Goal: Task Accomplishment & Management: Complete application form

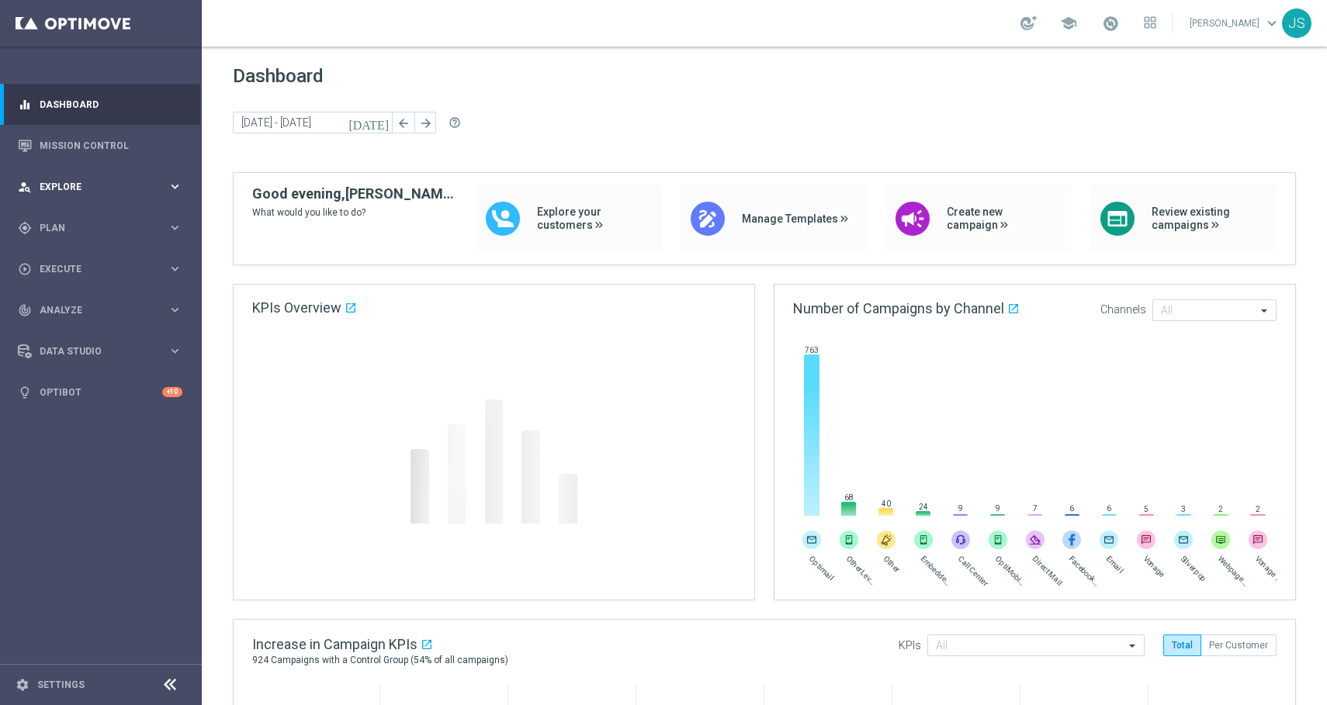
click at [97, 190] on span "Explore" at bounding box center [104, 186] width 128 height 9
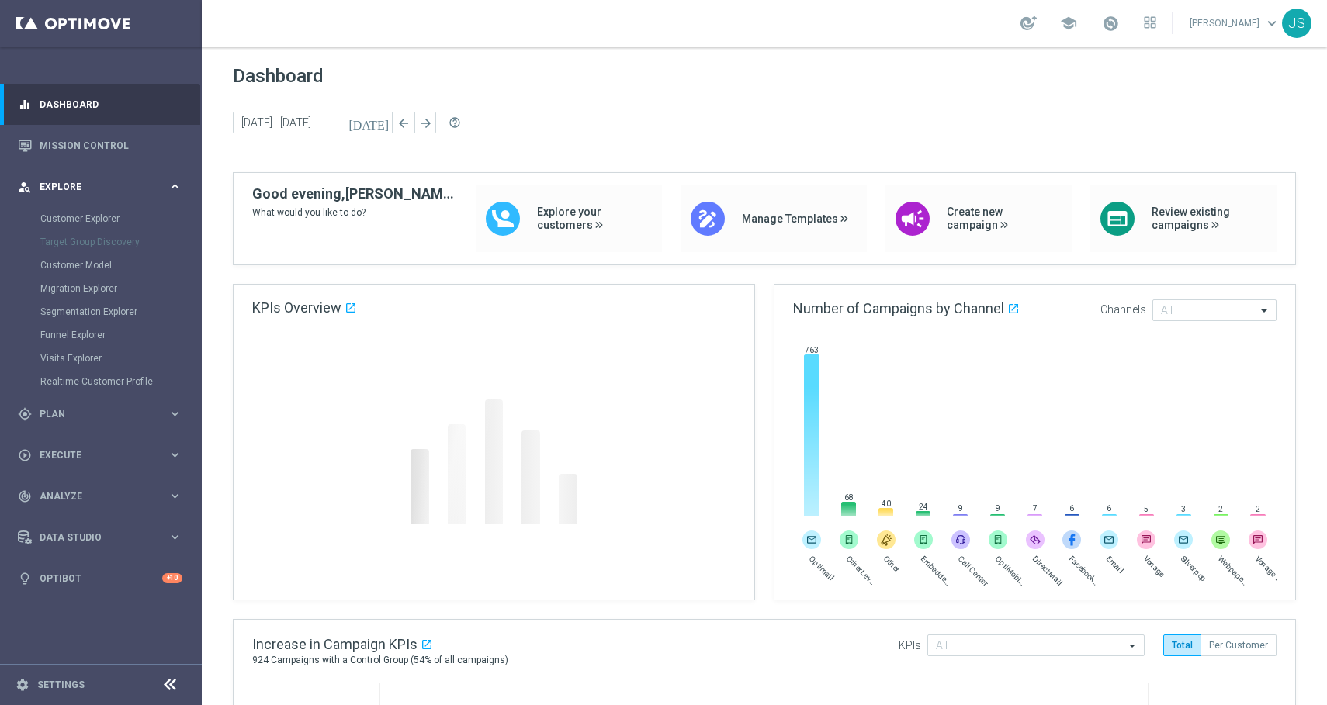
click at [97, 190] on span "Explore" at bounding box center [104, 186] width 128 height 9
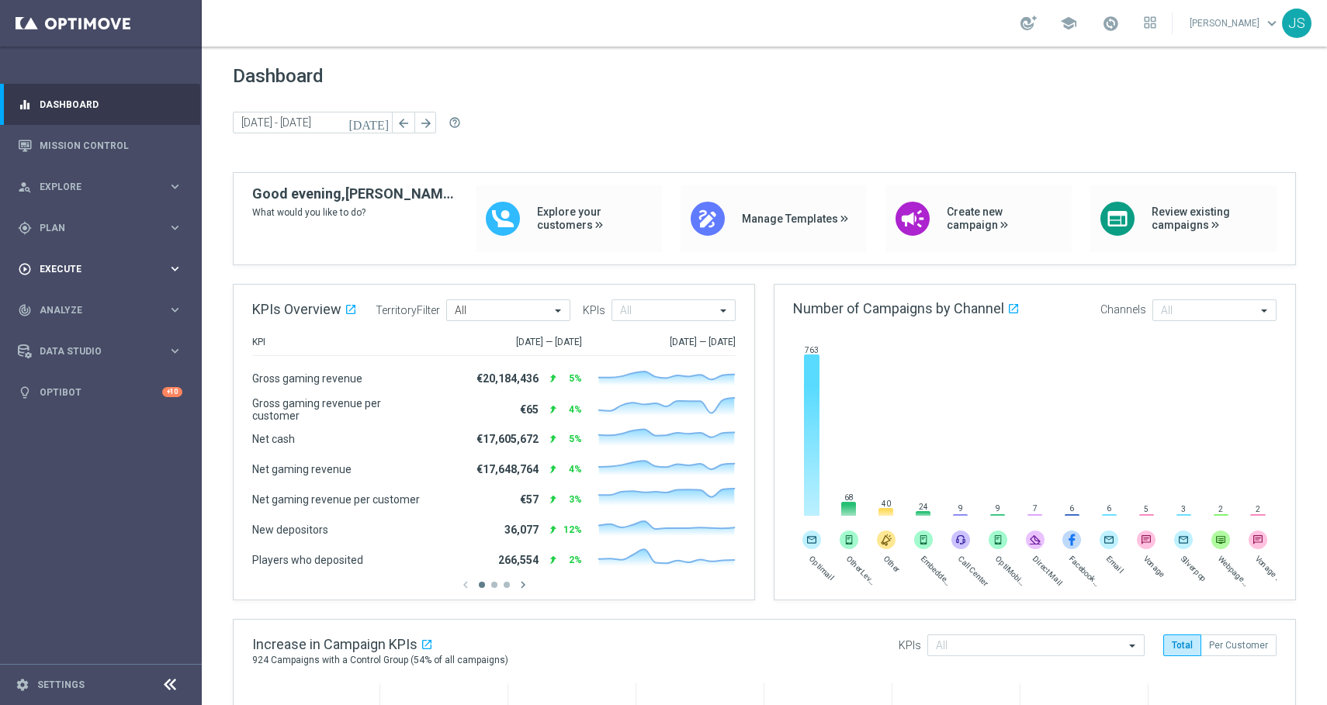
click at [76, 275] on div "play_circle_outline Execute" at bounding box center [93, 269] width 150 height 14
click at [75, 300] on link "Campaign Builder" at bounding box center [100, 301] width 121 height 12
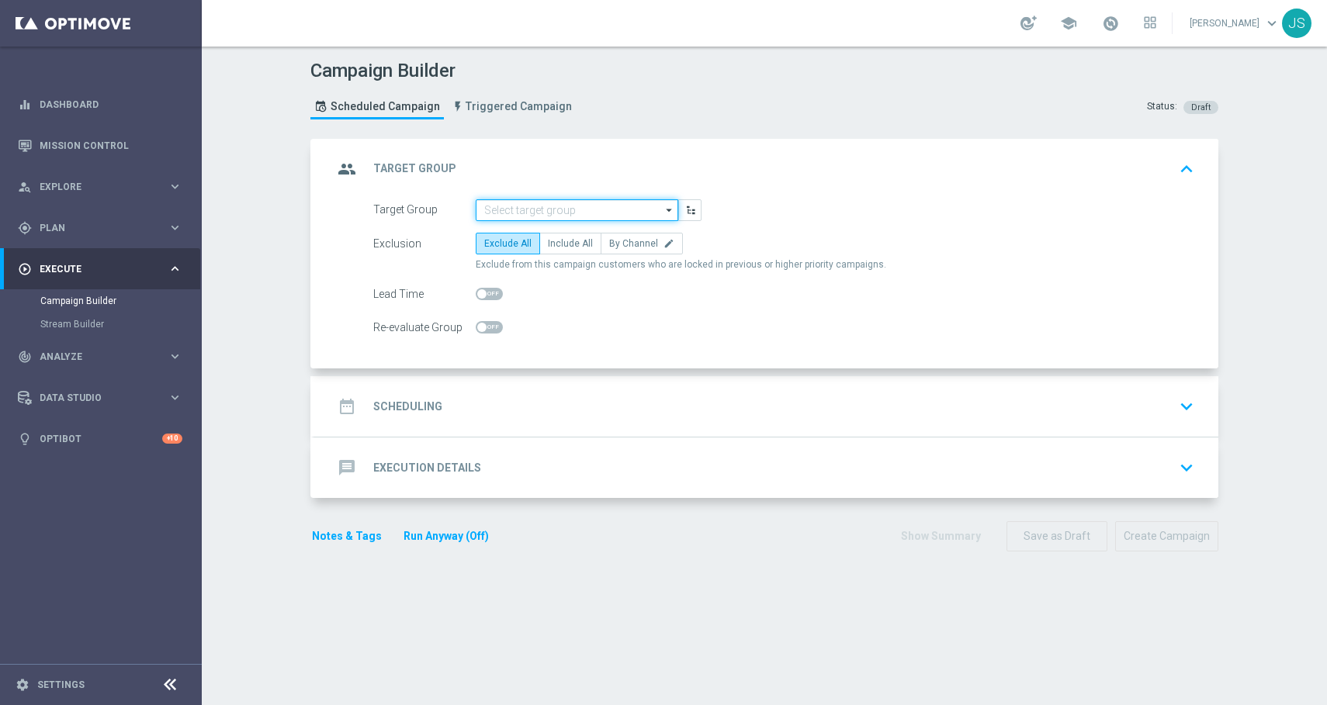
click at [533, 206] on input at bounding box center [577, 210] width 202 height 22
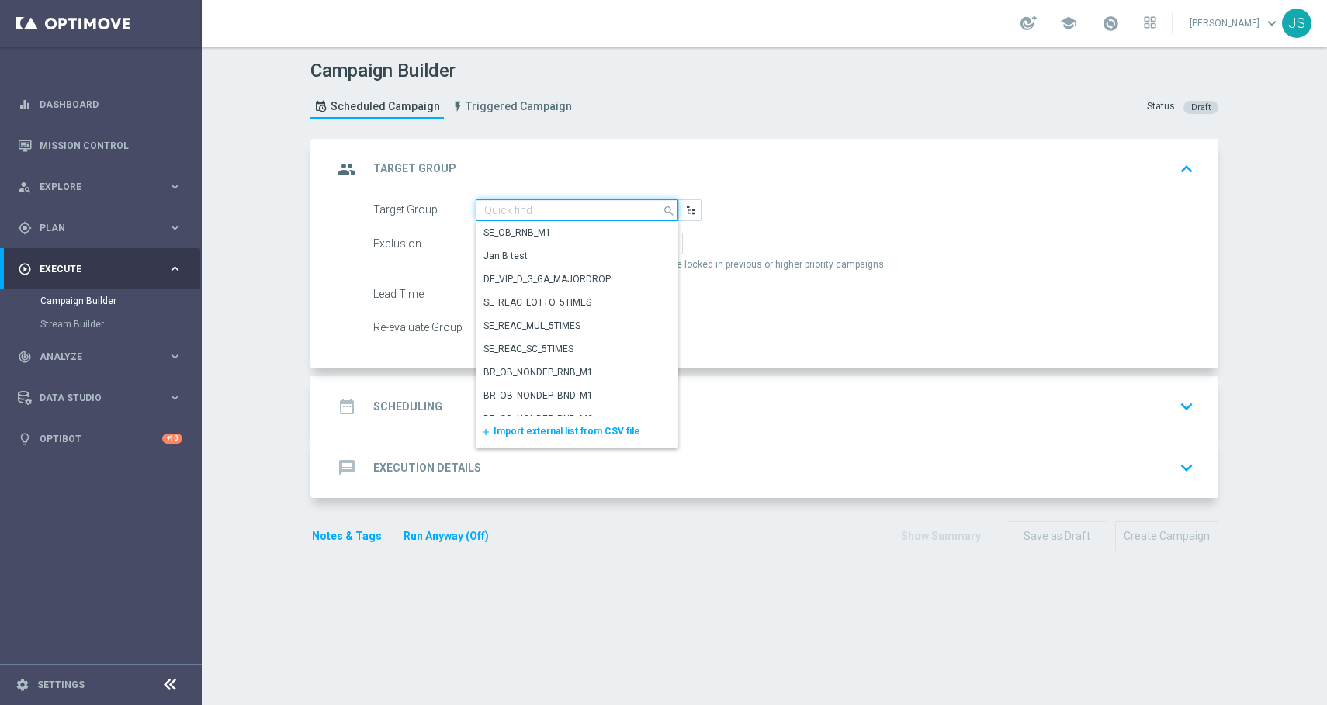
paste input "de_DE_TGT_VIP_EM_TAC_LT"
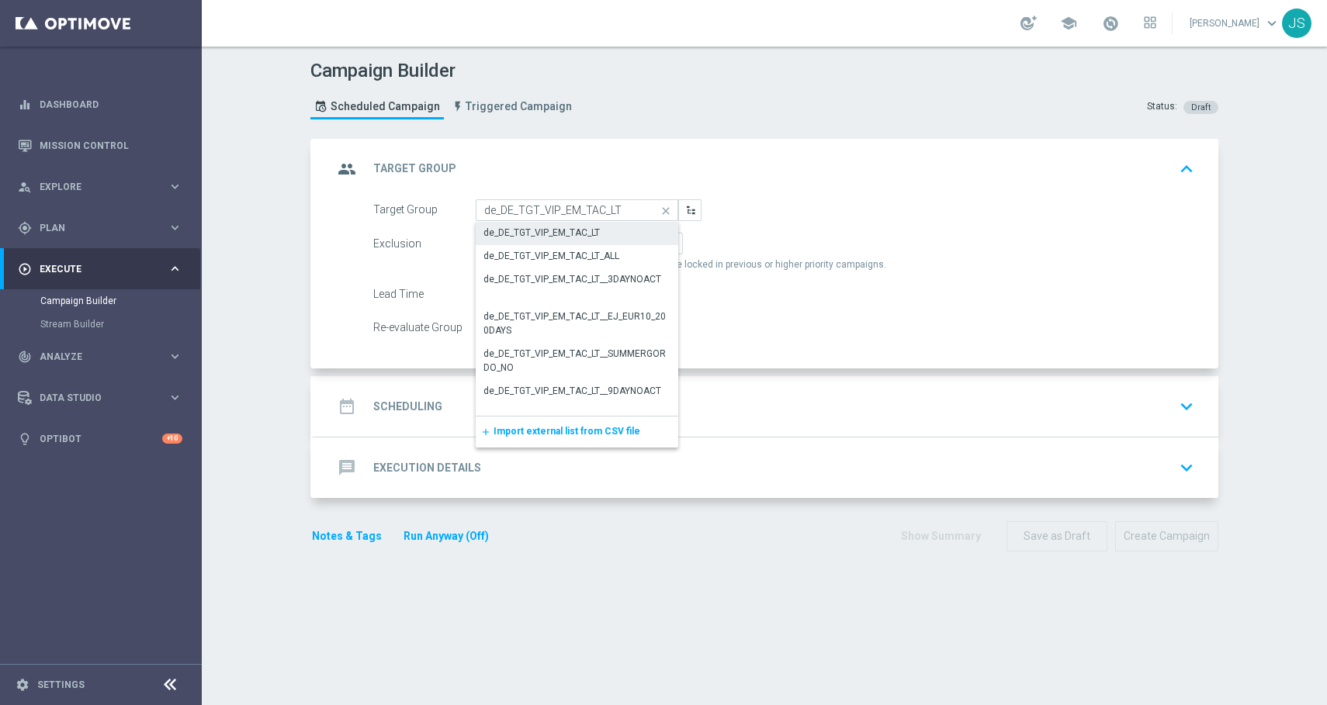
click at [521, 227] on div "de_DE_TGT_VIP_EM_TAC_LT" at bounding box center [541, 233] width 116 height 14
type input "de_DE_TGT_VIP_EM_TAC_LT"
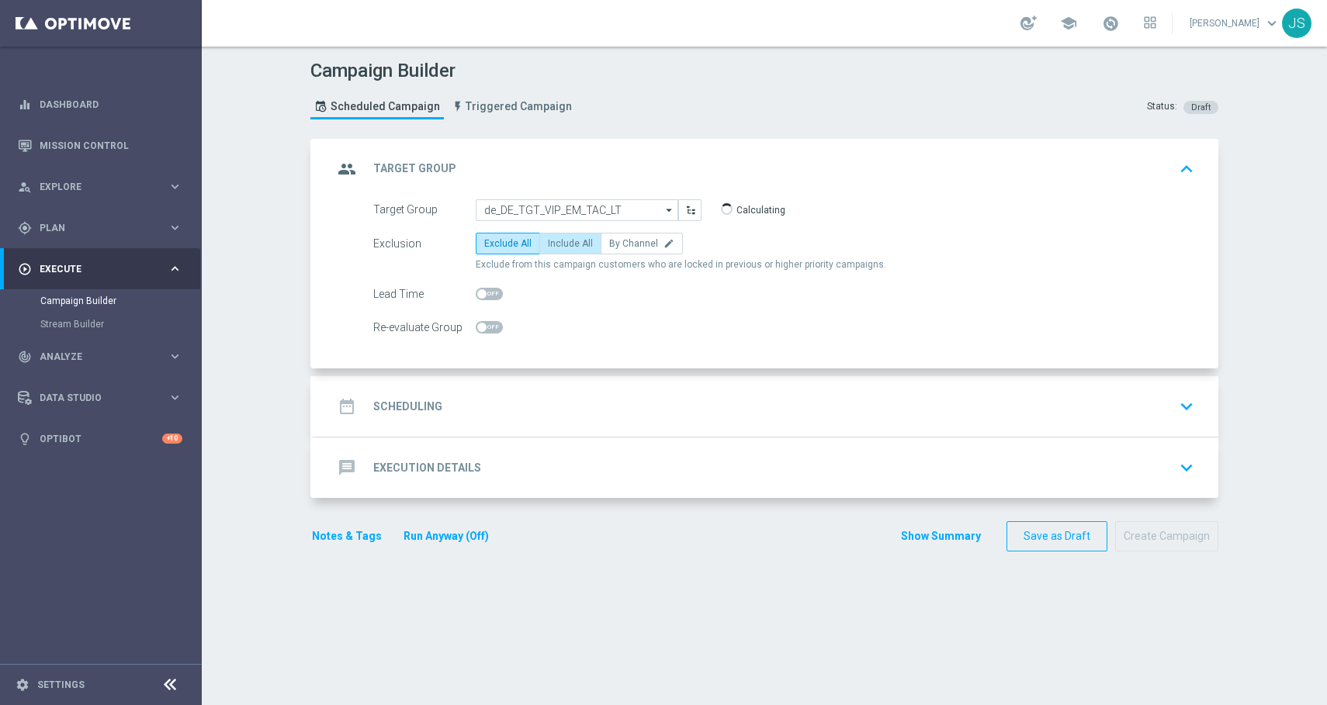
click at [557, 254] on label "Include All" at bounding box center [570, 244] width 62 height 22
click at [557, 251] on input "Include All" at bounding box center [553, 246] width 10 height 10
radio input "true"
click at [1193, 394] on button "keyboard_arrow_down" at bounding box center [1186, 406] width 26 height 29
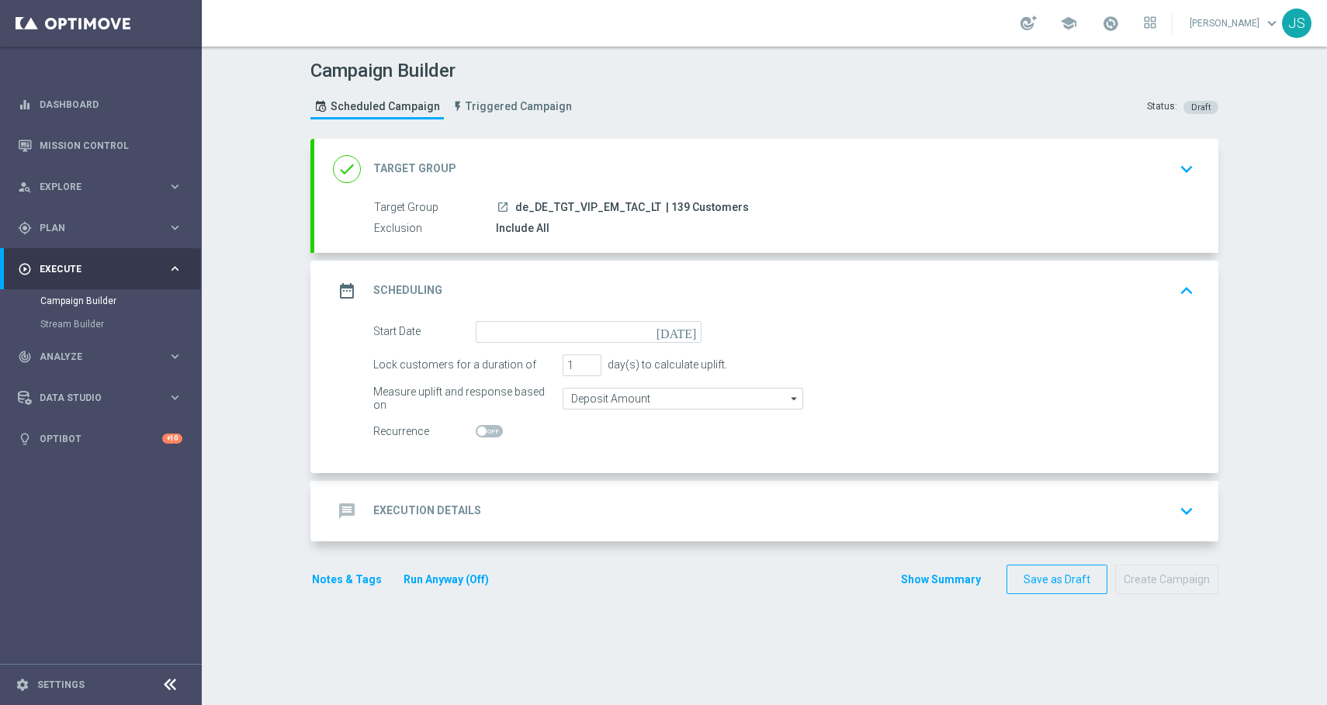
click at [690, 328] on icon "today" at bounding box center [679, 329] width 46 height 17
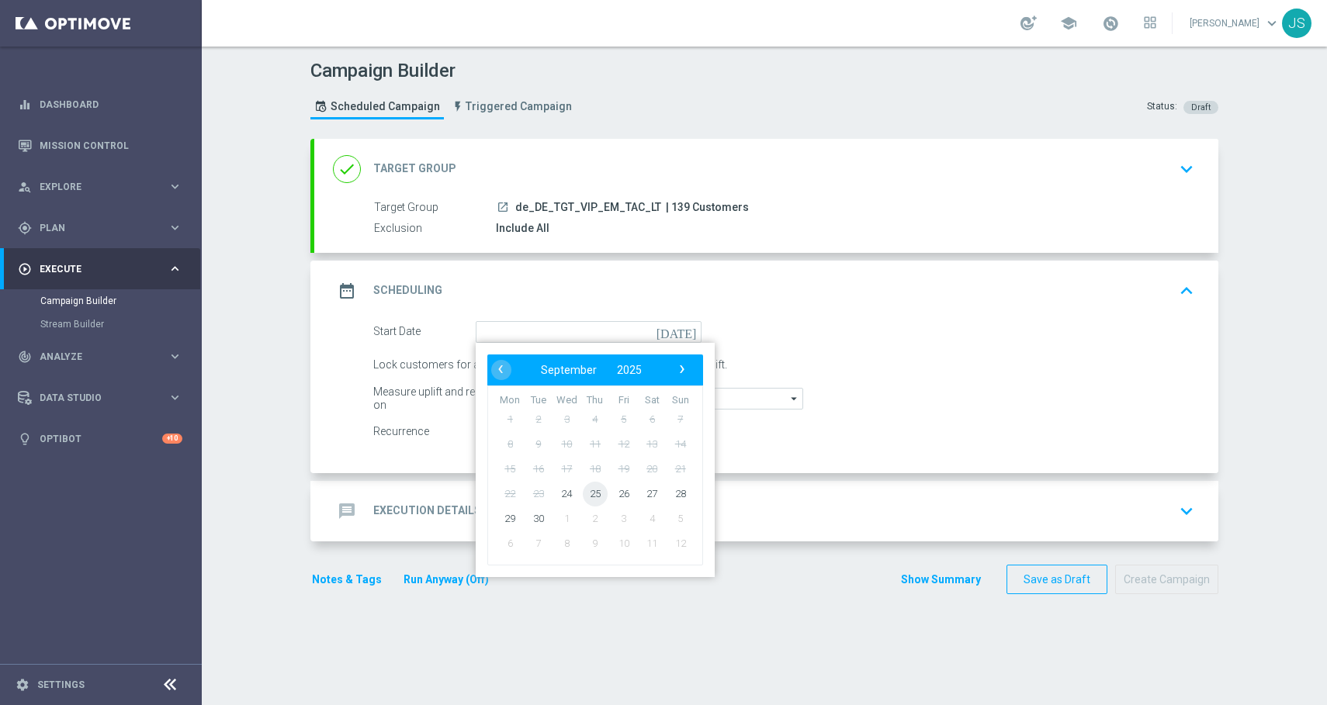
click at [596, 496] on span "25" at bounding box center [595, 493] width 25 height 25
type input "25 Sep 2025"
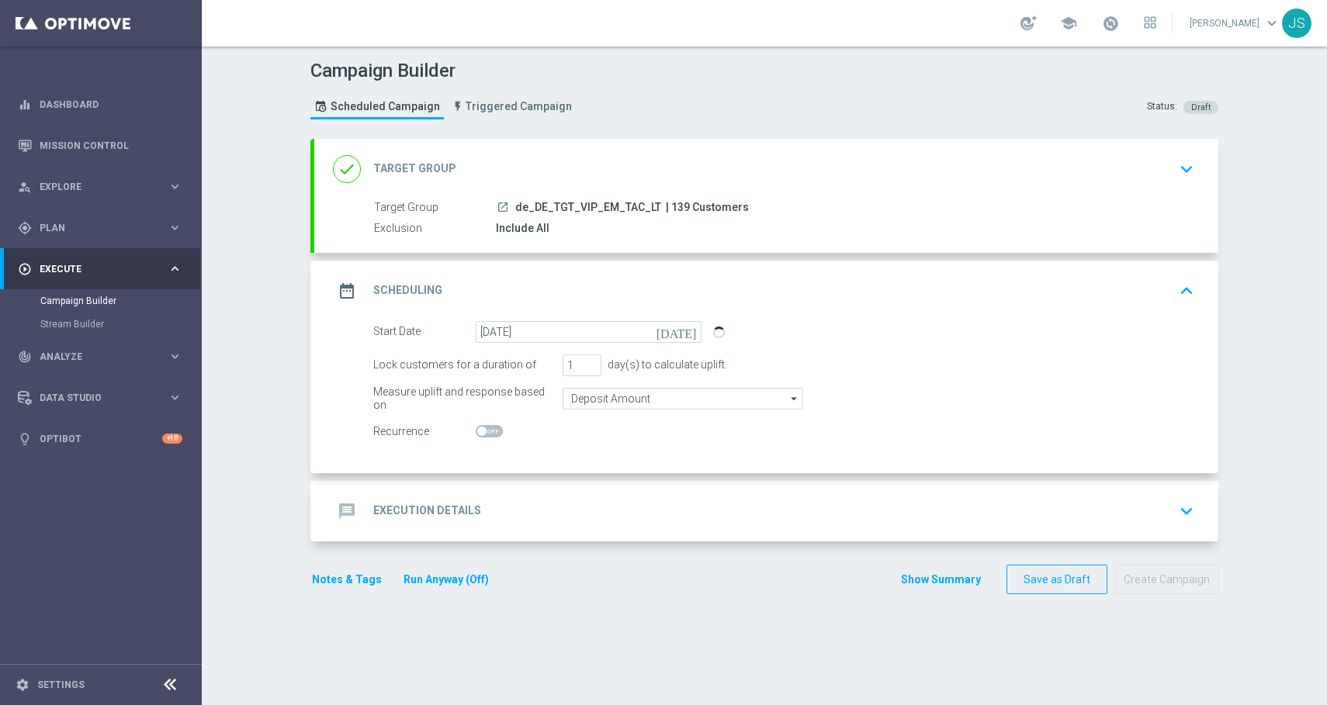
click at [1195, 513] on icon "keyboard_arrow_down" at bounding box center [1186, 511] width 23 height 23
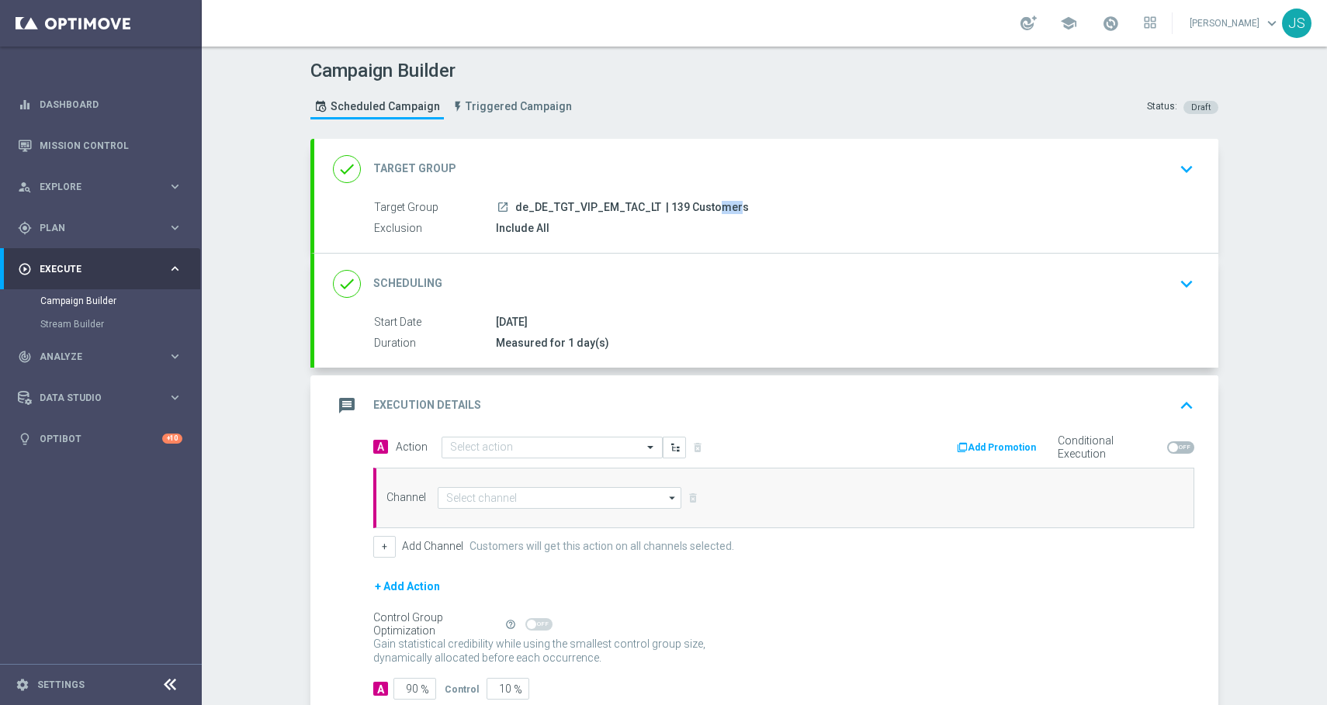
drag, startPoint x: 680, startPoint y: 203, endPoint x: 666, endPoint y: 205, distance: 14.8
click at [666, 205] on span "| 139 Customers" at bounding box center [707, 208] width 83 height 14
copy span "139"
click at [576, 439] on div "Select action" at bounding box center [551, 448] width 221 height 22
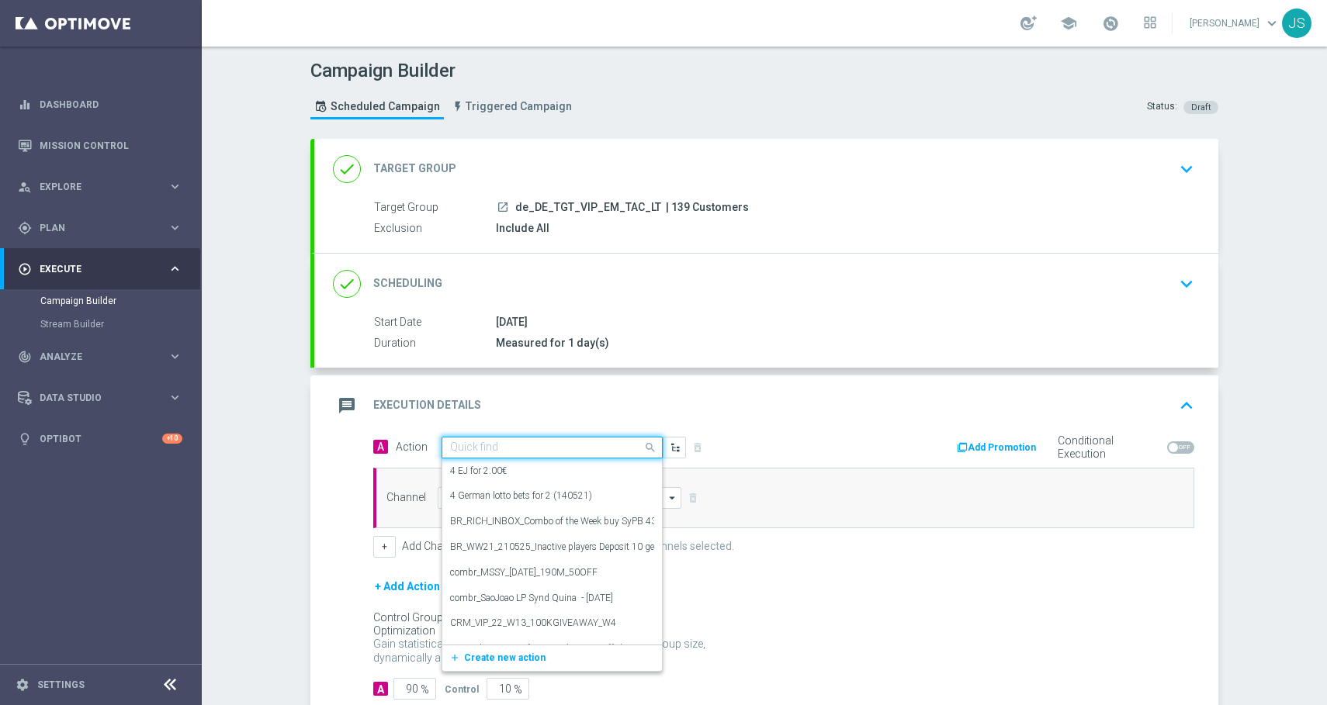
paste input "CRM_VIP_25_W38_Octoberfest_syndicate_voucher"
type input "CRM_VIP_25_W38_Octoberfest_syndicate_voucher"
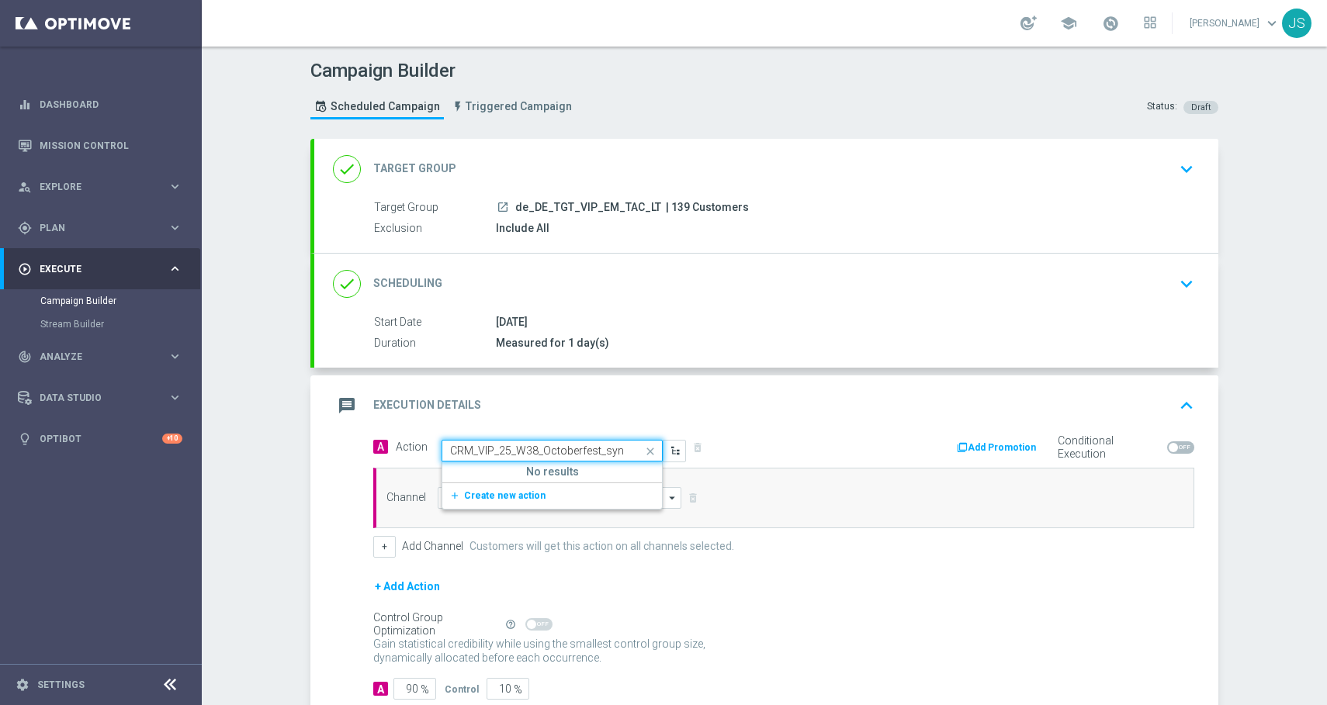
scroll to position [0, 67]
click at [569, 453] on input "CRM_VIP_25_W38_Octoberfest_syndicate_voucher" at bounding box center [536, 451] width 173 height 13
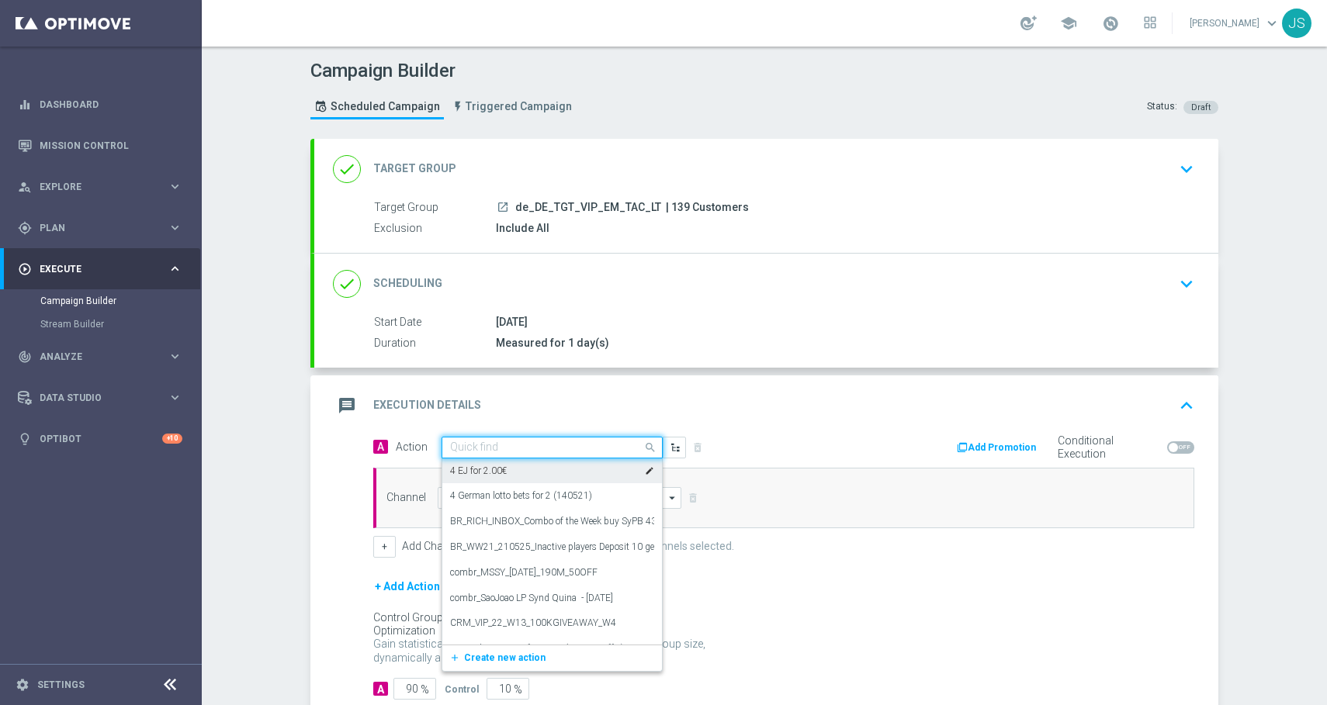
click at [575, 450] on input "text" at bounding box center [536, 447] width 173 height 13
paste input "CRM_VIP_25_W38_Octoberfest_syndicate_voucher"
type input "CRM_VIP_25_W38_Octoberfest_syndicate_voucher"
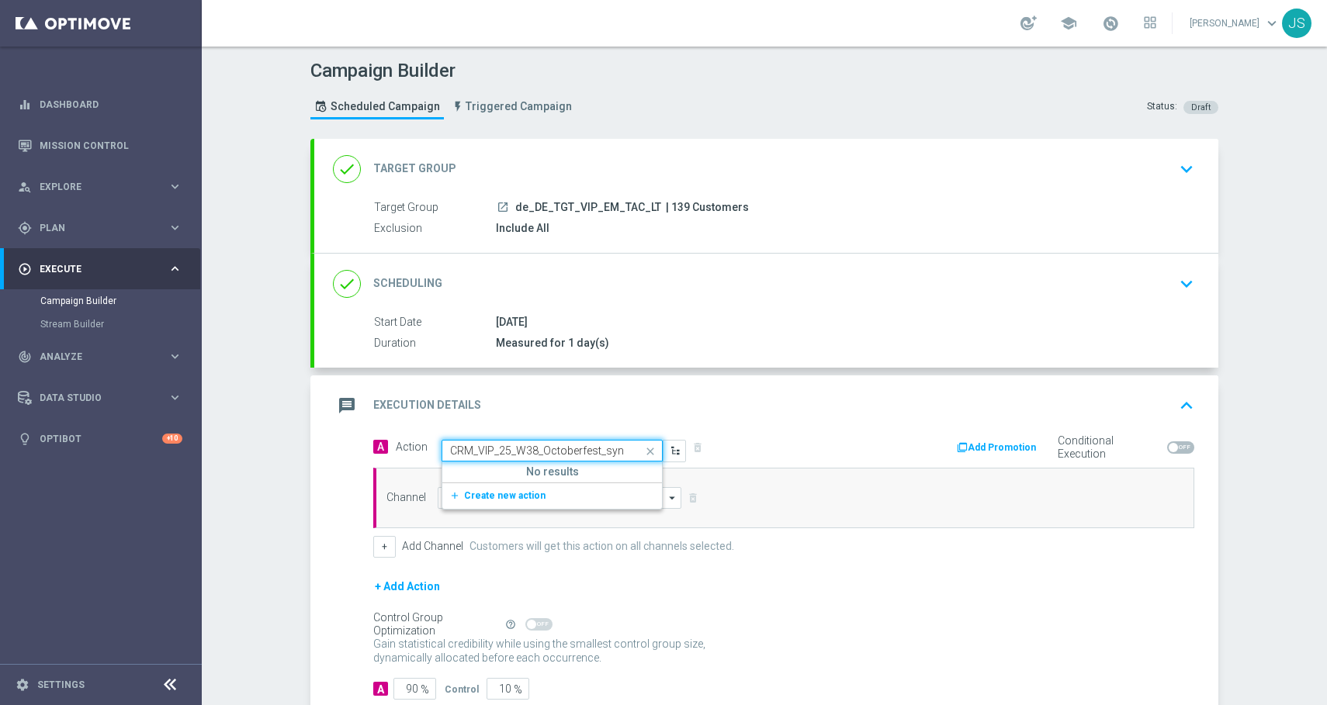
scroll to position [0, 67]
click at [503, 494] on span "Create new action" at bounding box center [504, 495] width 81 height 11
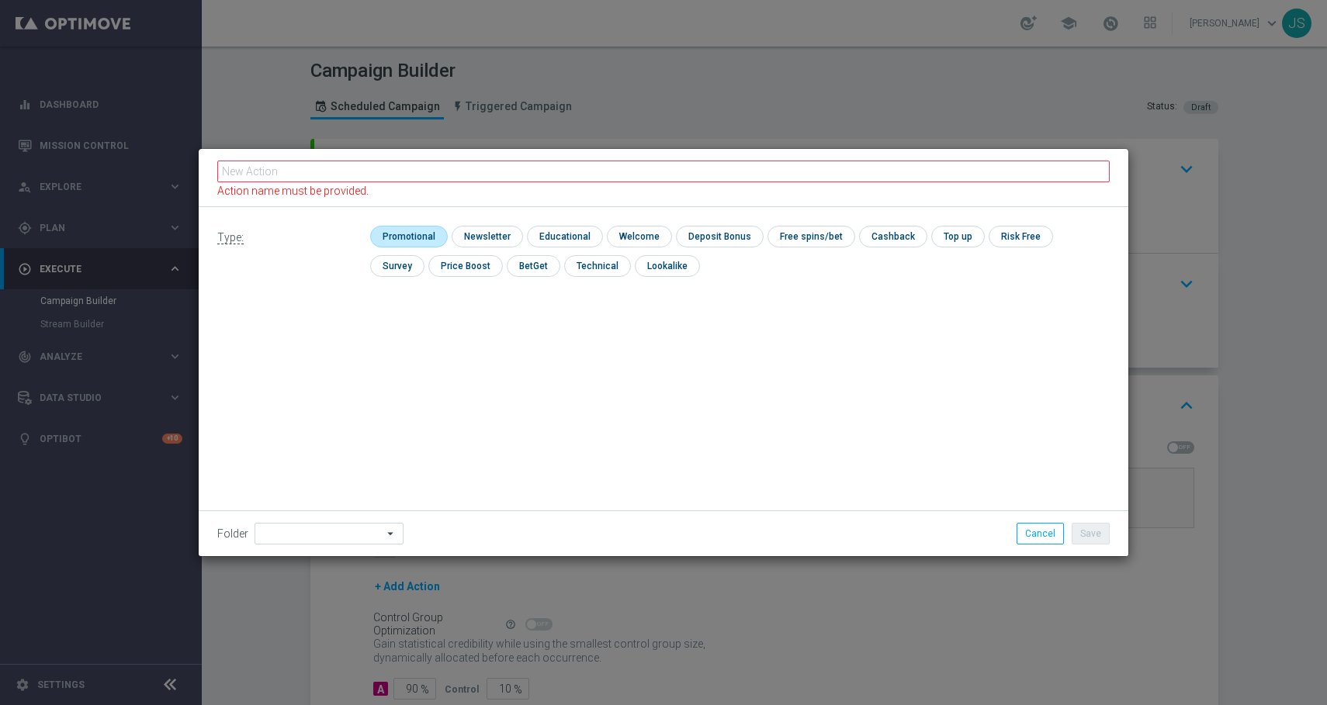
click at [401, 234] on input "checkbox" at bounding box center [407, 236] width 74 height 21
checkbox input "true"
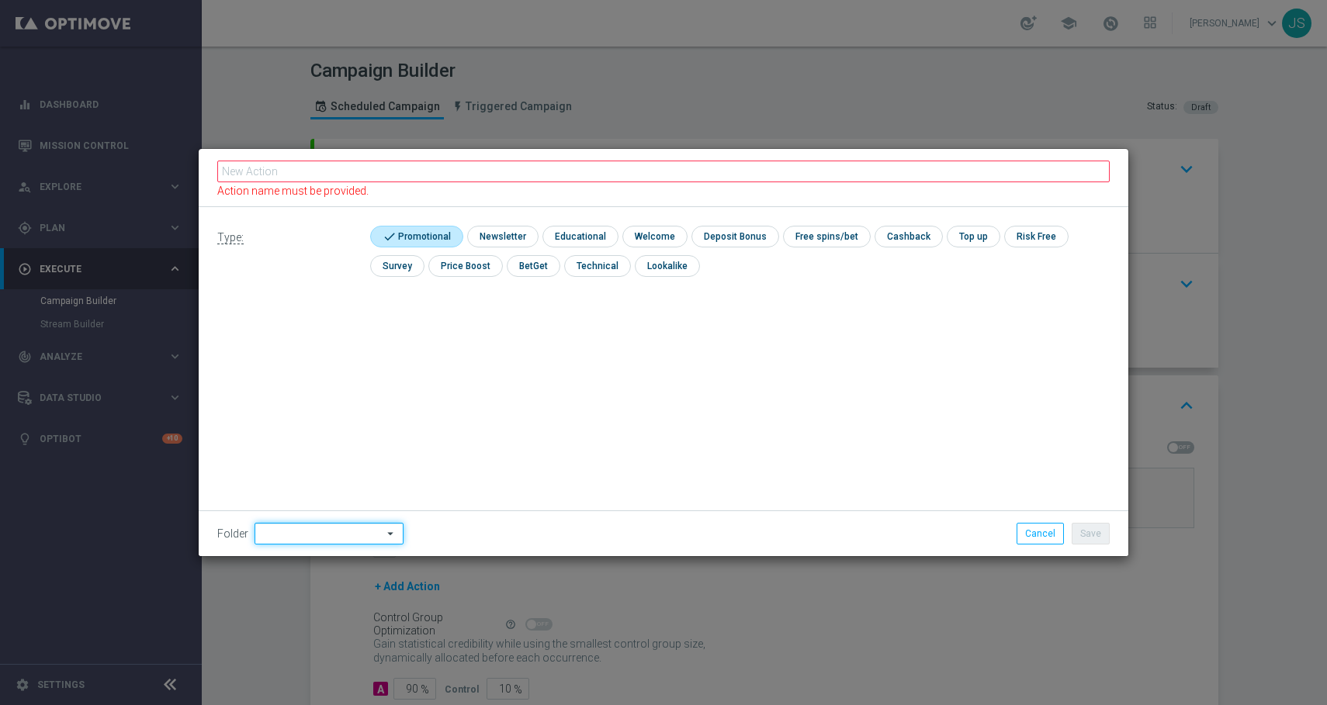
click at [275, 538] on input at bounding box center [328, 534] width 149 height 22
type input "V"
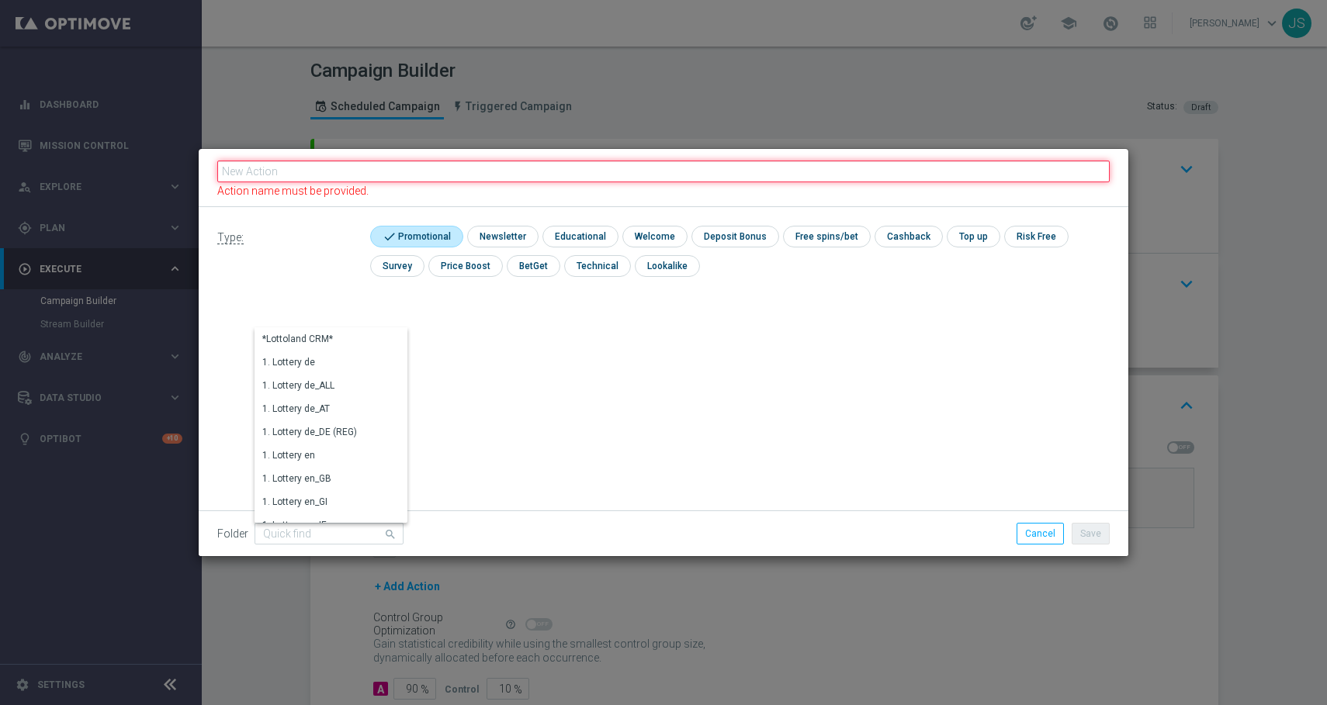
click at [390, 165] on fieldset "Action name must be provided." at bounding box center [663, 178] width 892 height 40
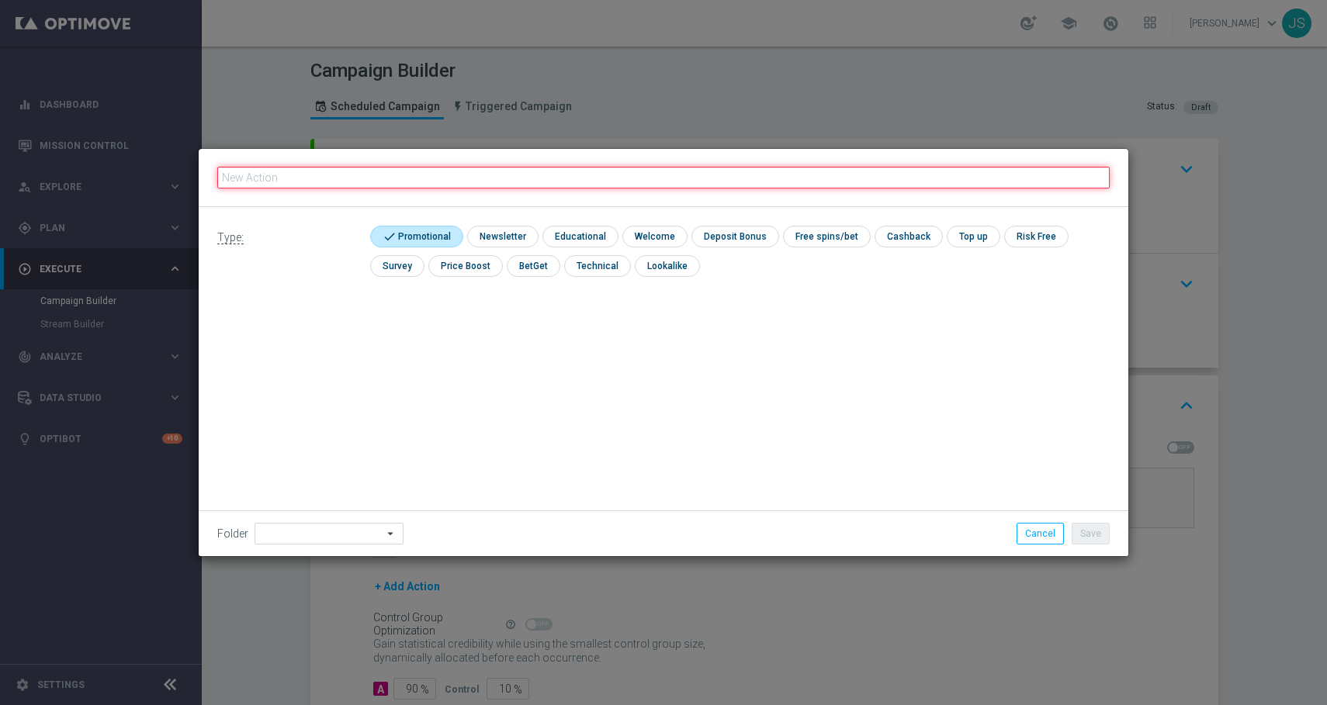
paste input "CRM_VIP_25_W38_Octoberfest_syndicate_voucher"
type input "CRM_VIP_25_W38_Octoberfest_syndicate_voucher"
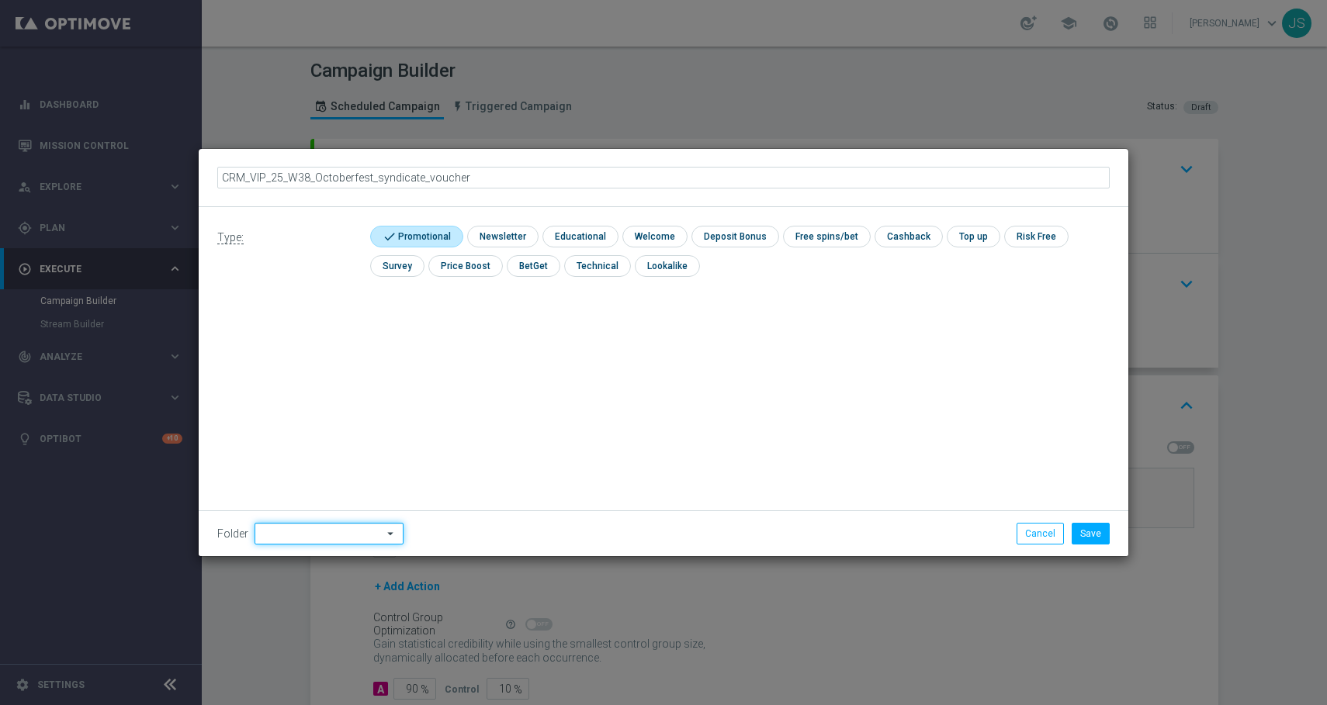
click at [294, 531] on input at bounding box center [328, 534] width 149 height 22
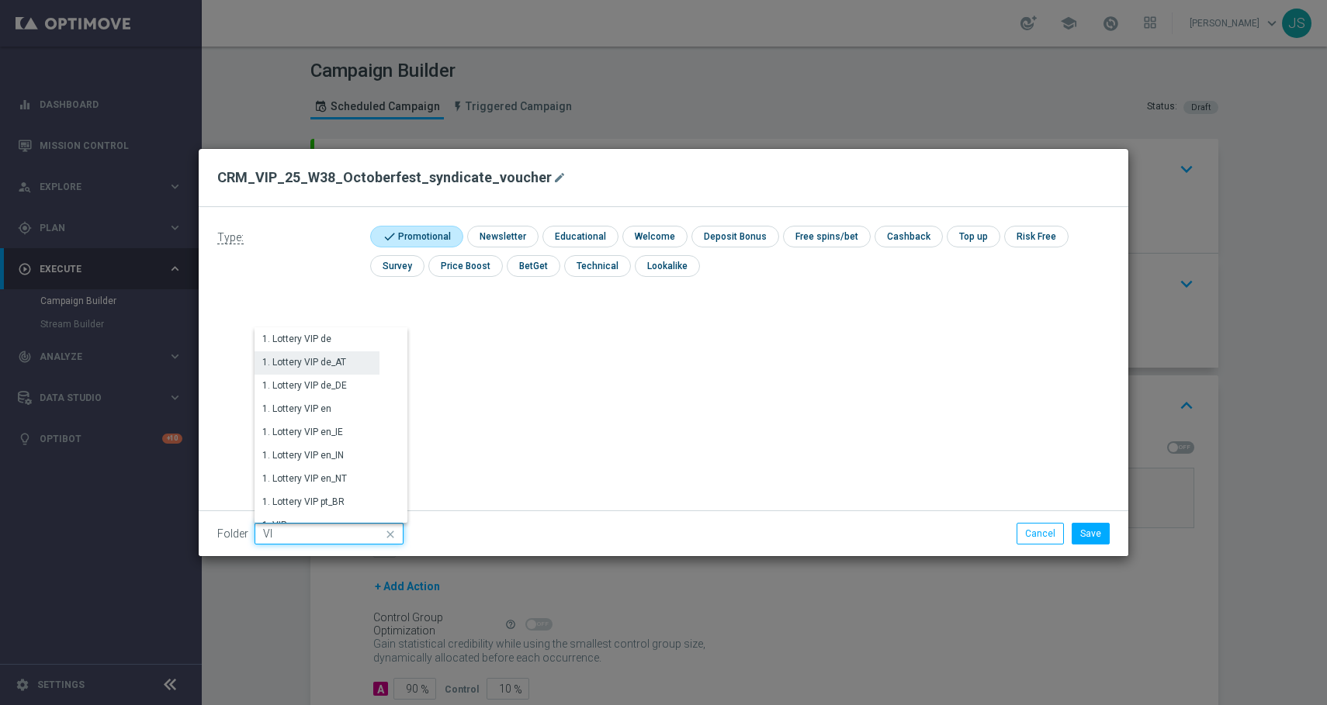
type input "V"
click at [301, 443] on div "DE" at bounding box center [316, 438] width 125 height 22
type input "DE"
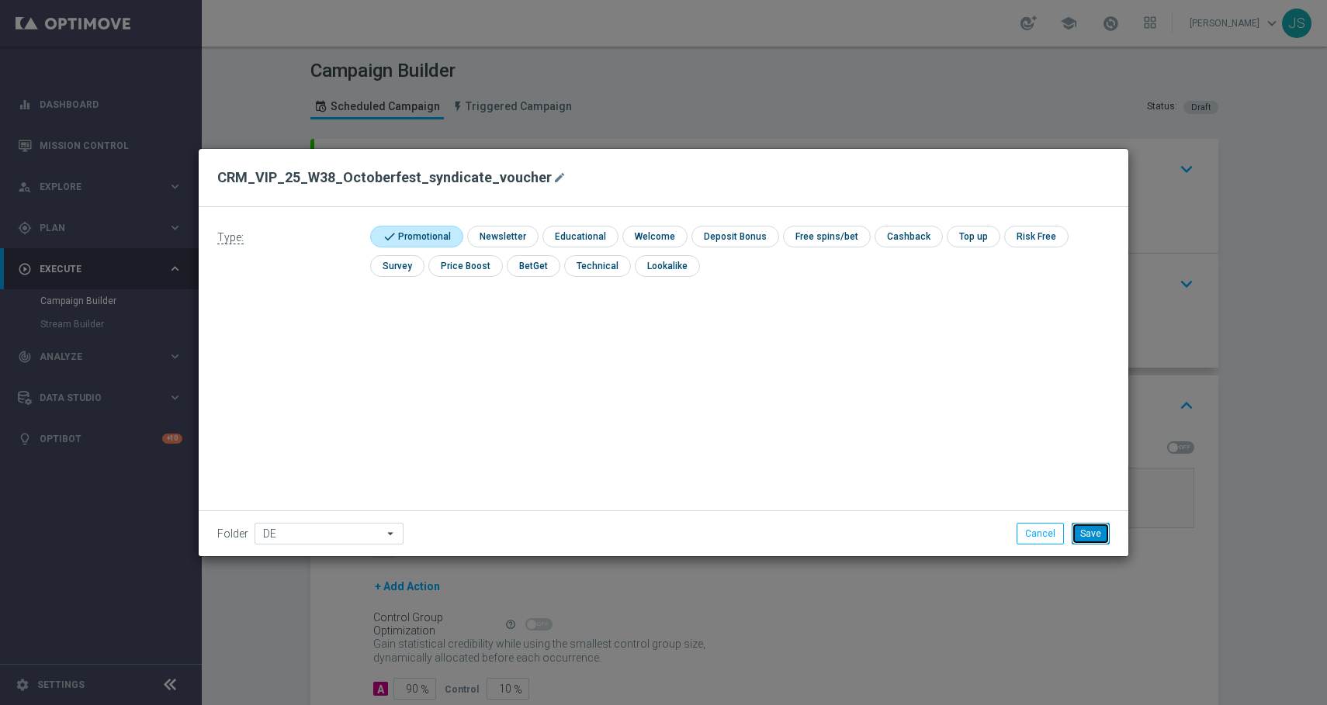
click at [1088, 538] on button "Save" at bounding box center [1090, 534] width 38 height 22
click at [1085, 534] on button "Save" at bounding box center [1090, 534] width 38 height 22
click at [1088, 535] on button "Save" at bounding box center [1090, 534] width 38 height 22
click at [1105, 530] on button "Save" at bounding box center [1090, 534] width 38 height 22
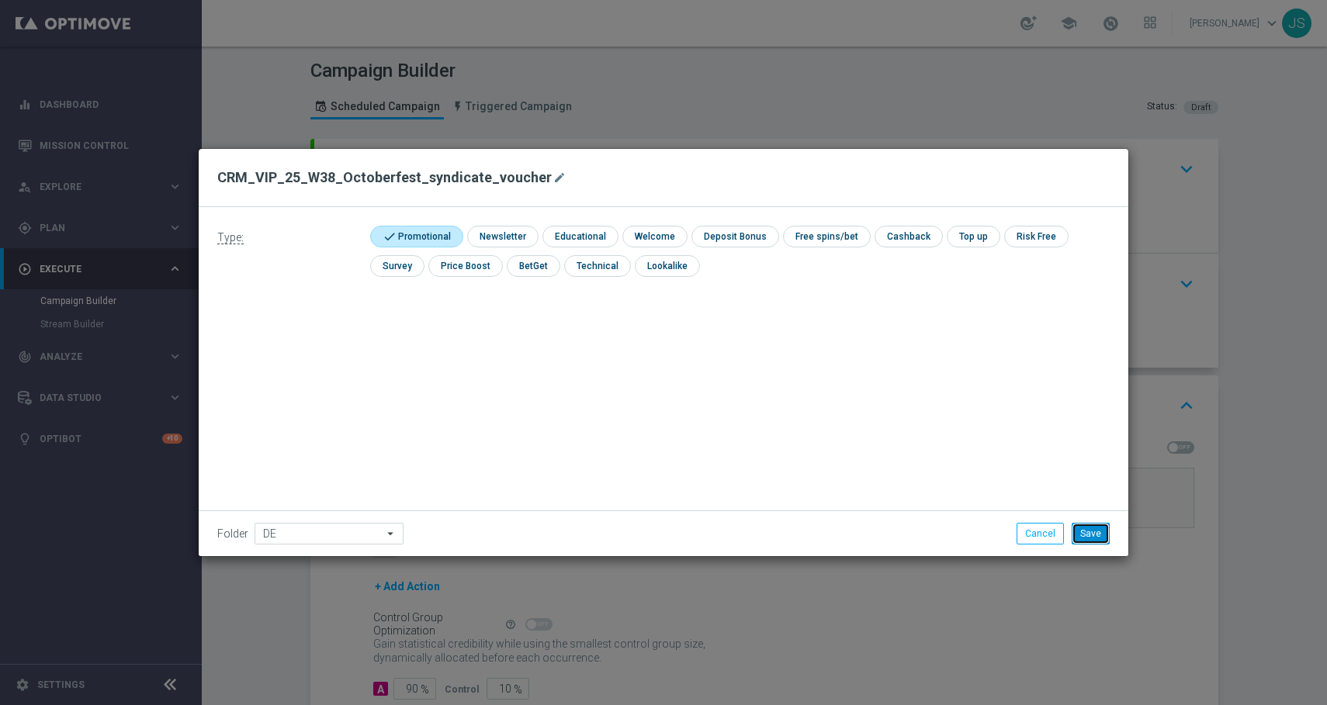
click at [1105, 530] on button "Save" at bounding box center [1090, 534] width 38 height 22
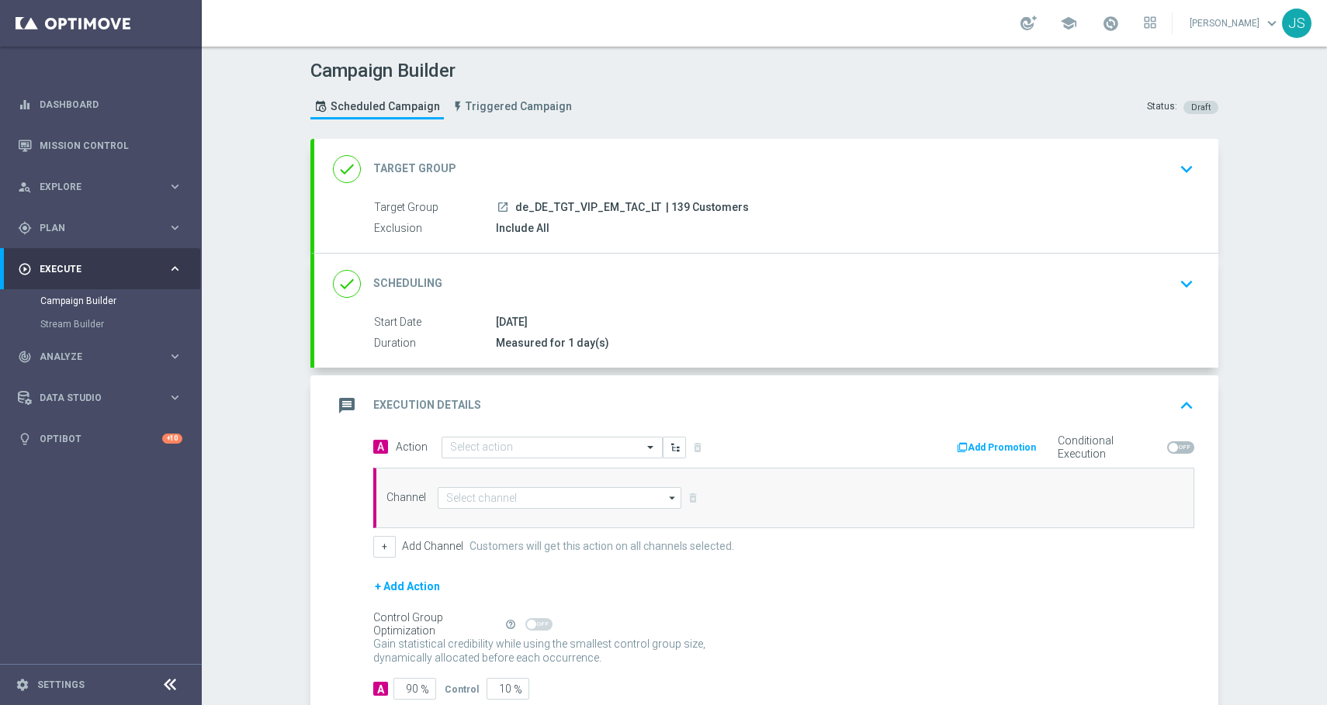
scroll to position [98, 0]
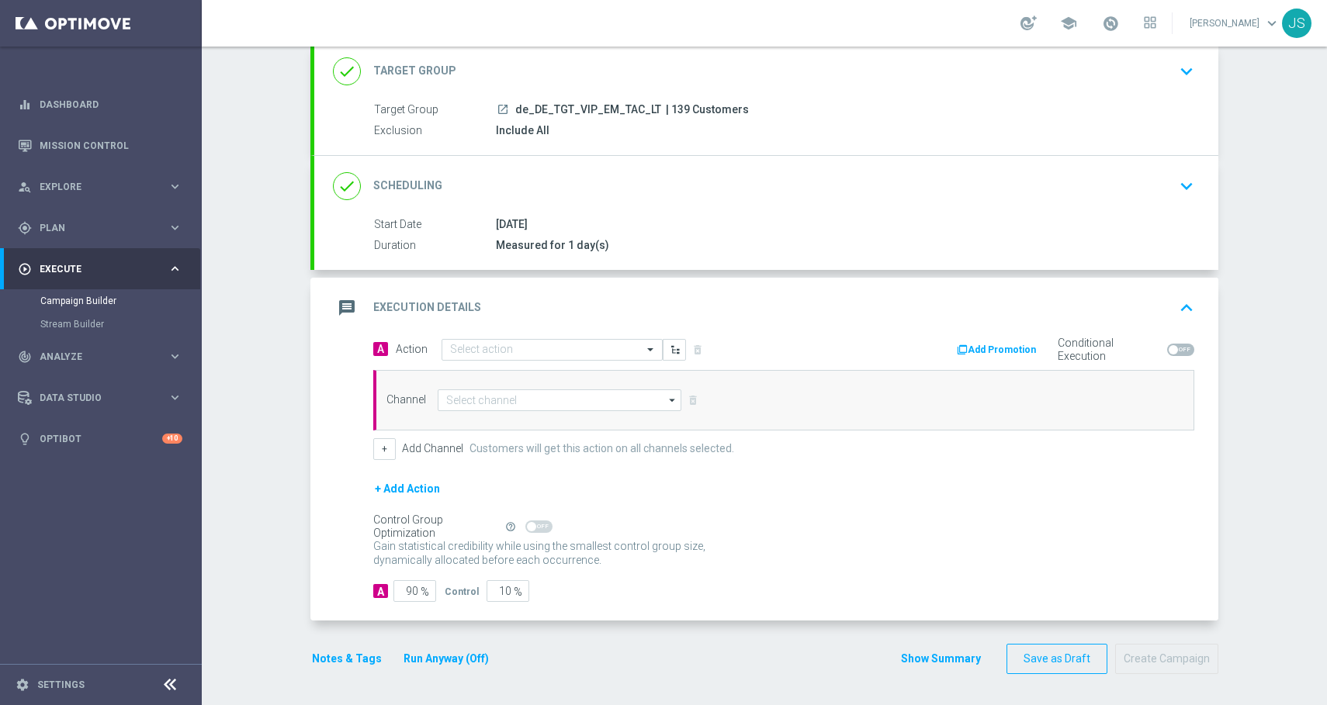
click at [354, 660] on button "Notes & Tags" at bounding box center [346, 658] width 73 height 19
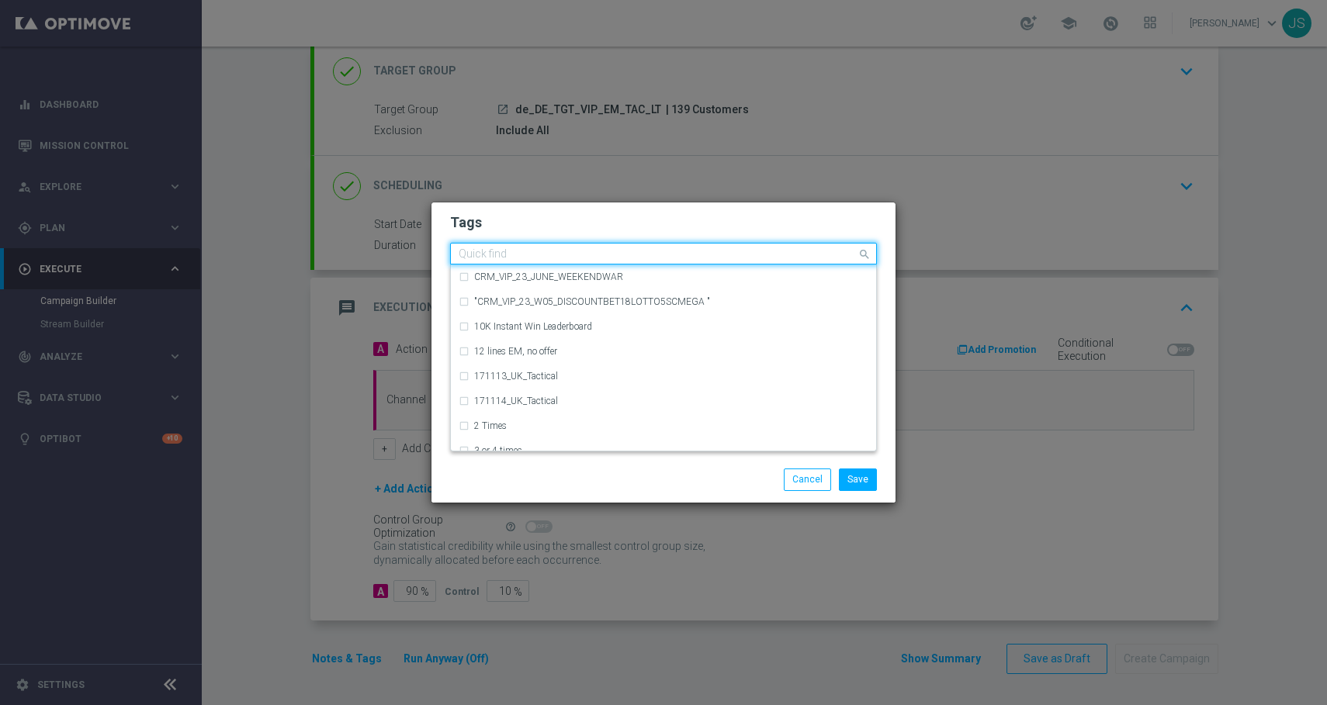
click at [552, 258] on input "text" at bounding box center [658, 254] width 398 height 13
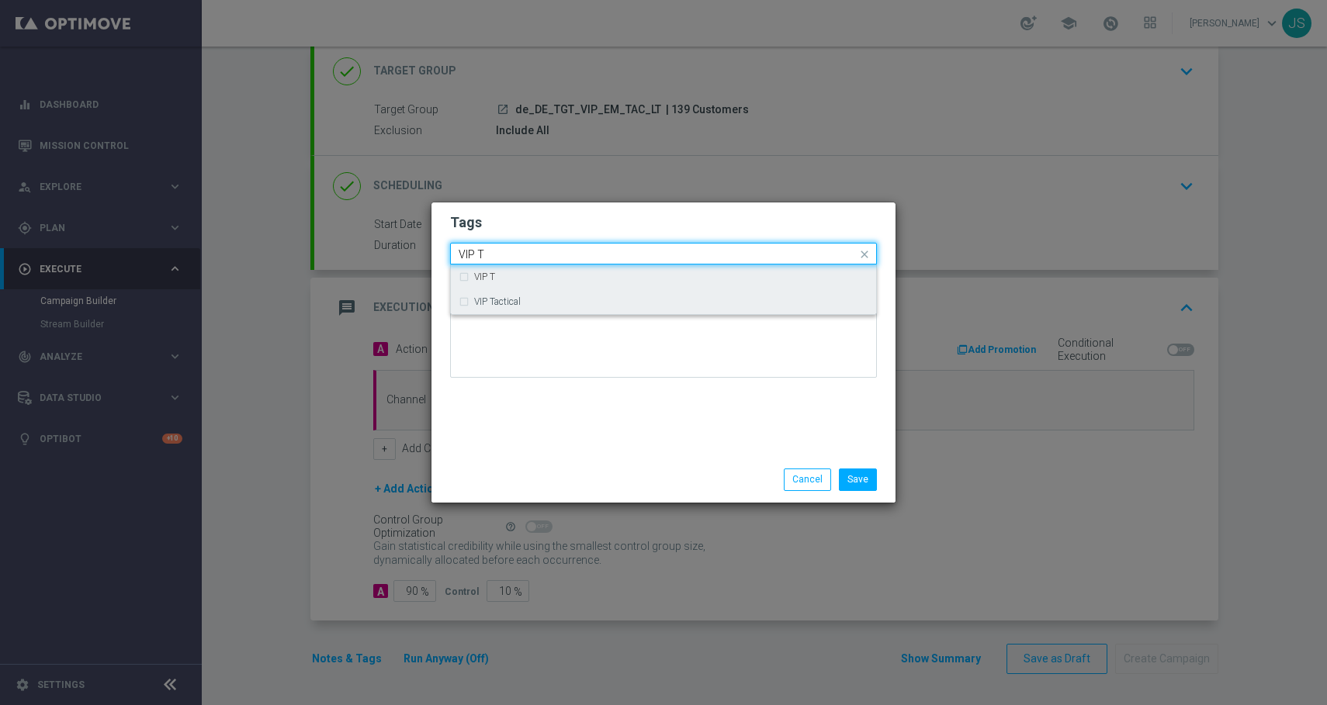
click at [549, 306] on div "VIP Tactical" at bounding box center [671, 301] width 394 height 9
type input "VIP T"
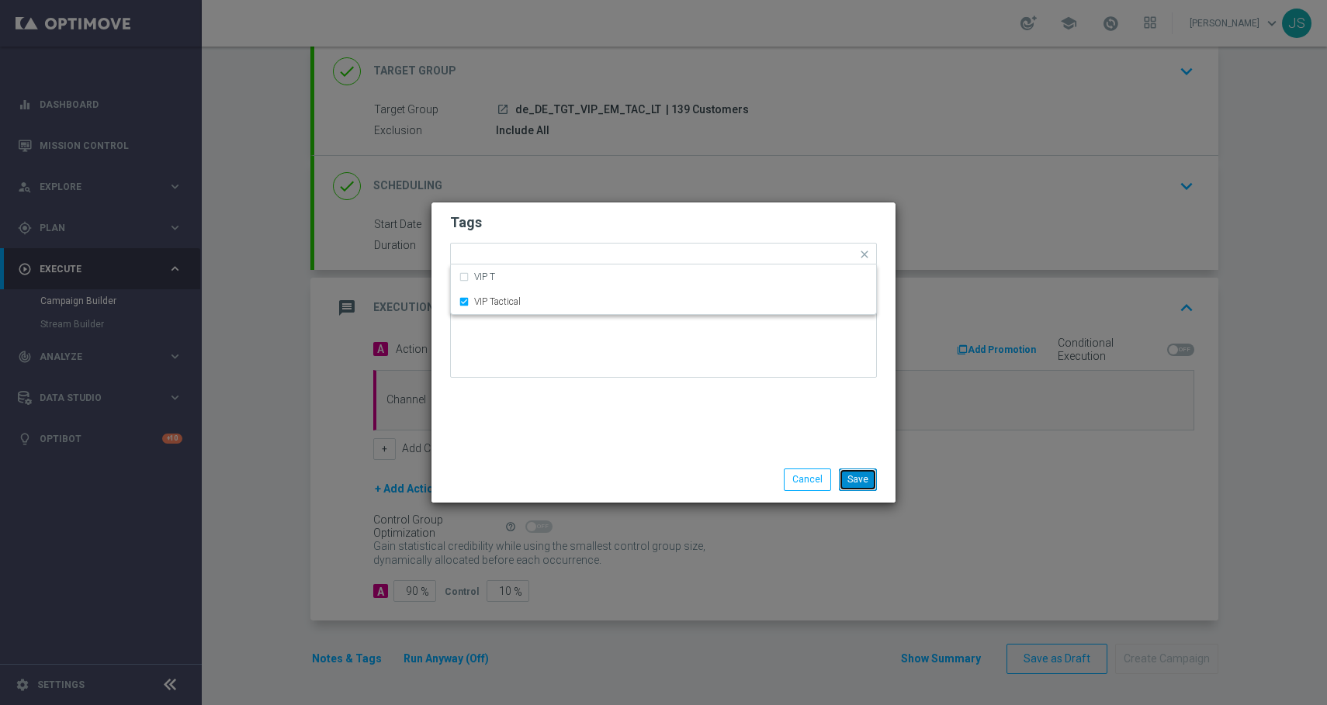
click at [867, 479] on button "Save" at bounding box center [858, 480] width 38 height 22
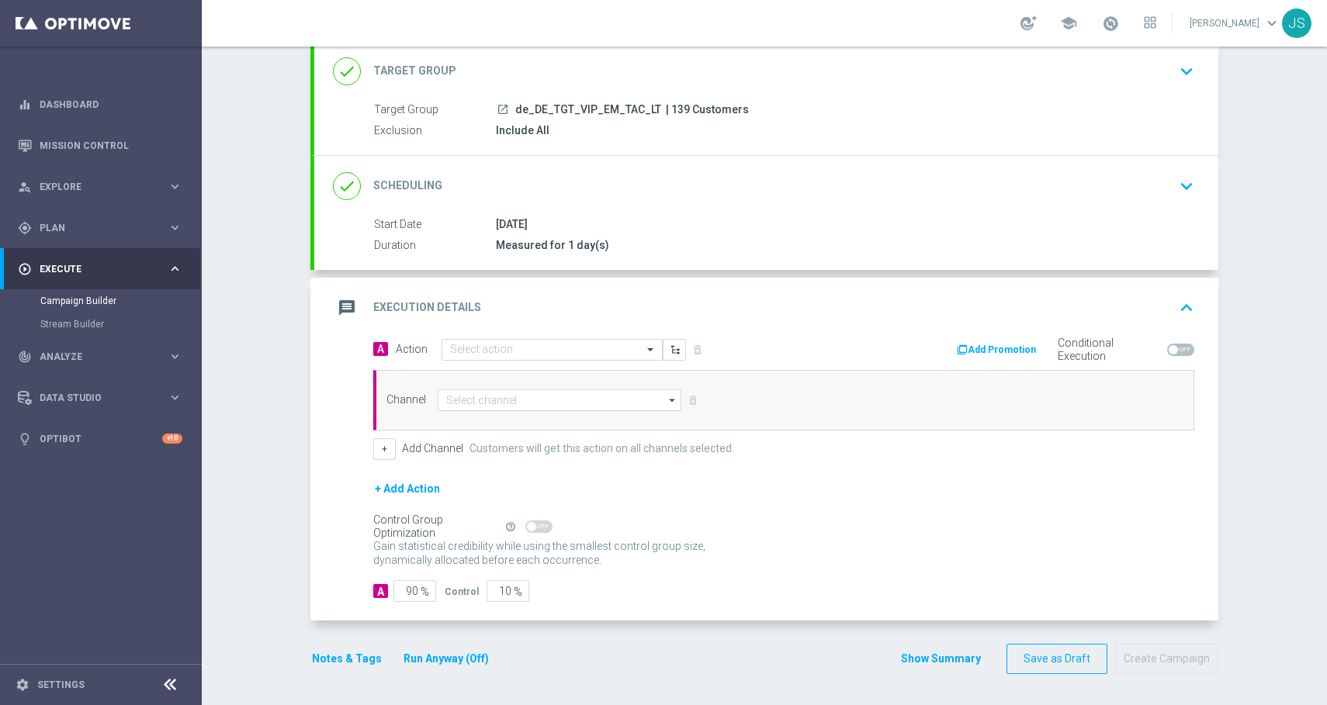
click at [333, 668] on button "Notes & Tags" at bounding box center [346, 658] width 73 height 19
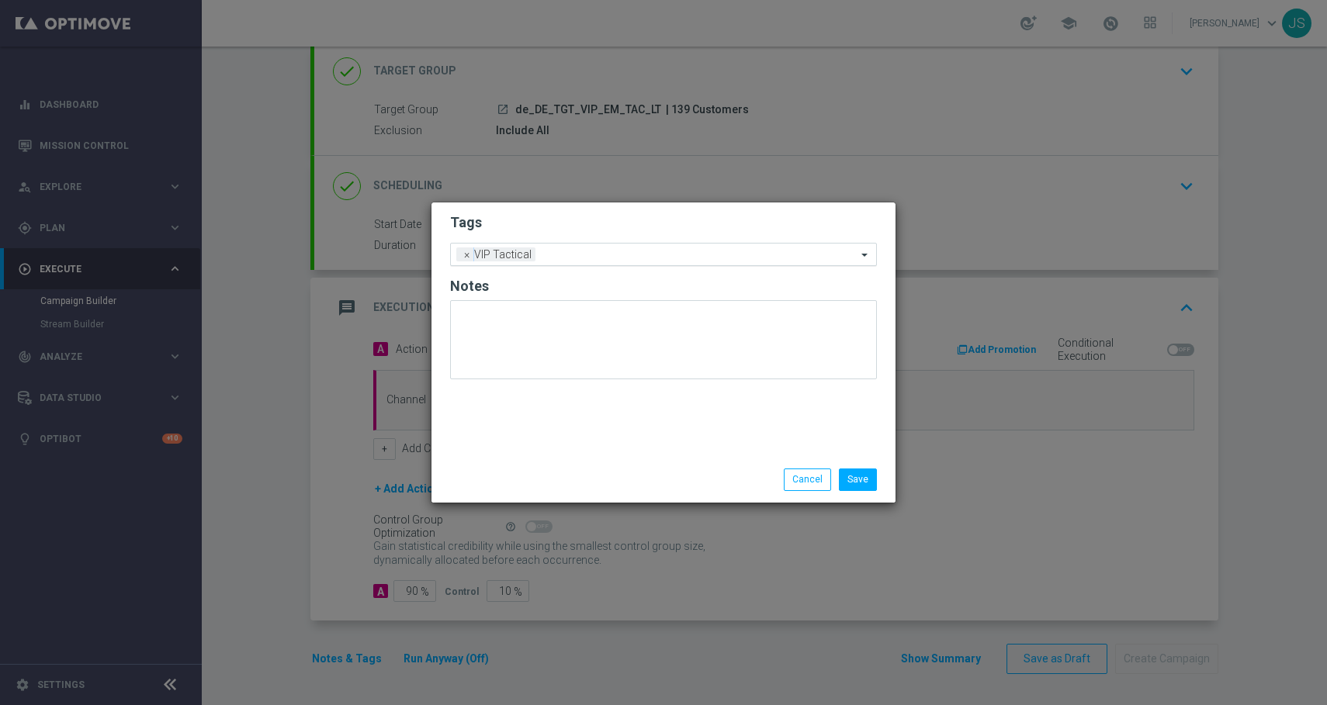
click at [874, 251] on span at bounding box center [865, 254] width 19 height 13
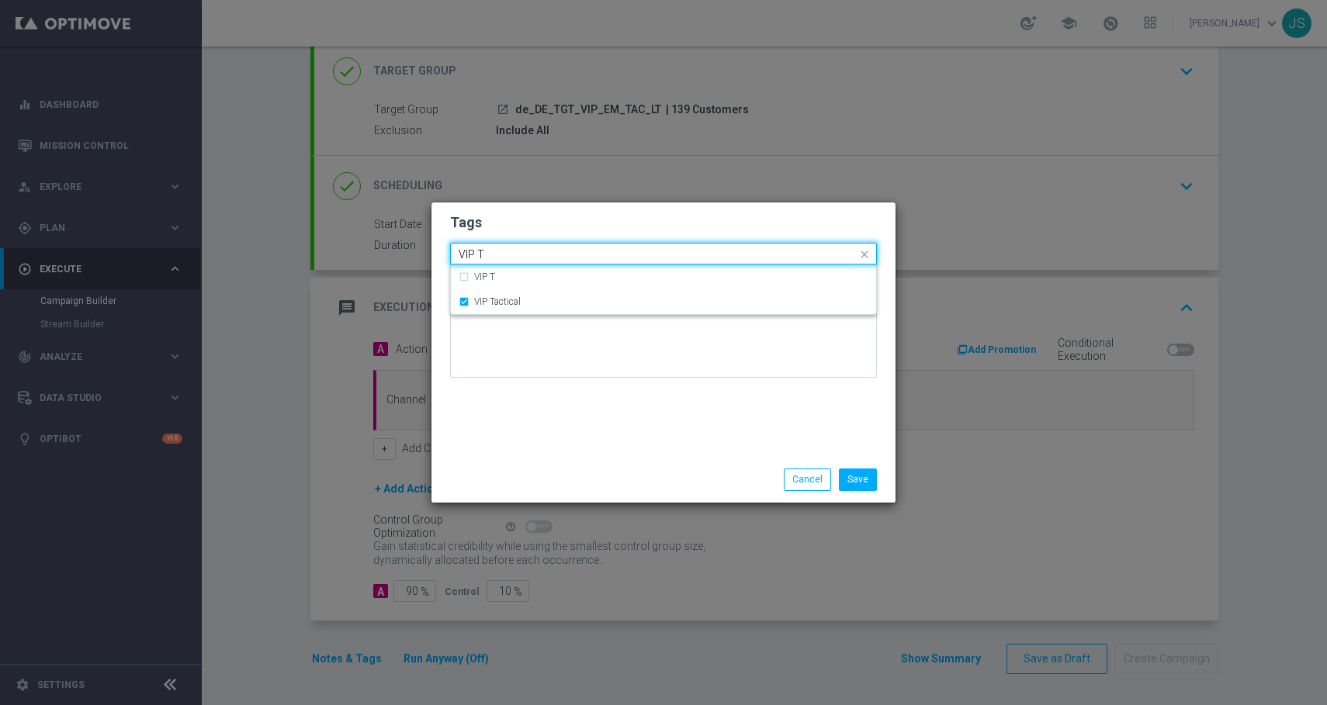
scroll to position [0, 0]
type input "VIP"
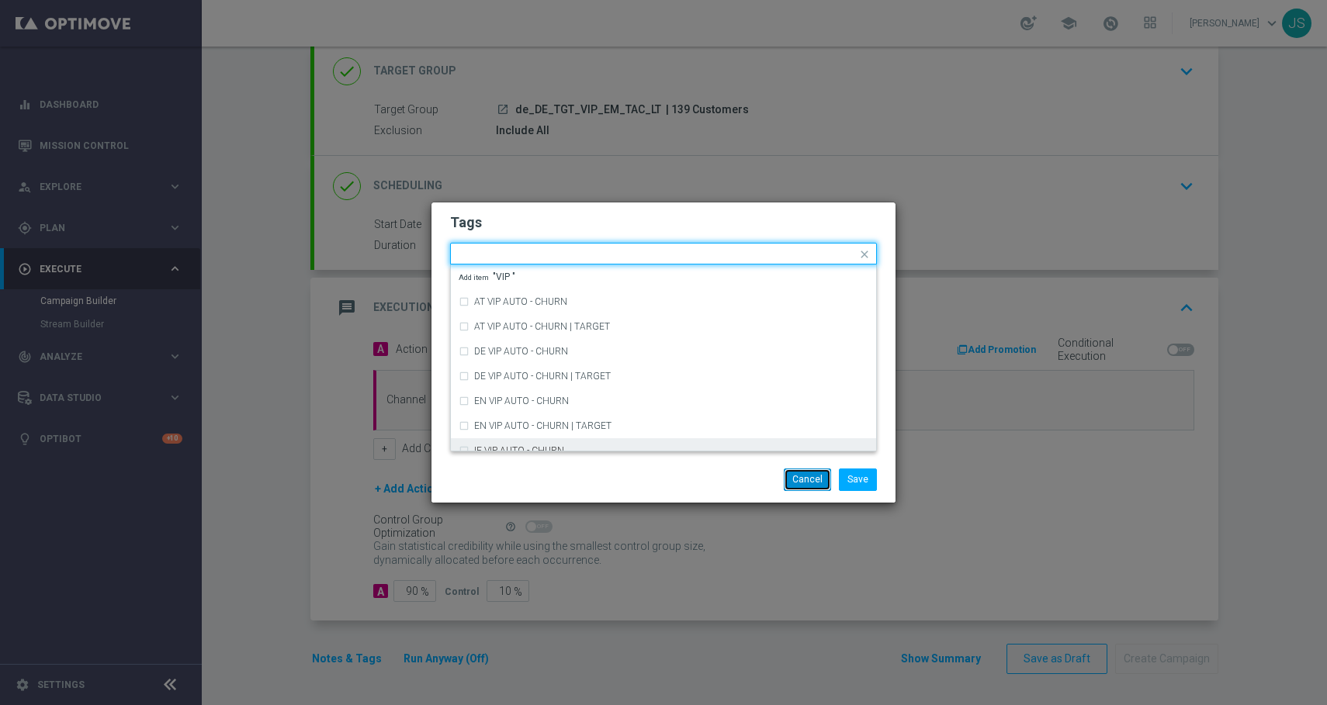
click at [801, 474] on button "Cancel" at bounding box center [807, 480] width 47 height 22
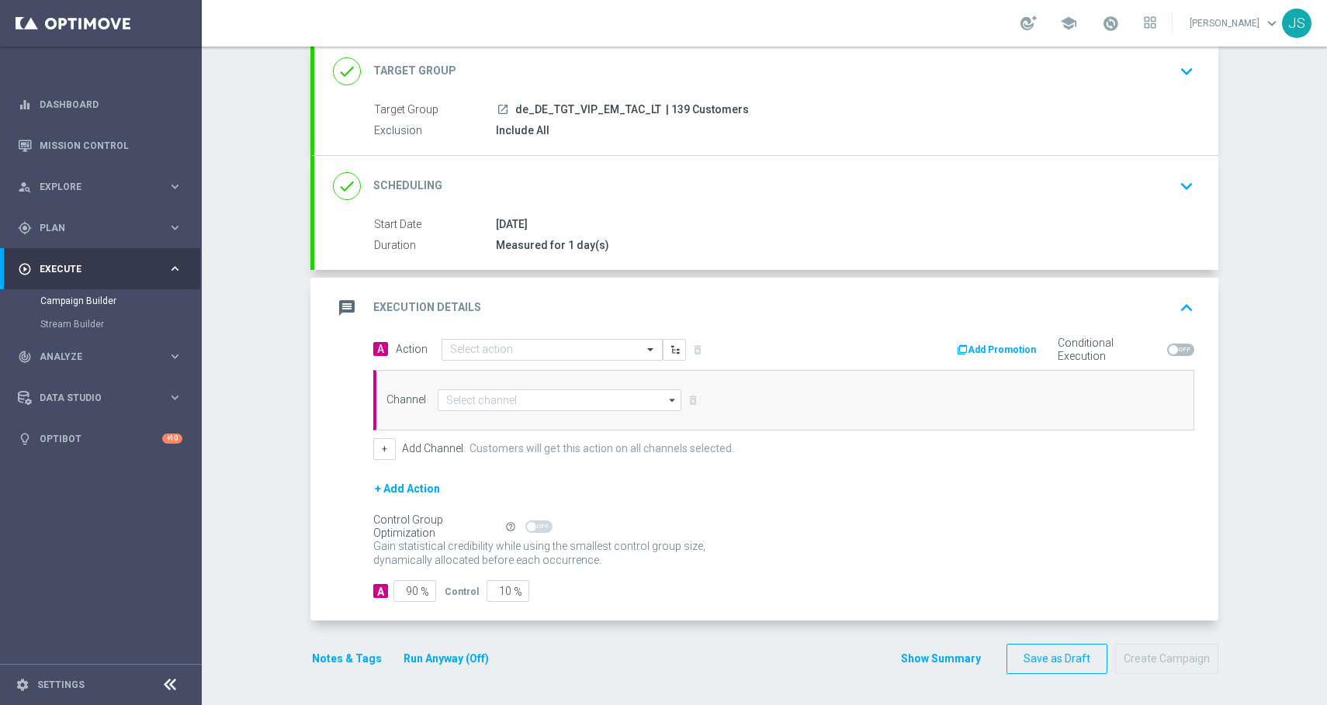
scroll to position [96, 0]
click at [551, 345] on input "text" at bounding box center [536, 351] width 173 height 13
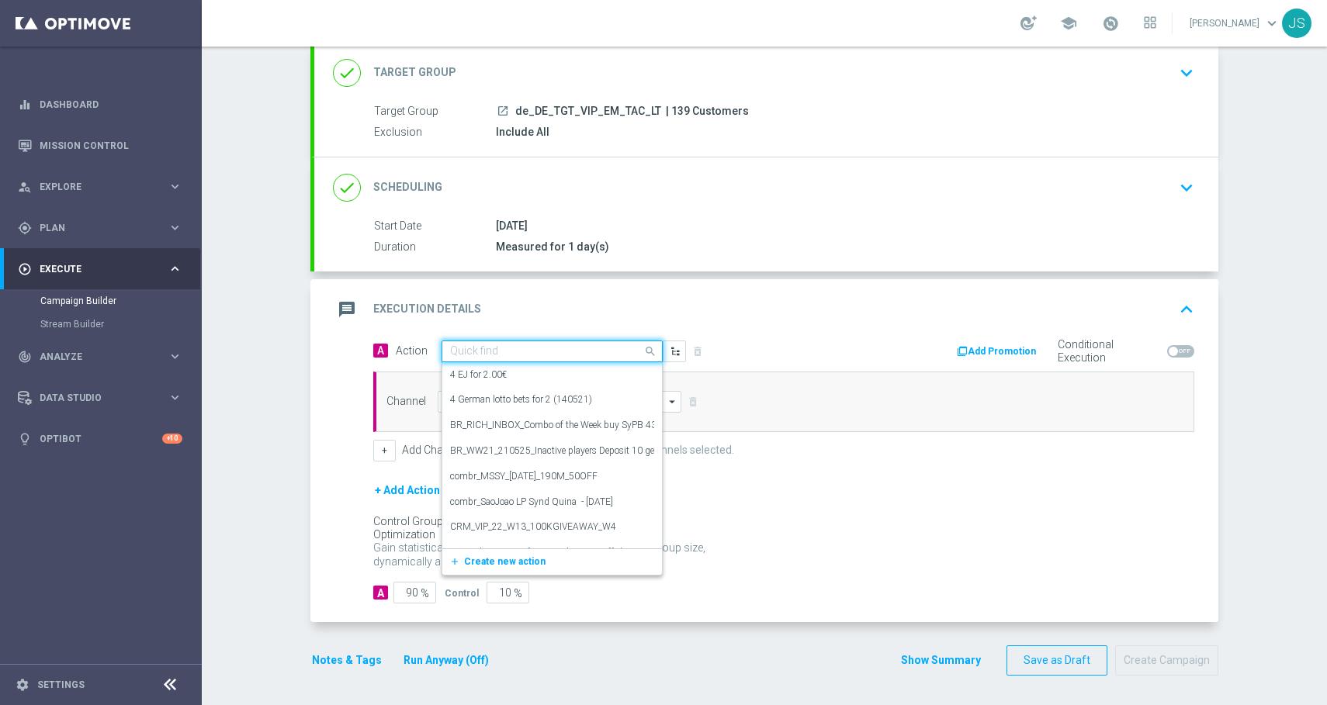
click at [551, 345] on input "text" at bounding box center [536, 351] width 173 height 13
click at [569, 346] on input "text" at bounding box center [536, 351] width 173 height 13
paste input "CRM_VIP_25_W38_Octoberfest_syndicate_voucher"
type input "CRM_VIP_25_W38_Octoberfest_syndicate_voucher"
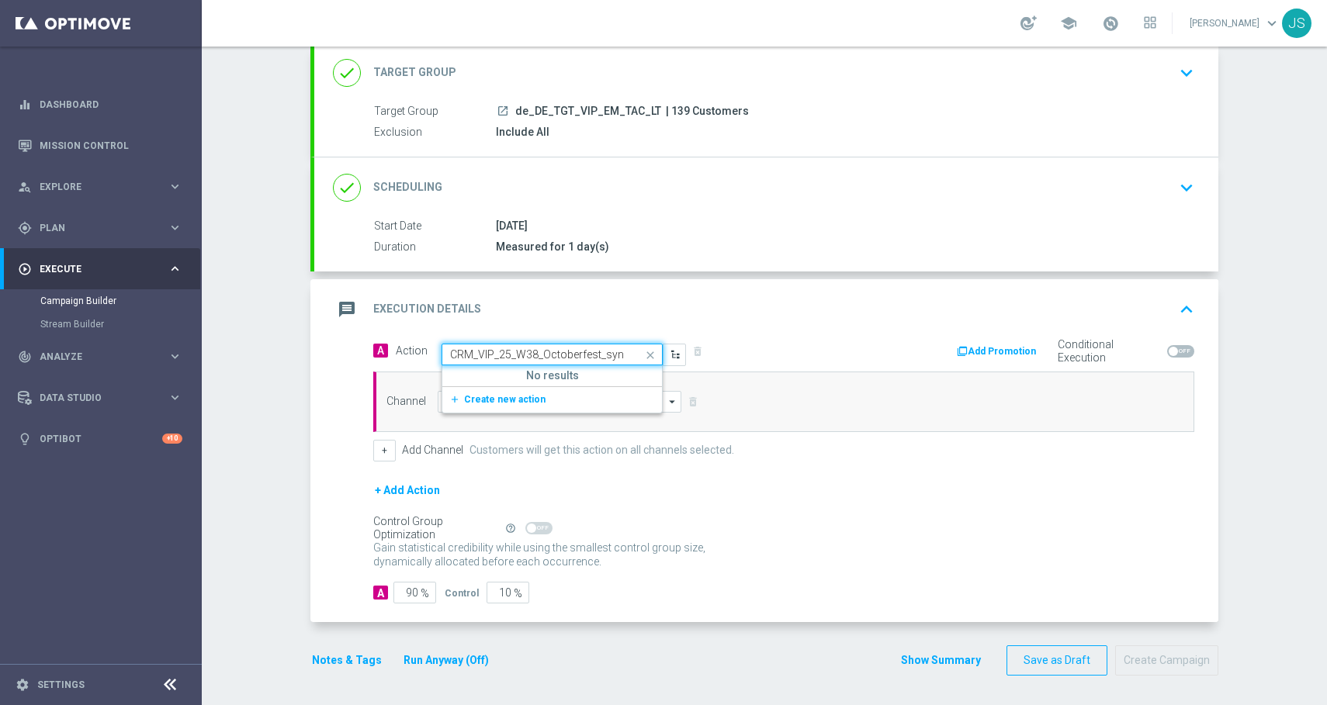
scroll to position [0, 67]
click at [550, 397] on button "add_new Create new action" at bounding box center [549, 400] width 214 height 18
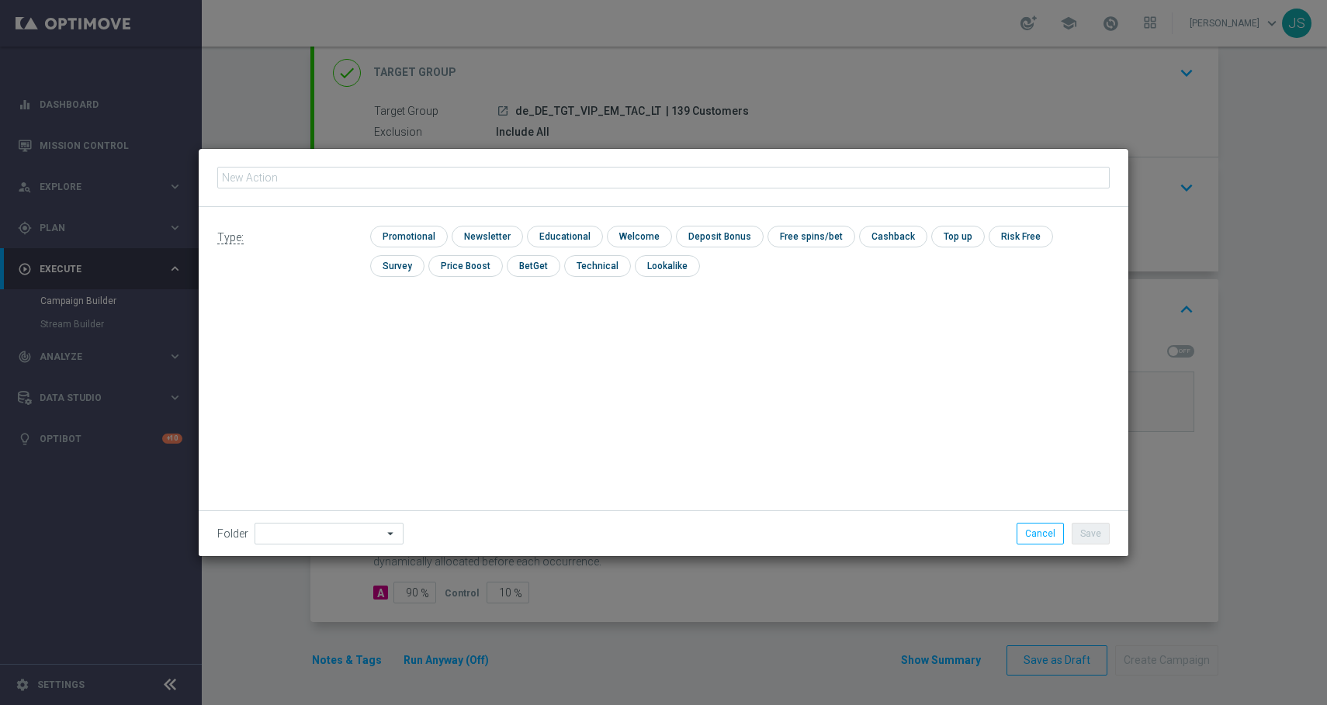
type input "CRM_VIP_25_W38_Octoberfest_syndicate_voucher"
click at [407, 230] on input "checkbox" at bounding box center [407, 236] width 74 height 21
checkbox input "true"
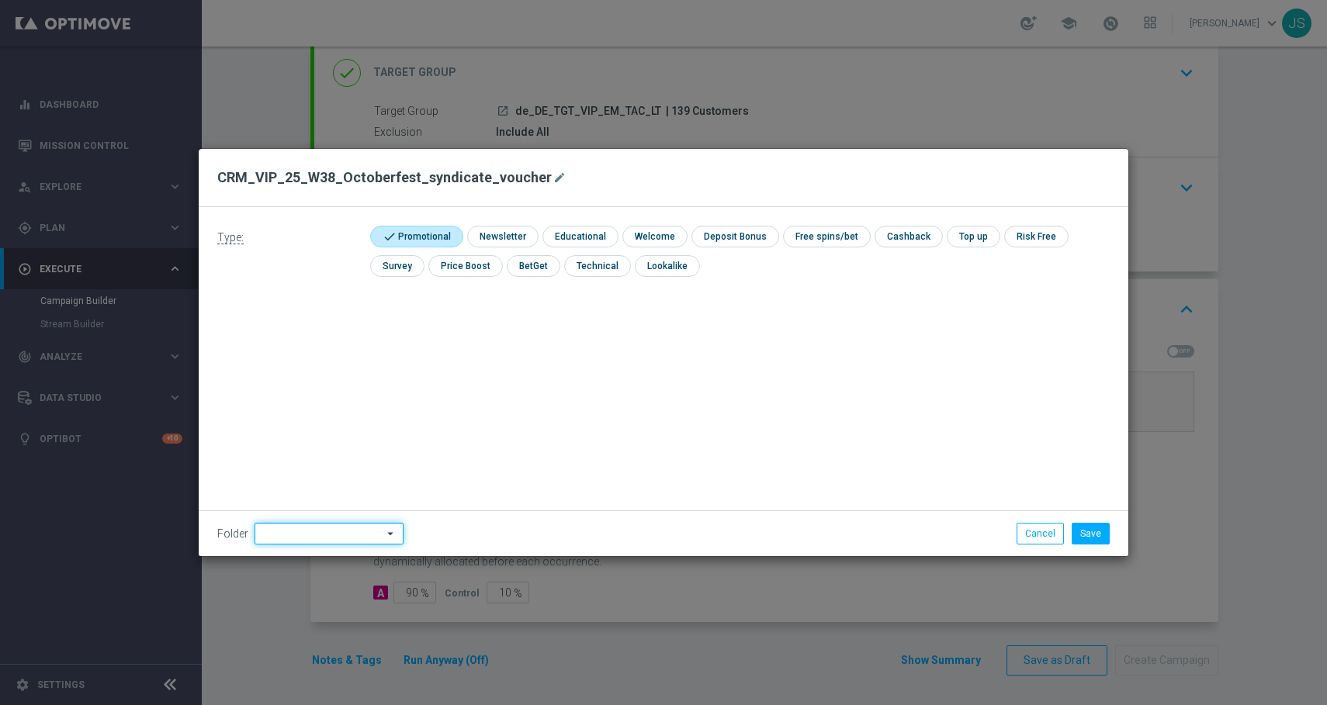
click at [317, 538] on input at bounding box center [328, 534] width 149 height 22
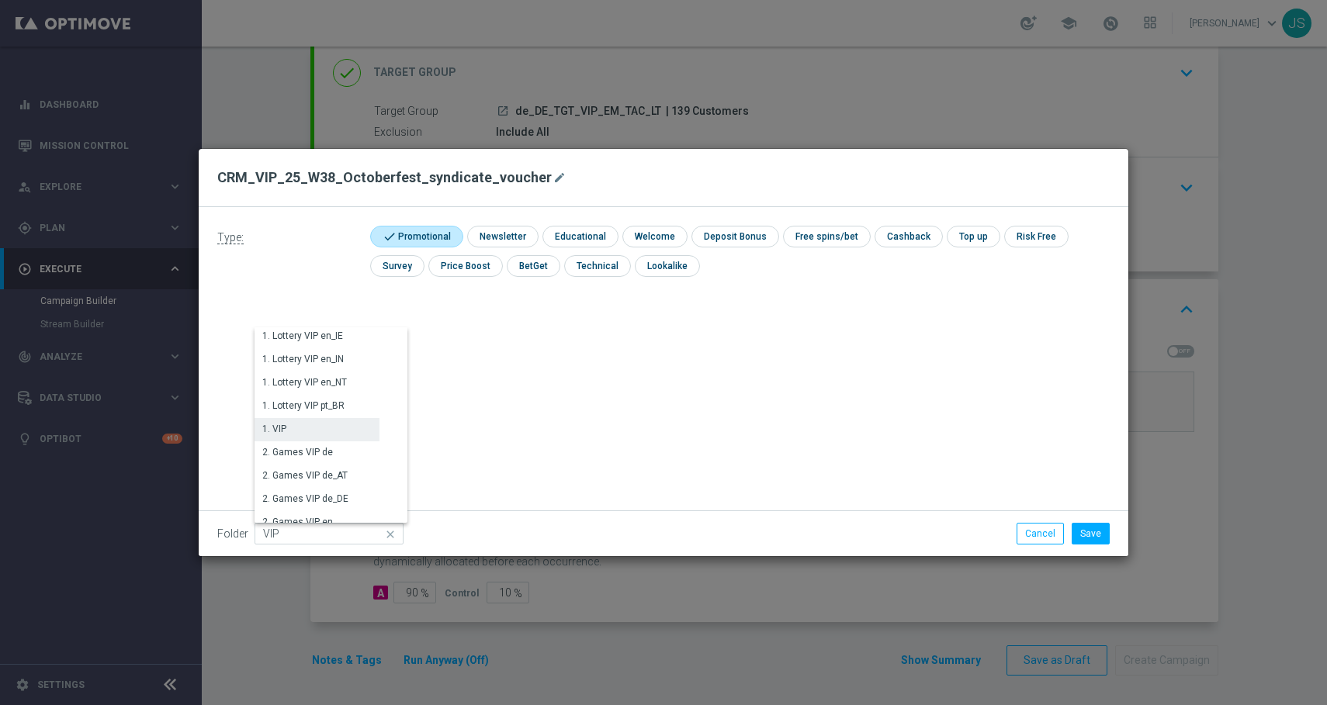
click at [305, 427] on div "1. VIP" at bounding box center [316, 429] width 125 height 22
type input "1. VIP"
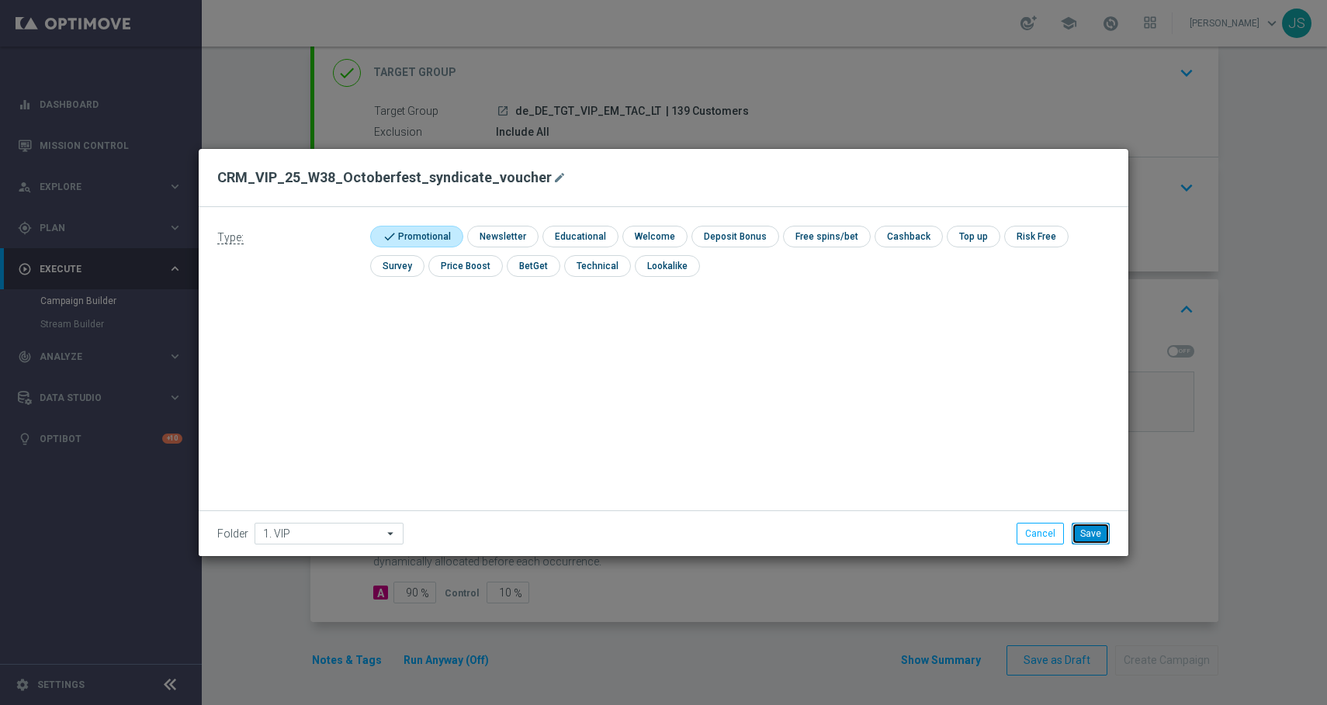
click at [1085, 535] on button "Save" at bounding box center [1090, 534] width 38 height 22
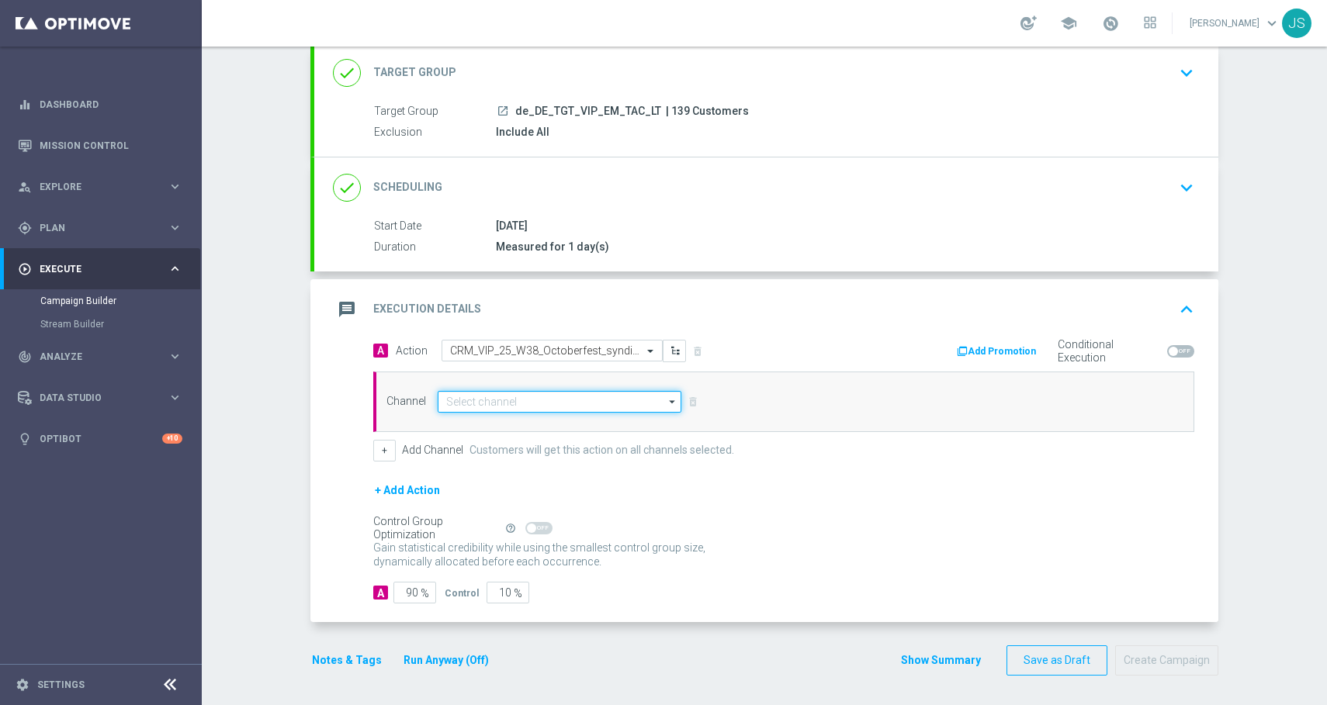
click at [549, 410] on input at bounding box center [560, 402] width 244 height 22
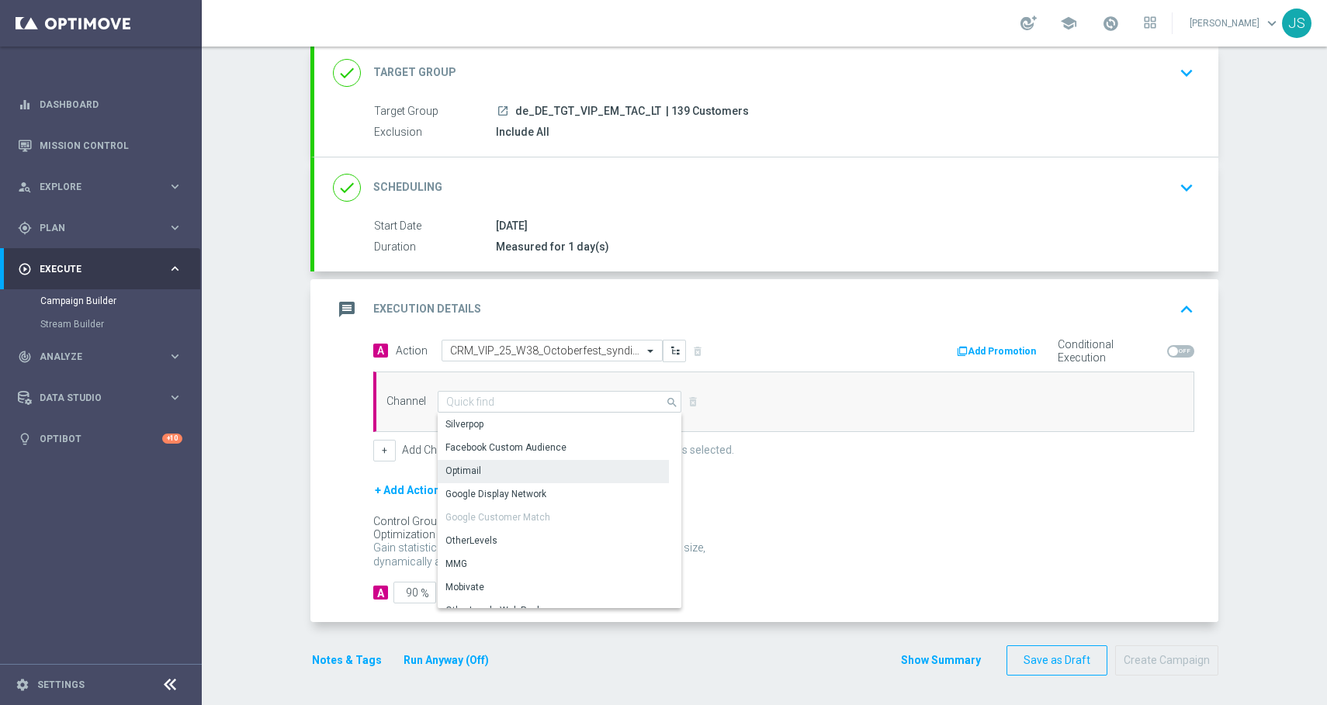
click at [516, 468] on div "Optimail" at bounding box center [553, 471] width 231 height 22
type input "Optimail"
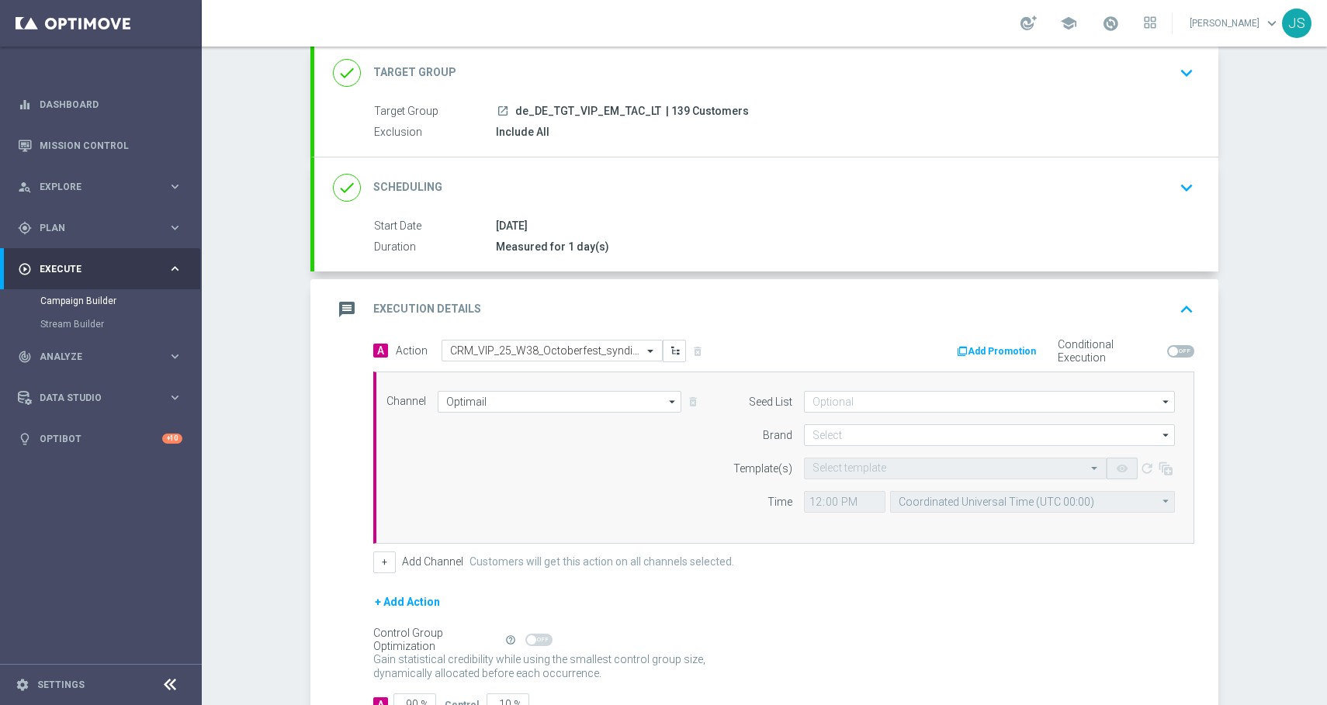
click at [836, 420] on form "Seed List arrow_drop_down Show Selected 0 of 2 (All)" at bounding box center [950, 452] width 450 height 122
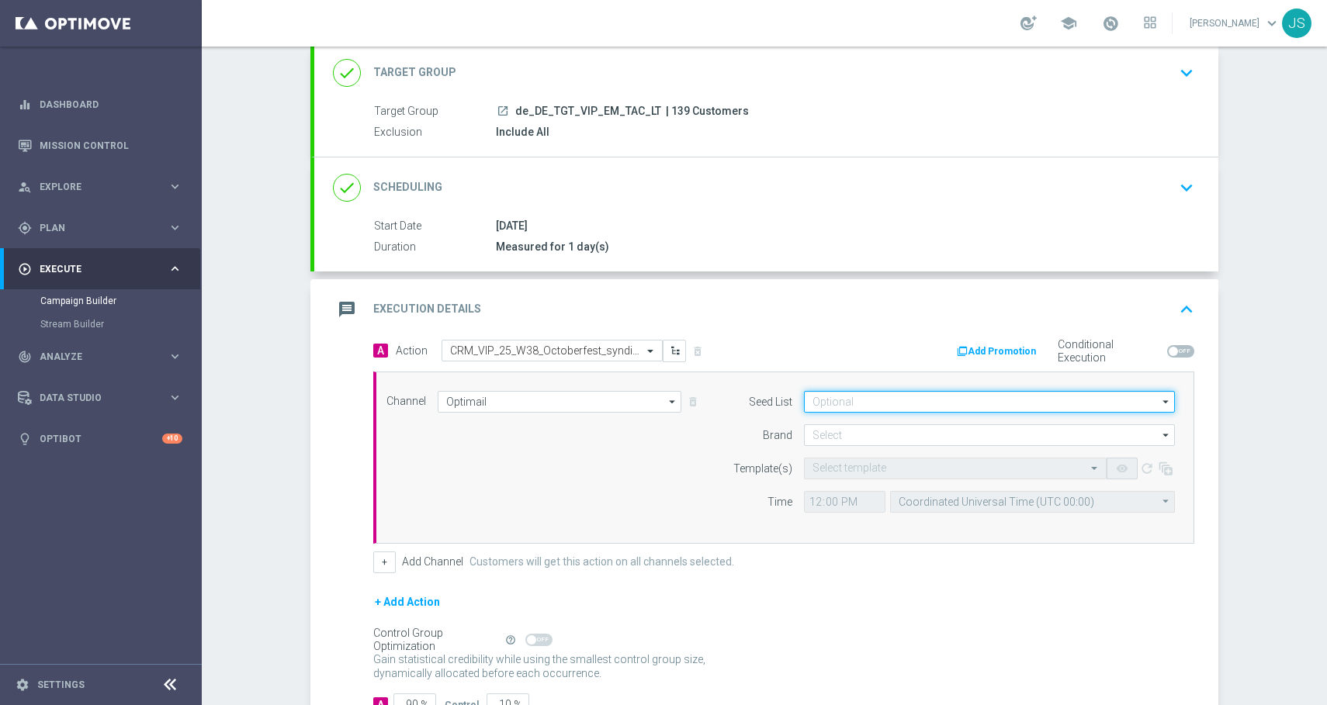
click at [846, 408] on input at bounding box center [989, 402] width 371 height 22
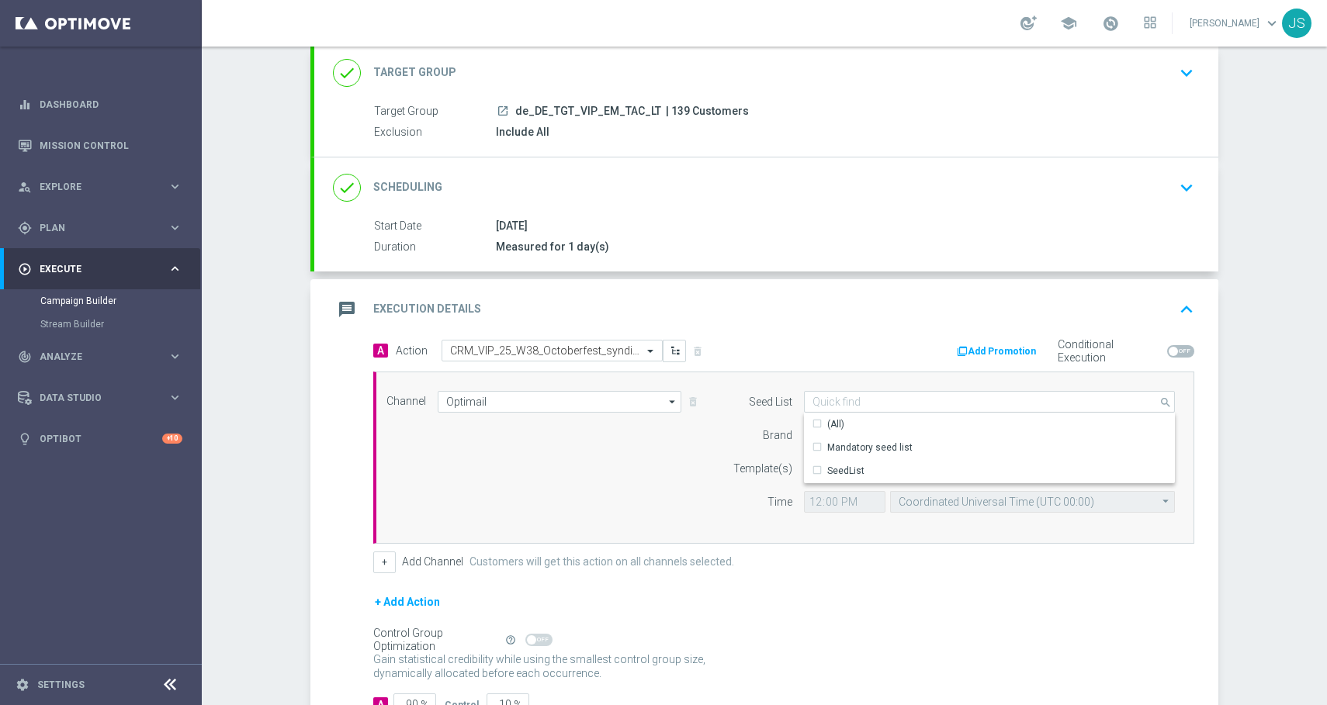
click at [860, 377] on div "Channel Optimail Optimail arrow_drop_down Show Selected 1 of 26 Silverpop" at bounding box center [783, 458] width 821 height 172
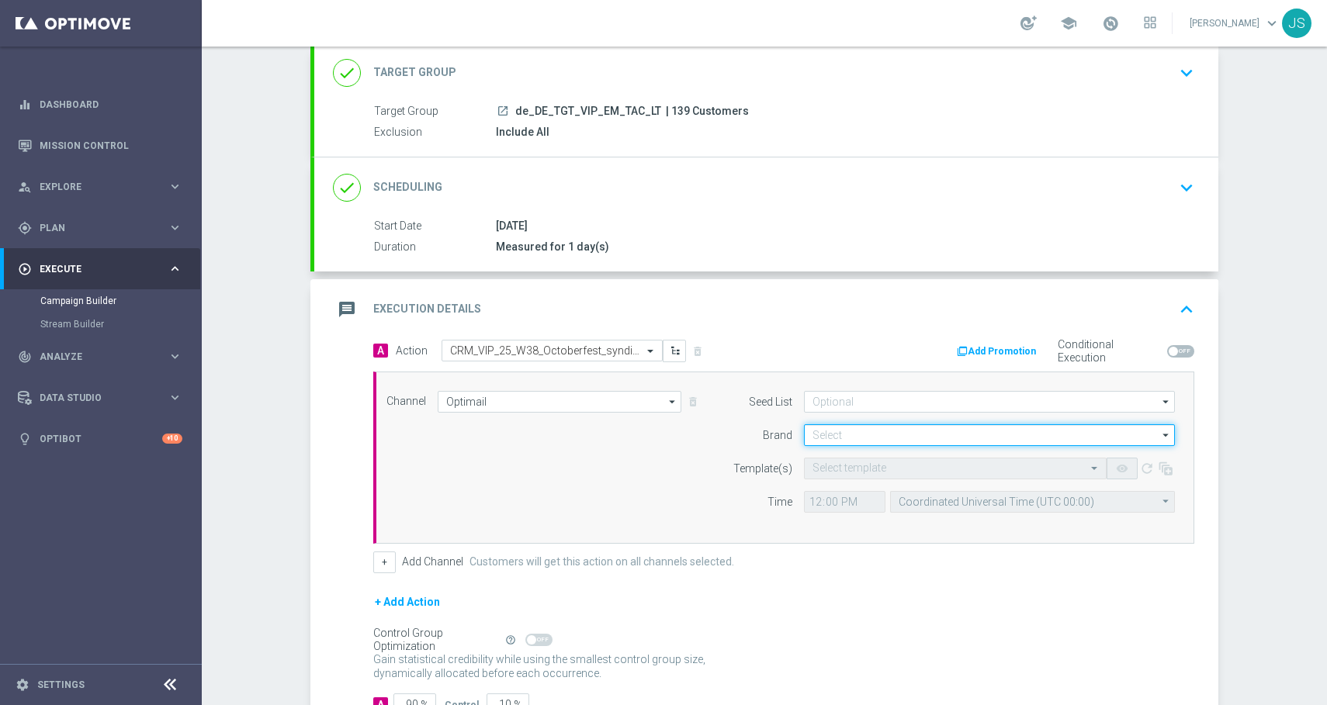
click at [826, 443] on input at bounding box center [989, 435] width 371 height 22
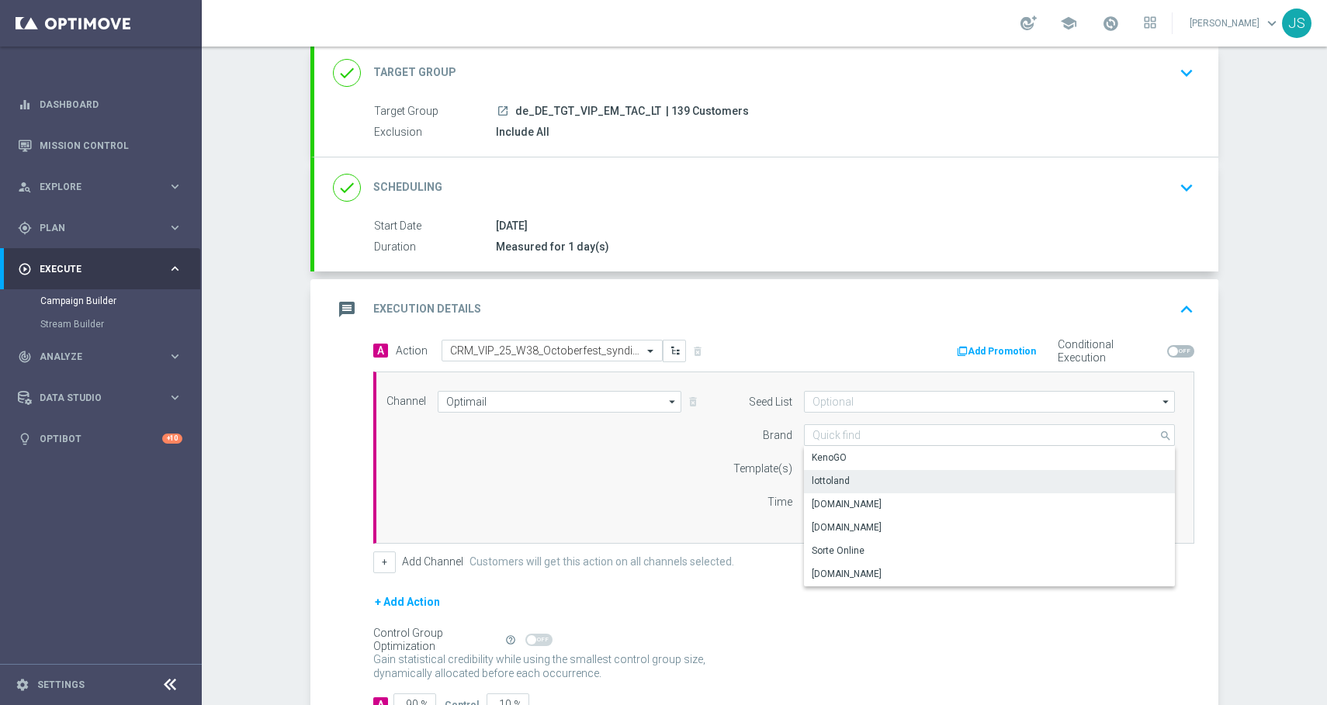
click at [838, 484] on div "lottoland" at bounding box center [831, 481] width 38 height 14
type input "lottoland"
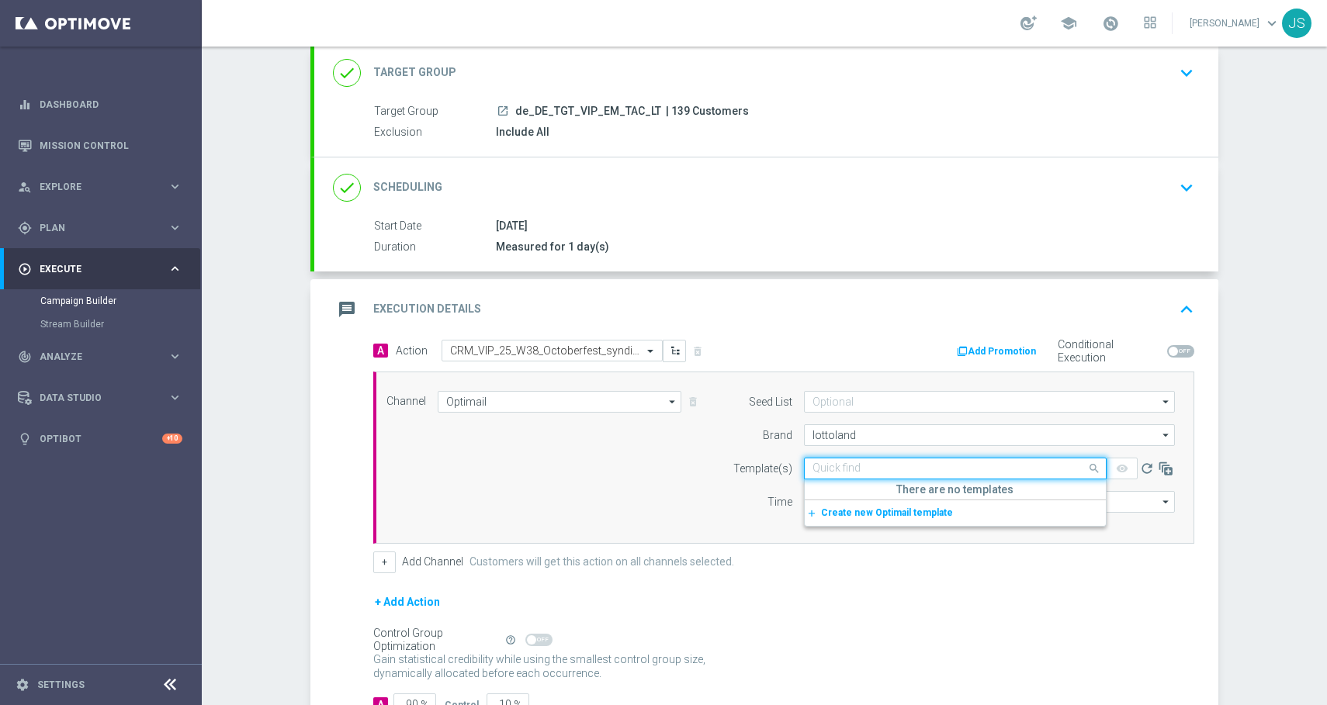
click at [841, 468] on input "text" at bounding box center [939, 468] width 254 height 13
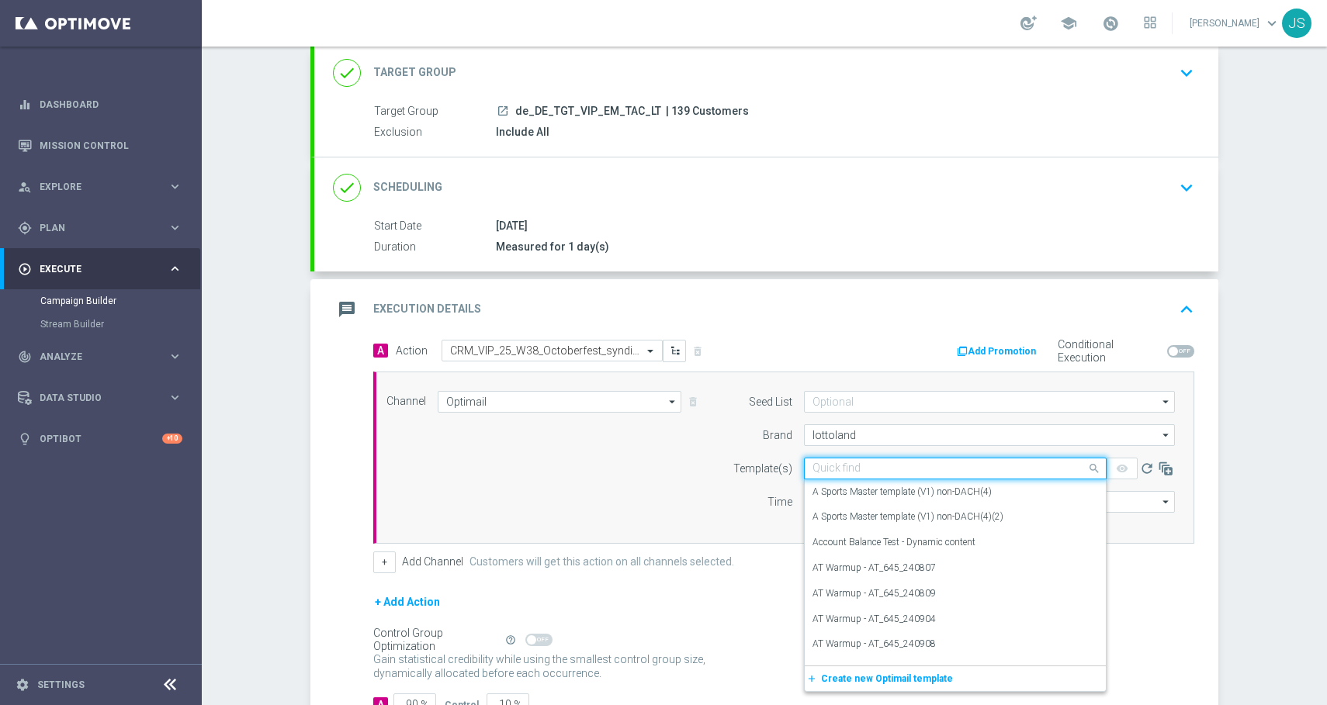
paste input "de_DE_EMT_VIP_EM_TAC_MIX__25_OCTOBERFEST_250925"
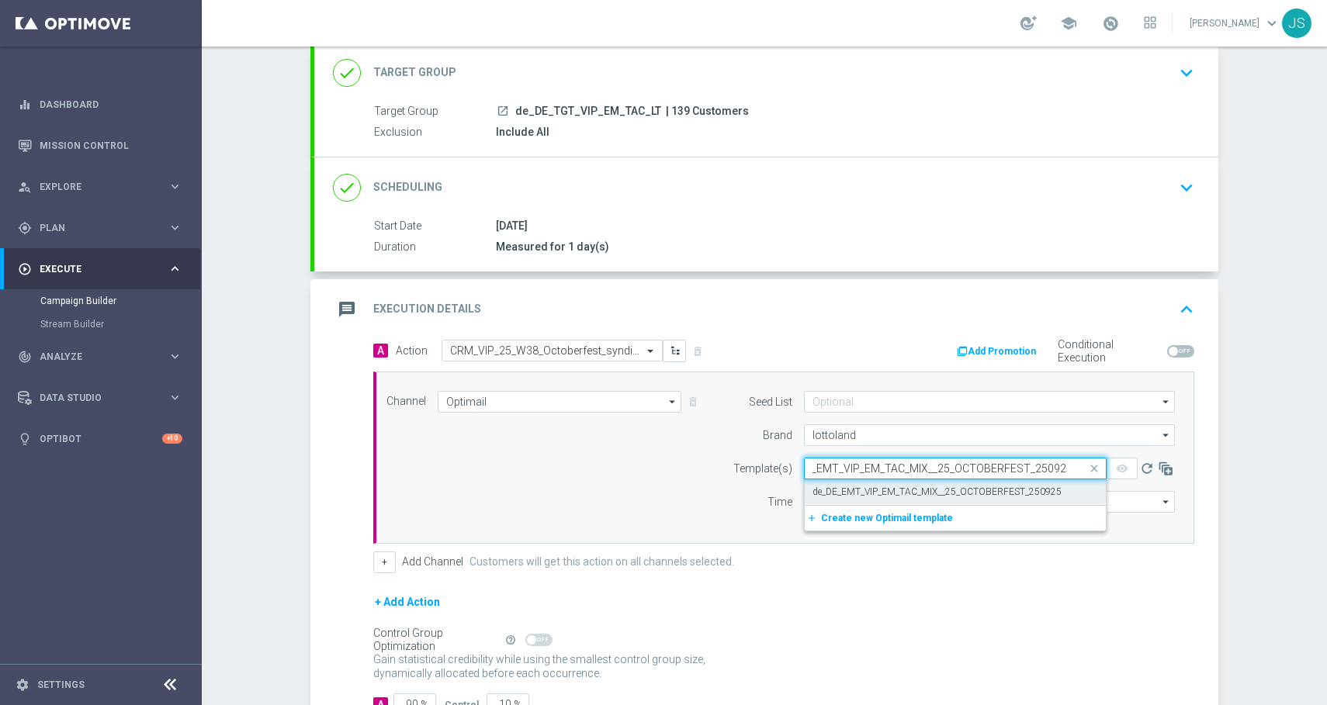
click at [862, 490] on label "de_DE_EMT_VIP_EM_TAC_MIX__25_OCTOBERFEST_250925" at bounding box center [936, 492] width 249 height 13
type input "de_DE_EMT_VIP_EM_TAC_MIX__25_OCTOBERFEST_250925"
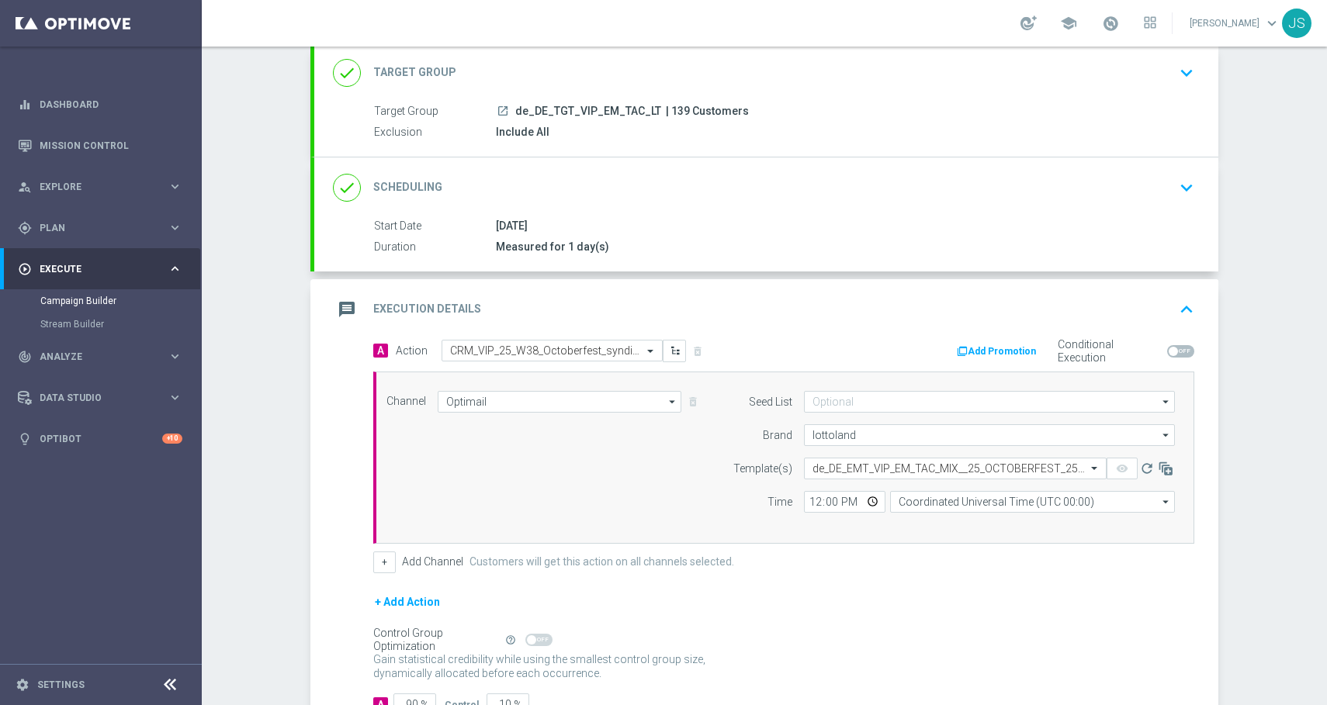
scroll to position [0, 0]
click at [1019, 506] on input "Coordinated Universal Time (UTC 00:00)" at bounding box center [1032, 502] width 285 height 22
click at [1043, 521] on div "Central European Time (Berlin) (UTC +02:00)" at bounding box center [1025, 524] width 254 height 14
type input "Central European Time (Berlin) (UTC +02:00)"
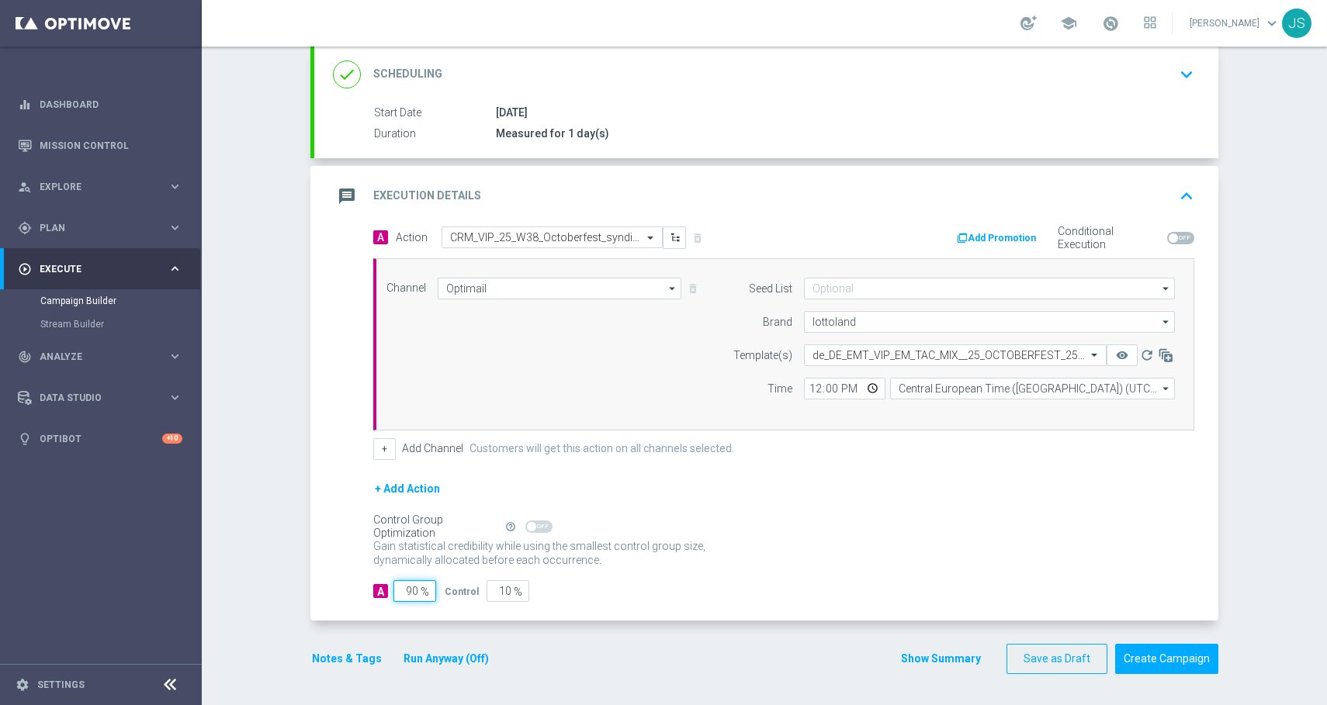
click at [417, 594] on input "90" at bounding box center [414, 591] width 43 height 22
type input "9"
type input "91"
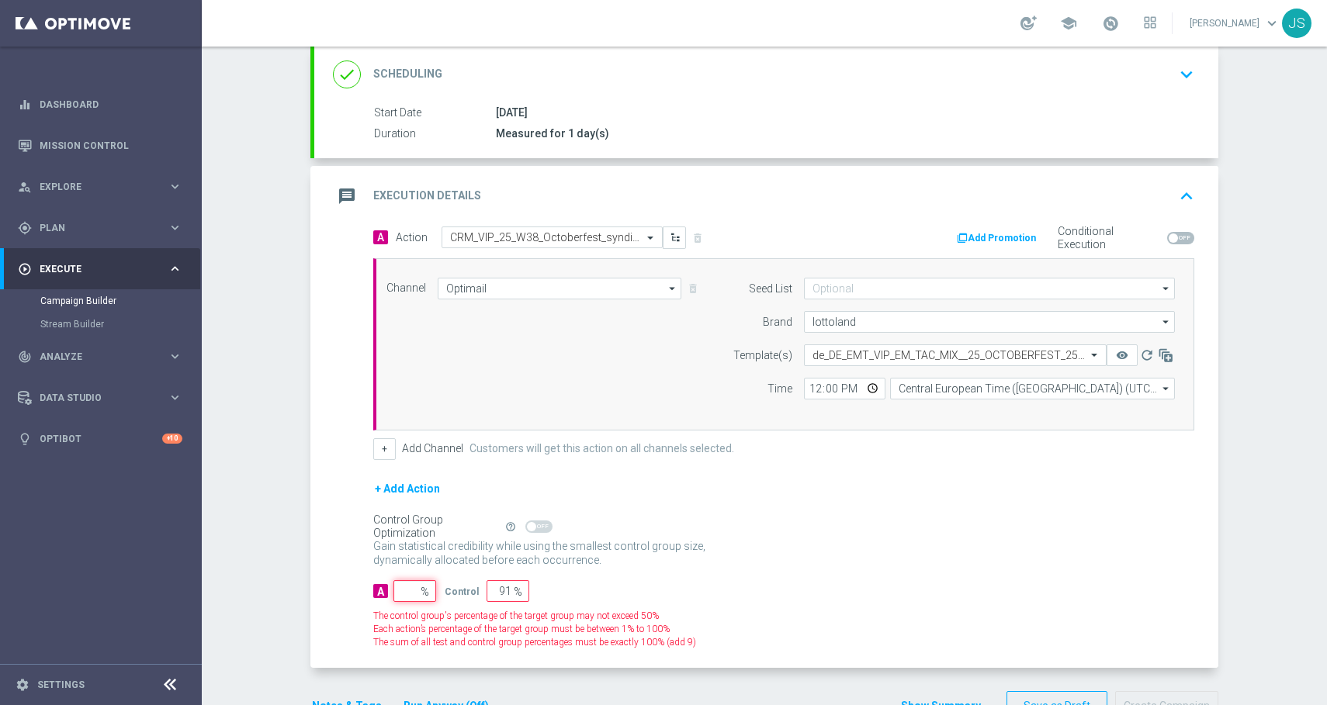
type input "100"
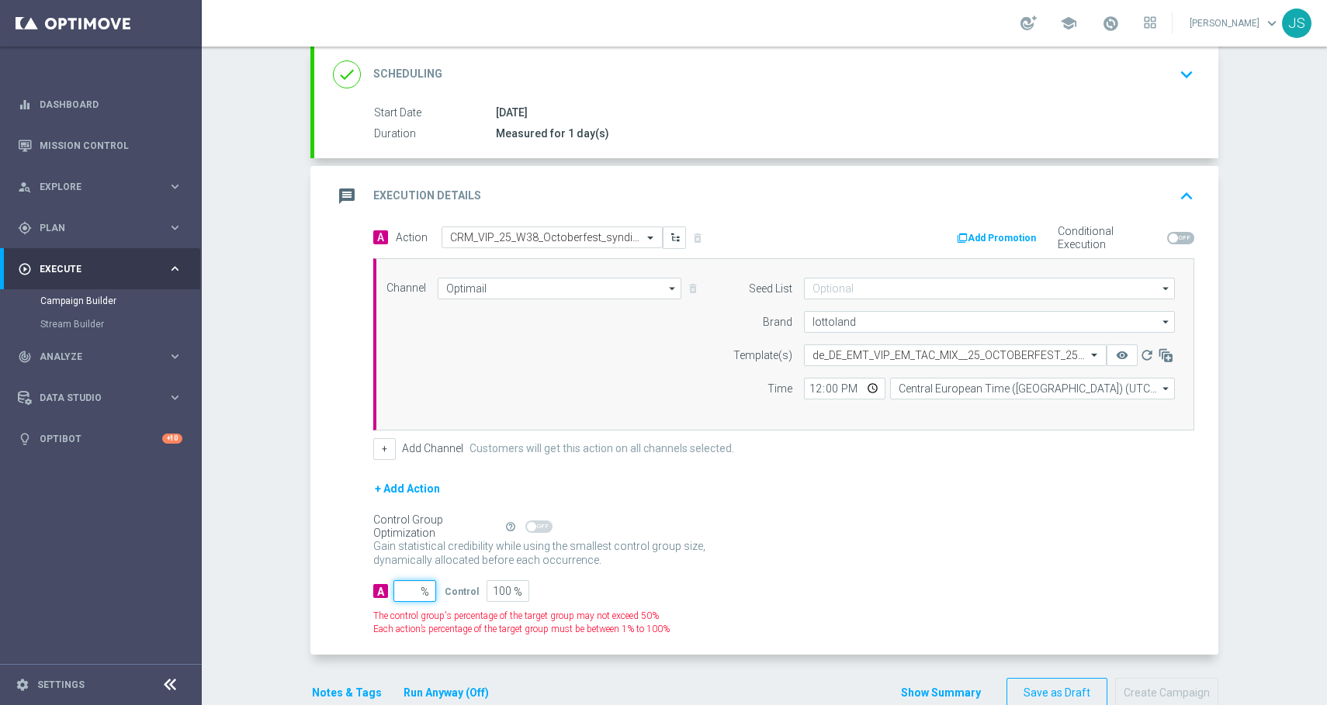
type input "1"
type input "99"
type input "10"
type input "90"
type input "100"
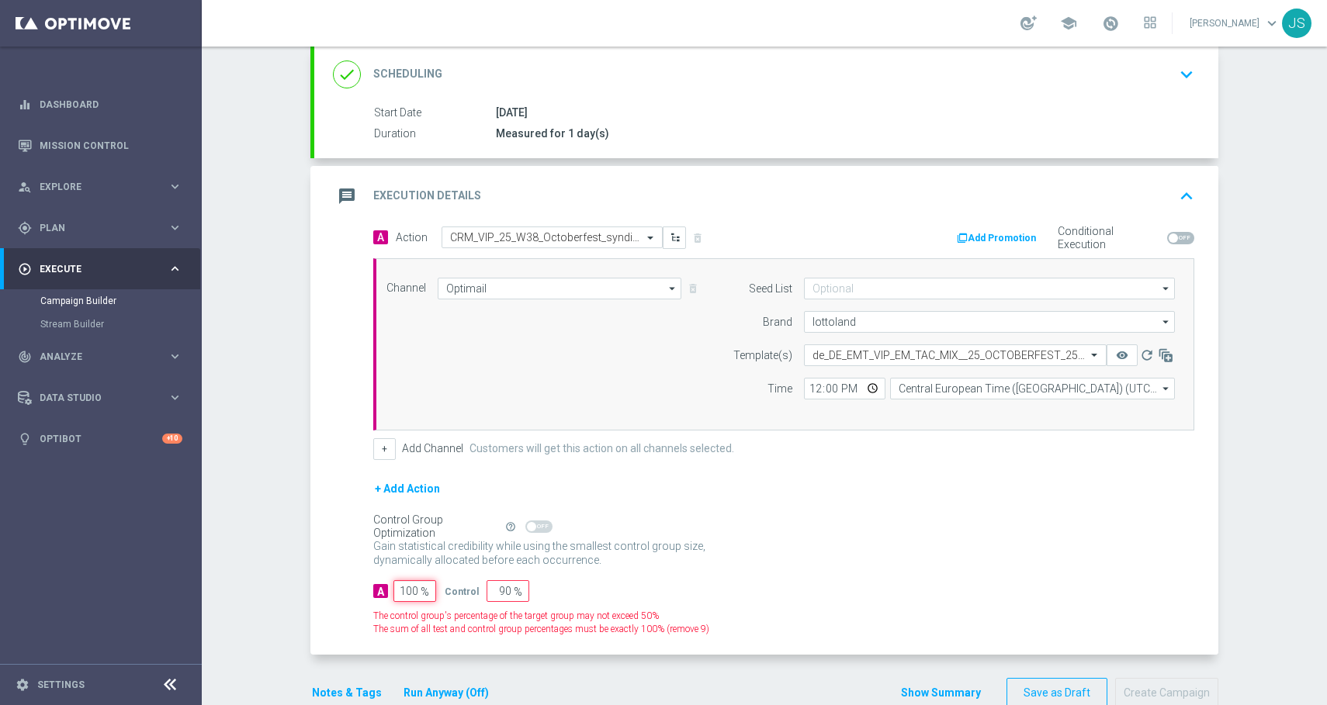
type input "0"
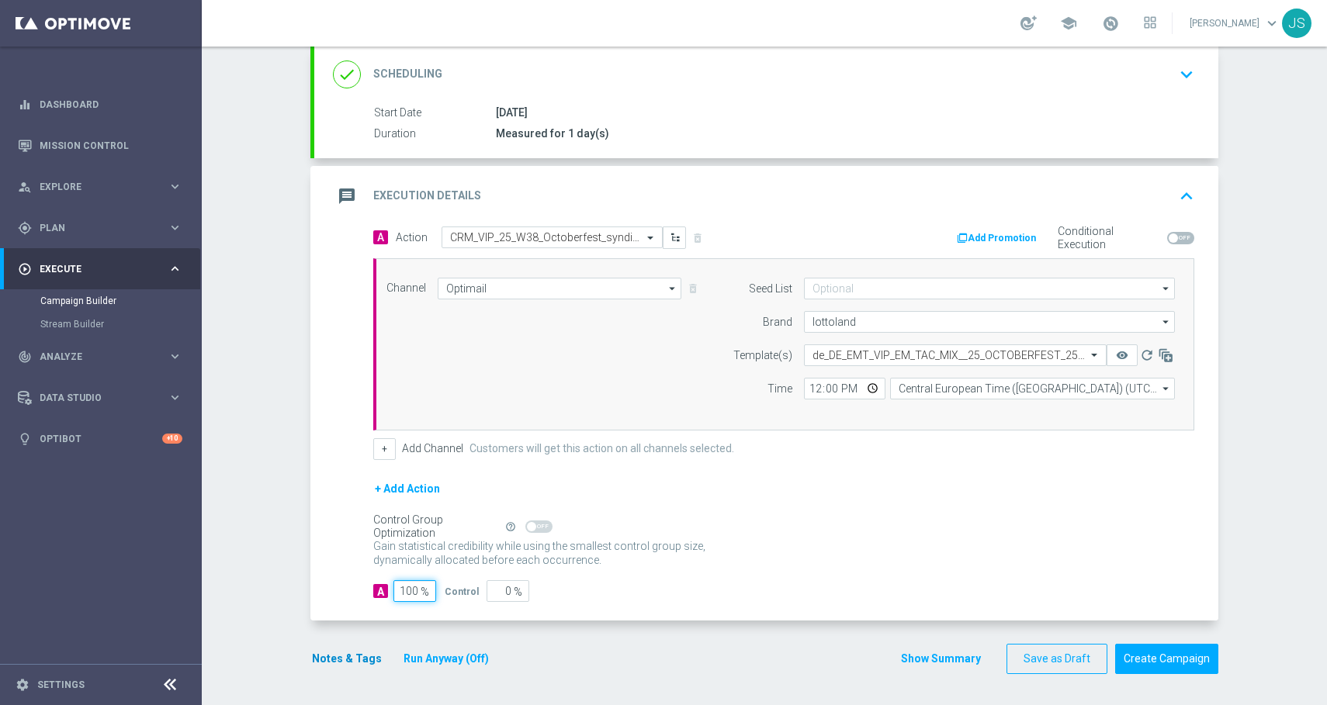
type input "100"
click at [350, 658] on button "Notes & Tags" at bounding box center [346, 658] width 73 height 19
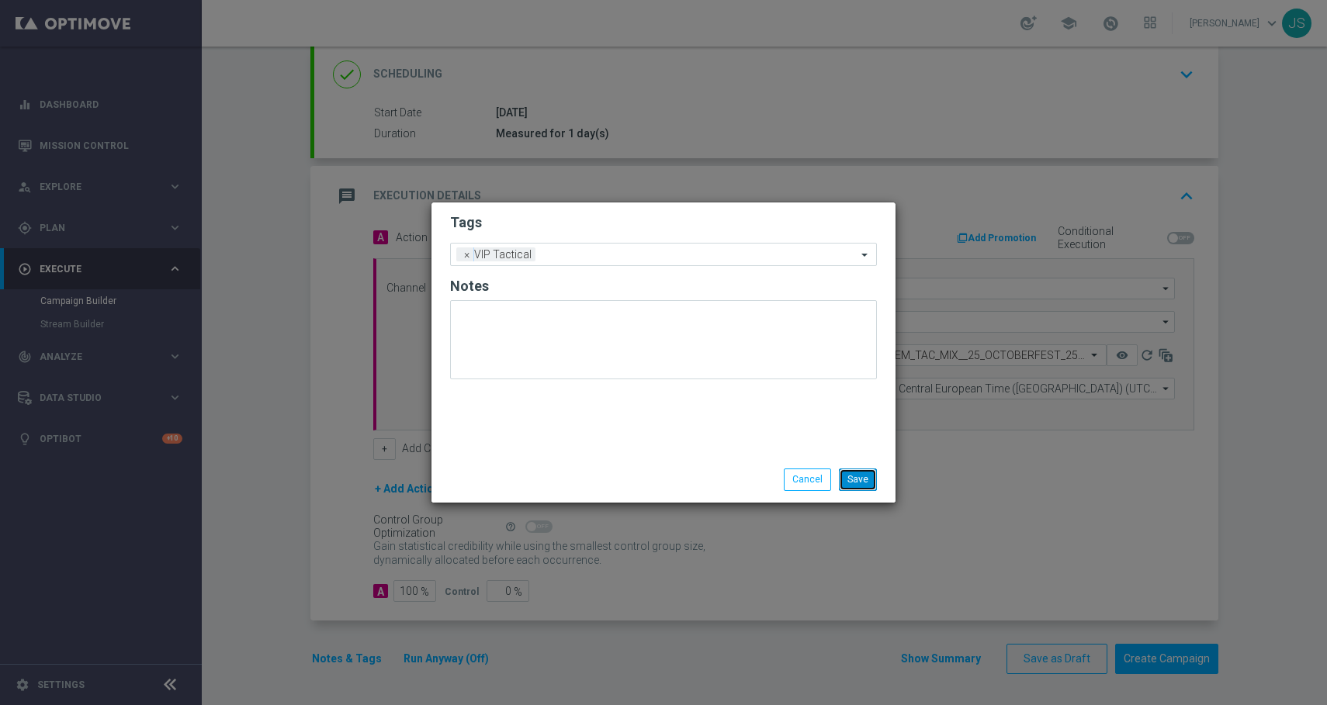
click at [867, 475] on button "Save" at bounding box center [858, 480] width 38 height 22
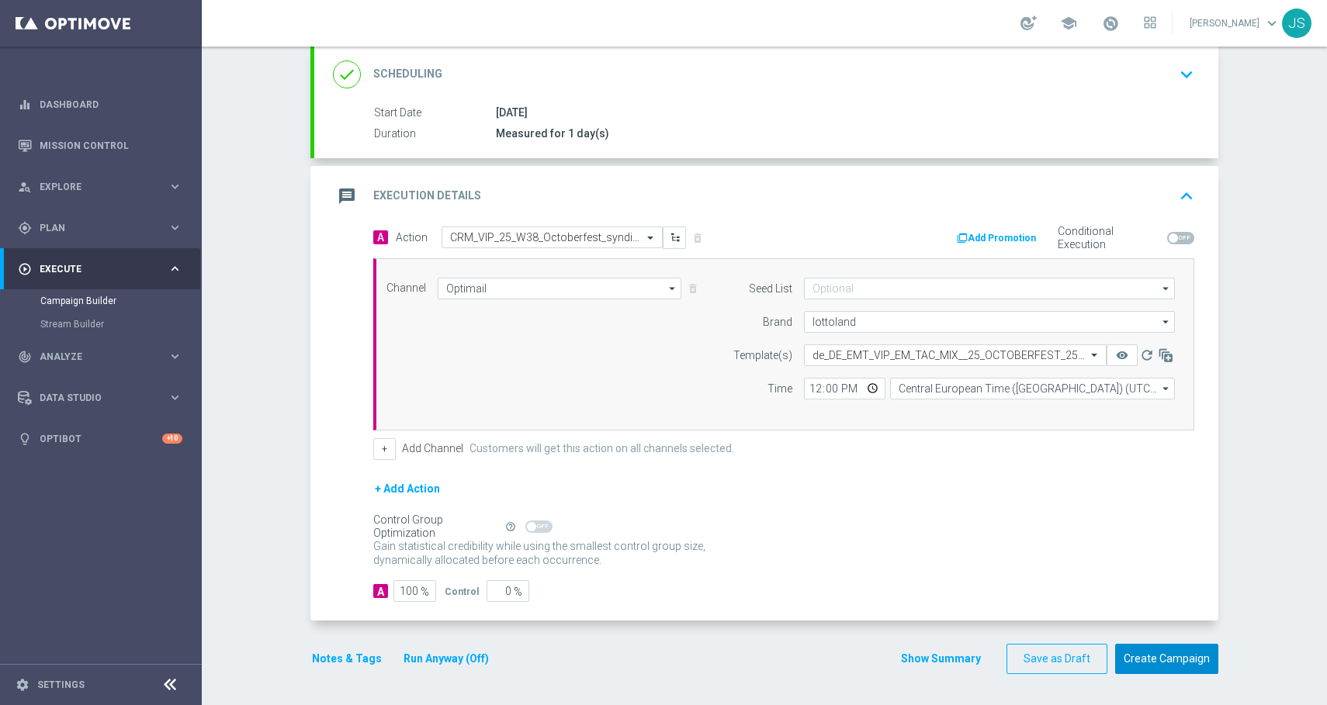
click at [1148, 658] on button "Create Campaign" at bounding box center [1166, 659] width 103 height 30
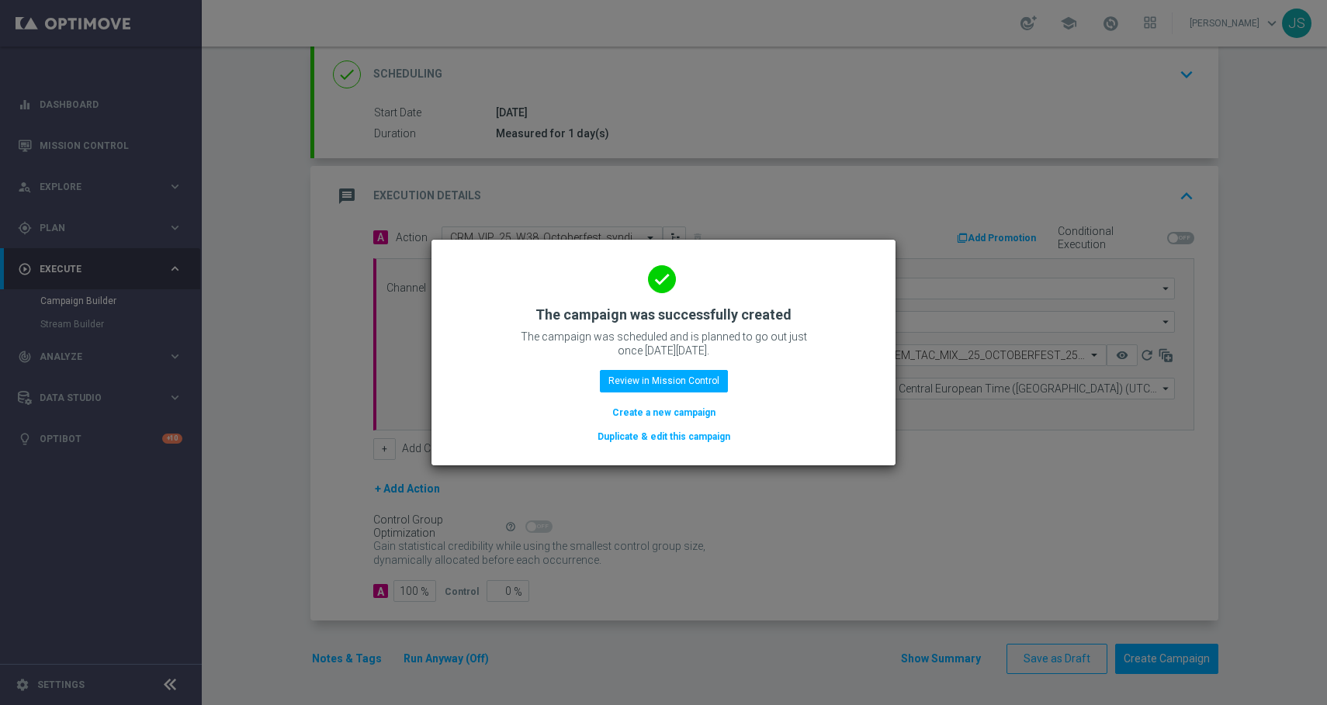
click at [677, 439] on button "Duplicate & edit this campaign" at bounding box center [664, 436] width 136 height 17
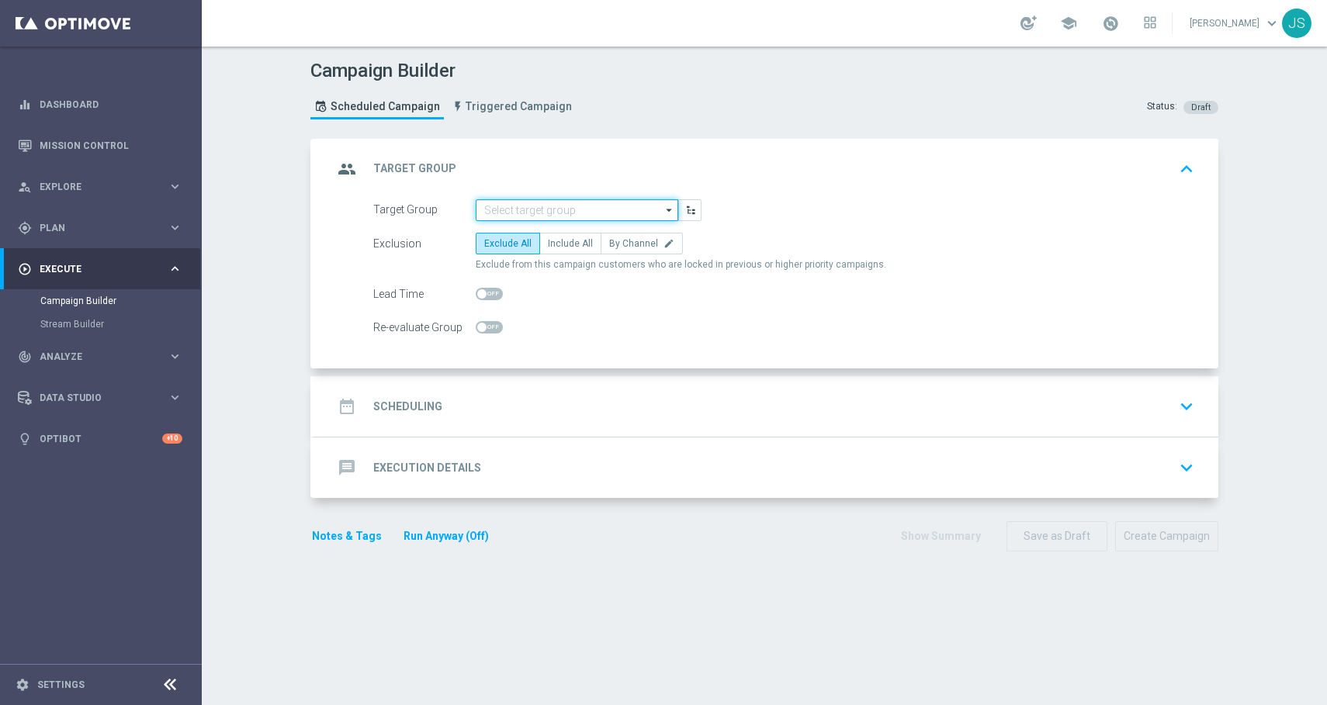
click at [554, 216] on input at bounding box center [577, 210] width 202 height 22
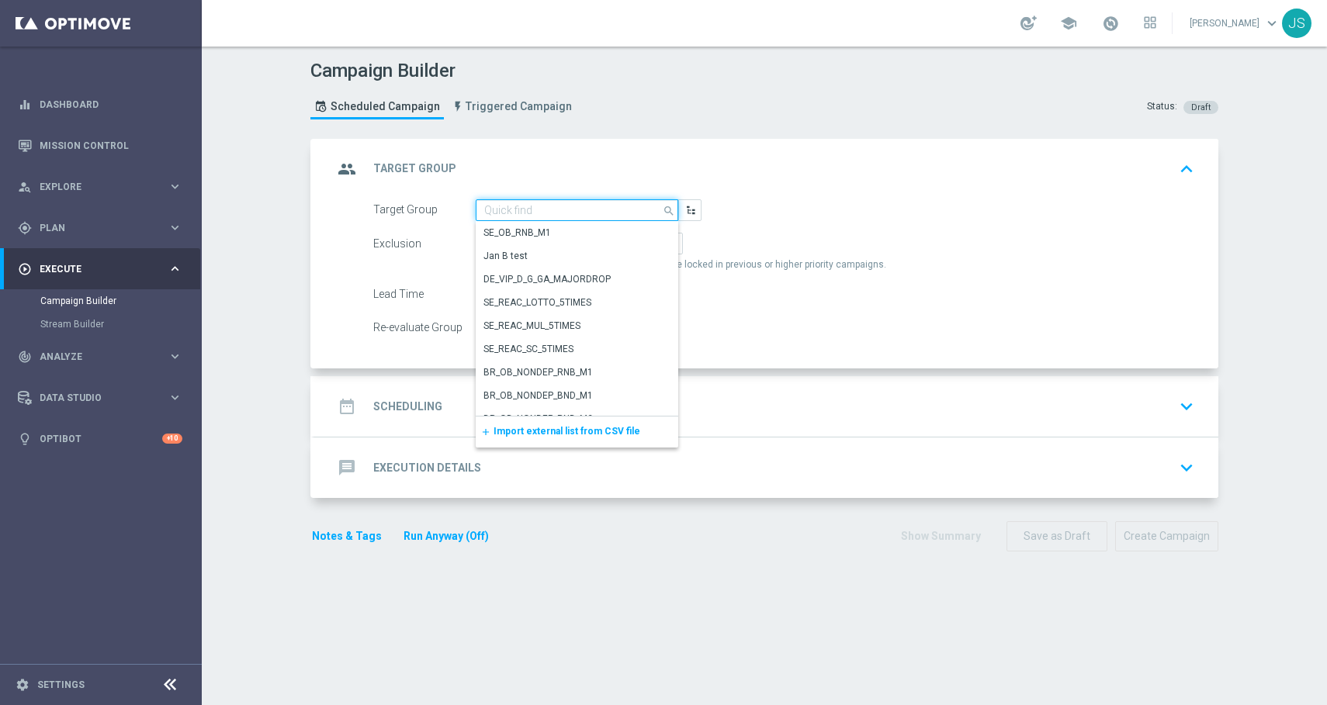
paste input "de_TGT_VIP_EM_TAC_GM__2DAYNOACT"
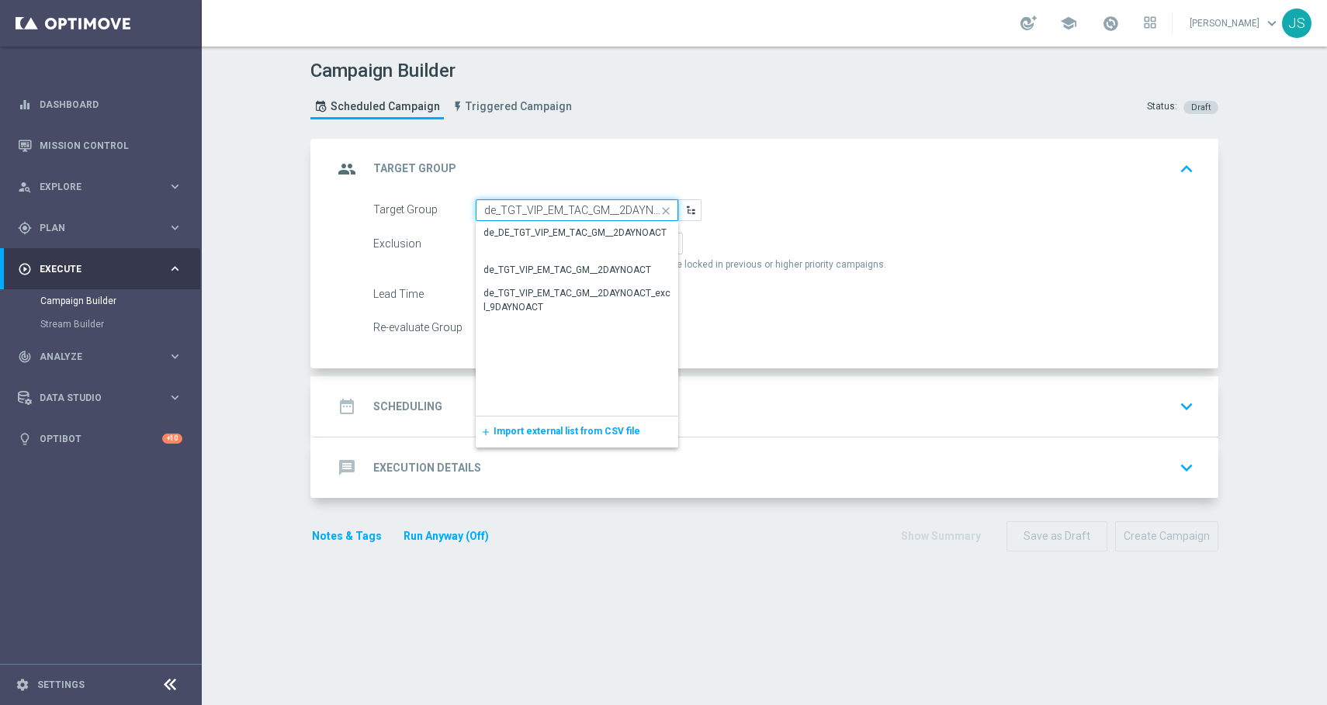
scroll to position [0, 16]
click at [528, 241] on div "de_DE_TGT_VIP_EM_TAC_GM__2DAYNOACT" at bounding box center [577, 233] width 202 height 22
type input "de_DE_TGT_VIP_EM_TAC_GM__2DAYNOACT"
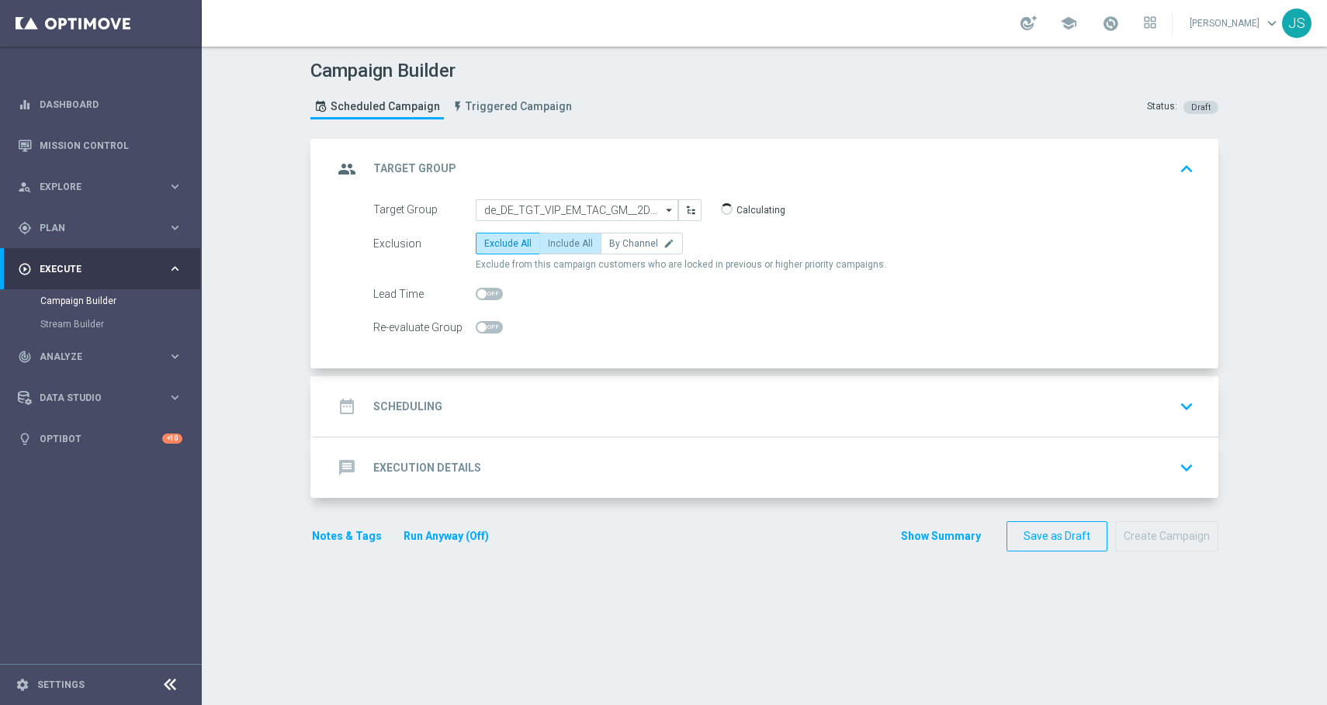
click at [552, 245] on span "Include All" at bounding box center [570, 243] width 45 height 11
click at [552, 245] on input "Include All" at bounding box center [553, 246] width 10 height 10
radio input "true"
click at [1178, 414] on icon "keyboard_arrow_down" at bounding box center [1186, 406] width 23 height 23
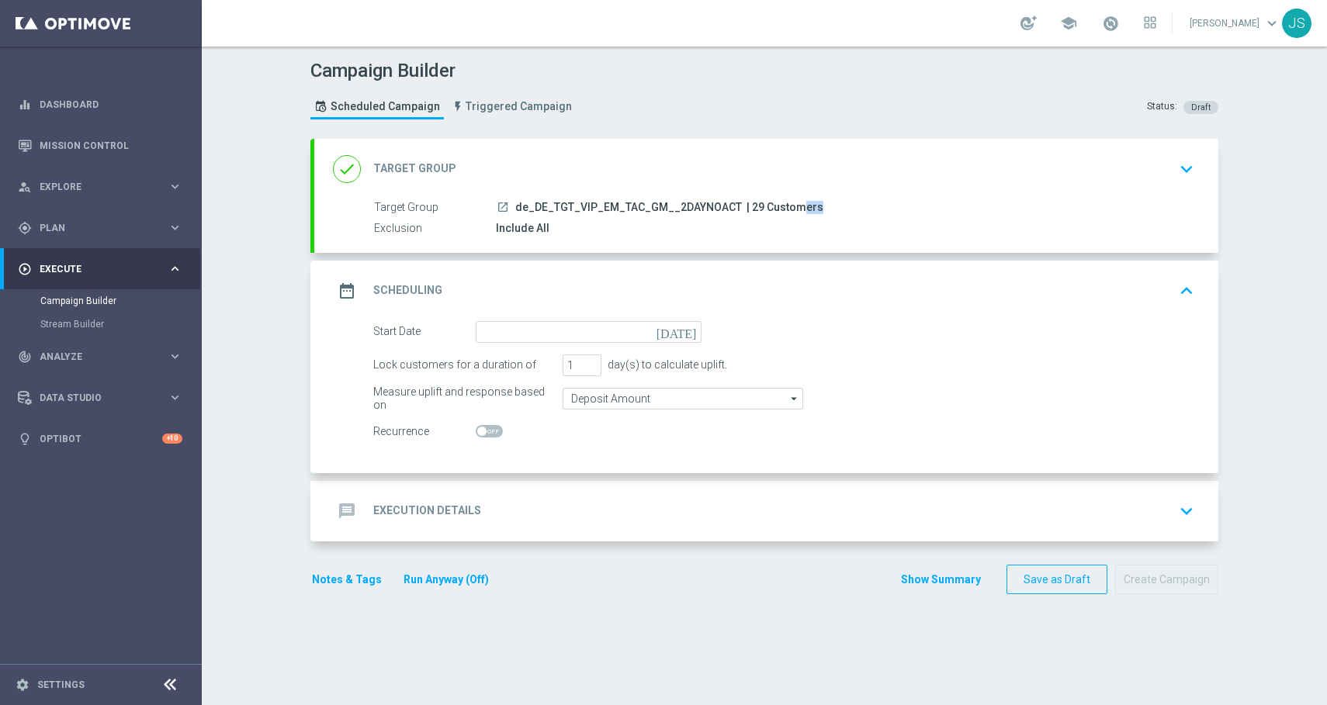
drag, startPoint x: 758, startPoint y: 203, endPoint x: 742, endPoint y: 203, distance: 16.3
click at [746, 203] on span "| 29 Customers" at bounding box center [784, 208] width 77 height 14
copy span "29"
click at [687, 330] on icon "today" at bounding box center [679, 329] width 46 height 17
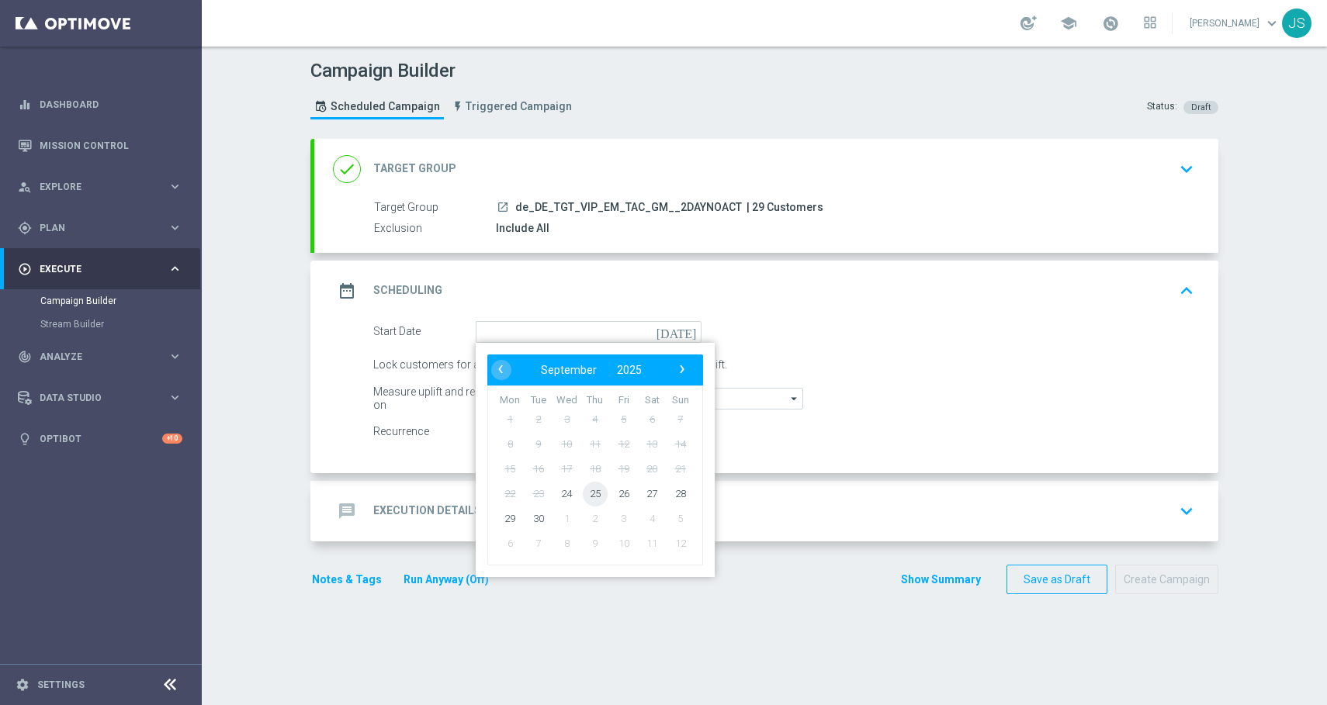
click at [591, 495] on span "25" at bounding box center [595, 493] width 25 height 25
type input "25 Sep 2025"
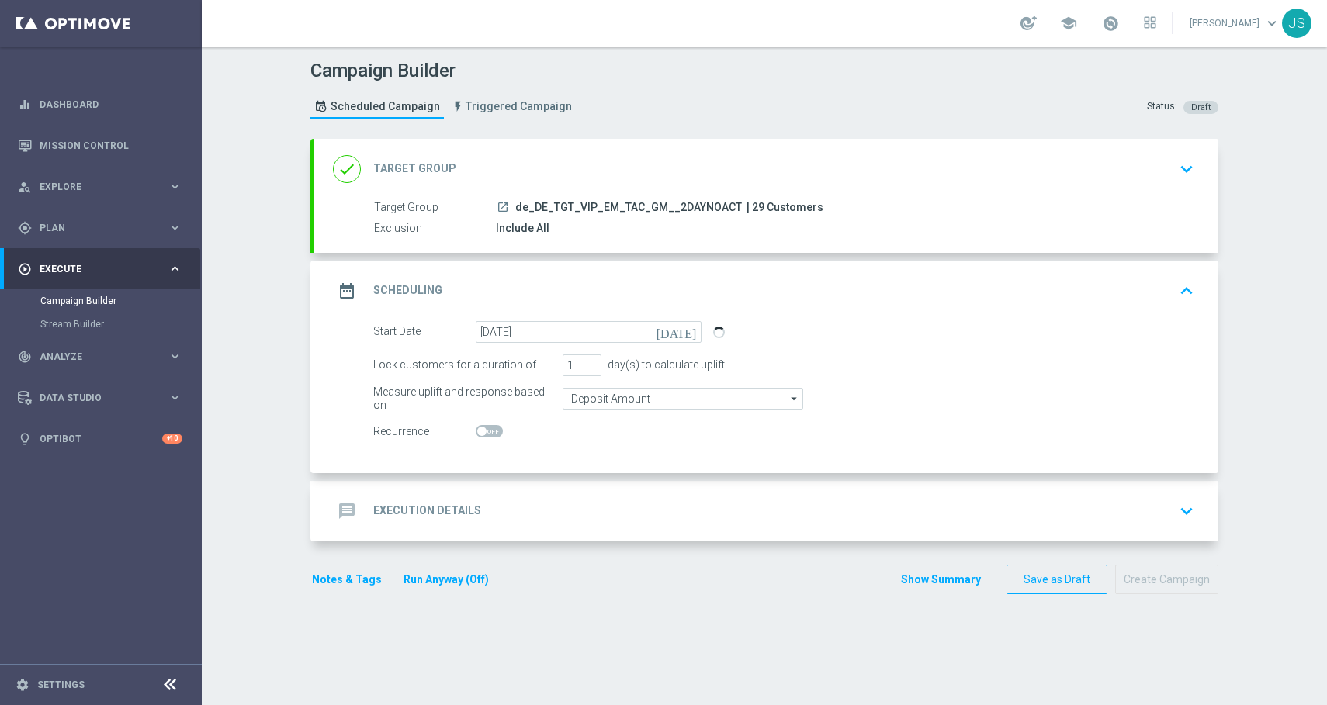
click at [1192, 512] on icon "keyboard_arrow_down" at bounding box center [1186, 511] width 23 height 23
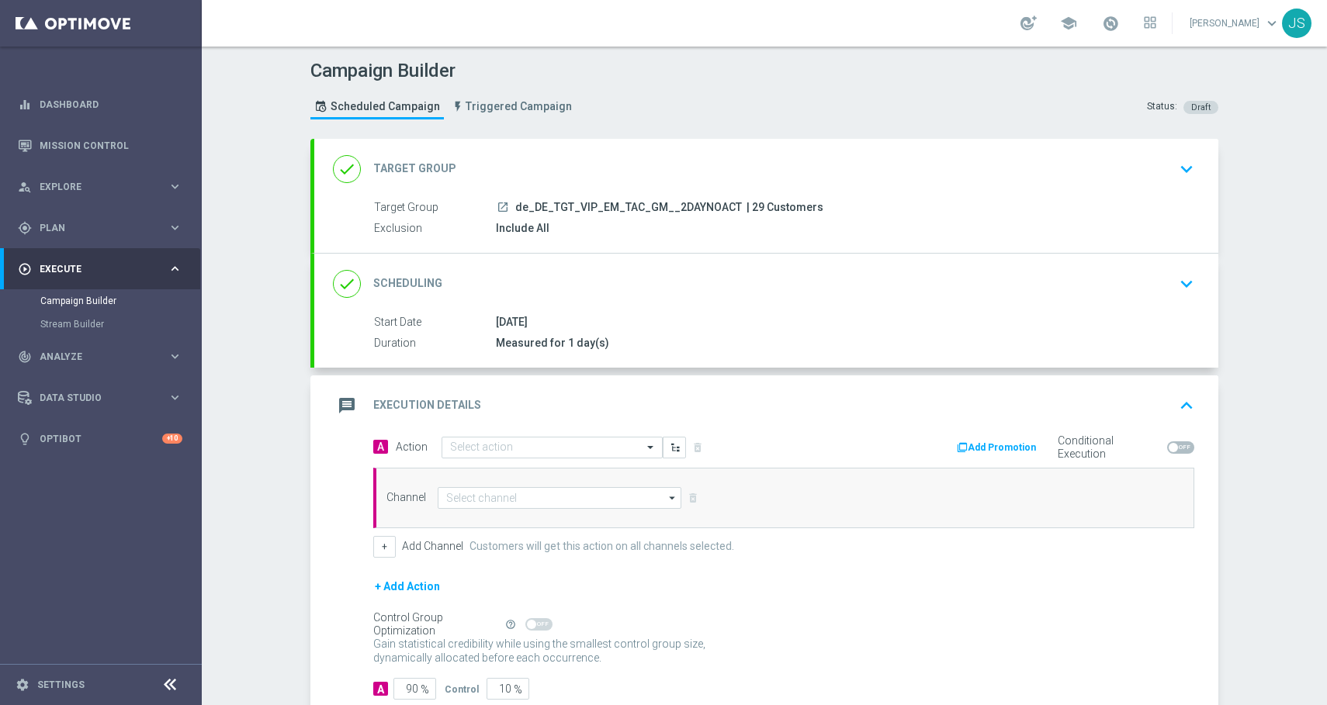
scroll to position [98, 0]
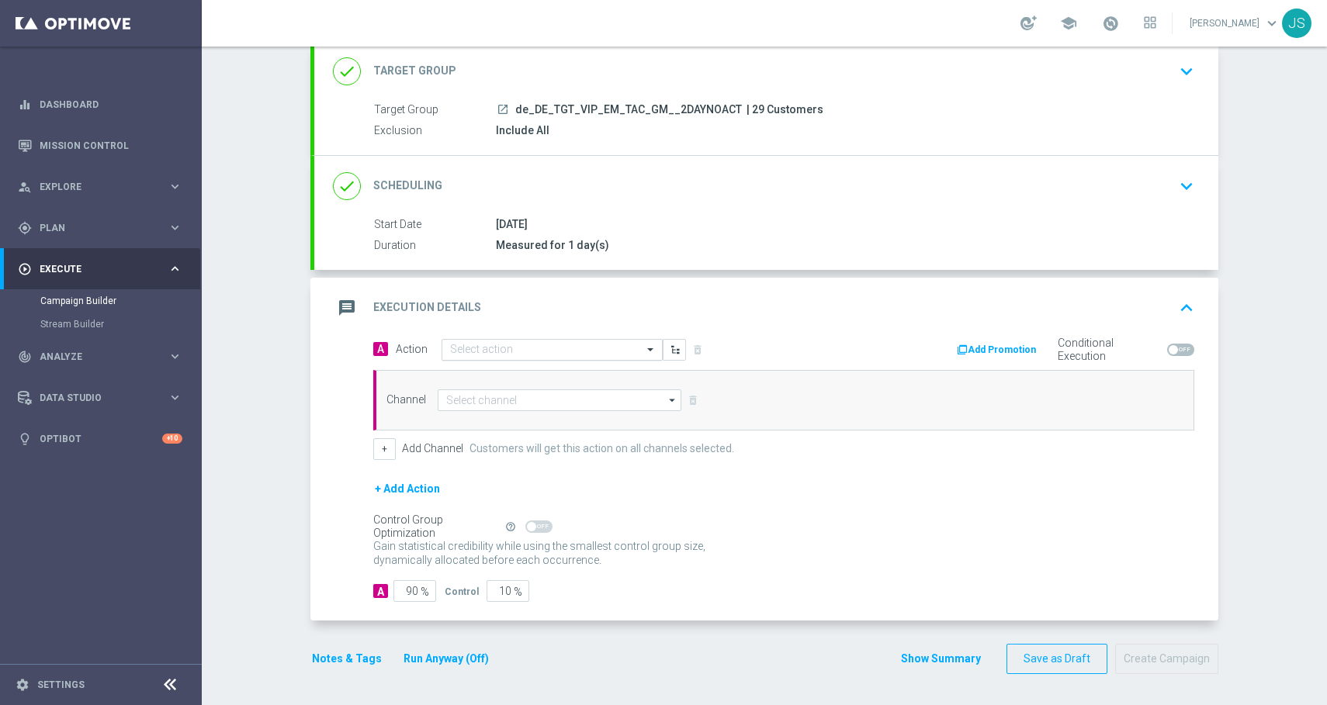
click at [551, 353] on input "text" at bounding box center [536, 350] width 173 height 13
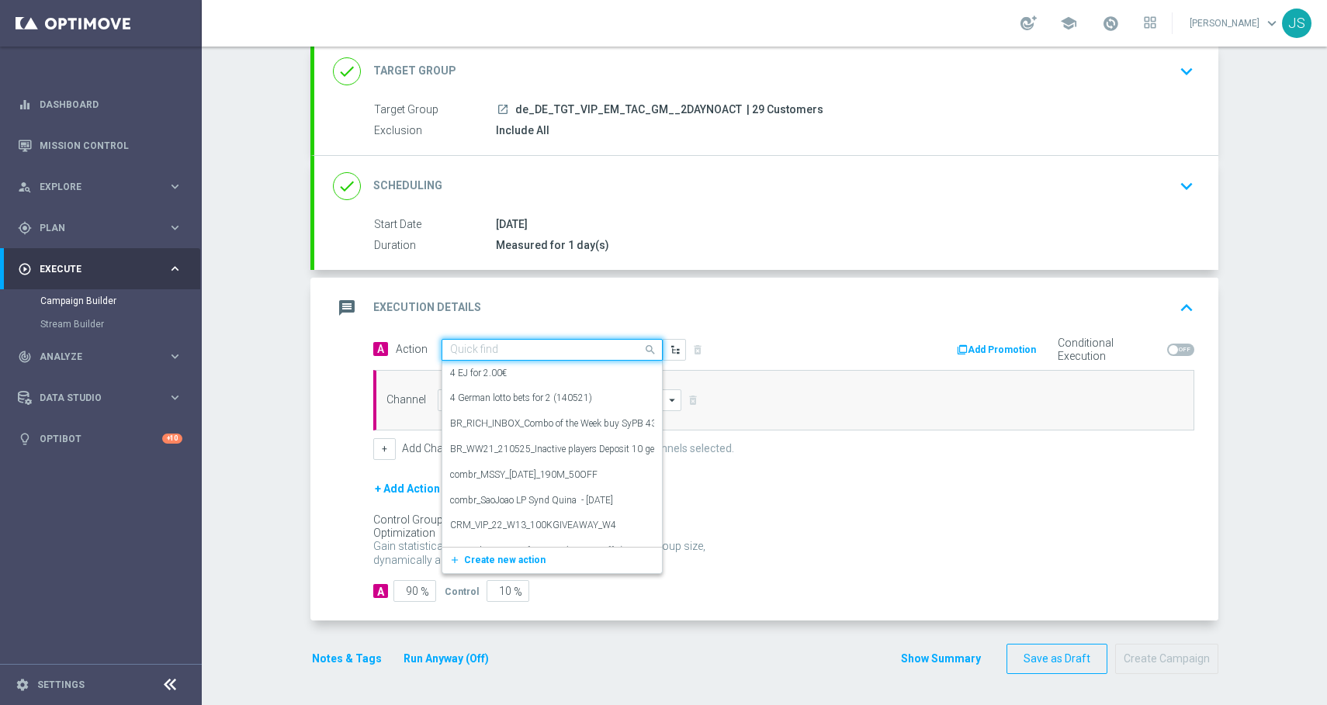
paste input "CRM_VIP_25_W38_Octoberfest_Games_Bonus"
type input "CRM_VIP_25_W38_Octoberfest_Games_Bonus"
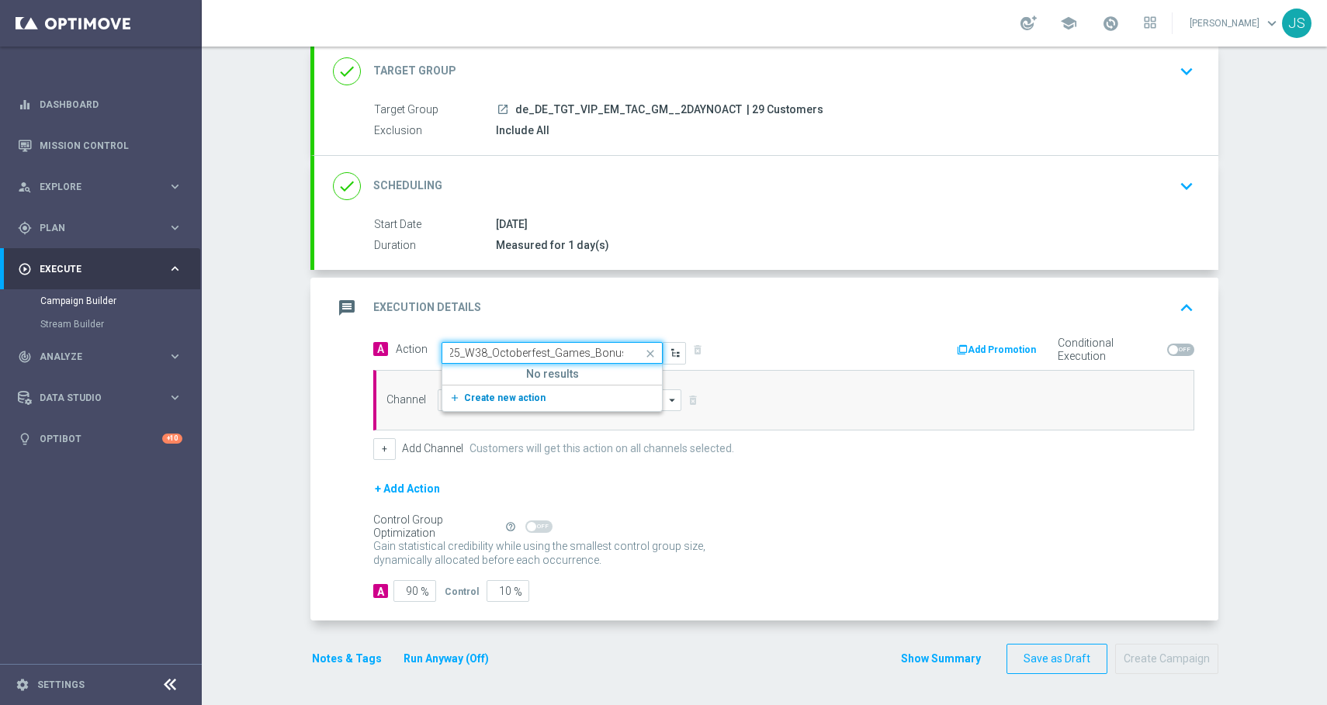
click at [483, 398] on span "Create new action" at bounding box center [504, 398] width 81 height 11
click at [498, 348] on input "text" at bounding box center [536, 350] width 173 height 13
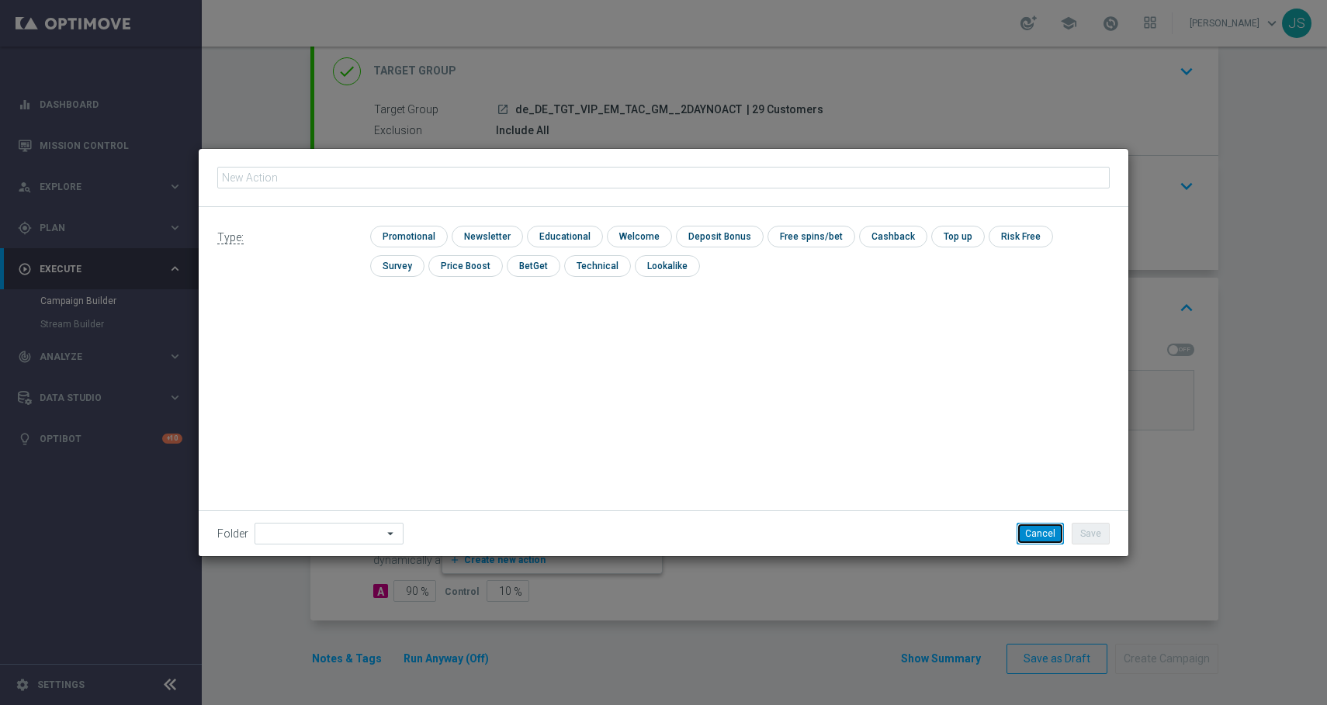
click at [1030, 541] on button "Cancel" at bounding box center [1039, 534] width 47 height 22
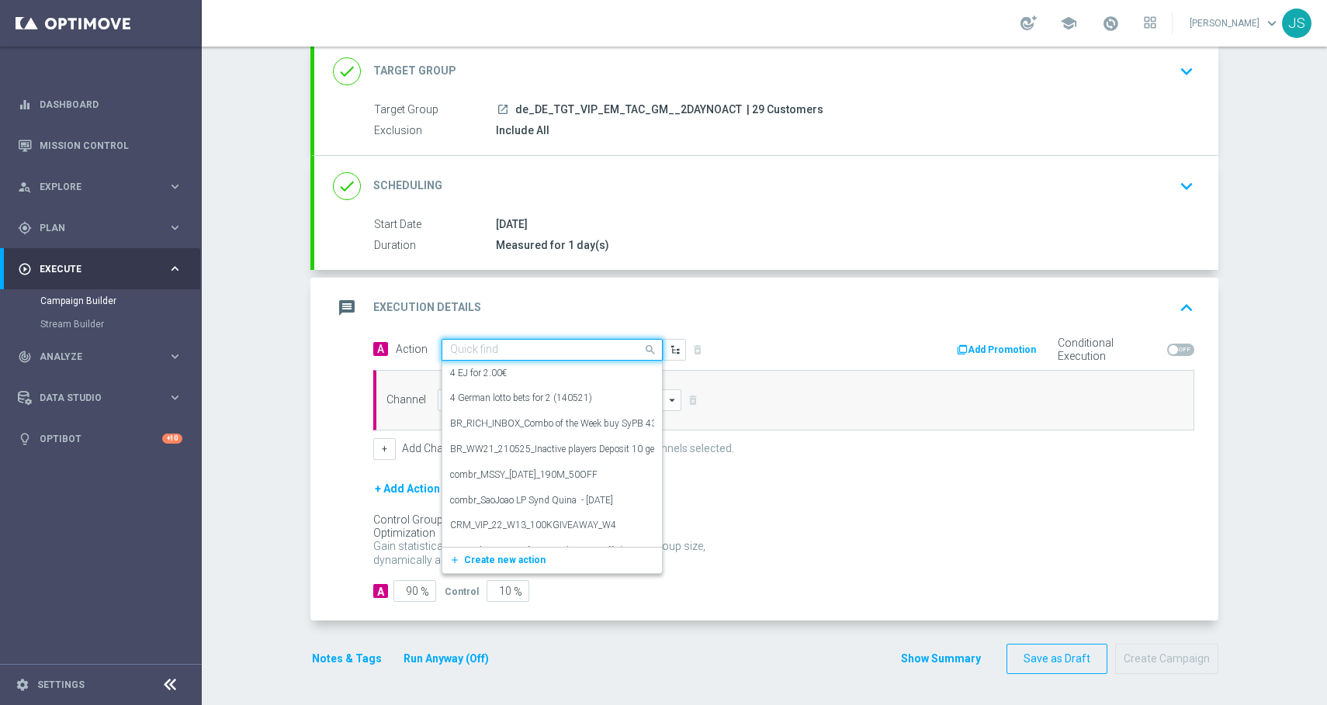
click at [479, 355] on input "text" at bounding box center [536, 350] width 173 height 13
paste input "CRM_VIP_25_W38_Octoberfest_Games_Bonus"
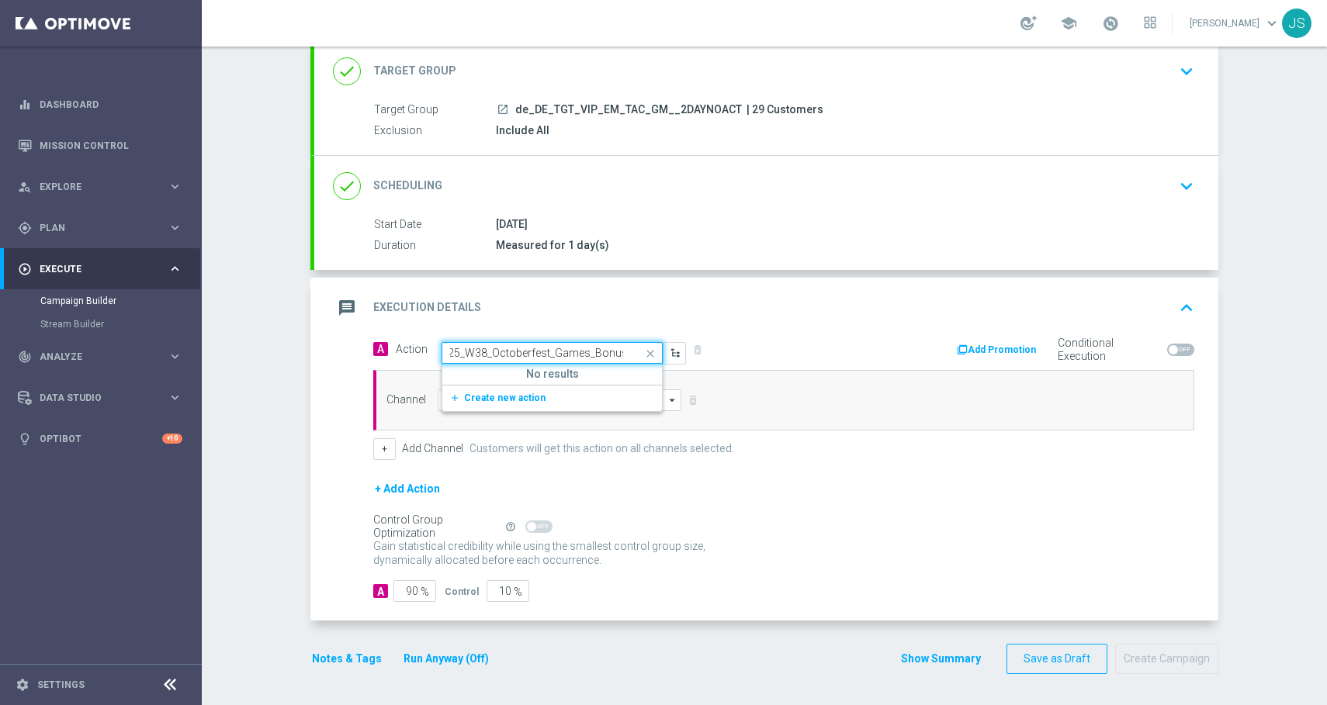
type input "CRM_VIP_25_W38_Octoberfest_Games_Bonus"
click at [625, 400] on button "add_new Create new action" at bounding box center [549, 398] width 214 height 18
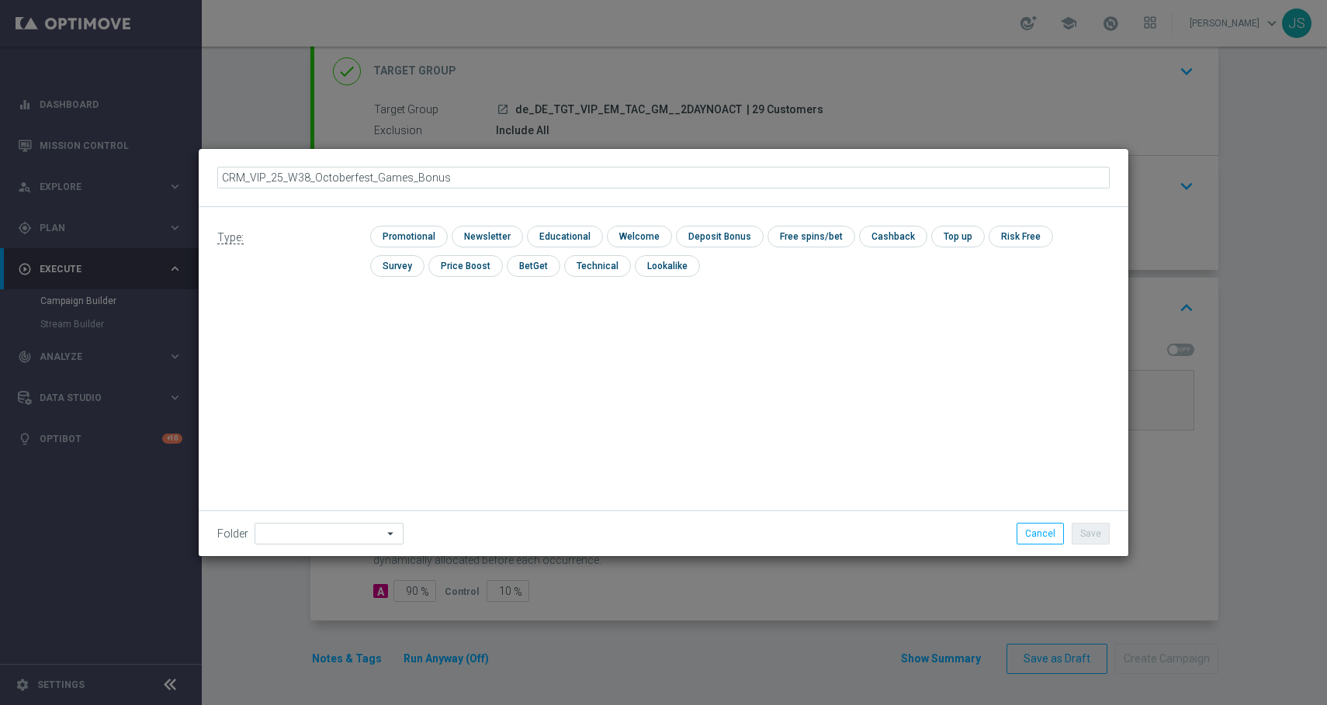
type input "CRM_VIP_25_W38_Octoberfest_Games_Bonus"
click at [413, 241] on input "checkbox" at bounding box center [407, 236] width 74 height 21
checkbox input "true"
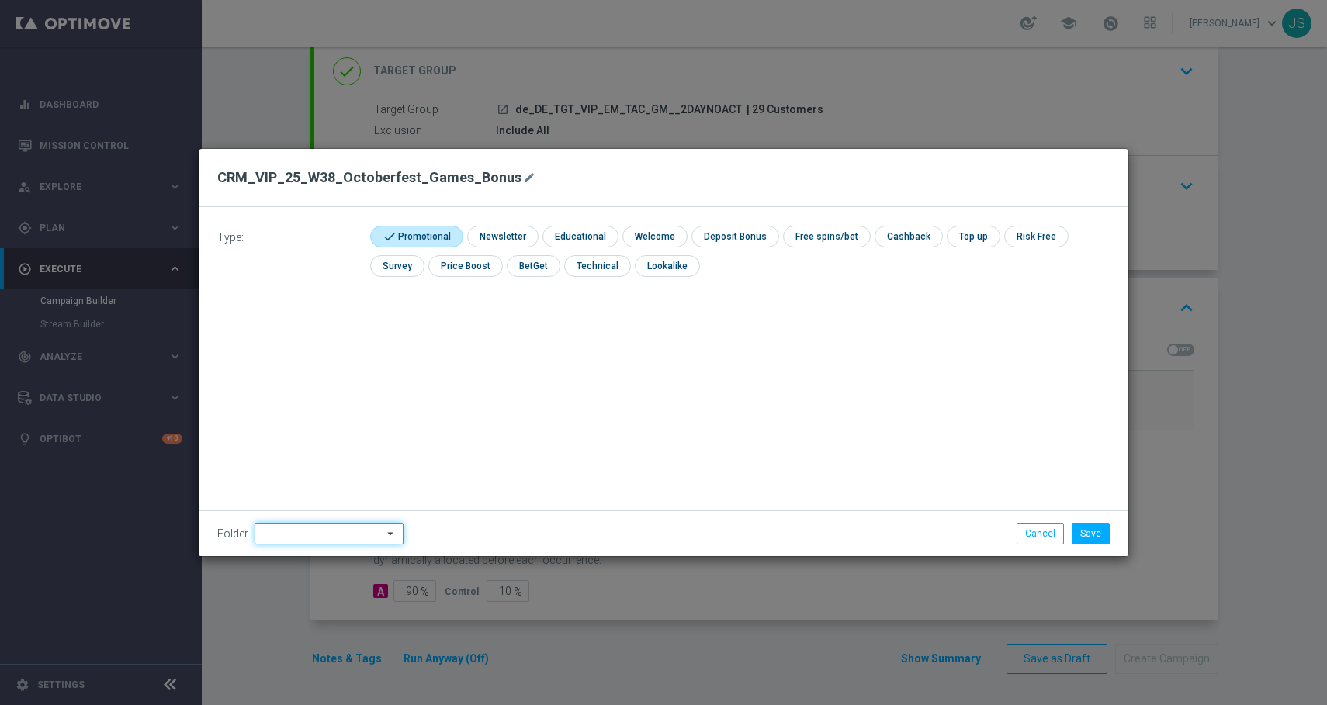
click at [307, 540] on input at bounding box center [328, 534] width 149 height 22
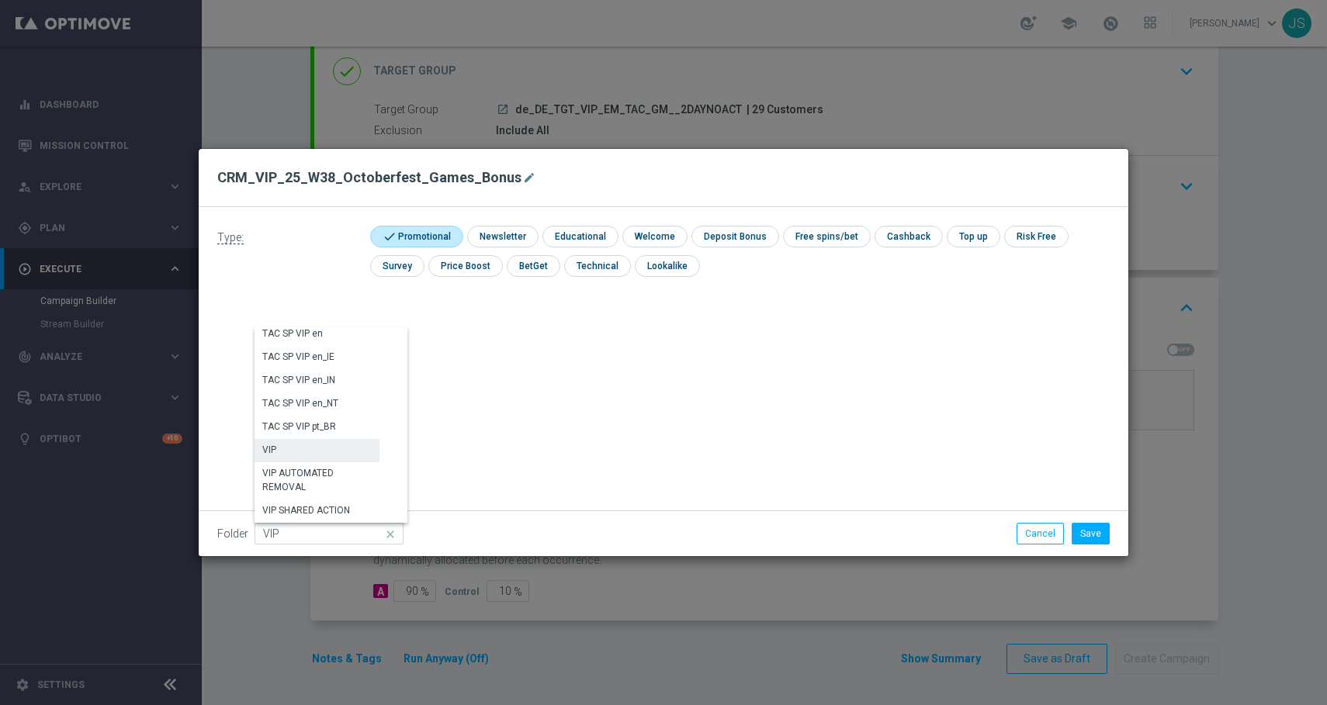
click at [340, 455] on div "VIP" at bounding box center [316, 450] width 125 height 22
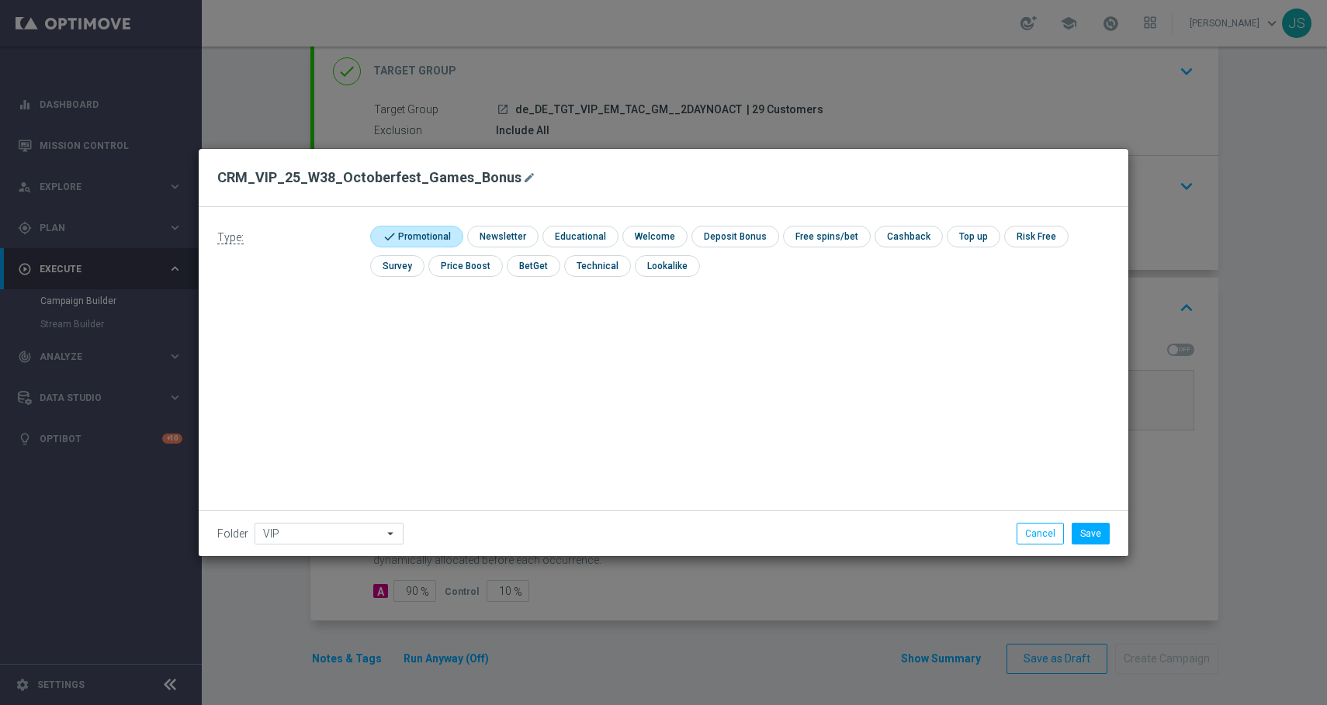
type input "VIP"
click at [1100, 524] on button "Save" at bounding box center [1090, 534] width 38 height 22
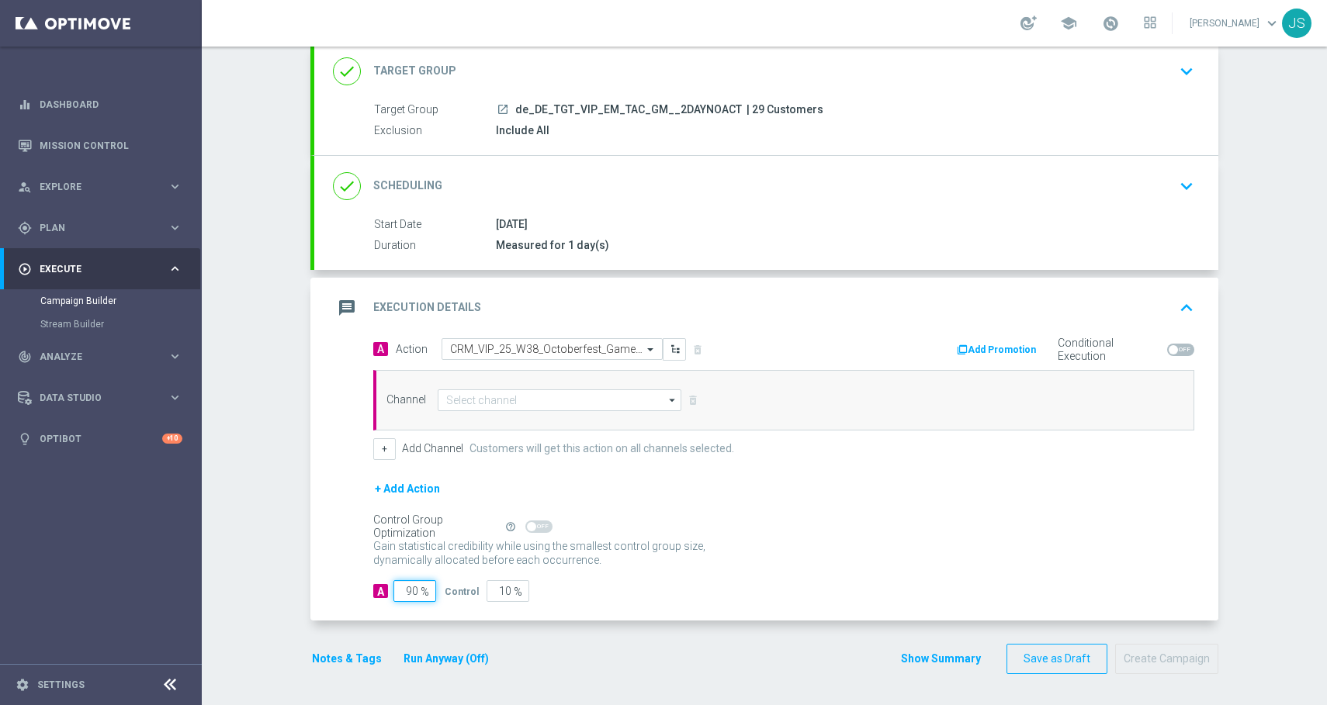
click at [416, 595] on input "90" at bounding box center [414, 591] width 43 height 22
type input "9"
type input "91"
type input "100"
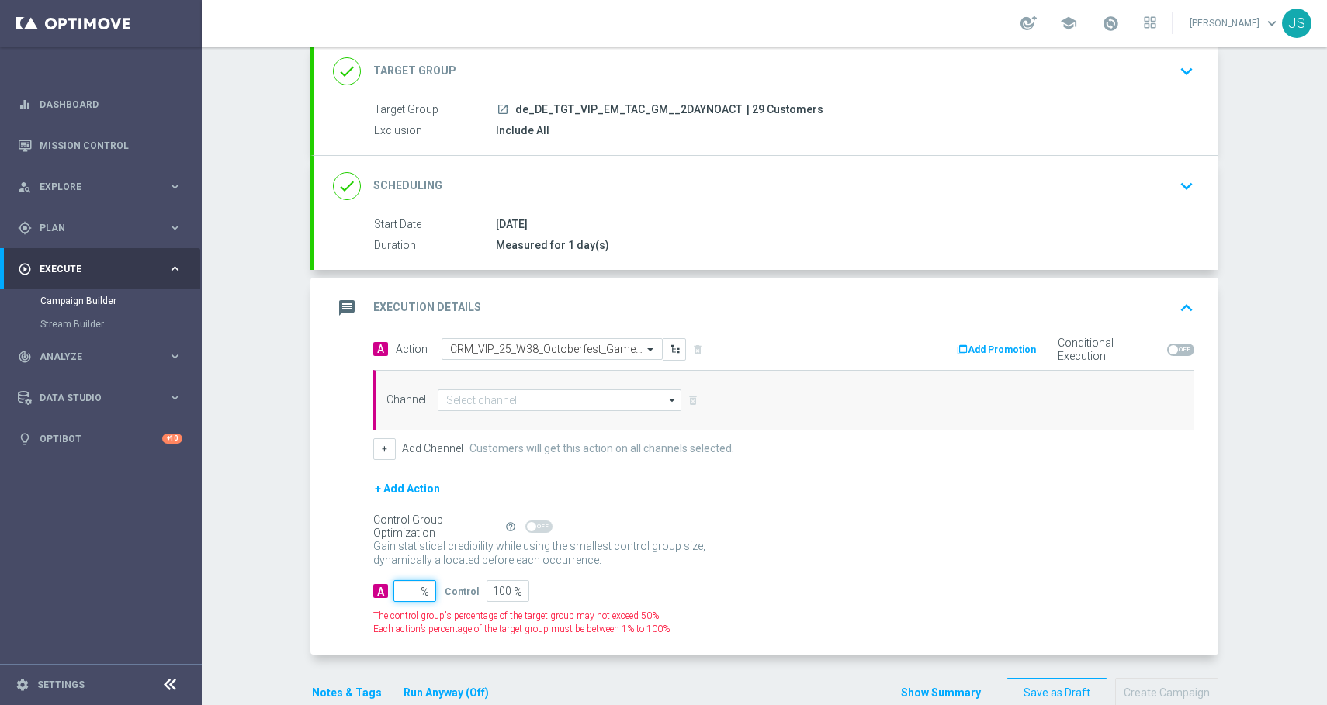
type input "1"
type input "99"
type input "10"
type input "90"
type input "100"
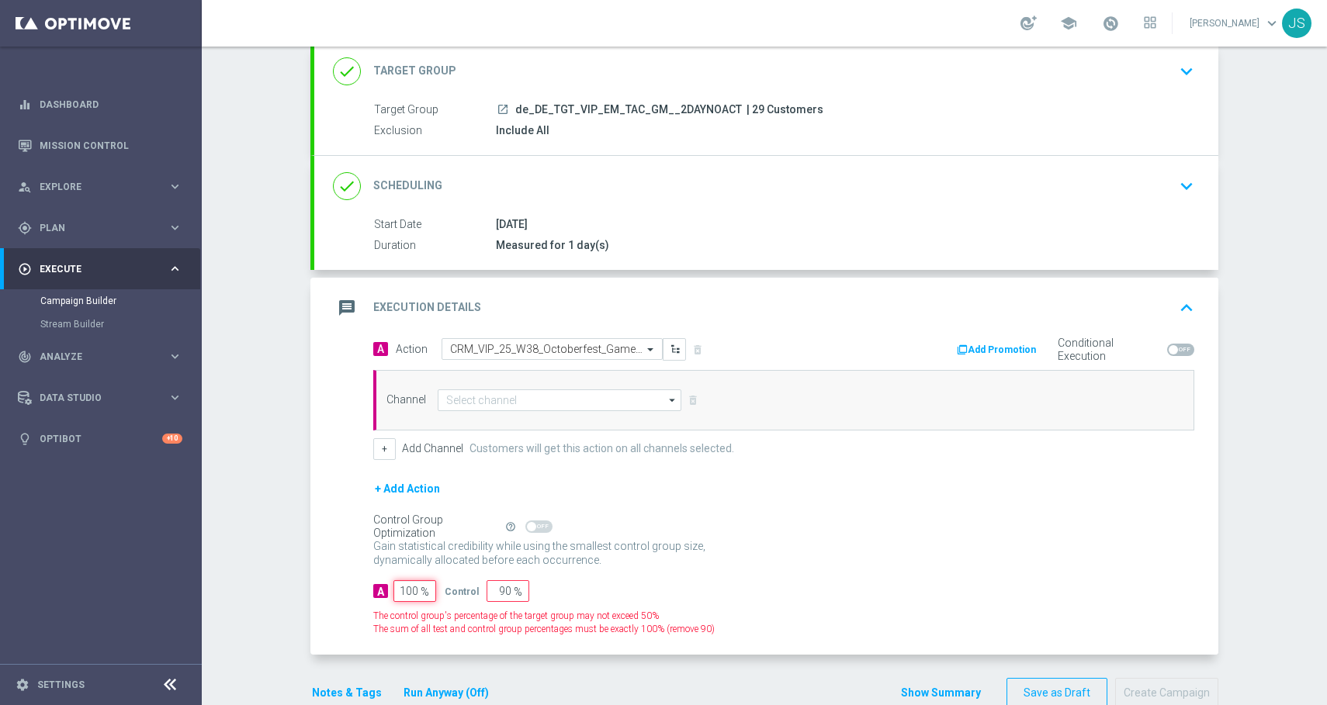
type input "0"
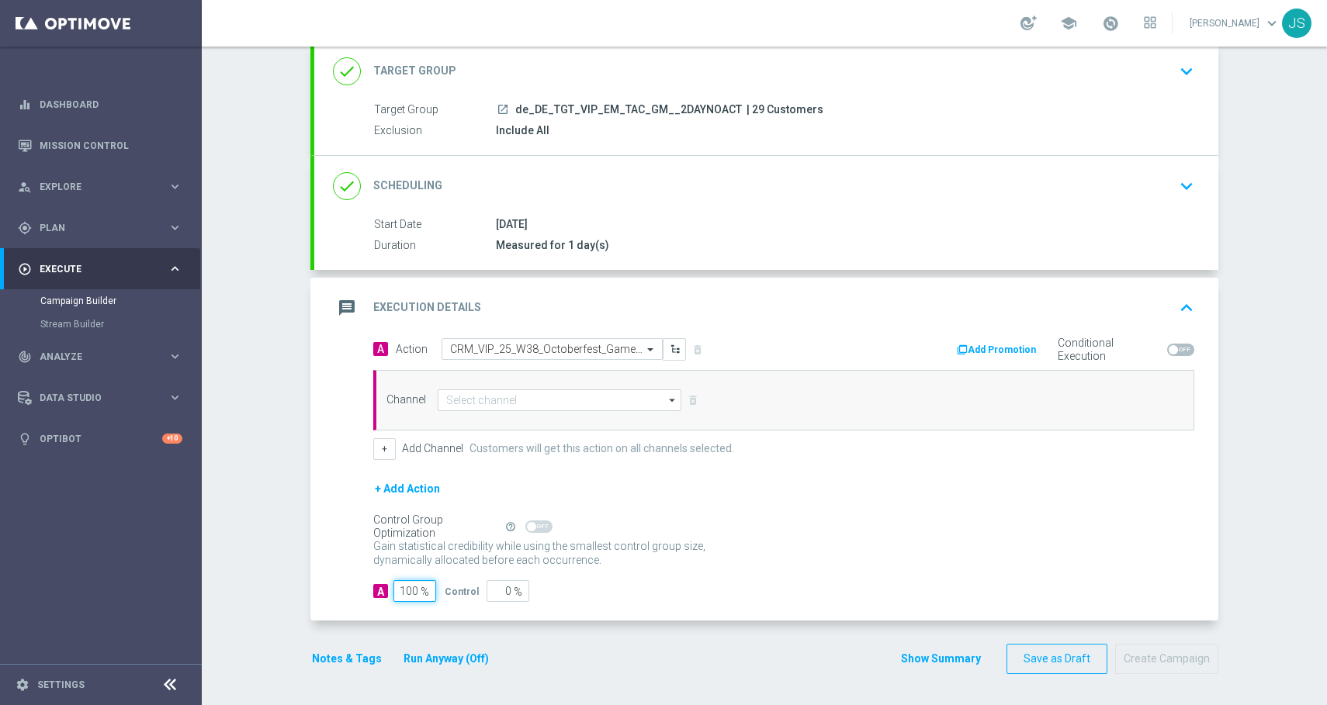
type input "100"
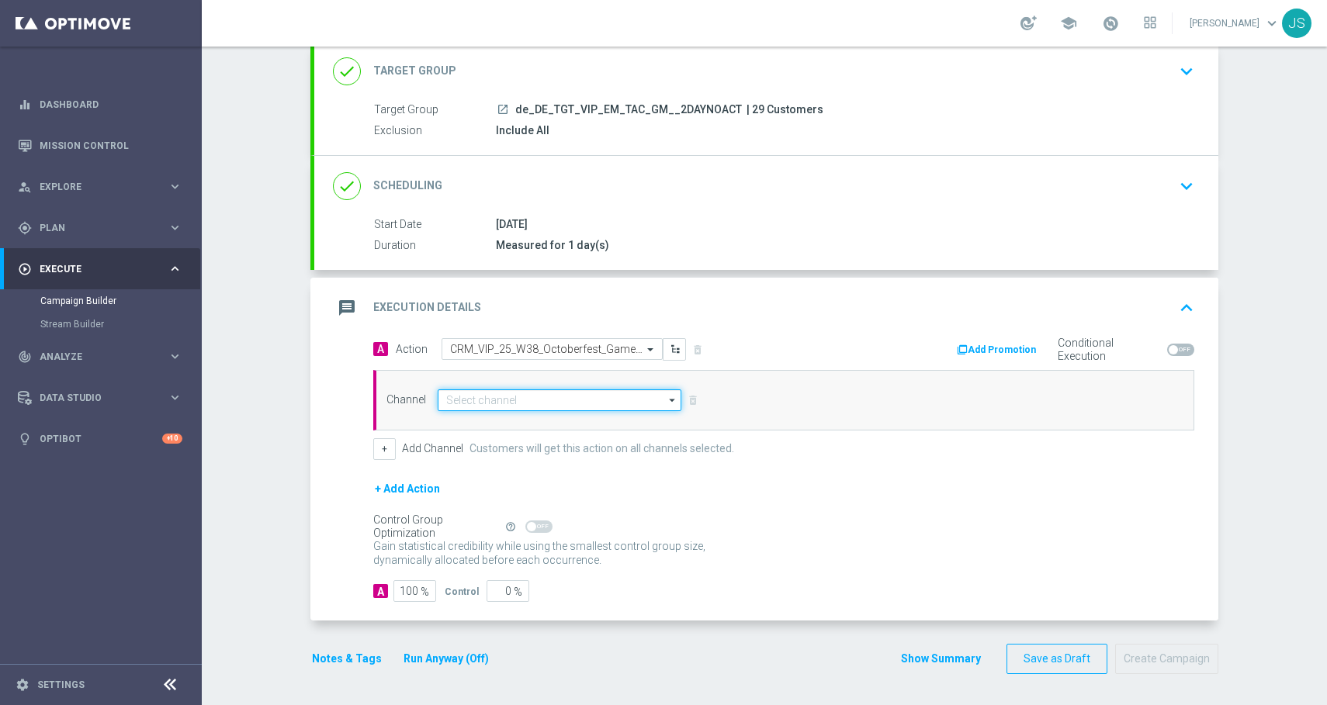
click at [538, 404] on input at bounding box center [560, 400] width 244 height 22
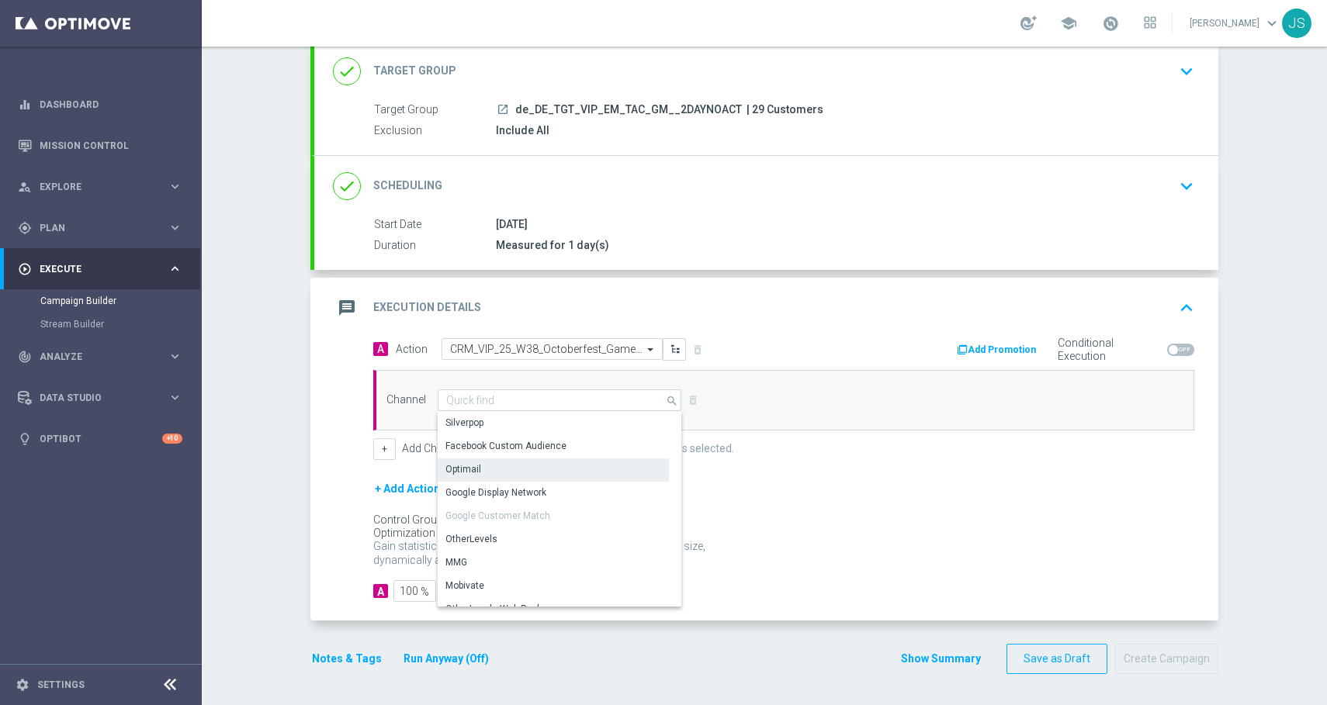
click at [514, 472] on div "Optimail" at bounding box center [553, 470] width 231 height 22
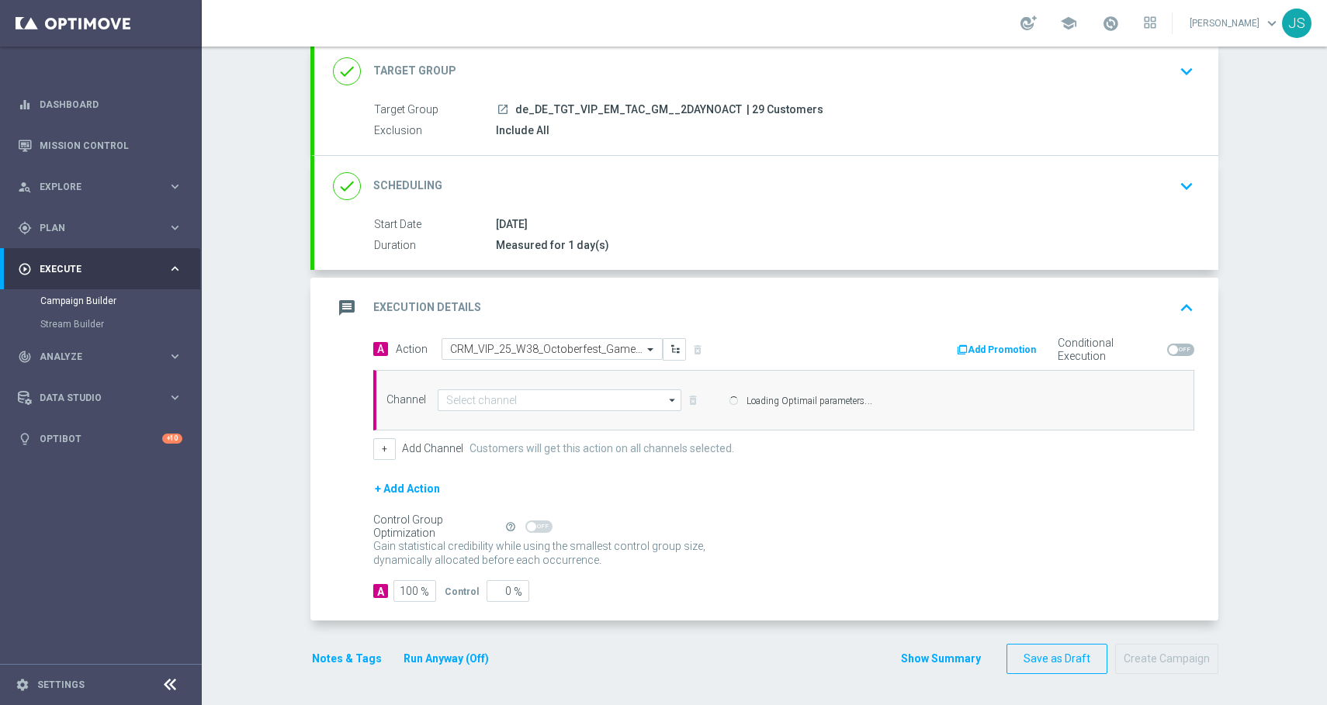
type input "Optimail"
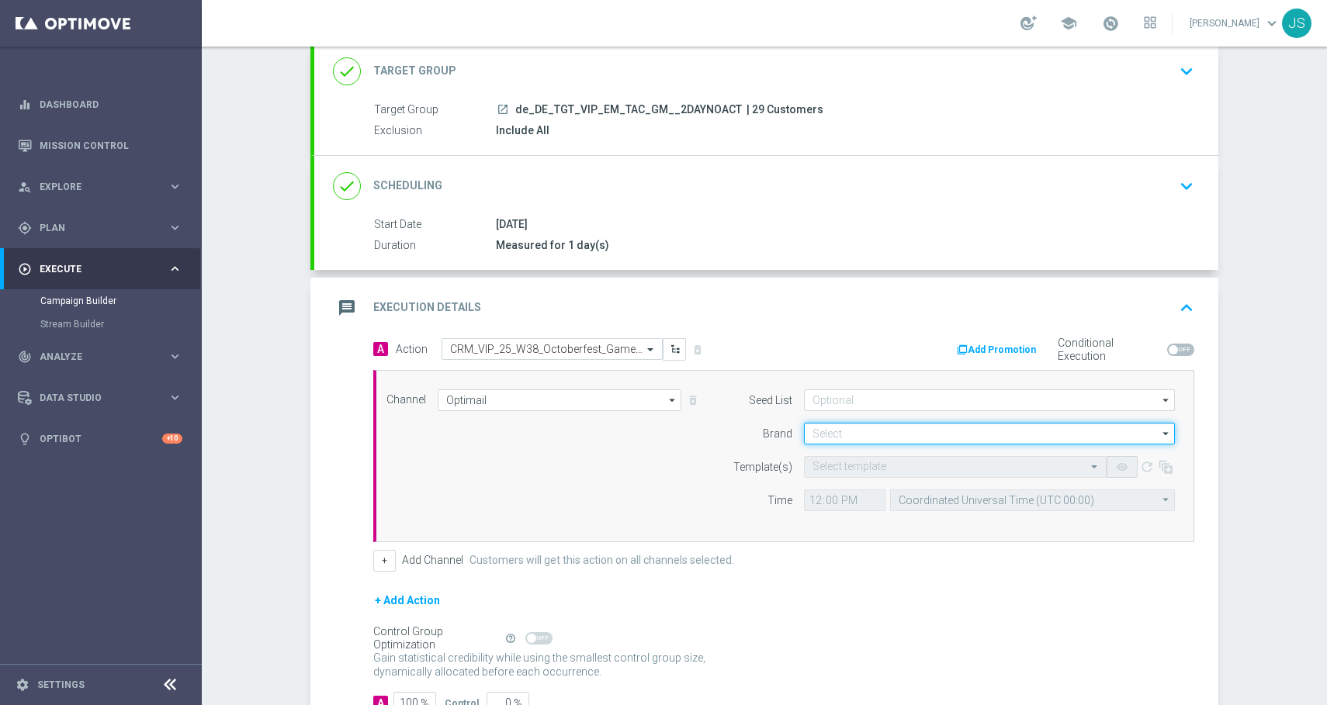
click at [860, 428] on input at bounding box center [989, 434] width 371 height 22
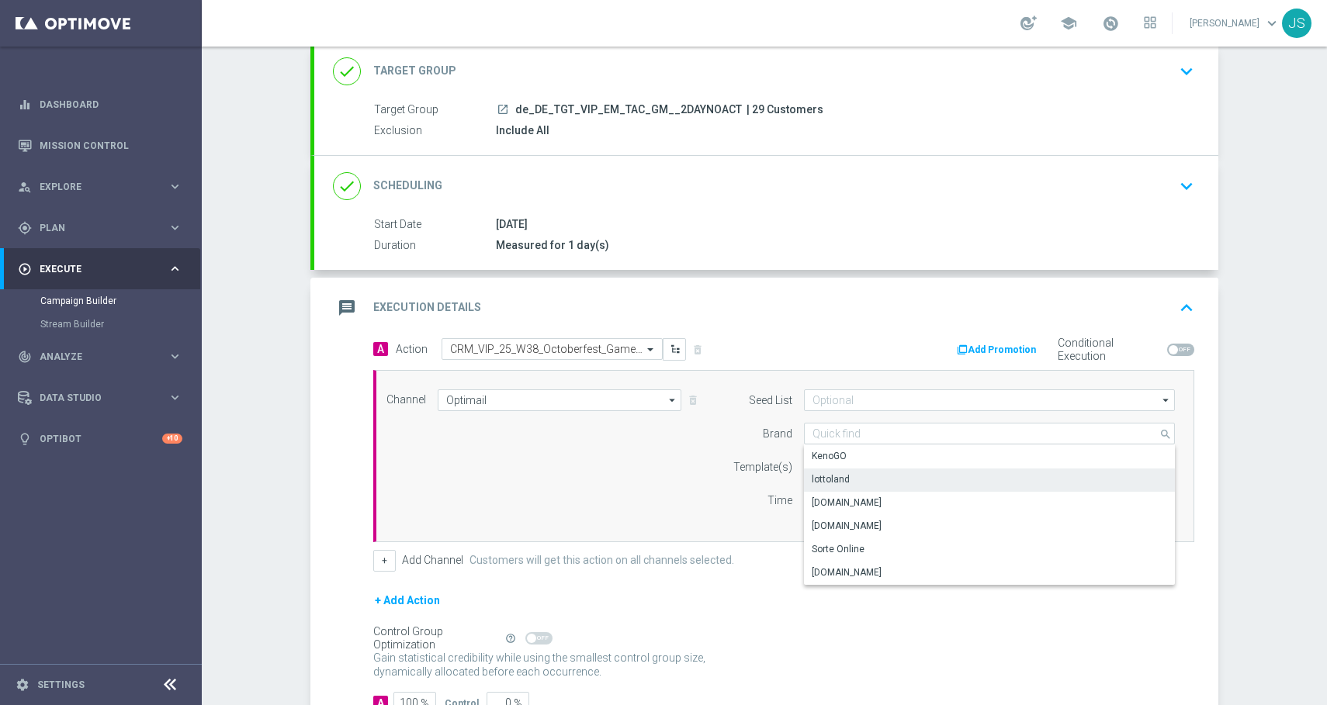
click at [850, 478] on div "lottoland" at bounding box center [989, 480] width 371 height 22
type input "lottoland"
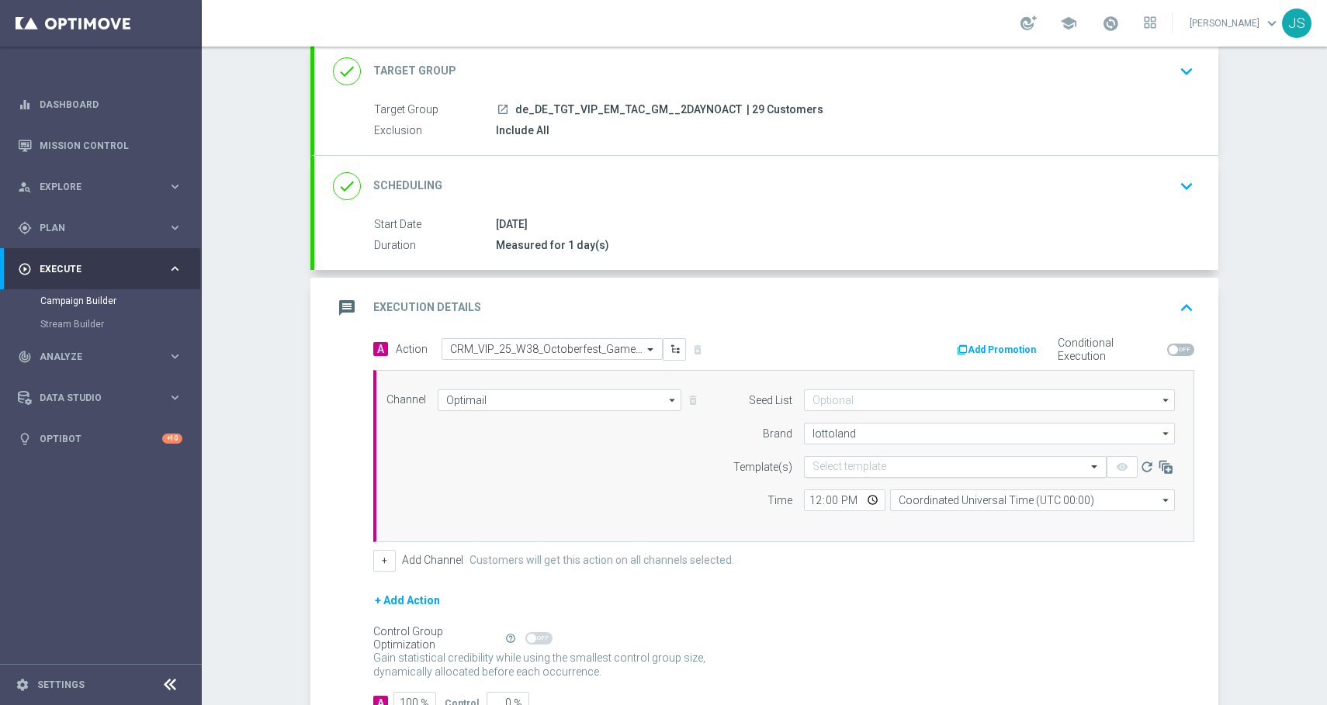
click at [853, 469] on input "text" at bounding box center [939, 467] width 254 height 13
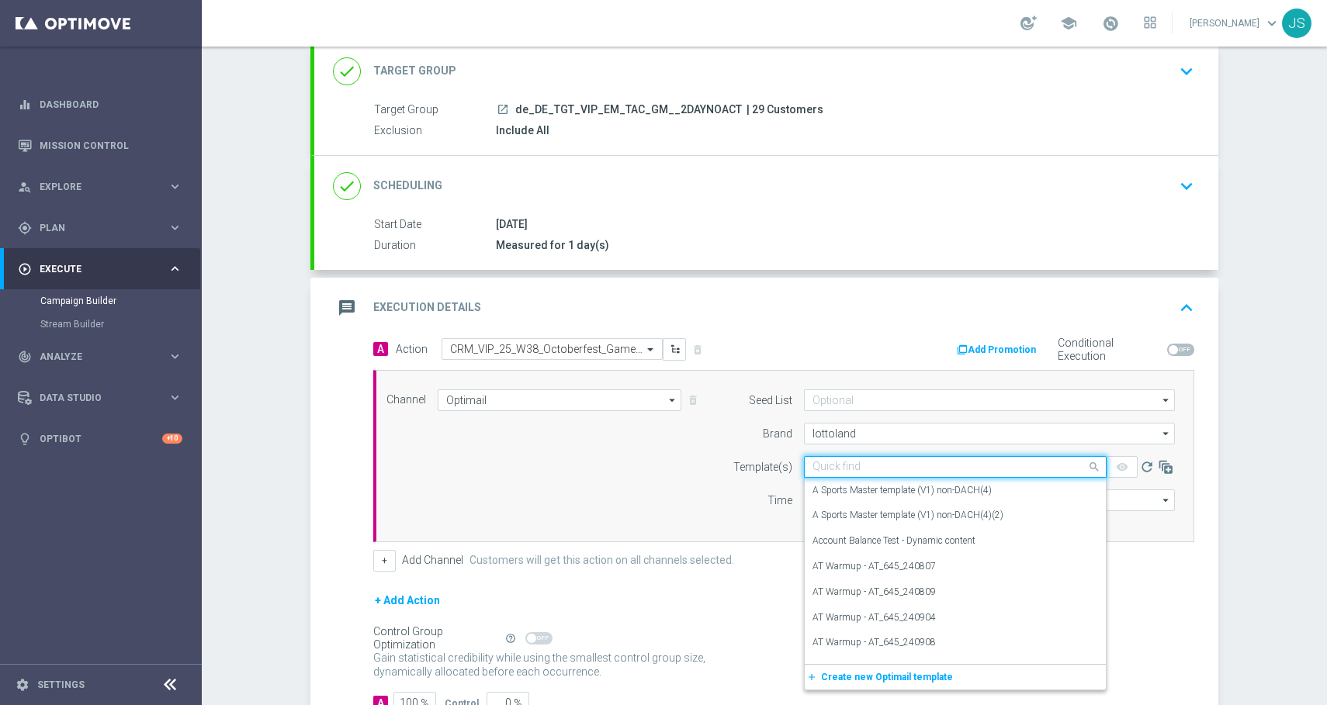
paste input "de_EMT_VIP_EM_TAC_MIX__25_OCTOBERFEST_250925"
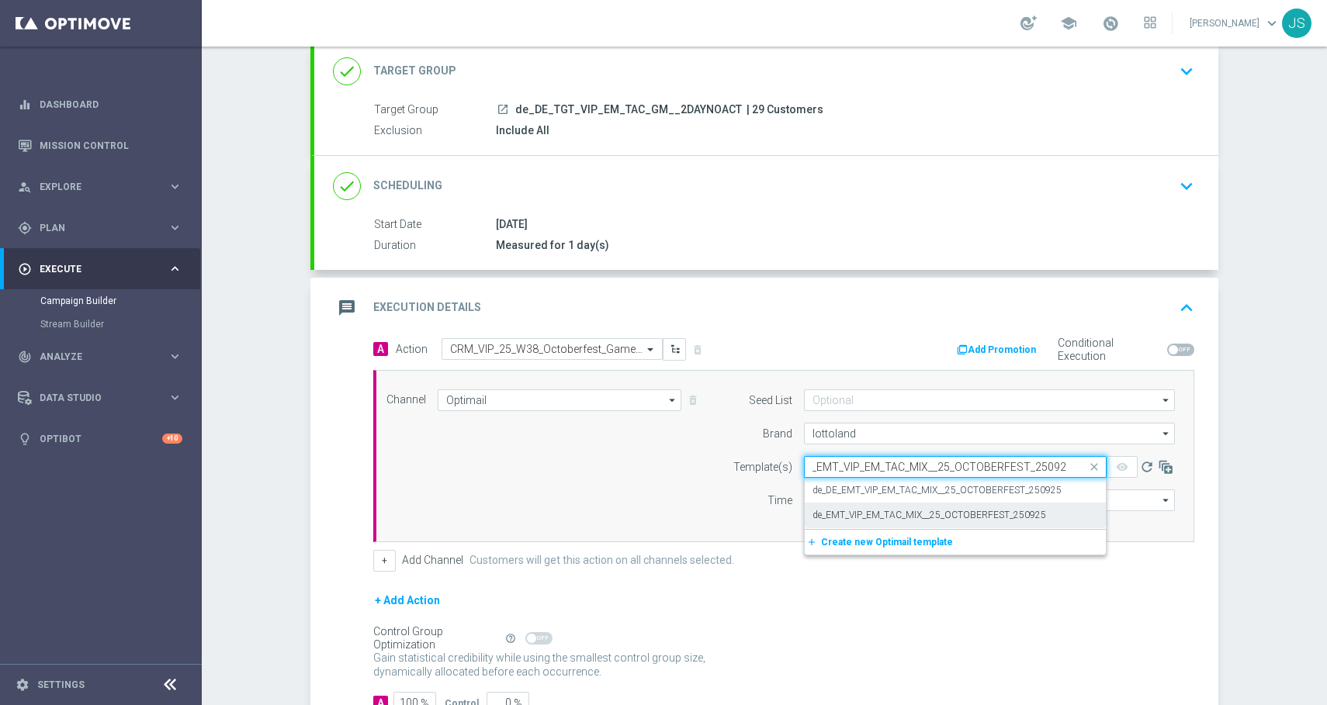
click at [926, 521] on label "de_EMT_VIP_EM_TAC_MIX__25_OCTOBERFEST_250925" at bounding box center [929, 515] width 234 height 13
type input "de_EMT_VIP_EM_TAC_MIX__25_OCTOBERFEST_250925"
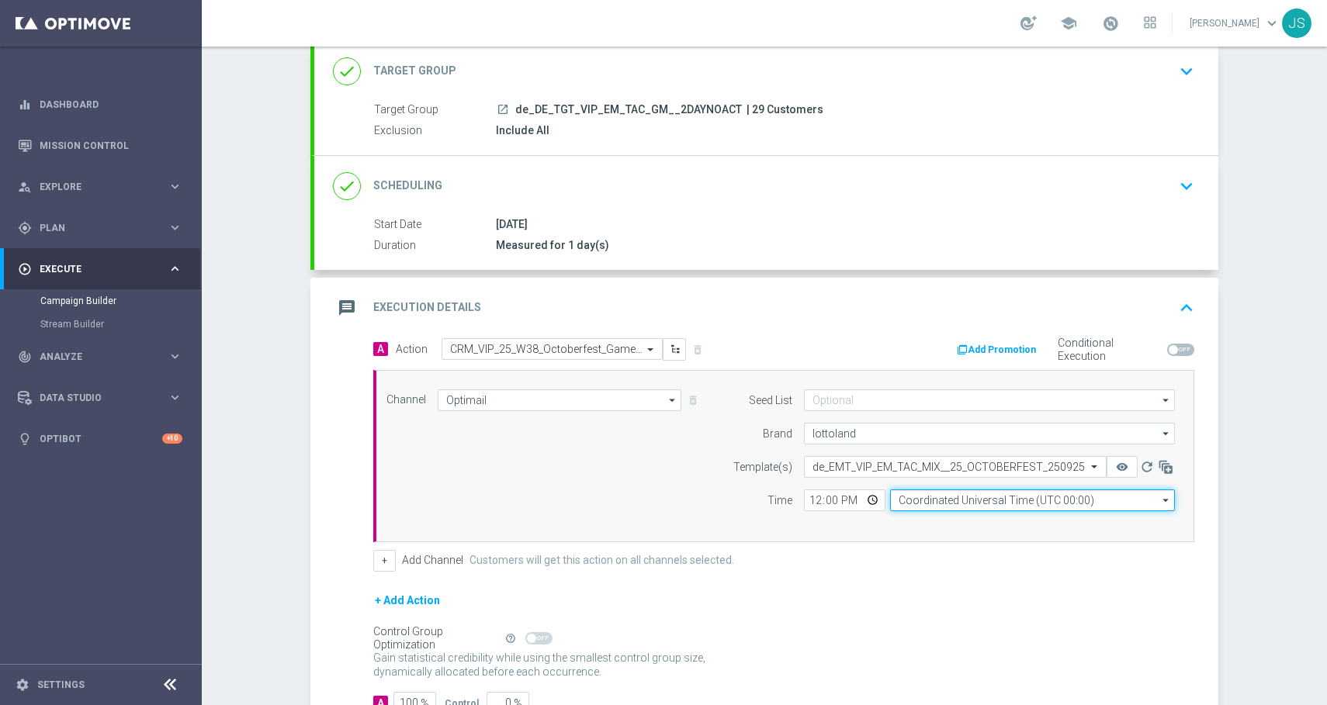
click at [978, 499] on input "Coordinated Universal Time (UTC 00:00)" at bounding box center [1032, 501] width 285 height 22
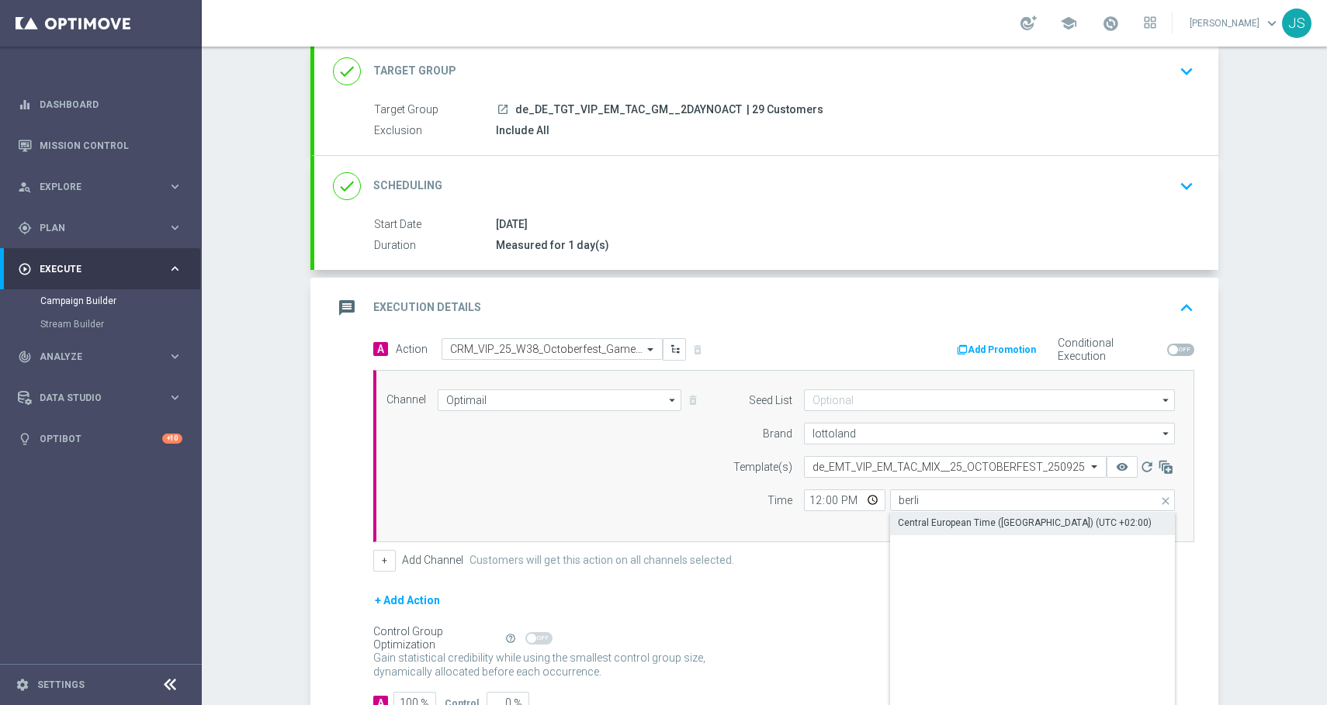
click at [1054, 524] on div "Central European Time (Berlin) (UTC +02:00)" at bounding box center [1025, 523] width 254 height 14
type input "Central European Time (Berlin) (UTC +02:00)"
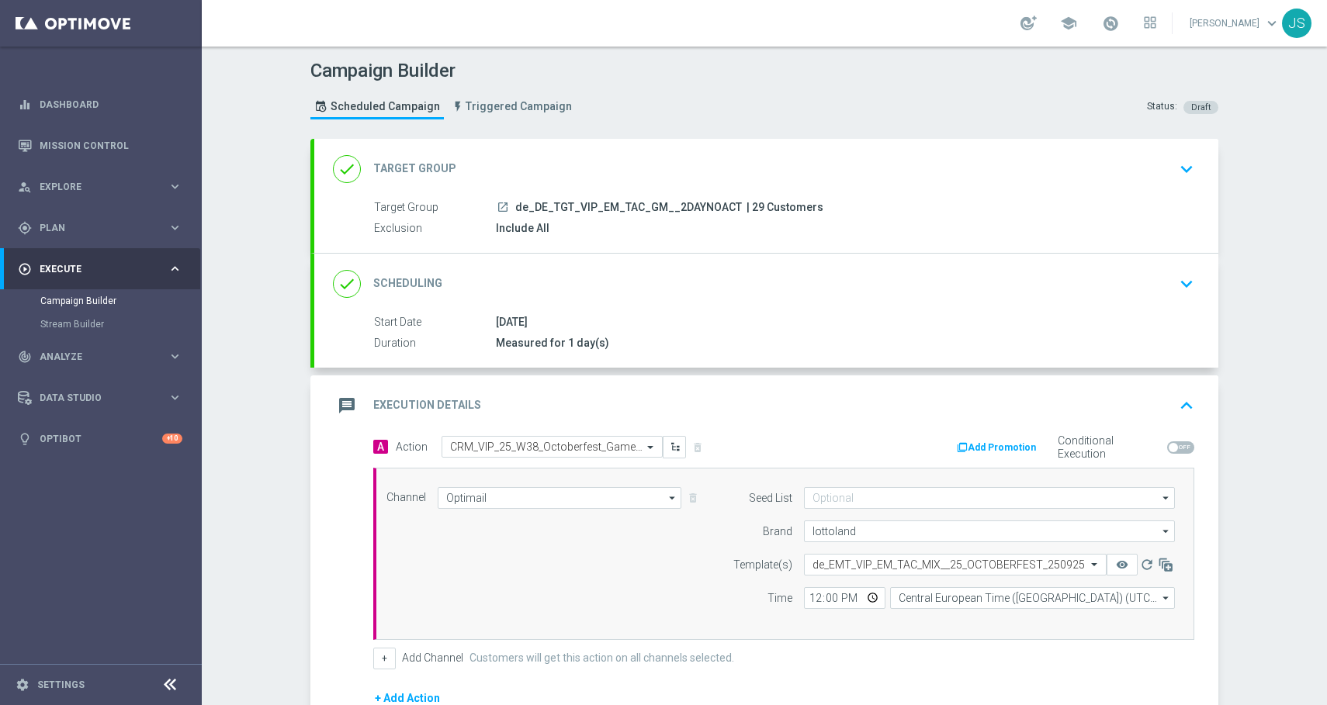
scroll to position [209, 0]
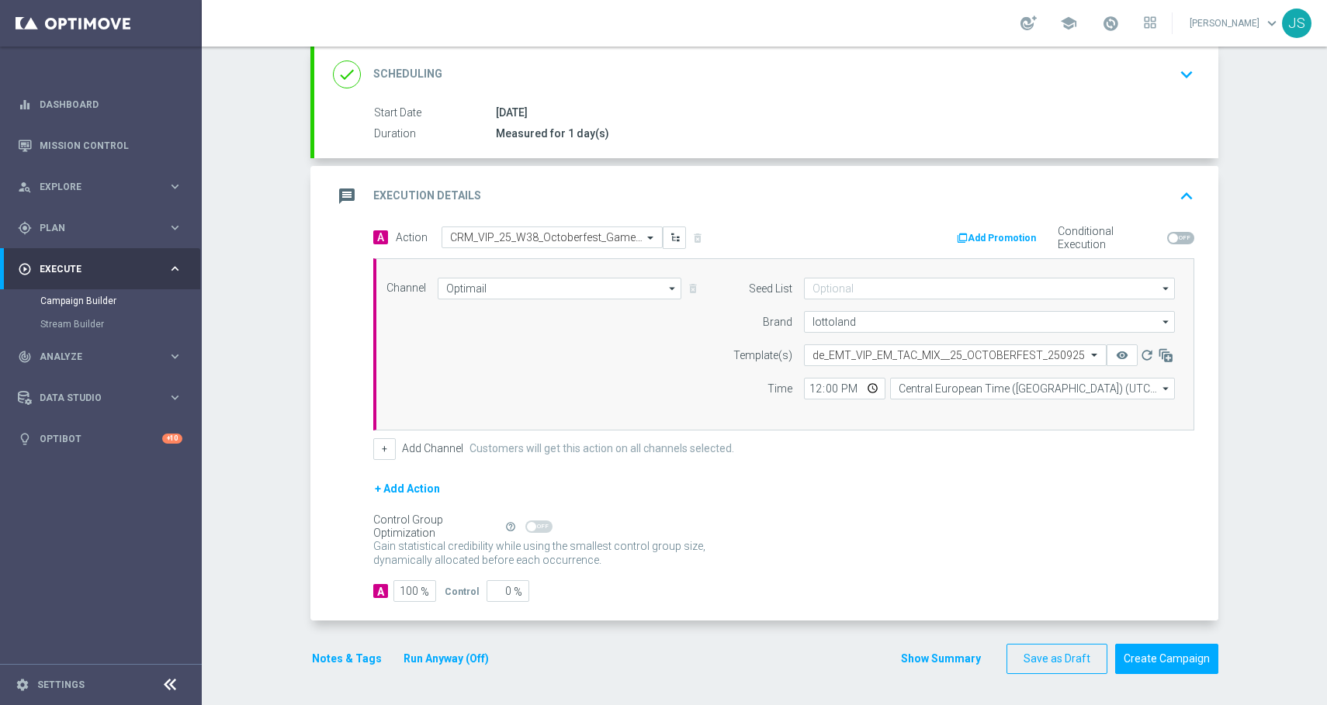
click at [350, 670] on div "Notes & Tags Run Anyway (Off)" at bounding box center [409, 659] width 199 height 30
click at [350, 663] on button "Notes & Tags" at bounding box center [346, 658] width 73 height 19
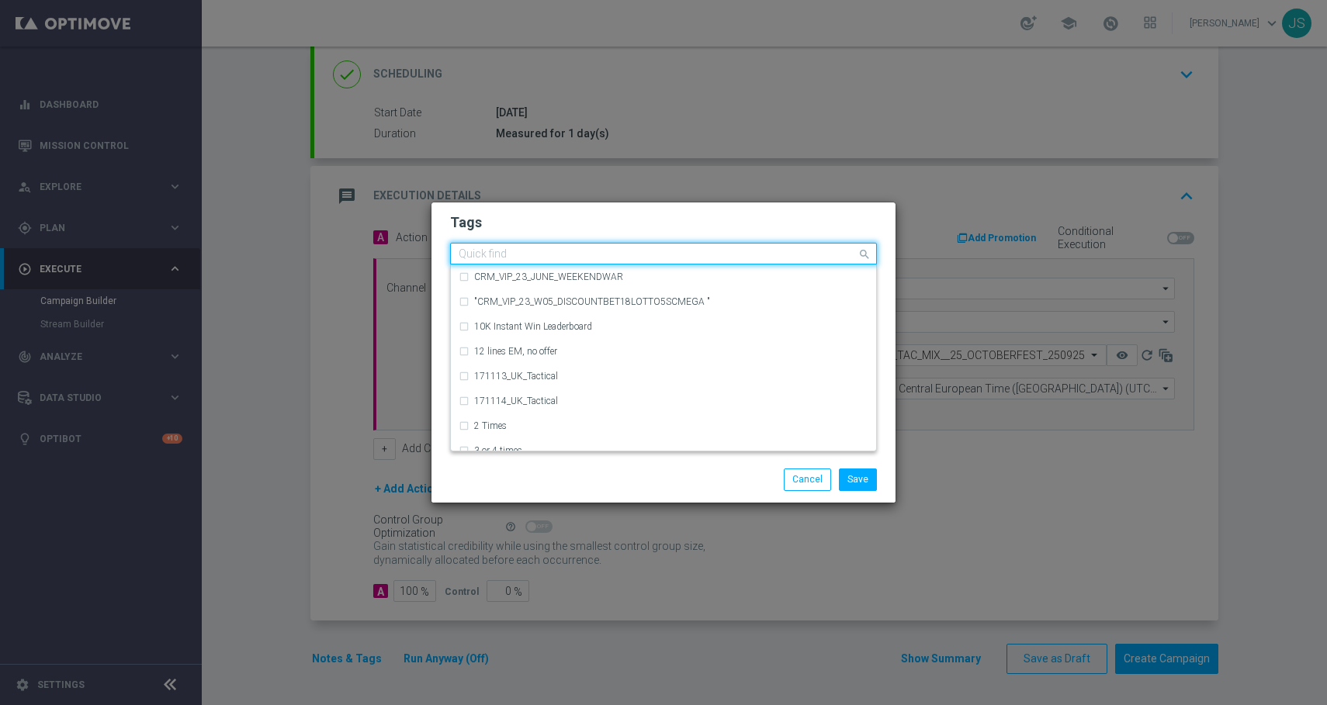
click at [552, 247] on div "Quick find" at bounding box center [654, 253] width 406 height 19
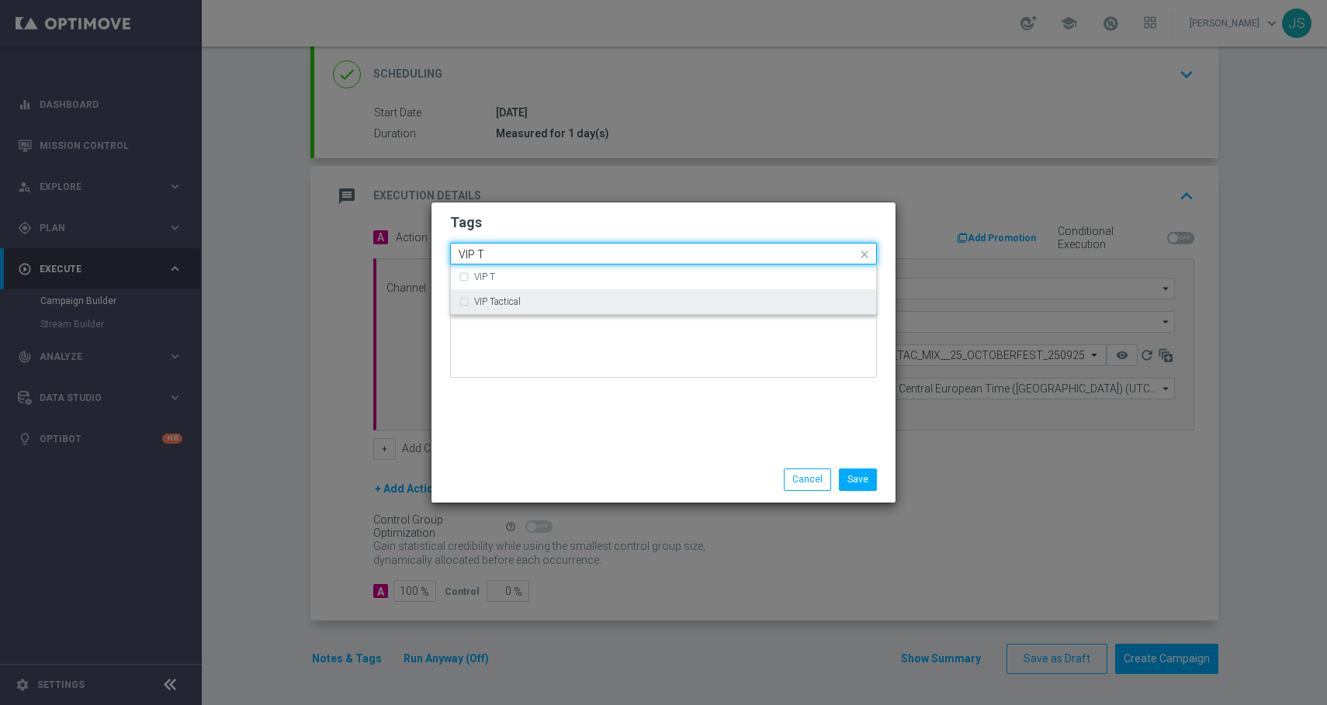
click at [521, 298] on label "VIP Tactical" at bounding box center [497, 301] width 47 height 9
type input "VIP T"
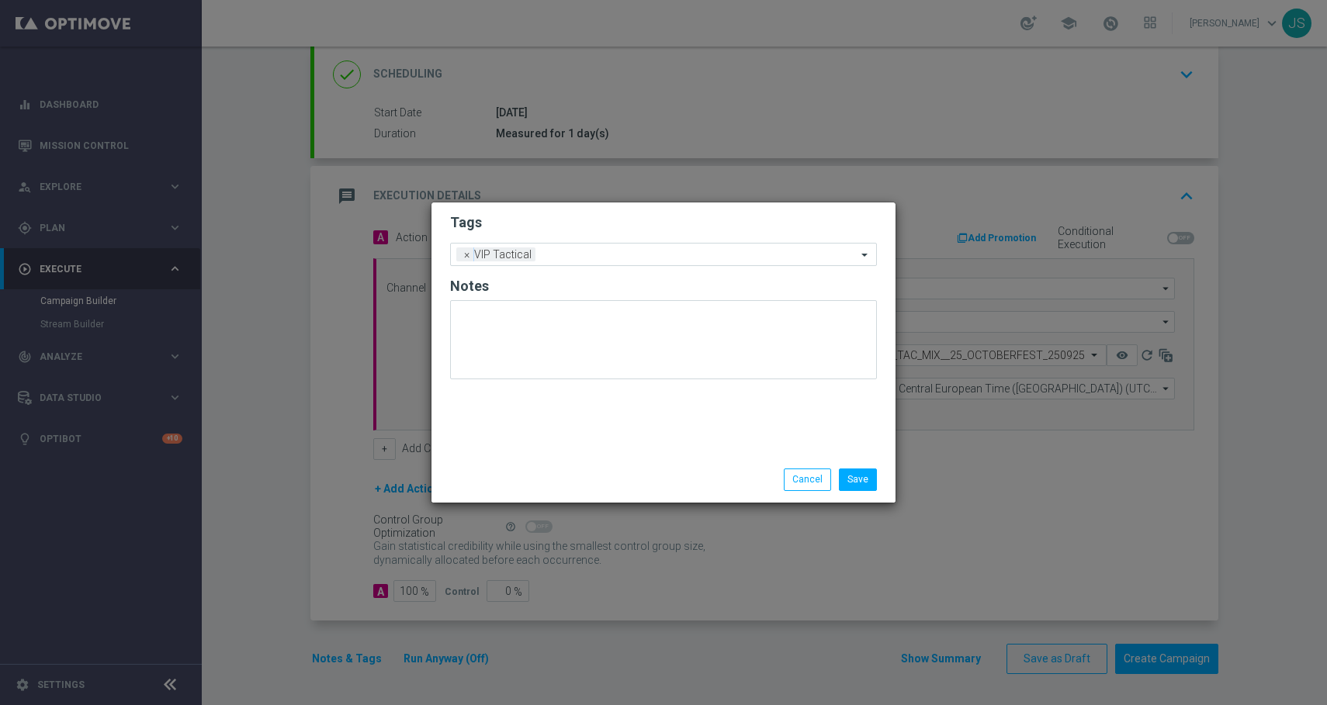
click at [874, 500] on div "Save Cancel" at bounding box center [663, 479] width 464 height 45
click at [863, 484] on button "Save" at bounding box center [858, 480] width 38 height 22
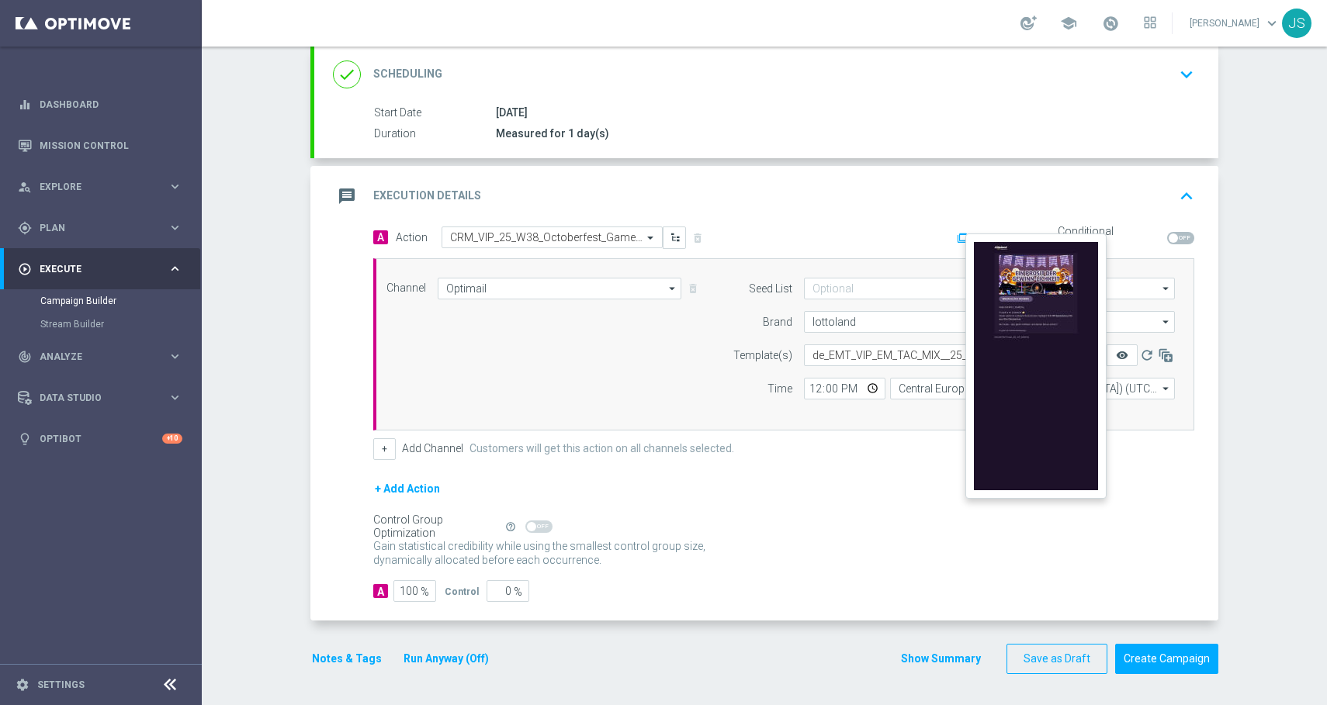
click at [1123, 351] on icon "remove_red_eye" at bounding box center [1122, 355] width 12 height 12
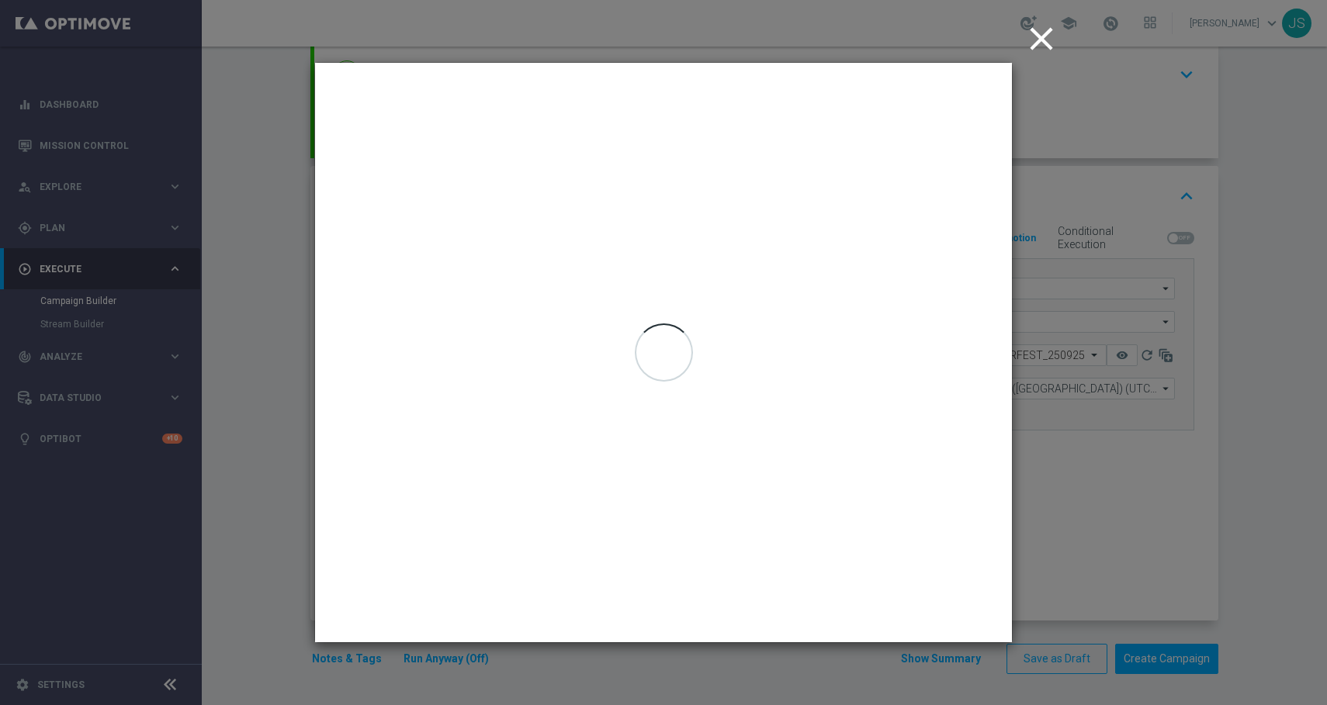
click at [1047, 43] on icon "close" at bounding box center [1041, 38] width 39 height 39
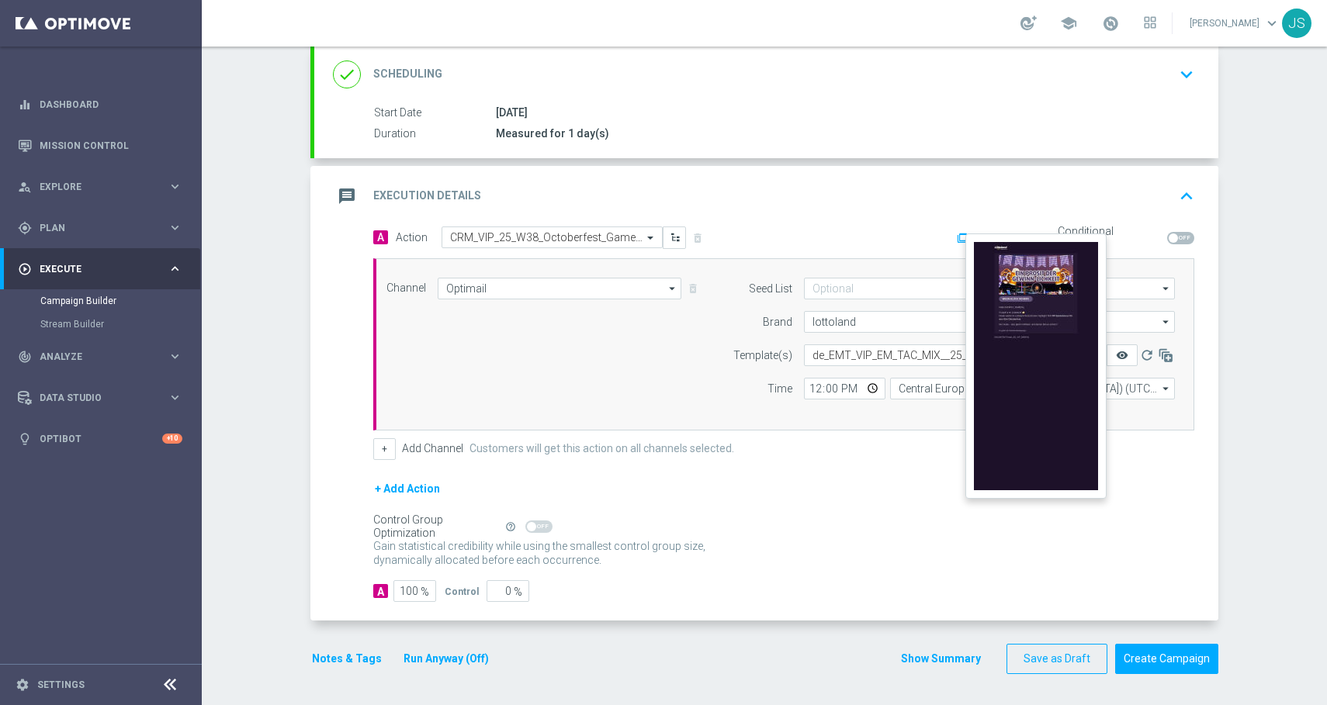
click at [1122, 355] on icon "remove_red_eye" at bounding box center [1122, 355] width 12 height 12
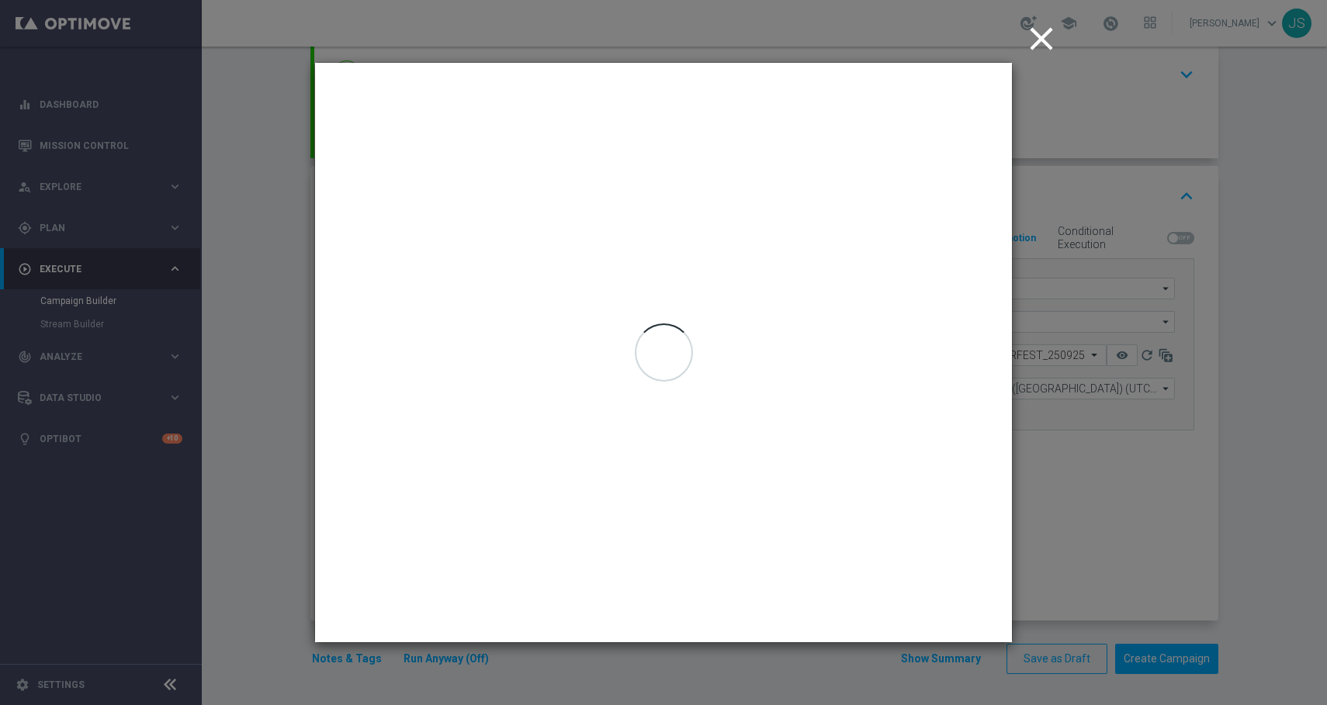
click at [1044, 50] on icon "close" at bounding box center [1041, 38] width 39 height 39
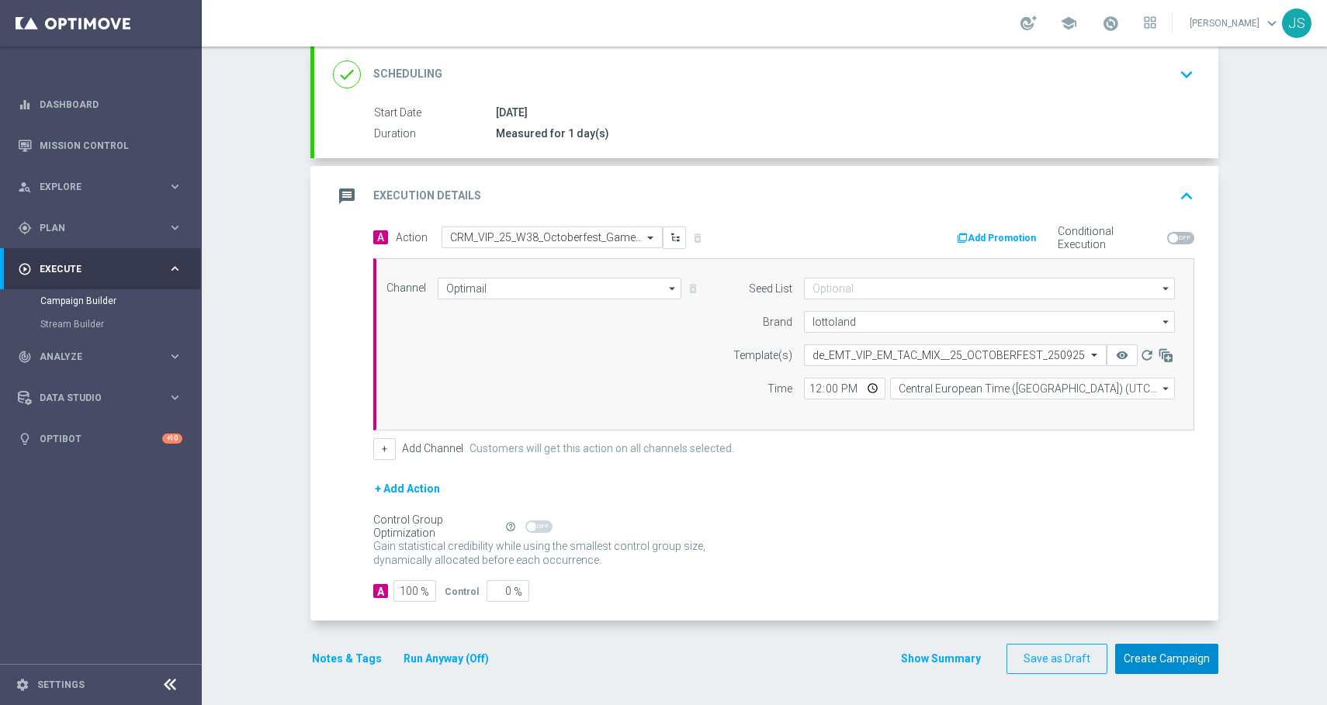
click at [1199, 673] on button "Create Campaign" at bounding box center [1166, 659] width 103 height 30
click at [1193, 659] on button "Create Campaign" at bounding box center [1166, 659] width 103 height 30
click at [1141, 656] on button "Create Campaign" at bounding box center [1166, 659] width 103 height 30
click at [1144, 653] on button "Create Campaign" at bounding box center [1166, 659] width 103 height 30
click at [1142, 653] on button "Create Campaign" at bounding box center [1166, 659] width 103 height 30
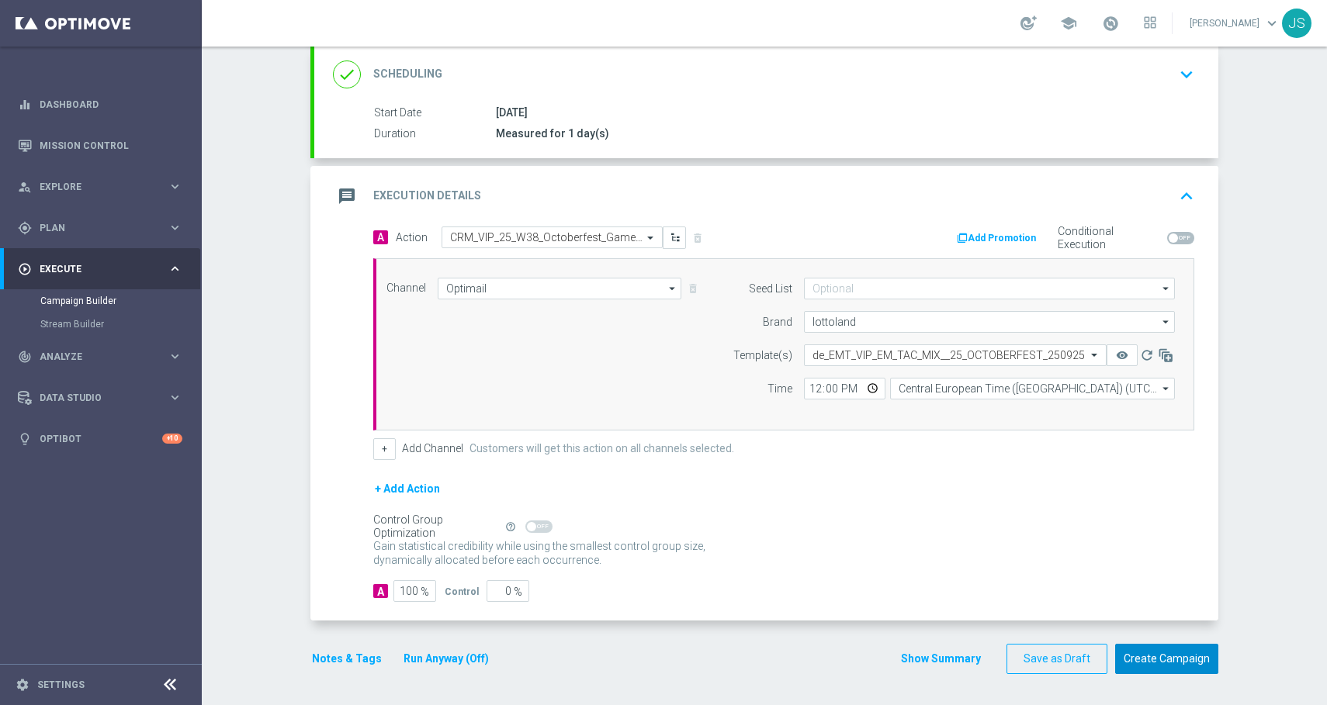
click at [1140, 653] on button "Create Campaign" at bounding box center [1166, 659] width 103 height 30
click at [1155, 655] on button "Create Campaign" at bounding box center [1166, 659] width 103 height 30
click at [1145, 652] on button "Create Campaign" at bounding box center [1166, 659] width 103 height 30
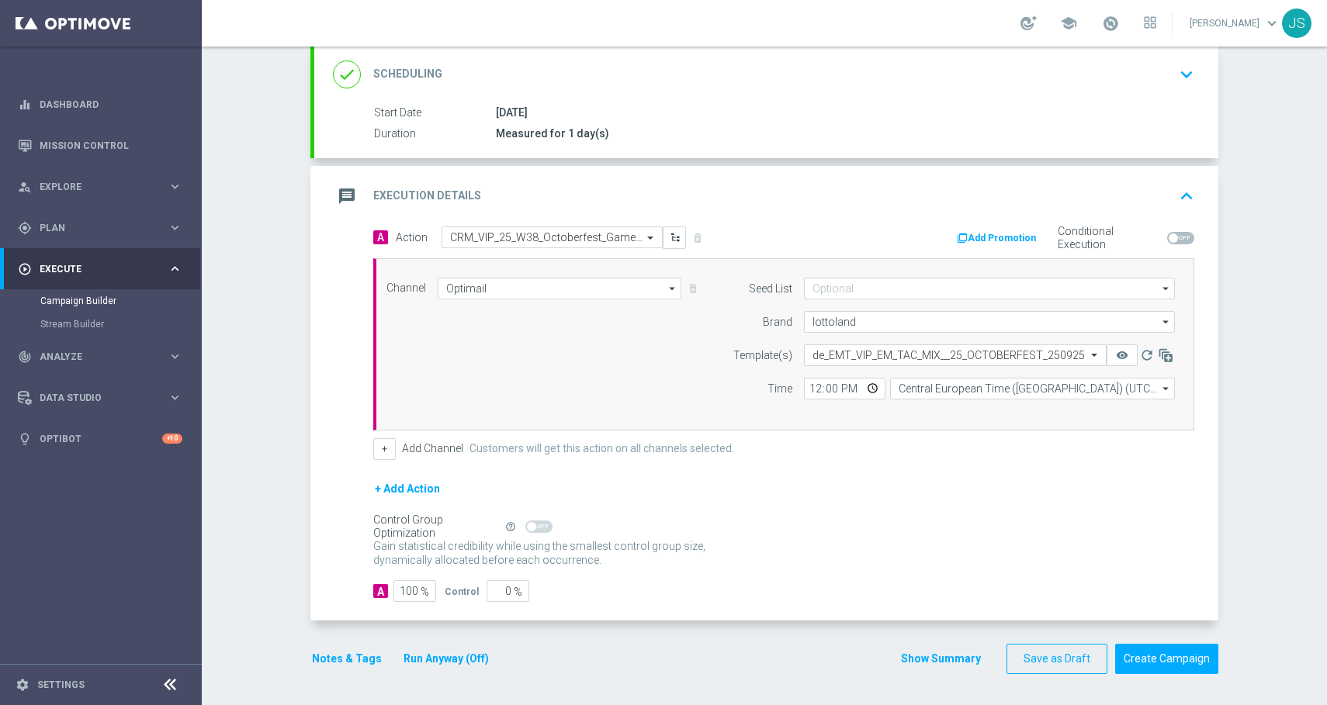
click at [1193, 209] on button "keyboard_arrow_up" at bounding box center [1186, 196] width 26 height 29
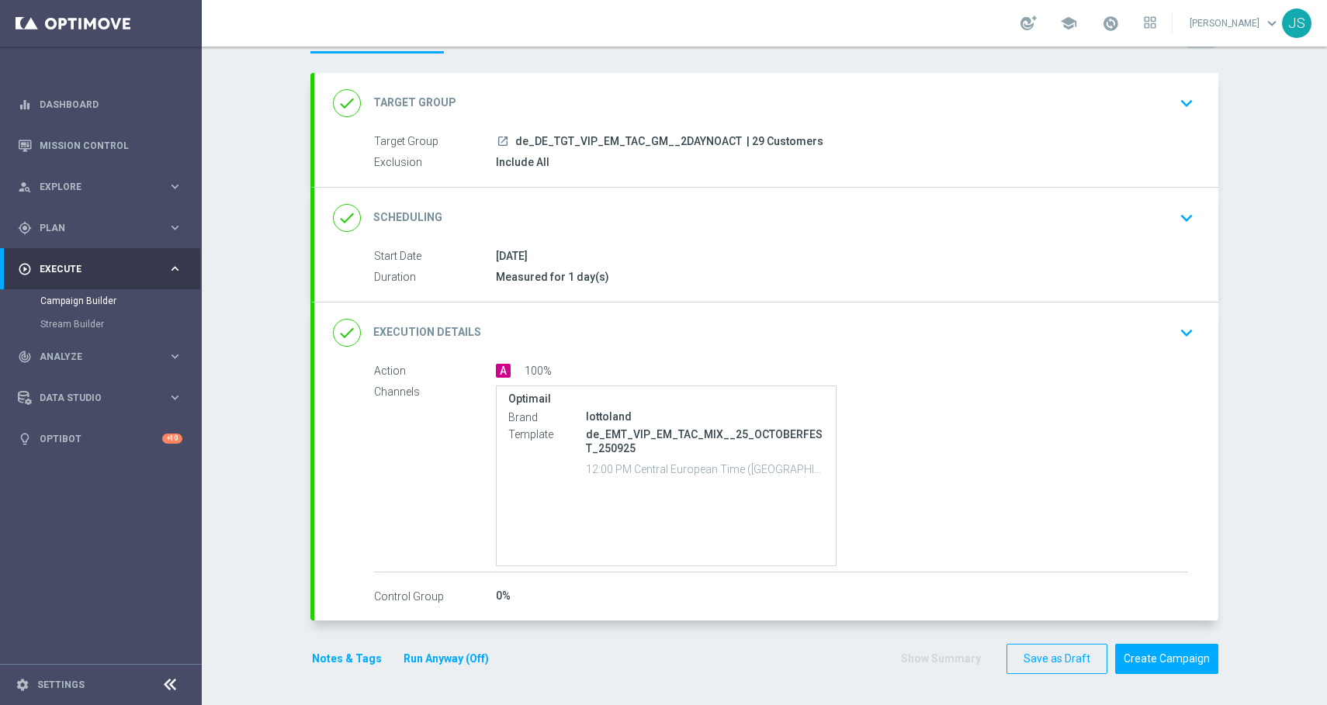
scroll to position [66, 0]
click at [1162, 663] on button "Create Campaign" at bounding box center [1166, 659] width 103 height 30
click at [1156, 664] on button "Create Campaign" at bounding box center [1166, 659] width 103 height 30
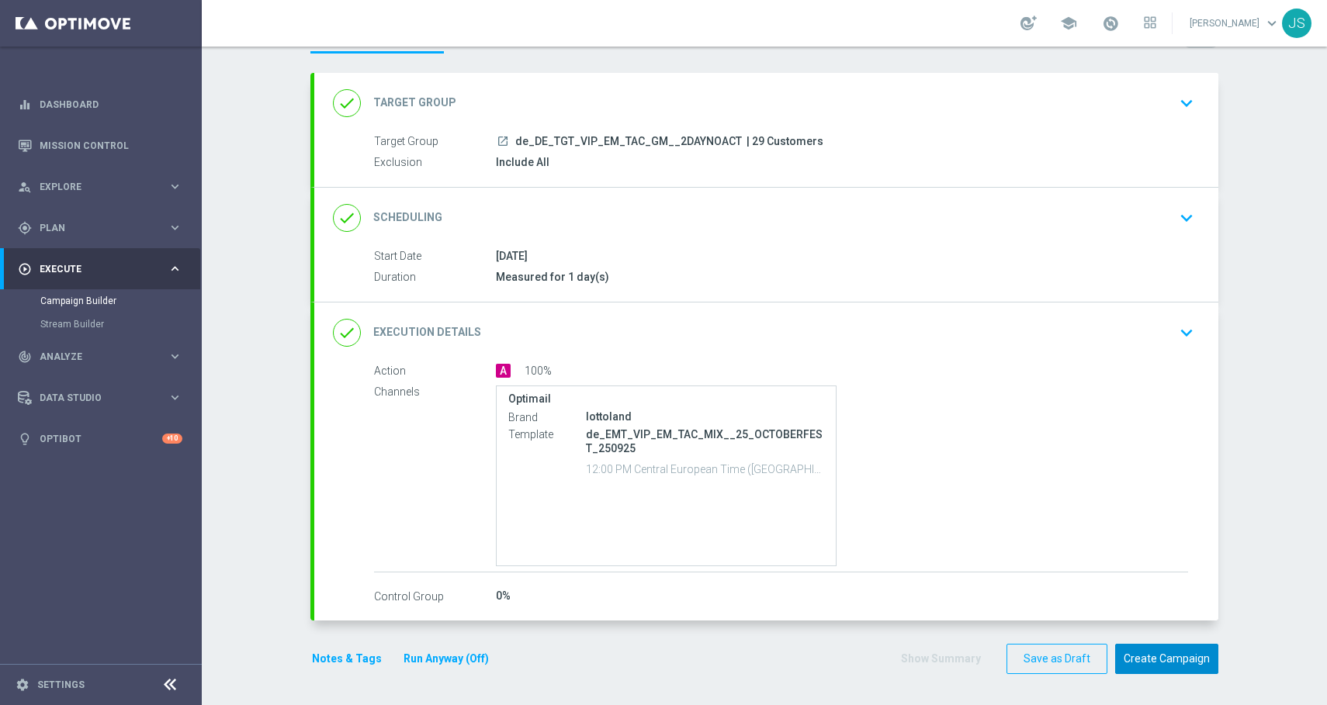
click at [1156, 664] on button "Create Campaign" at bounding box center [1166, 659] width 103 height 30
click at [1140, 670] on button "Create Campaign" at bounding box center [1166, 659] width 103 height 30
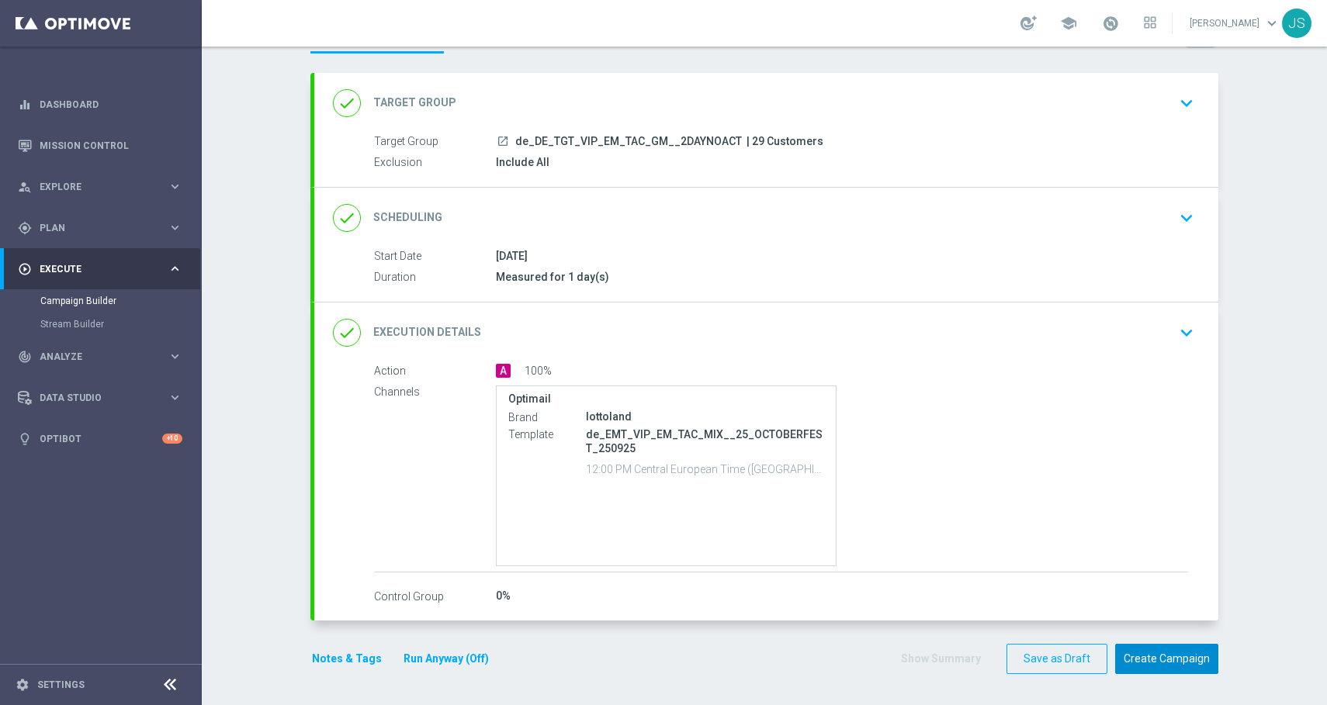
scroll to position [0, 0]
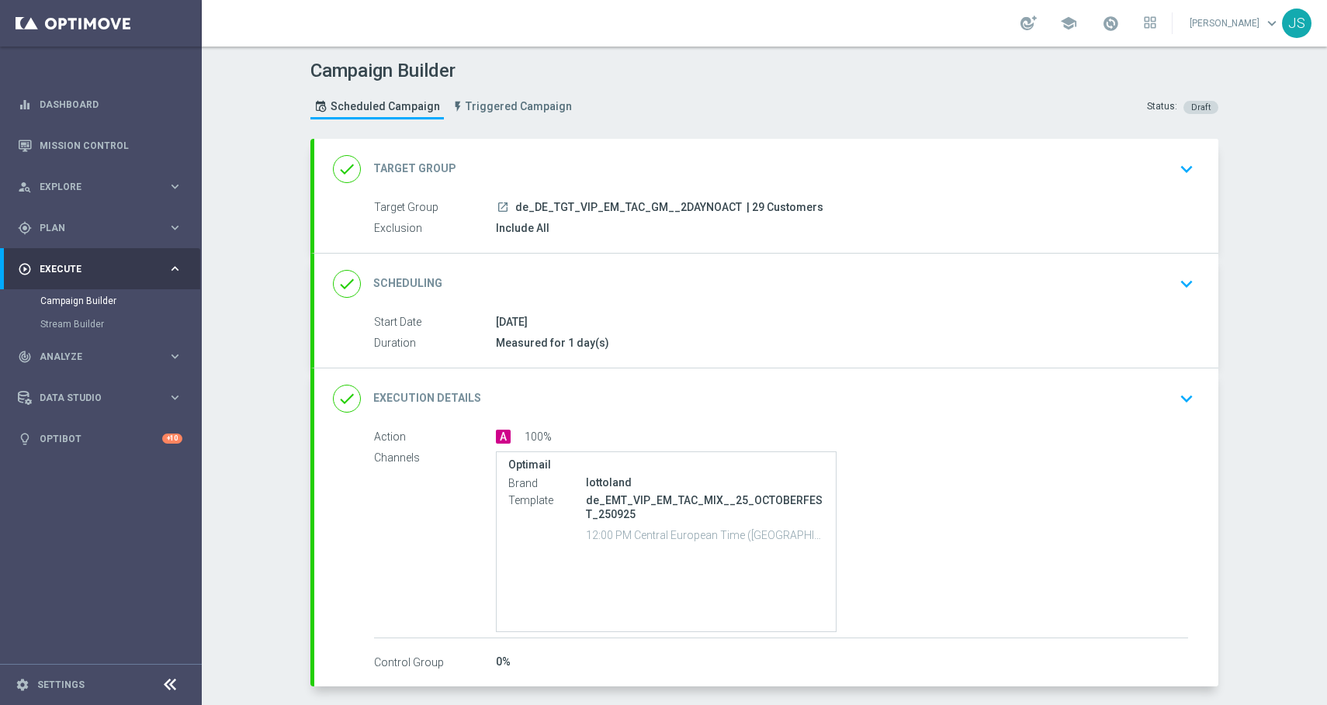
click at [566, 216] on div "Target Group launch de_DE_TGT_VIP_EM_TAC_GM__2DAYNOACT | 29 Customers" at bounding box center [781, 207] width 814 height 17
click at [566, 202] on span "de_DE_TGT_VIP_EM_TAC_GM__2DAYNOACT" at bounding box center [628, 208] width 227 height 14
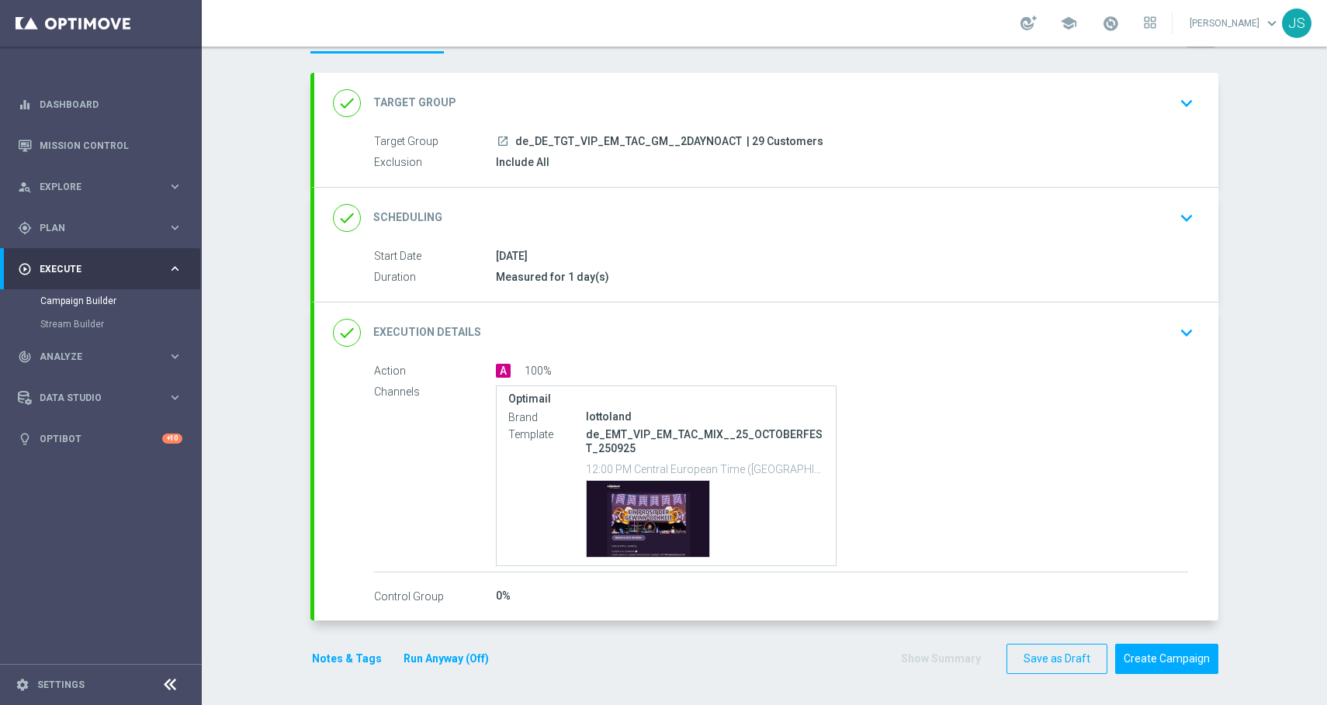
click at [1172, 116] on div "done Target Group keyboard_arrow_down" at bounding box center [766, 102] width 867 height 29
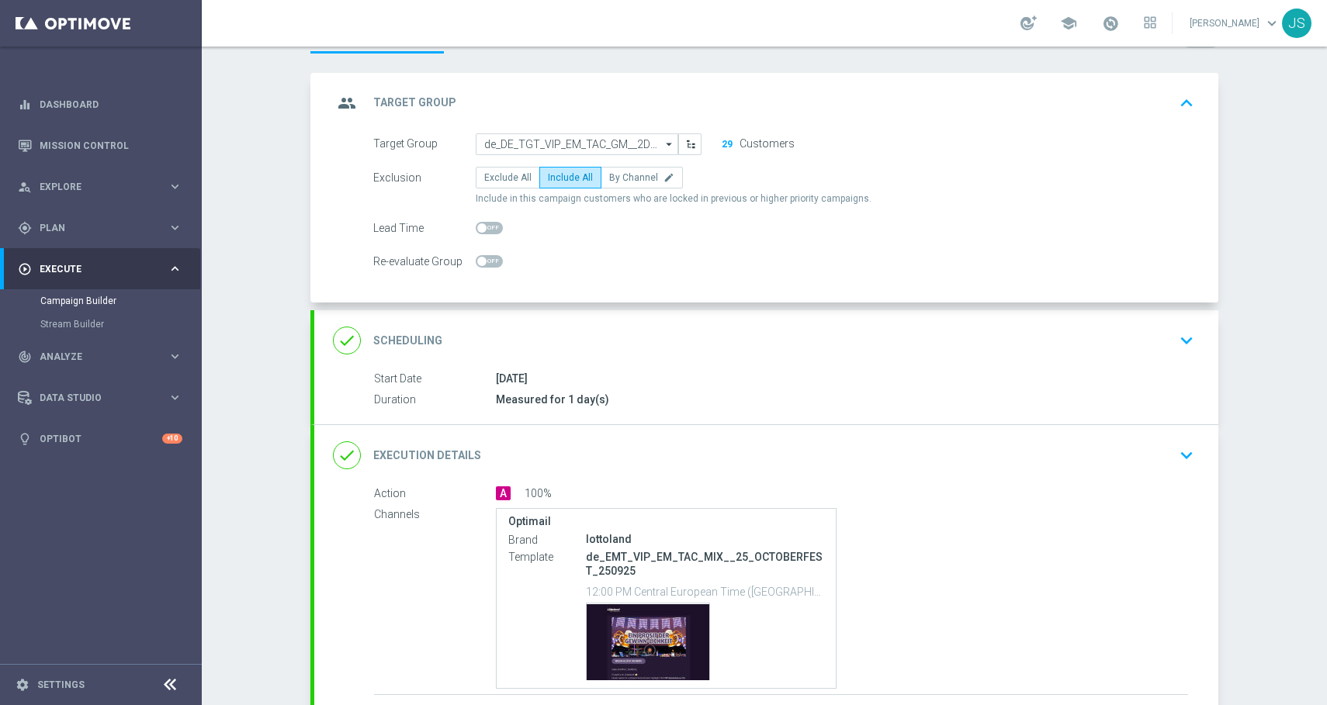
click at [1185, 111] on div "group Target Group keyboard_arrow_up Target Group launch de_DE_TGT_VIP_EM_TAC_G…" at bounding box center [766, 188] width 904 height 230
click at [1192, 109] on form "group Target Group keyboard_arrow_up Target Group launch de_DE_TGT_VIP_EM_TAC_G…" at bounding box center [764, 435] width 908 height 725
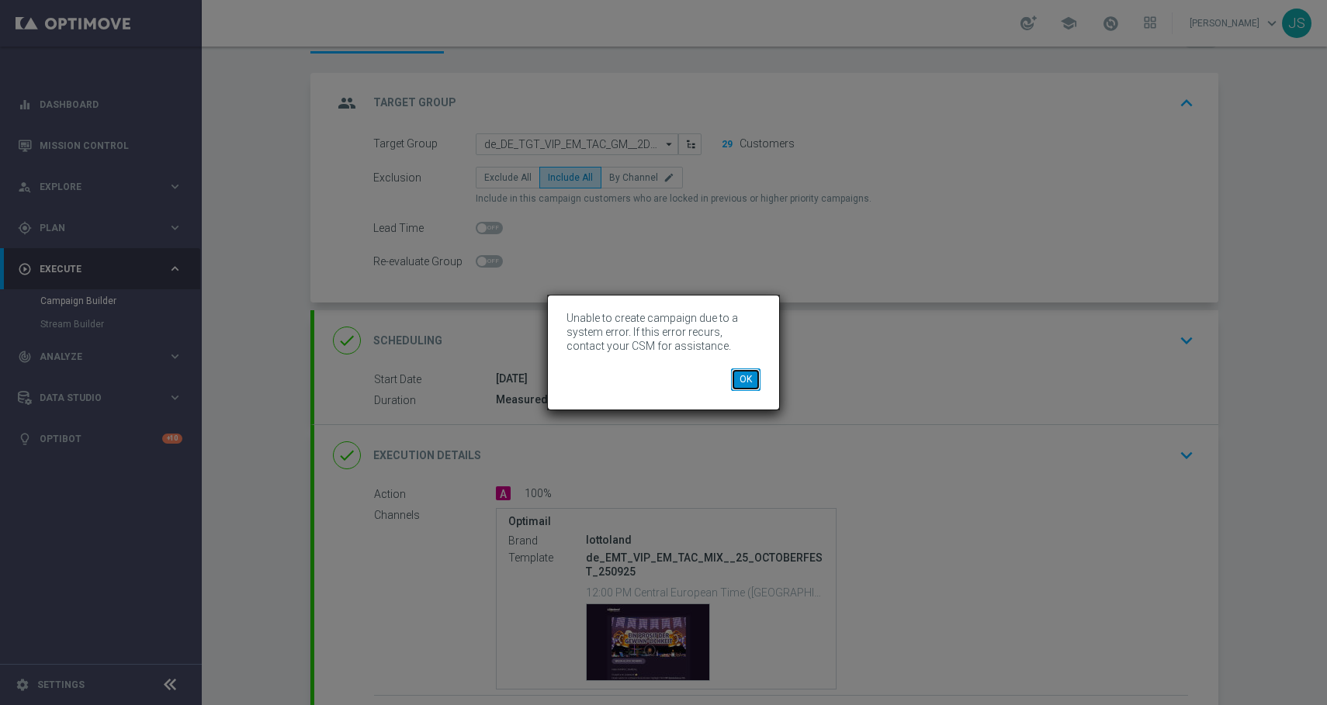
click at [749, 385] on button "OK" at bounding box center [745, 380] width 29 height 22
click at [752, 373] on button "OK" at bounding box center [745, 380] width 29 height 22
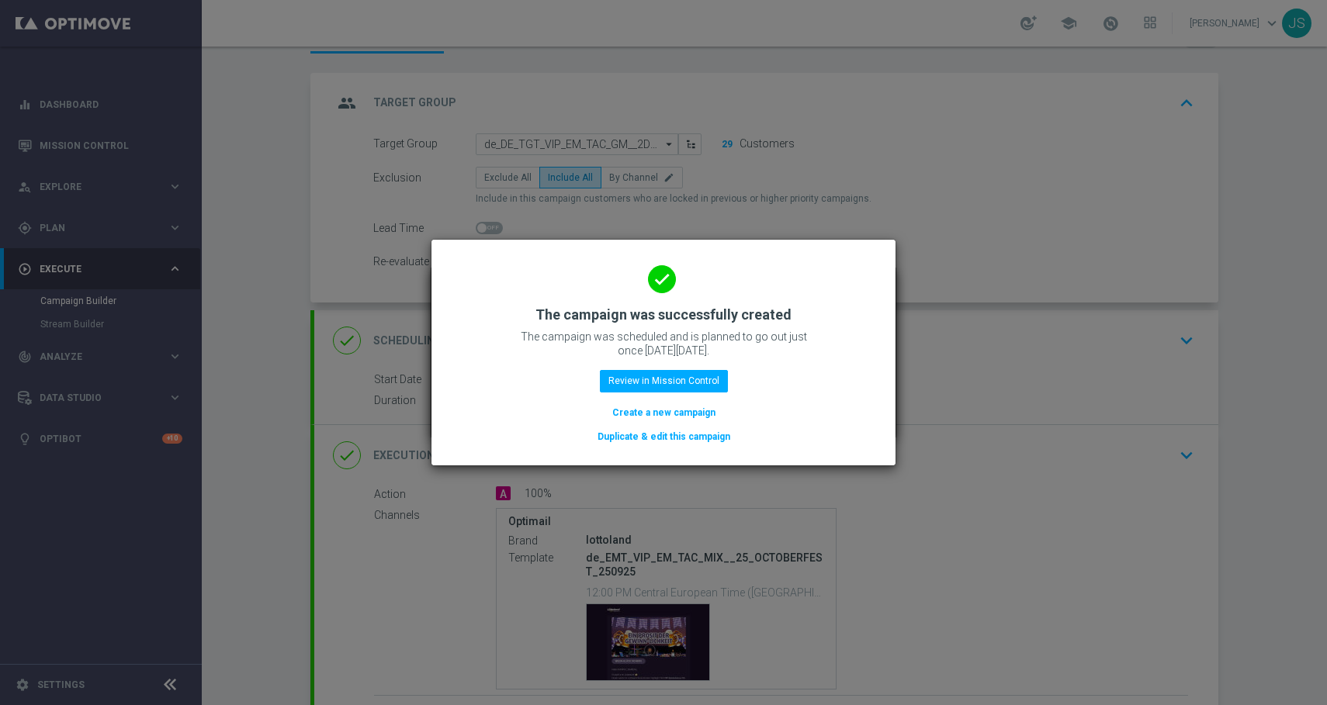
click at [674, 434] on button "Duplicate & edit this campaign" at bounding box center [664, 436] width 136 height 17
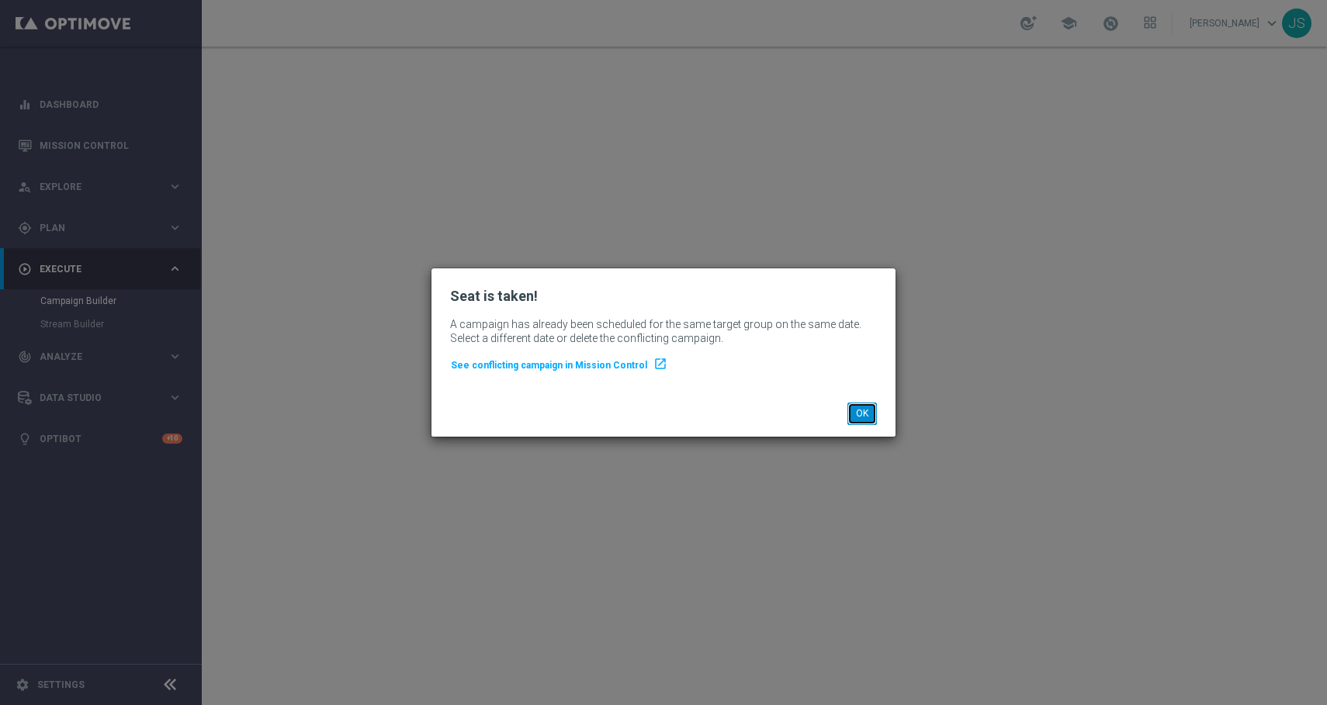
click at [864, 414] on button "OK" at bounding box center [861, 414] width 29 height 22
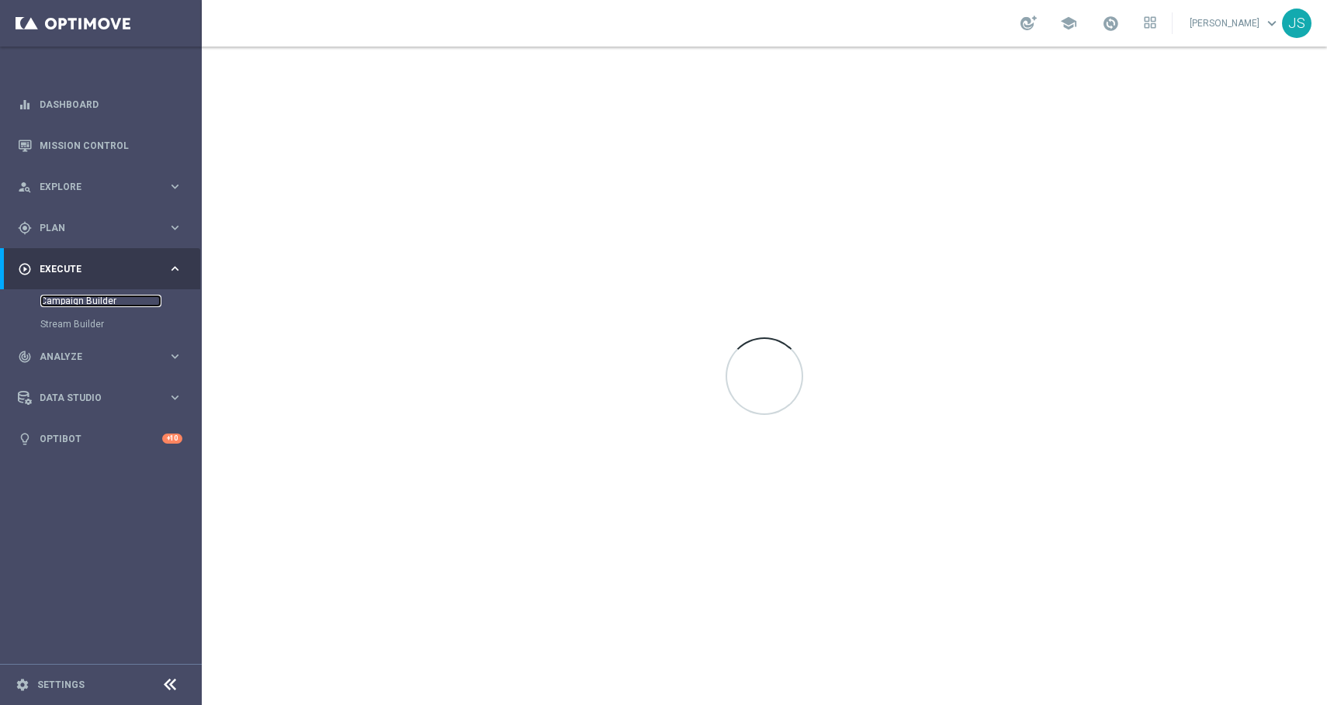
click at [81, 297] on link "Campaign Builder" at bounding box center [100, 301] width 121 height 12
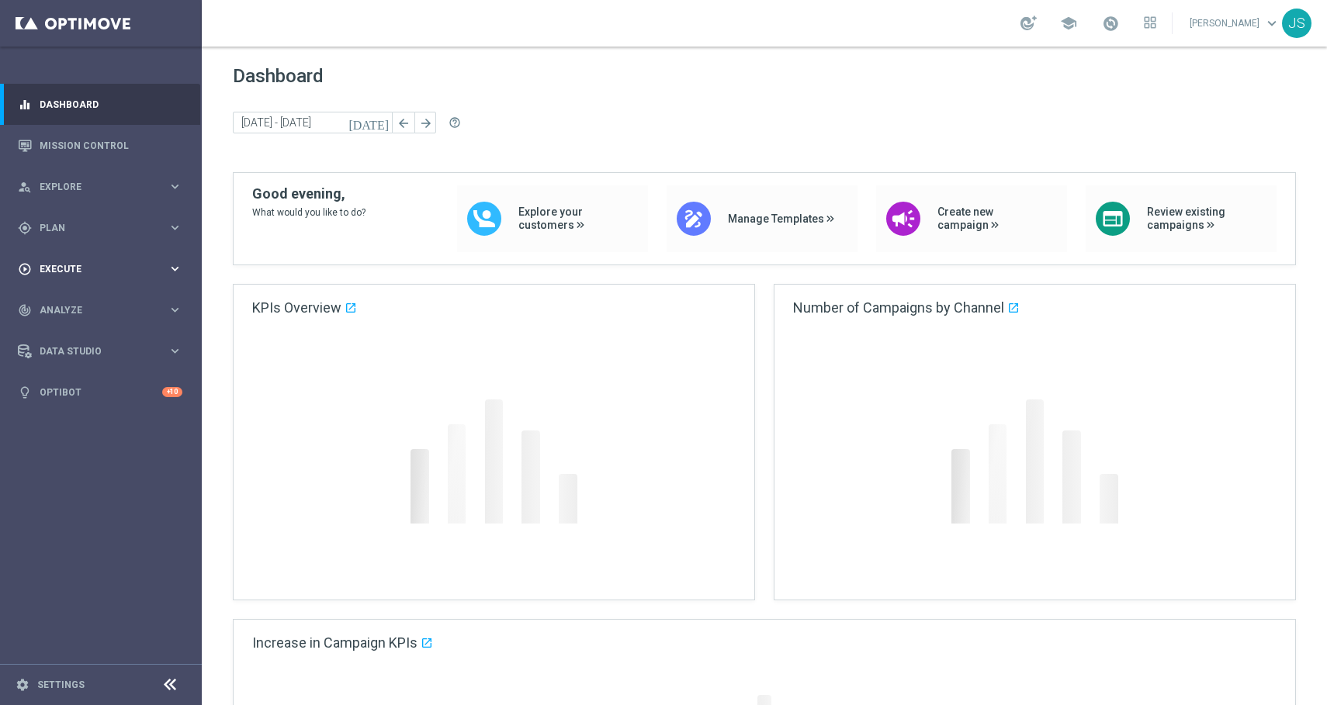
click at [119, 265] on span "Execute" at bounding box center [104, 269] width 128 height 9
click at [107, 294] on div "Campaign Builder" at bounding box center [120, 300] width 160 height 23
click at [105, 296] on link "Campaign Builder" at bounding box center [100, 301] width 121 height 12
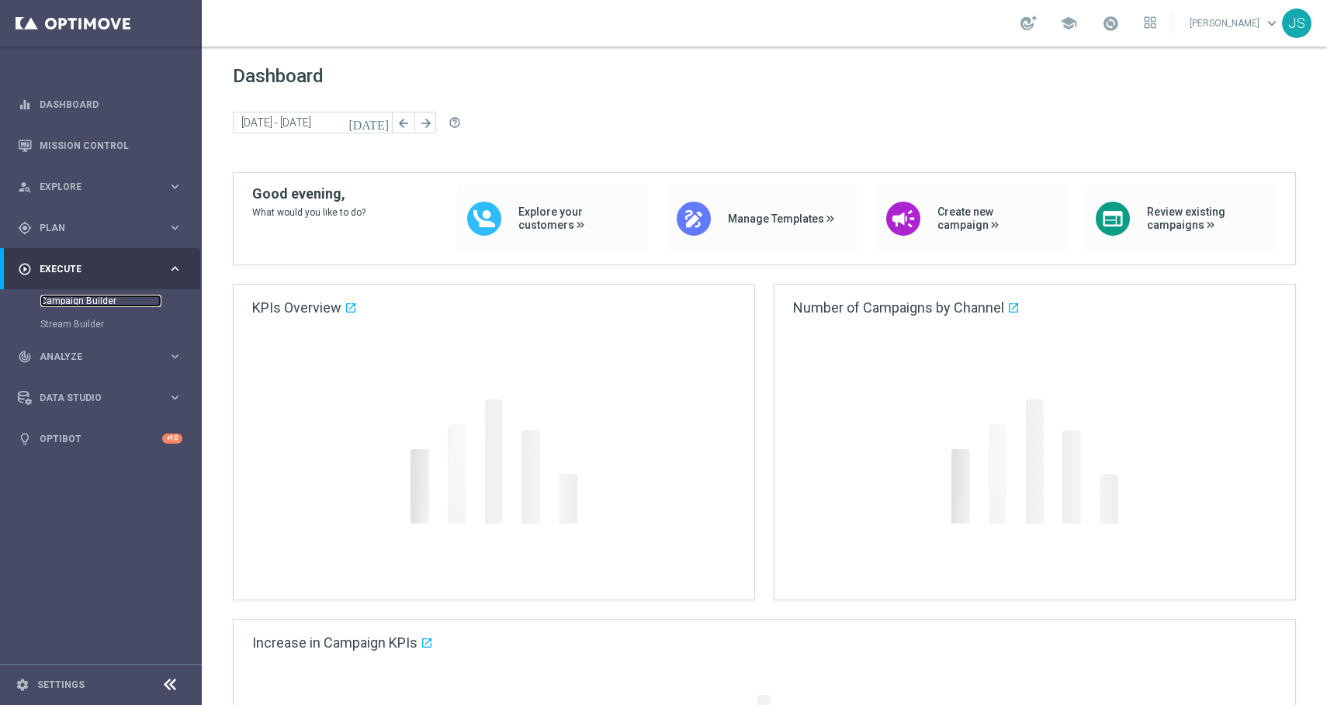
click at [55, 296] on link "Campaign Builder" at bounding box center [100, 301] width 121 height 12
click at [55, 299] on link "Campaign Builder" at bounding box center [100, 301] width 121 height 12
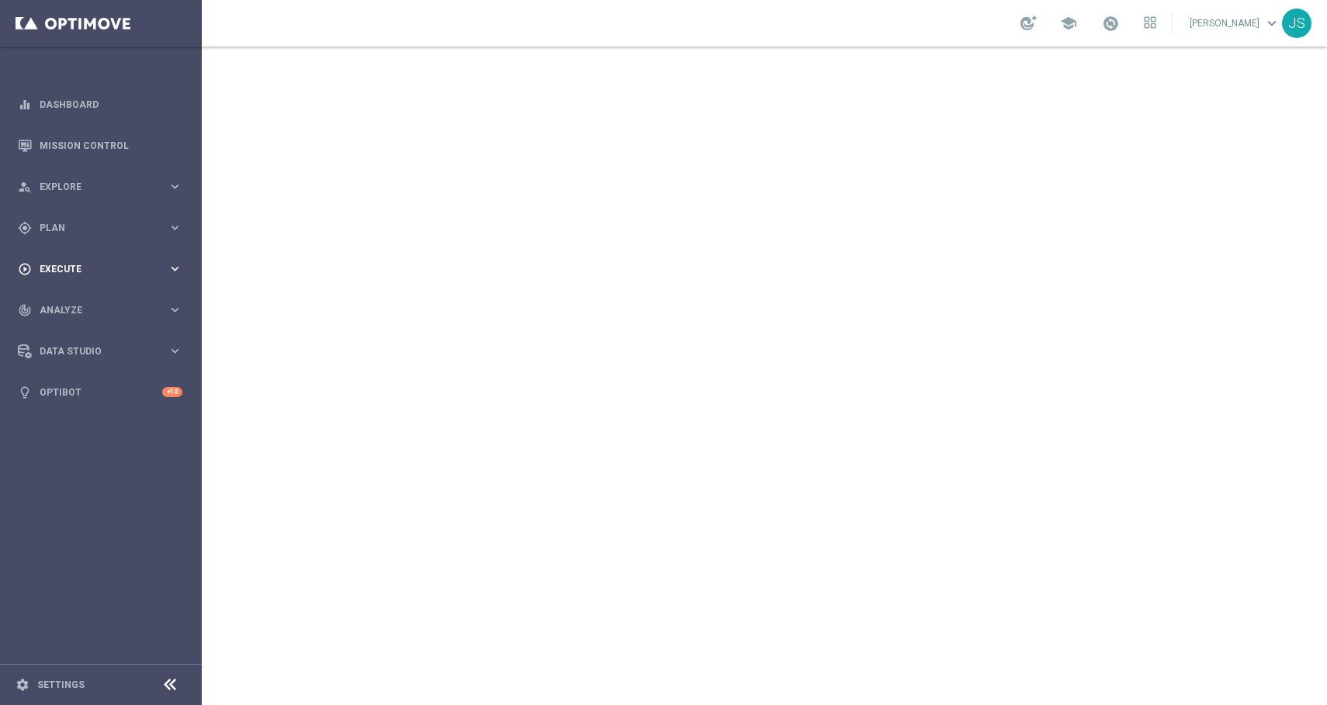
click at [119, 271] on span "Execute" at bounding box center [104, 269] width 128 height 9
click at [102, 303] on link "Campaign Builder" at bounding box center [100, 301] width 121 height 12
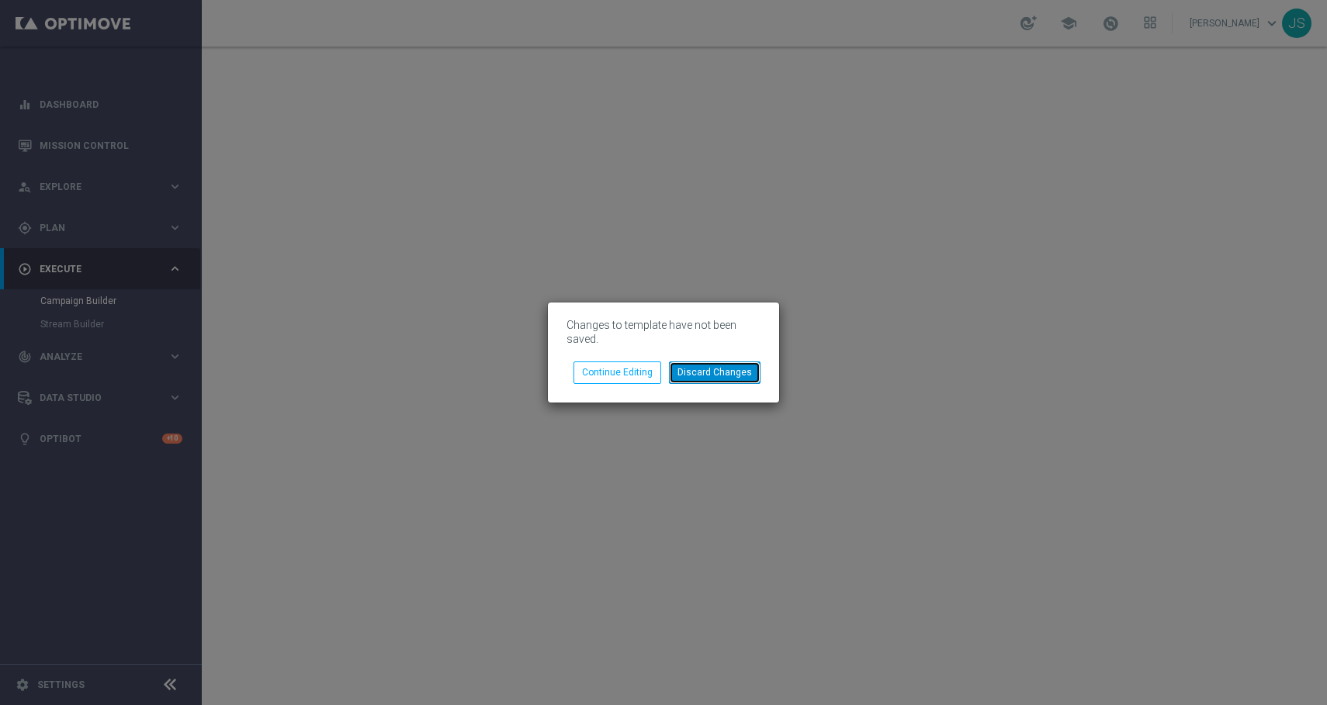
click at [699, 377] on button "Discard Changes" at bounding box center [715, 373] width 92 height 22
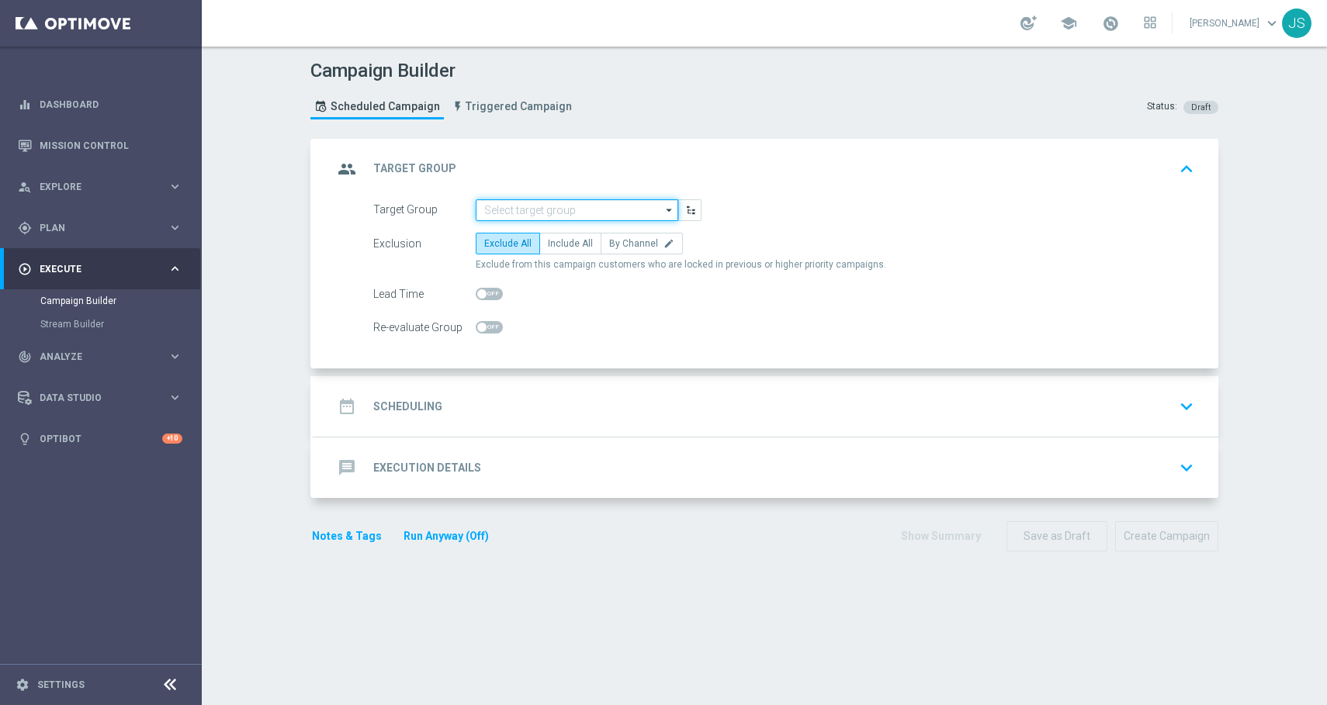
click at [561, 210] on input at bounding box center [577, 210] width 202 height 22
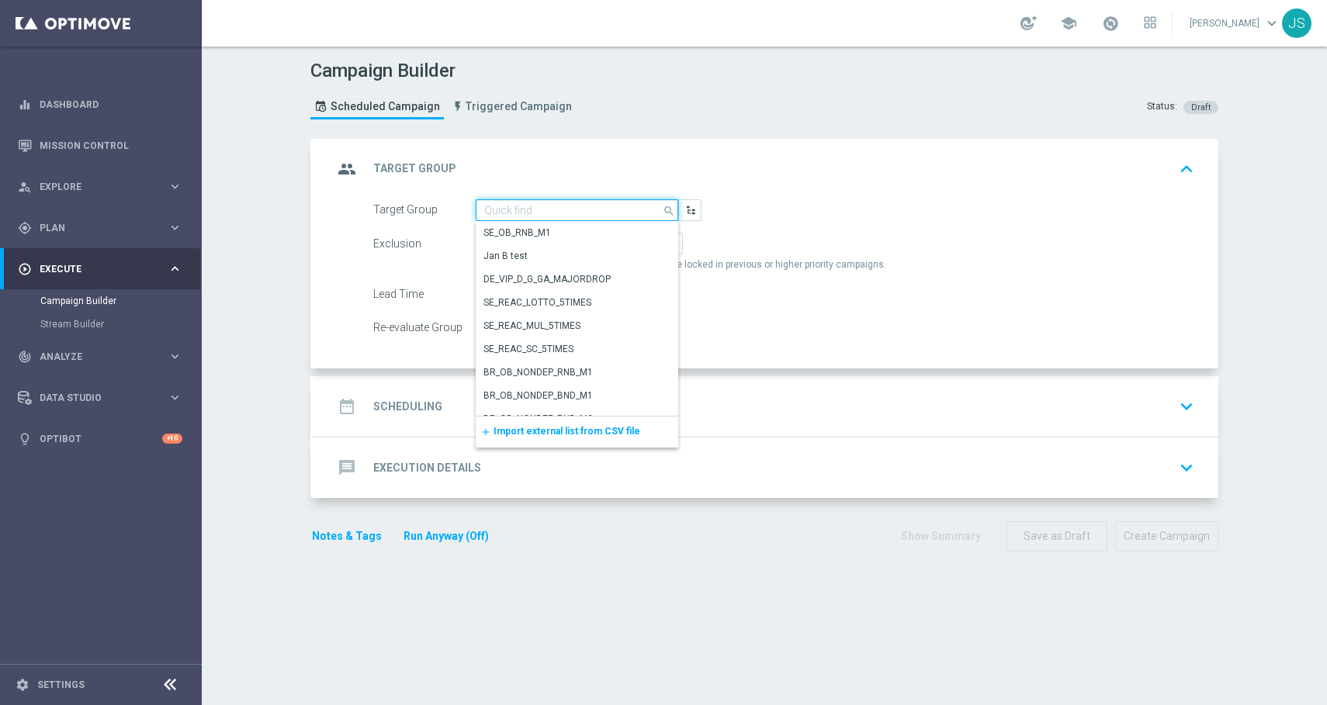
paste input "de_AT_TGT_VIP_EM_TAC_GM__2DAYNOACT"
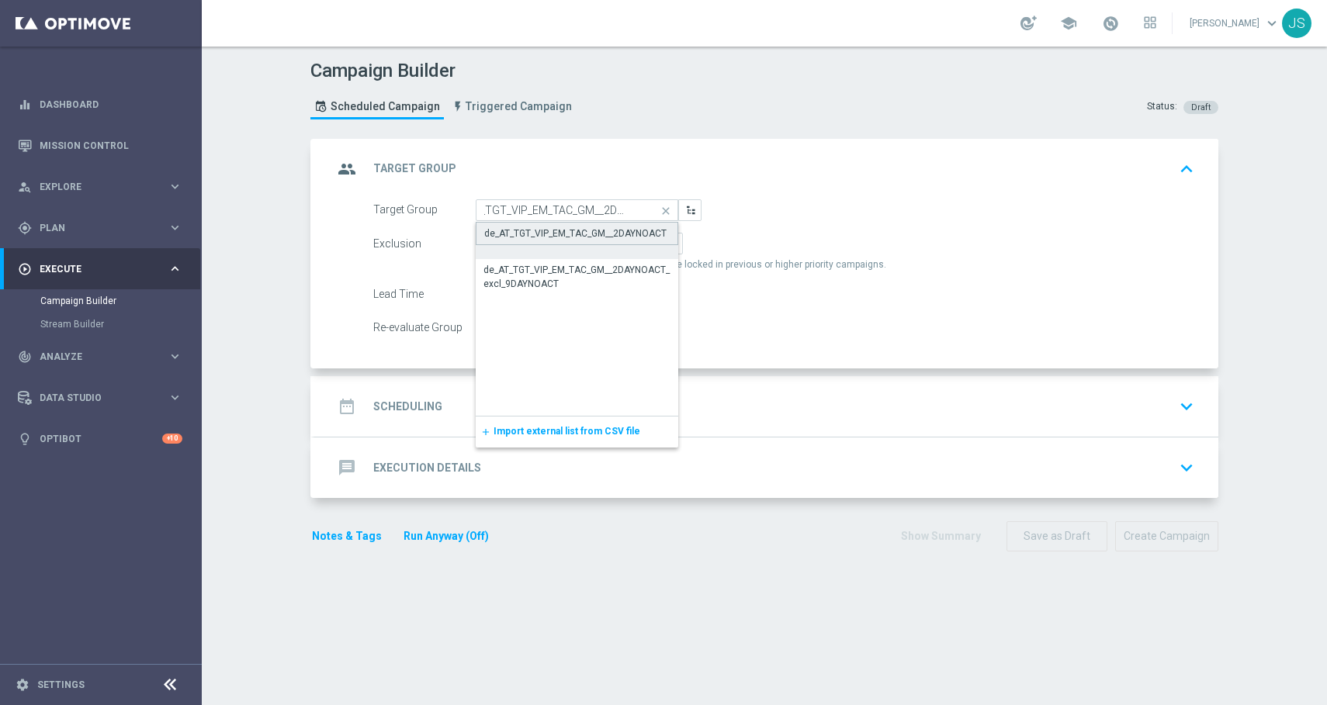
click at [560, 227] on div "de_AT_TGT_VIP_EM_TAC_GM__2DAYNOACT" at bounding box center [575, 234] width 182 height 14
type input "de_AT_TGT_VIP_EM_TAC_GM__2DAYNOACT"
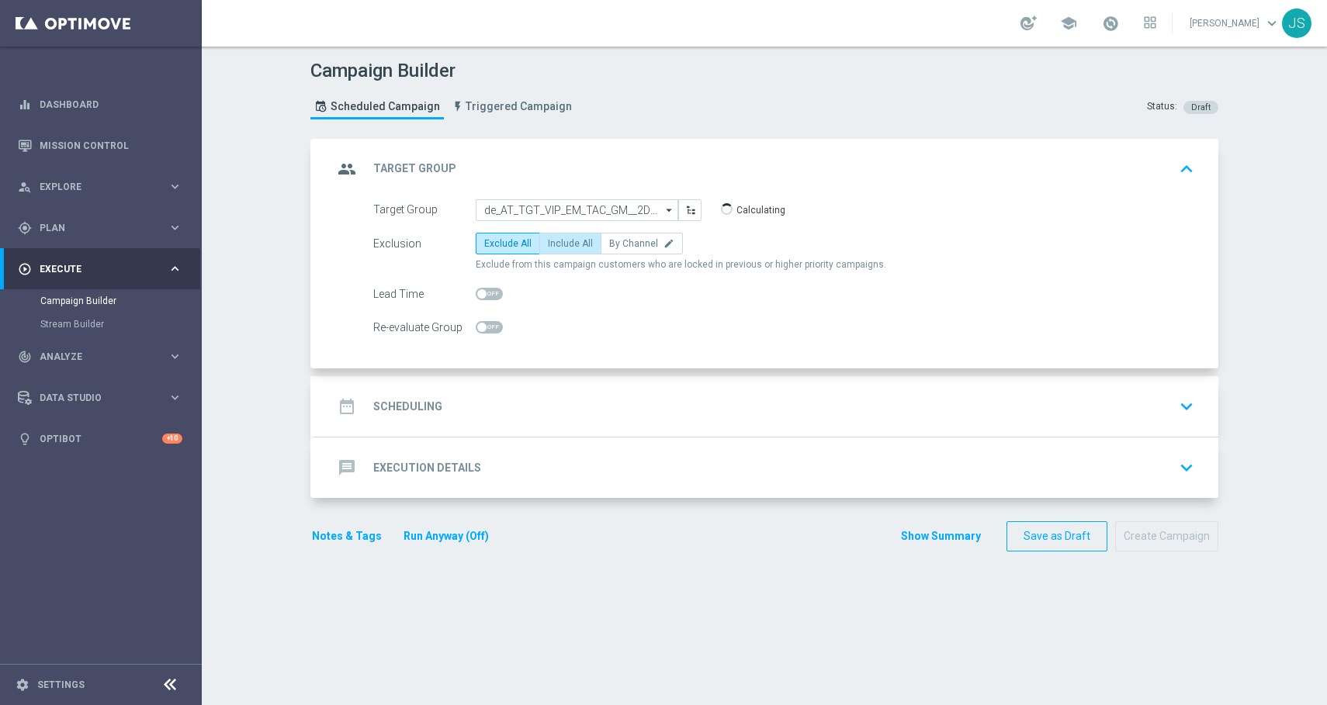
click at [564, 240] on span "Include All" at bounding box center [570, 243] width 45 height 11
click at [558, 241] on input "Include All" at bounding box center [553, 246] width 10 height 10
radio input "true"
click at [1134, 390] on div "date_range Scheduling keyboard_arrow_down" at bounding box center [766, 406] width 904 height 61
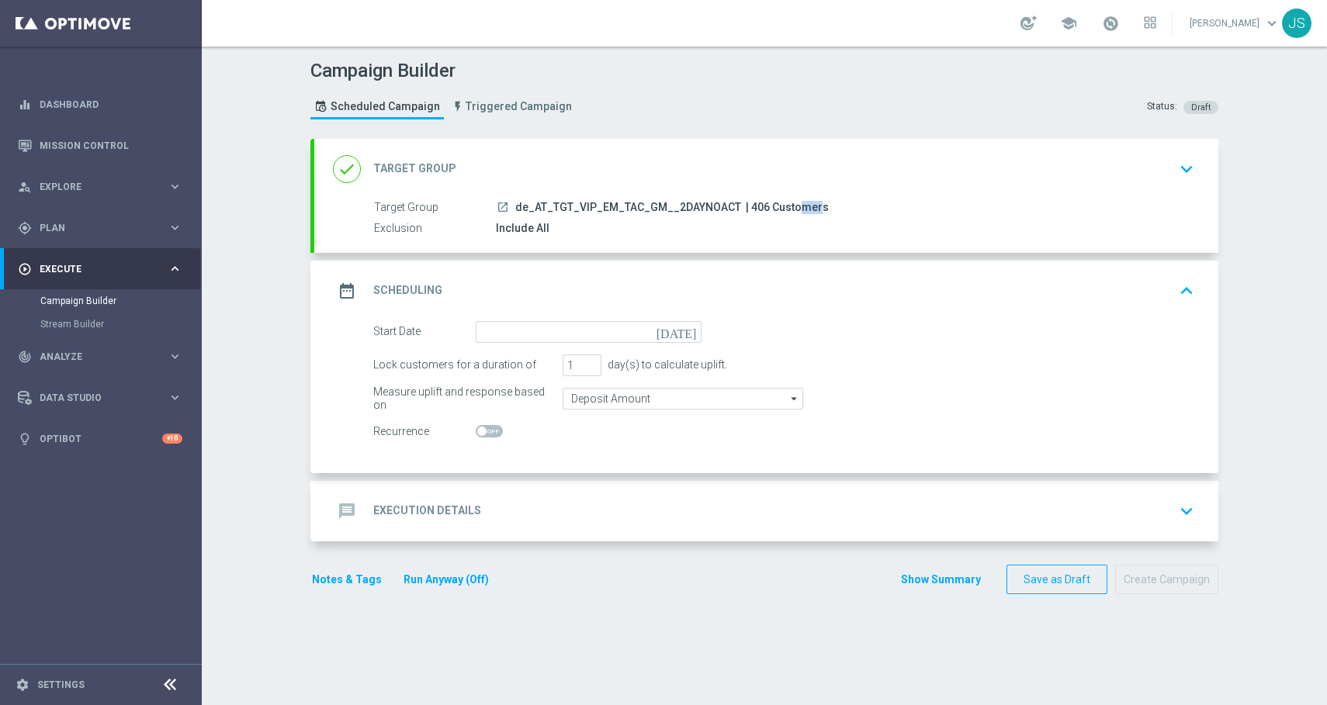
drag, startPoint x: 761, startPoint y: 207, endPoint x: 742, endPoint y: 206, distance: 18.6
click at [746, 206] on span "| 406 Customers" at bounding box center [787, 208] width 83 height 14
copy span "406"
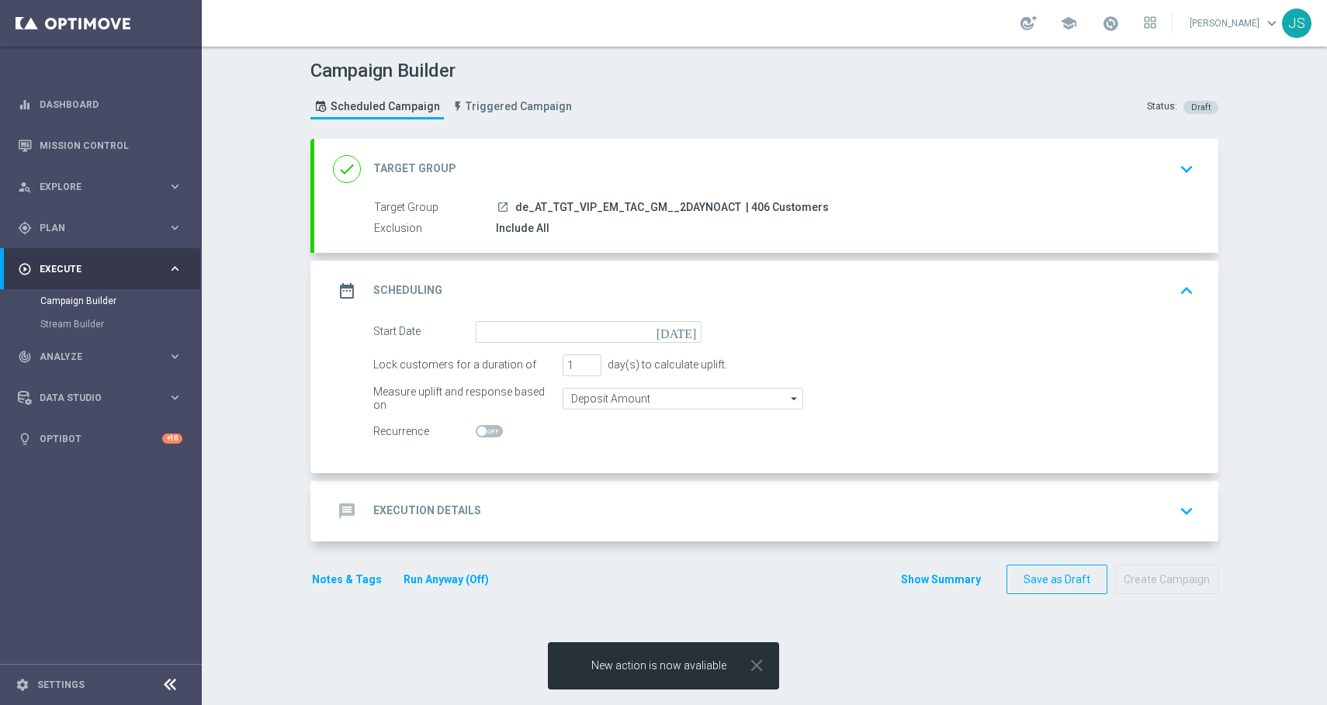
click at [689, 334] on icon "today" at bounding box center [679, 329] width 46 height 17
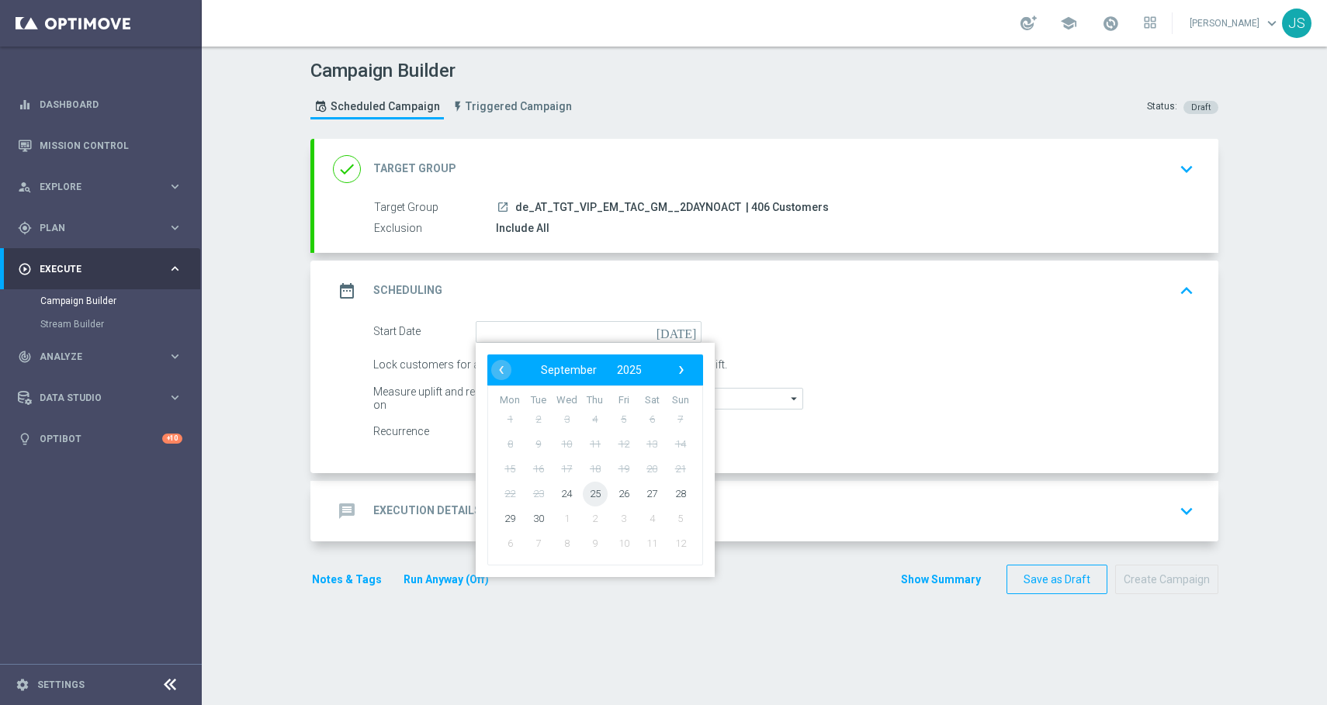
click at [596, 493] on span "25" at bounding box center [595, 493] width 25 height 25
type input "25 Sep 2025"
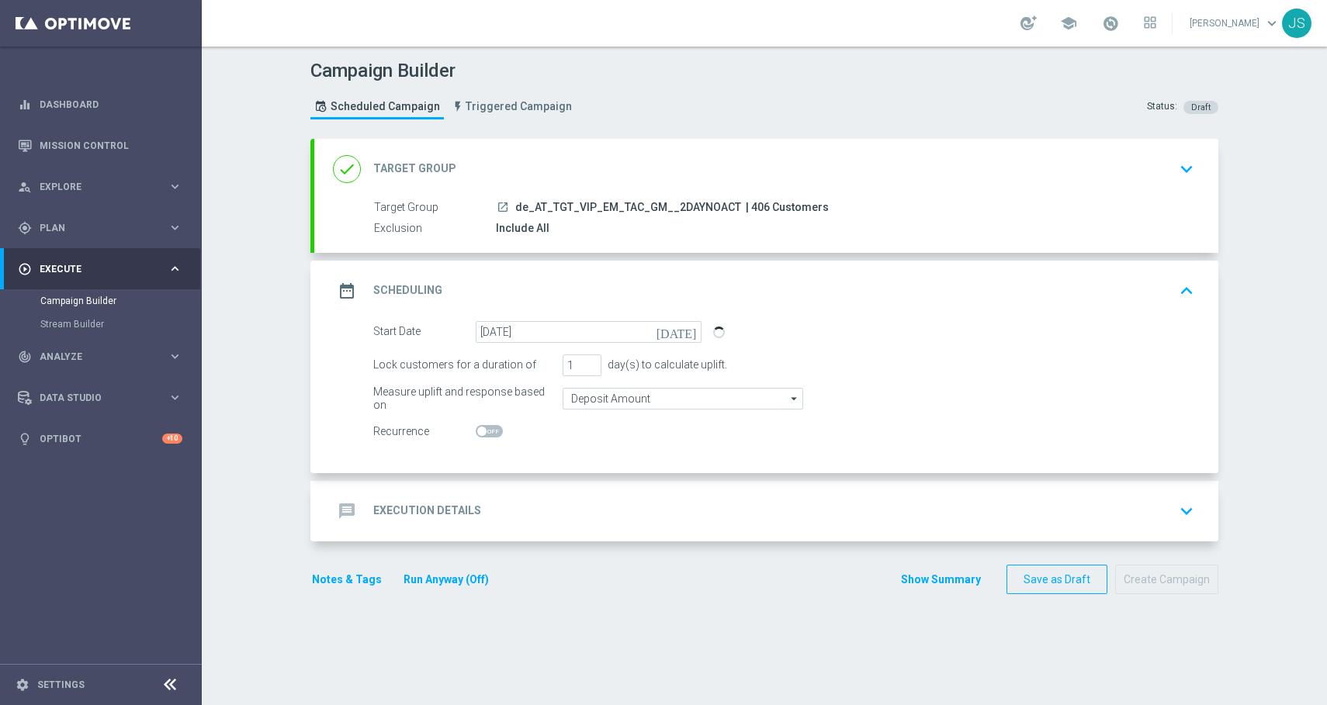
click at [596, 493] on div "message Execution Details keyboard_arrow_down" at bounding box center [766, 511] width 904 height 61
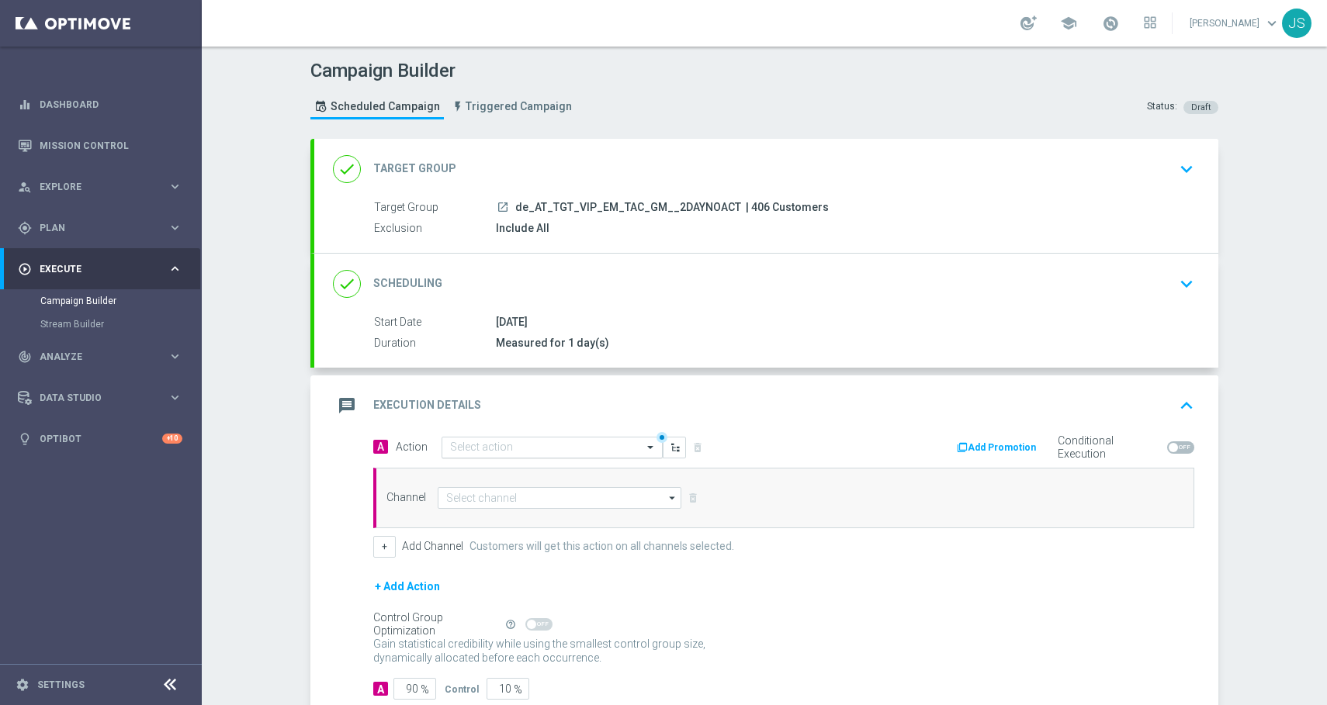
click at [567, 448] on input "text" at bounding box center [536, 447] width 173 height 13
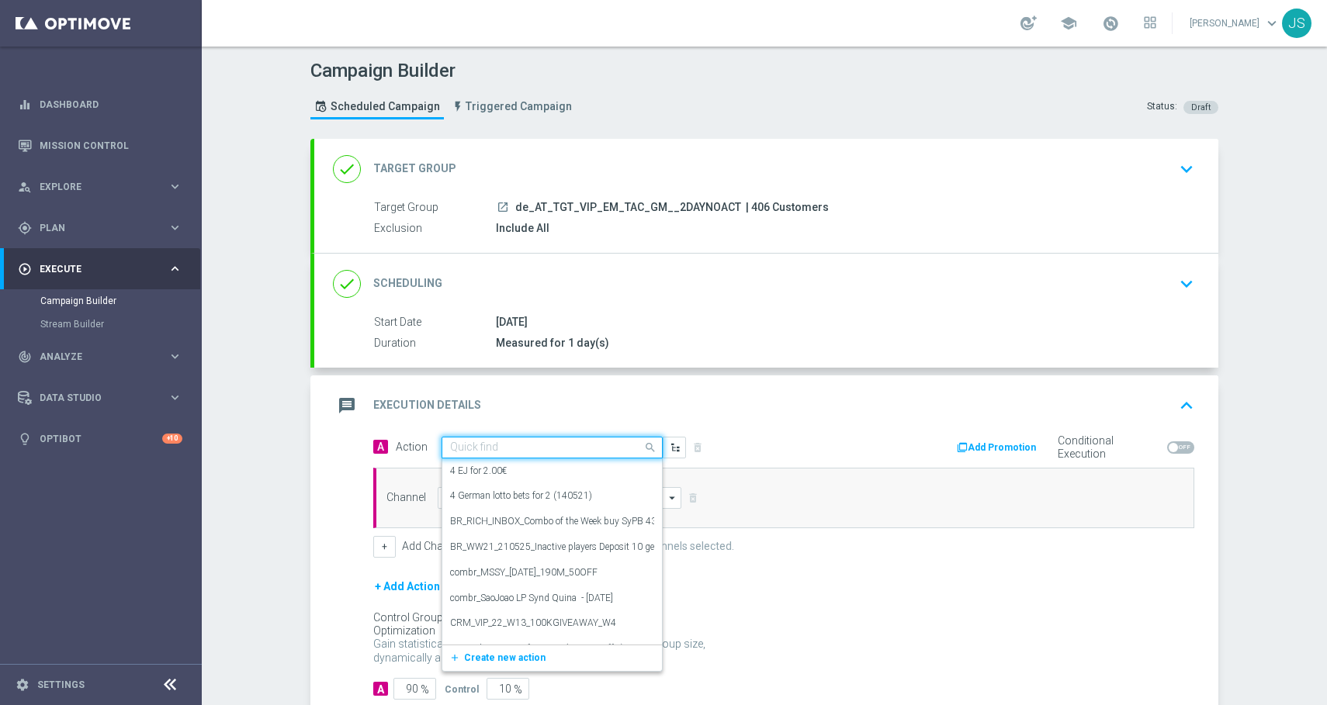
paste input "CRM_VIP_25_W38_Octoberfest_Games_Bonus"
type input "CRM_VIP_25_W38_Octoberfest_Games_Bonus"
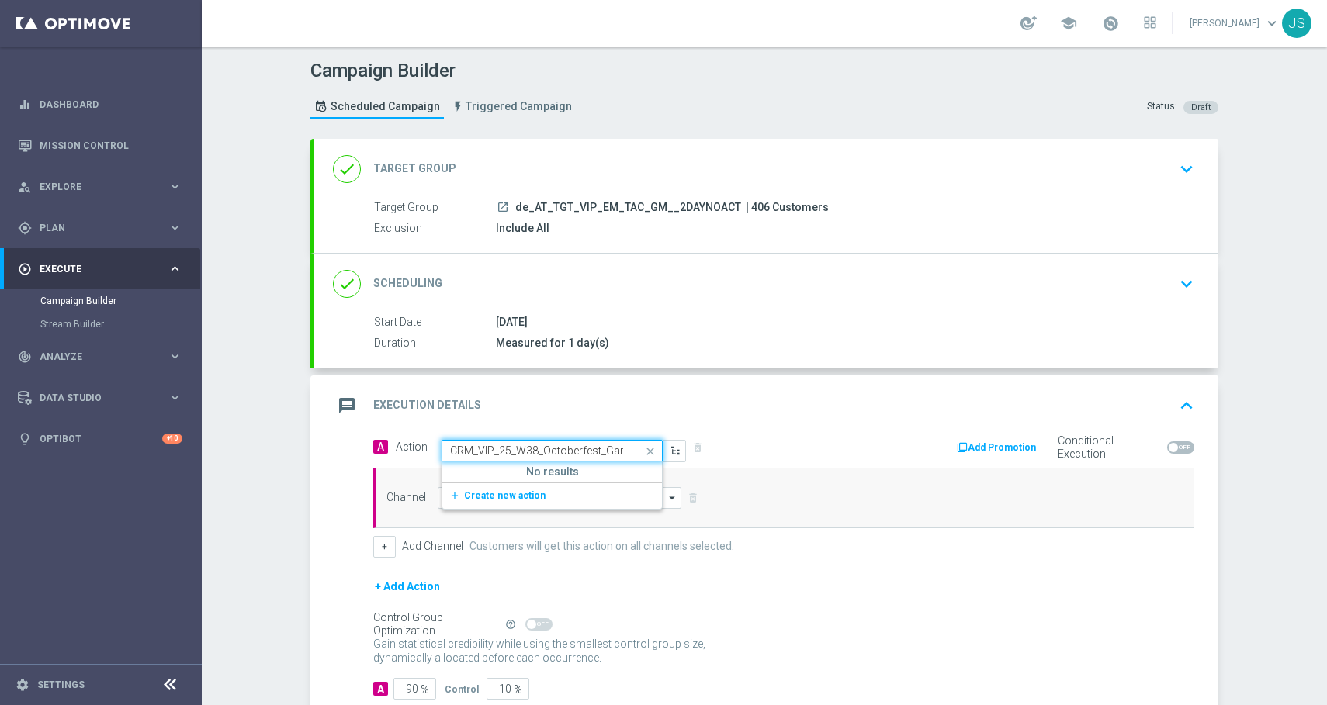
scroll to position [0, 51]
click at [493, 493] on span "Create new action" at bounding box center [504, 495] width 81 height 11
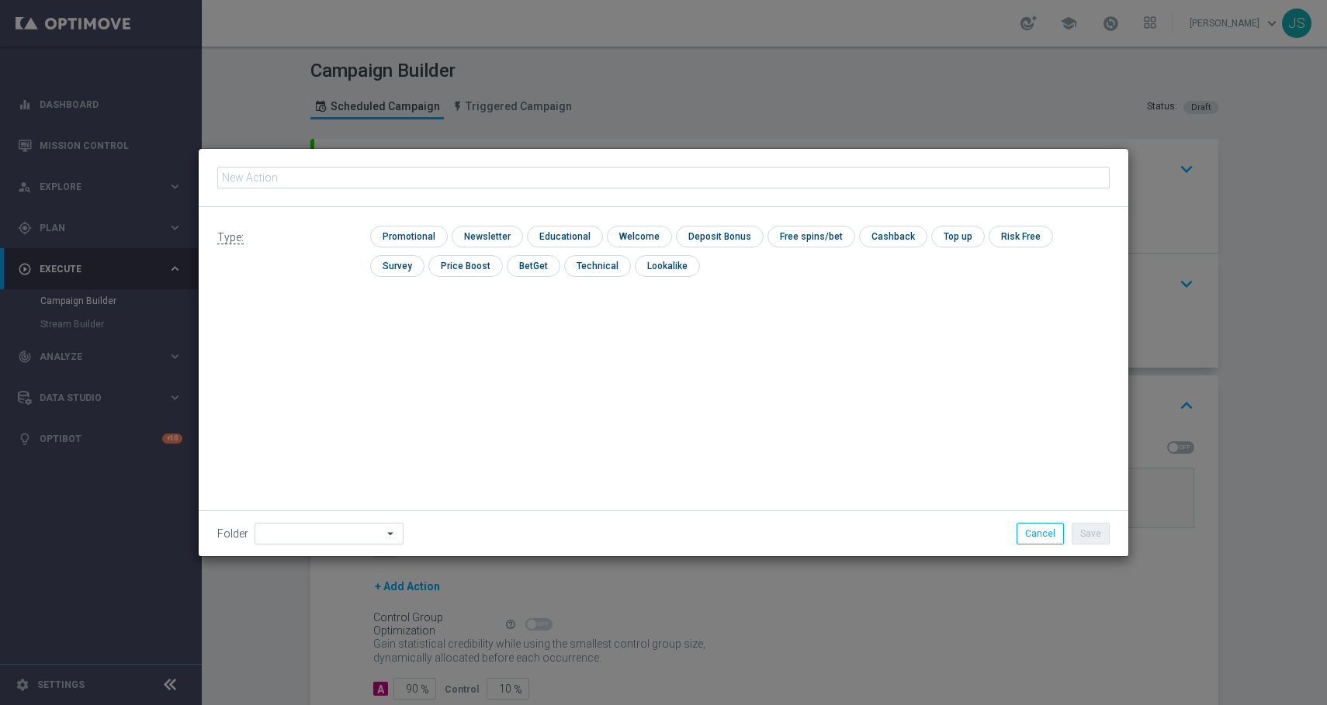
type input "CRM_VIP_25_W38_Octoberfest_Games_Bonus"
click at [383, 226] on input "checkbox" at bounding box center [407, 236] width 74 height 21
checkbox input "true"
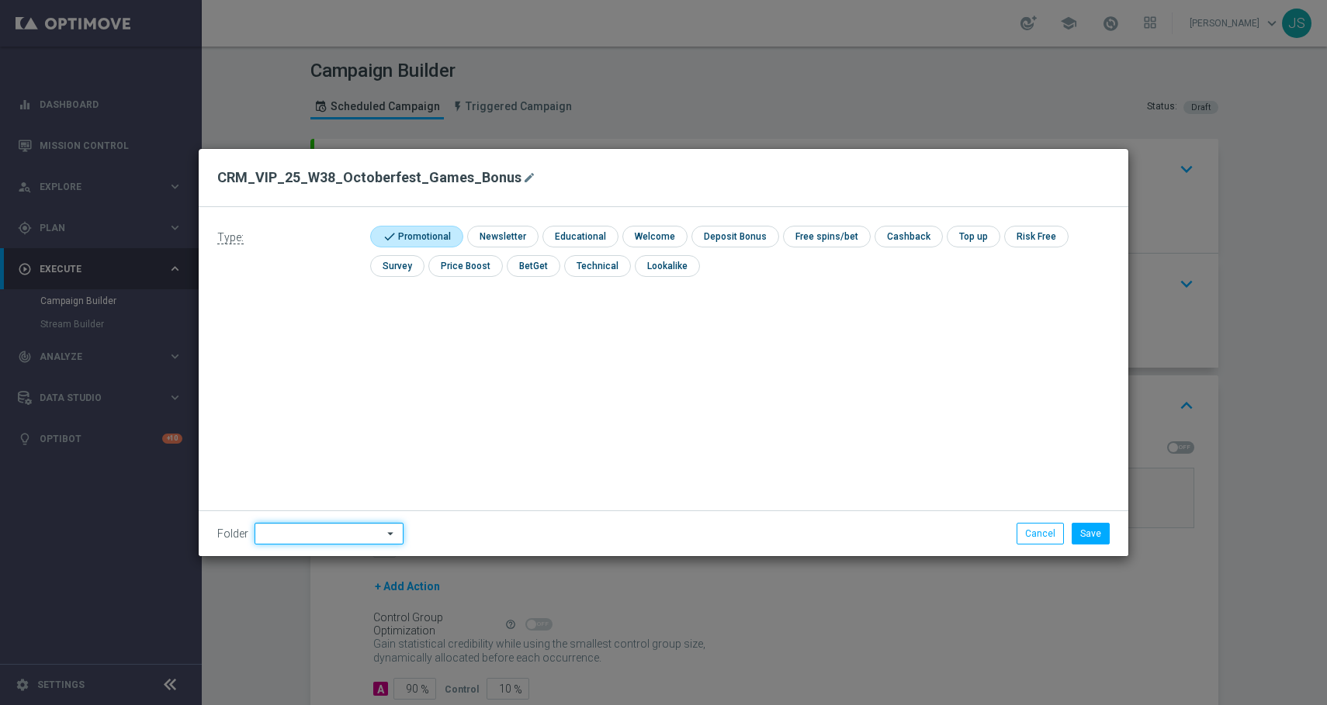
click at [299, 536] on input at bounding box center [328, 534] width 149 height 22
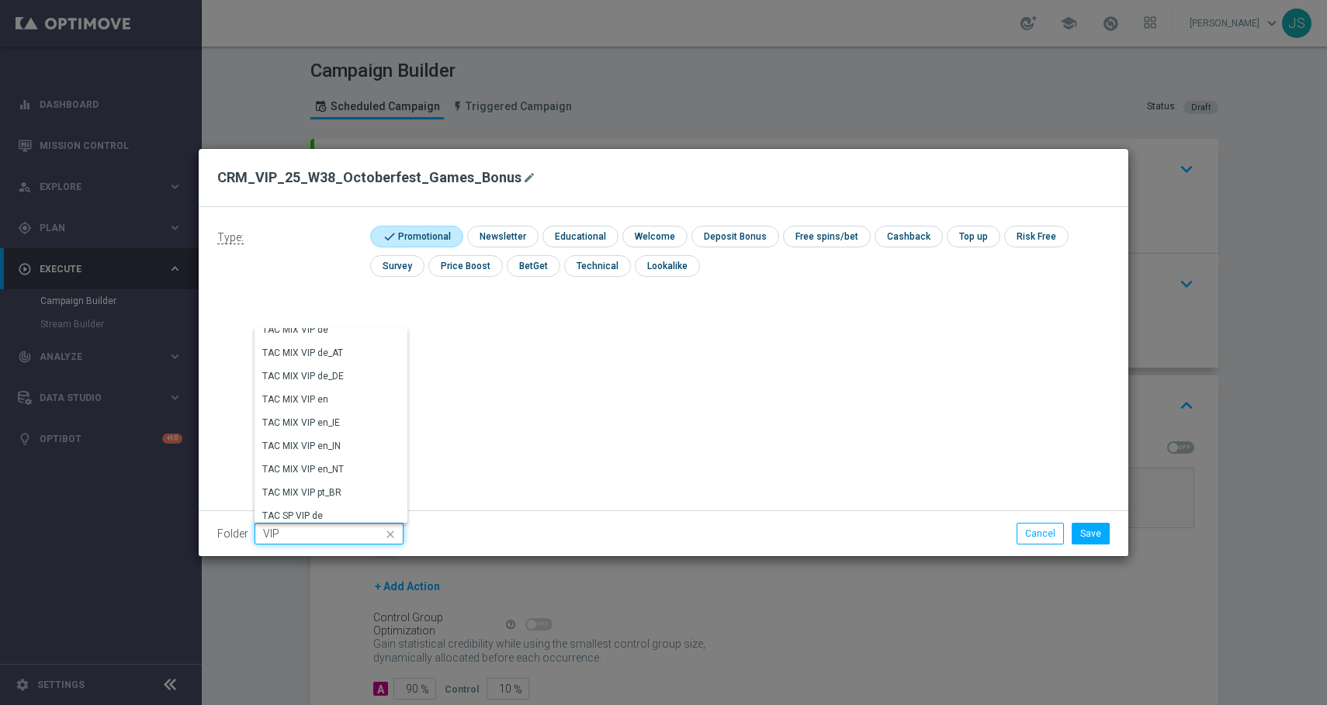
scroll to position [2752, 0]
click at [310, 452] on div "VIP" at bounding box center [316, 450] width 125 height 22
type input "VIP"
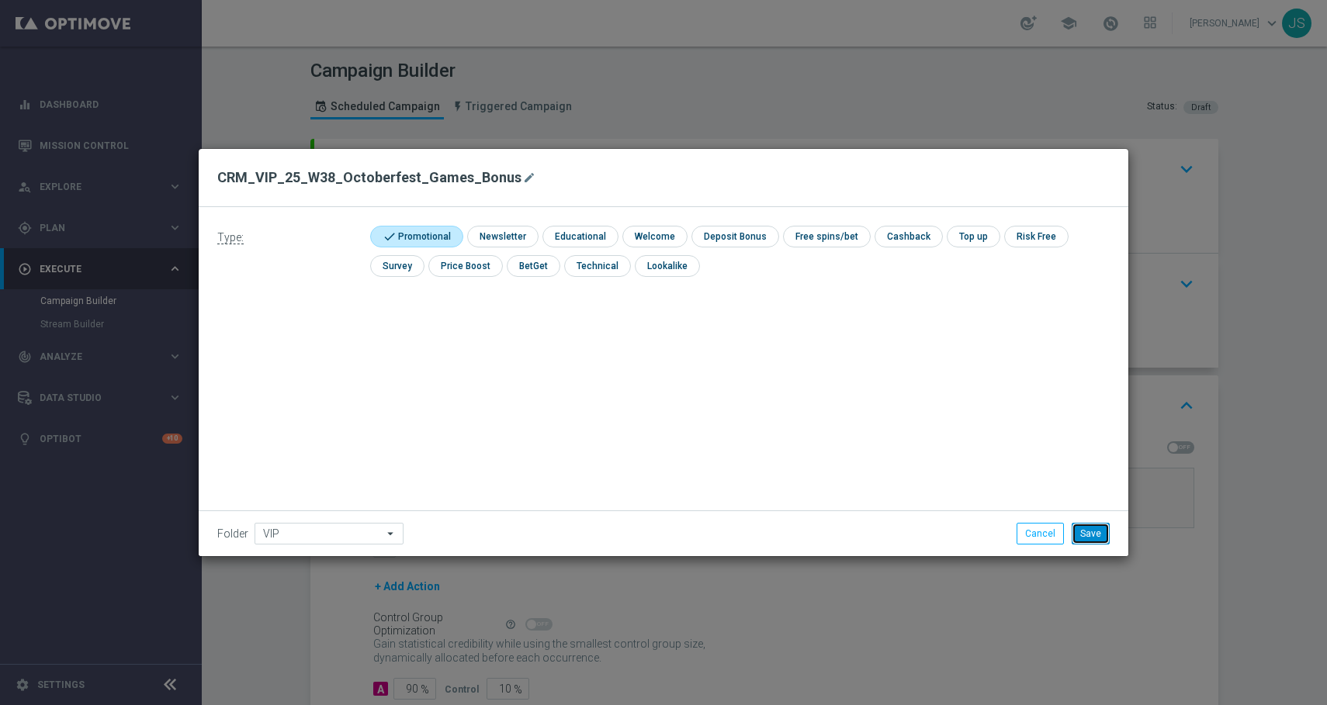
click at [1093, 535] on button "Save" at bounding box center [1090, 534] width 38 height 22
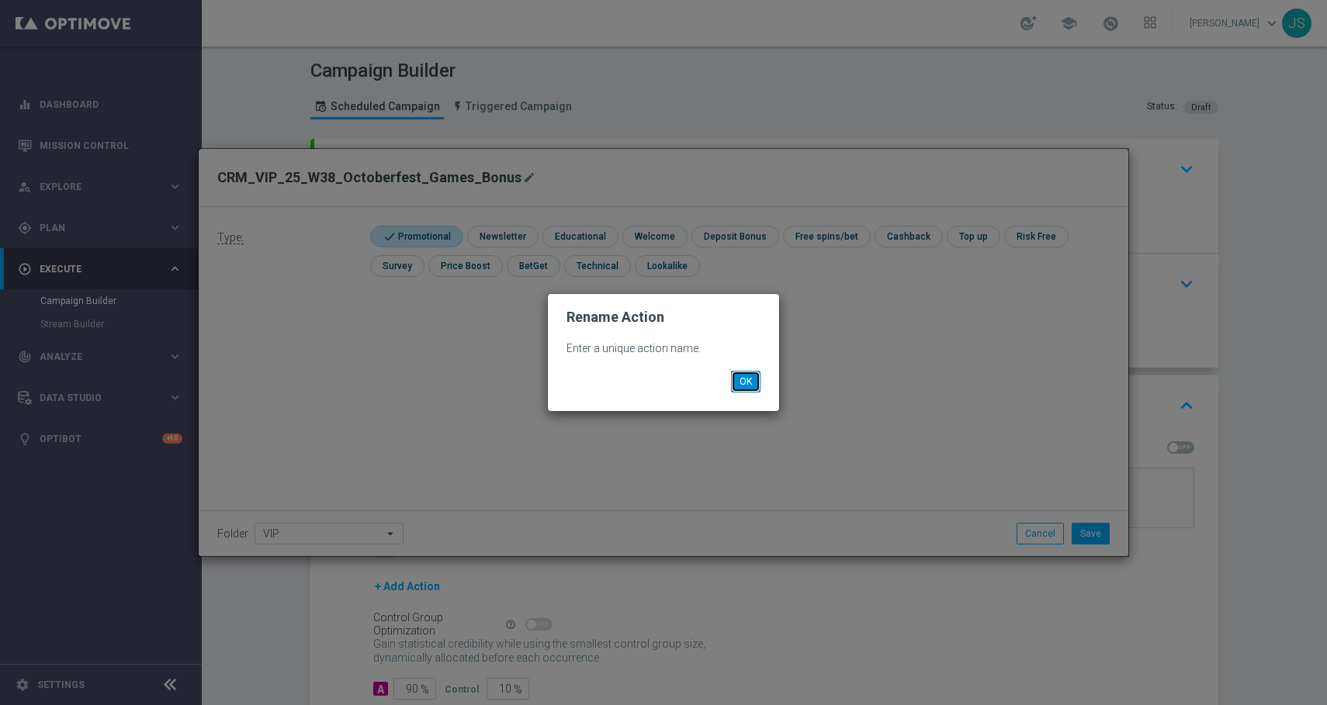
click at [746, 388] on button "OK" at bounding box center [745, 382] width 29 height 22
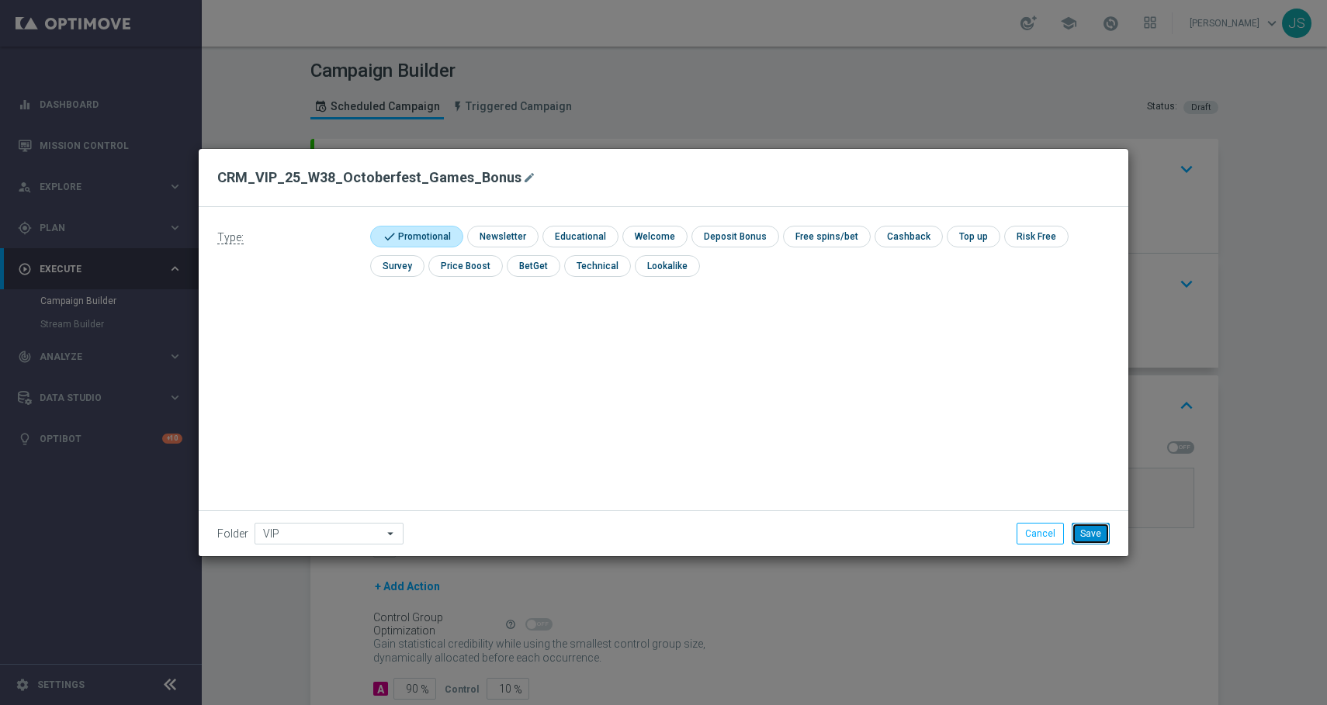
click at [1094, 532] on button "Save" at bounding box center [1090, 534] width 38 height 22
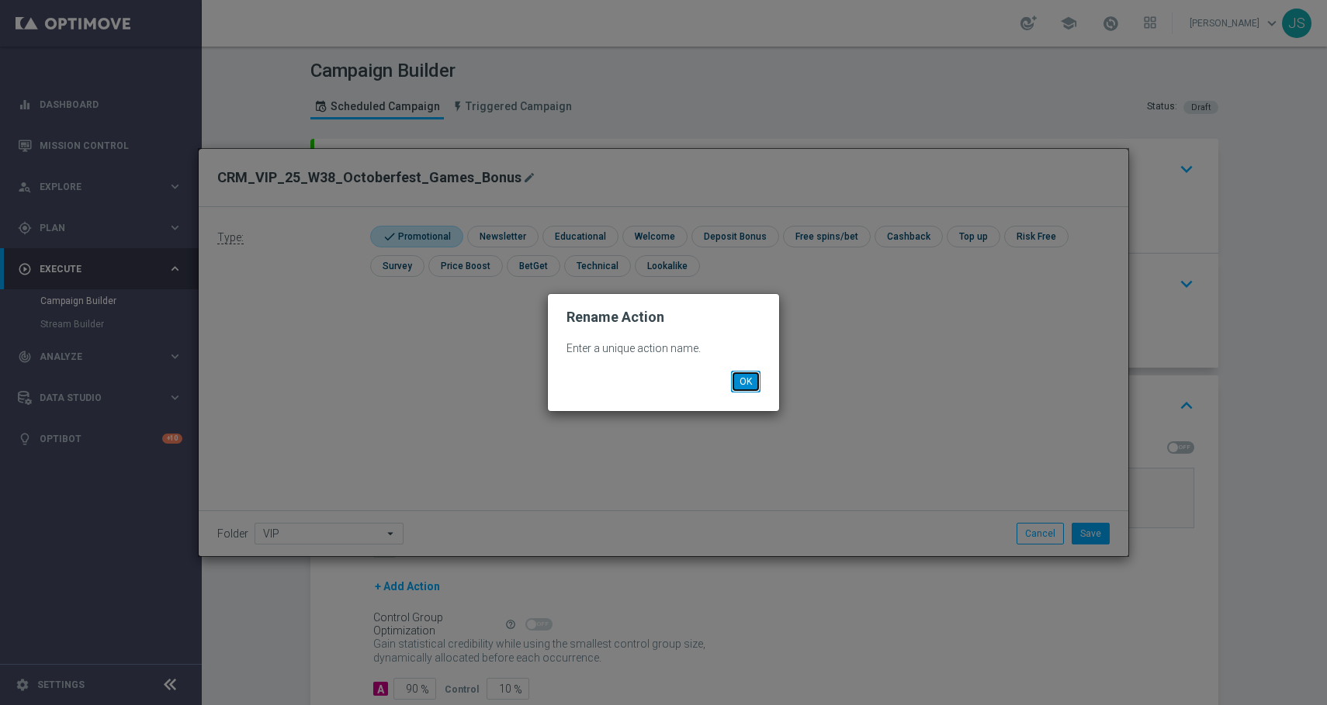
click at [752, 383] on button "OK" at bounding box center [745, 382] width 29 height 22
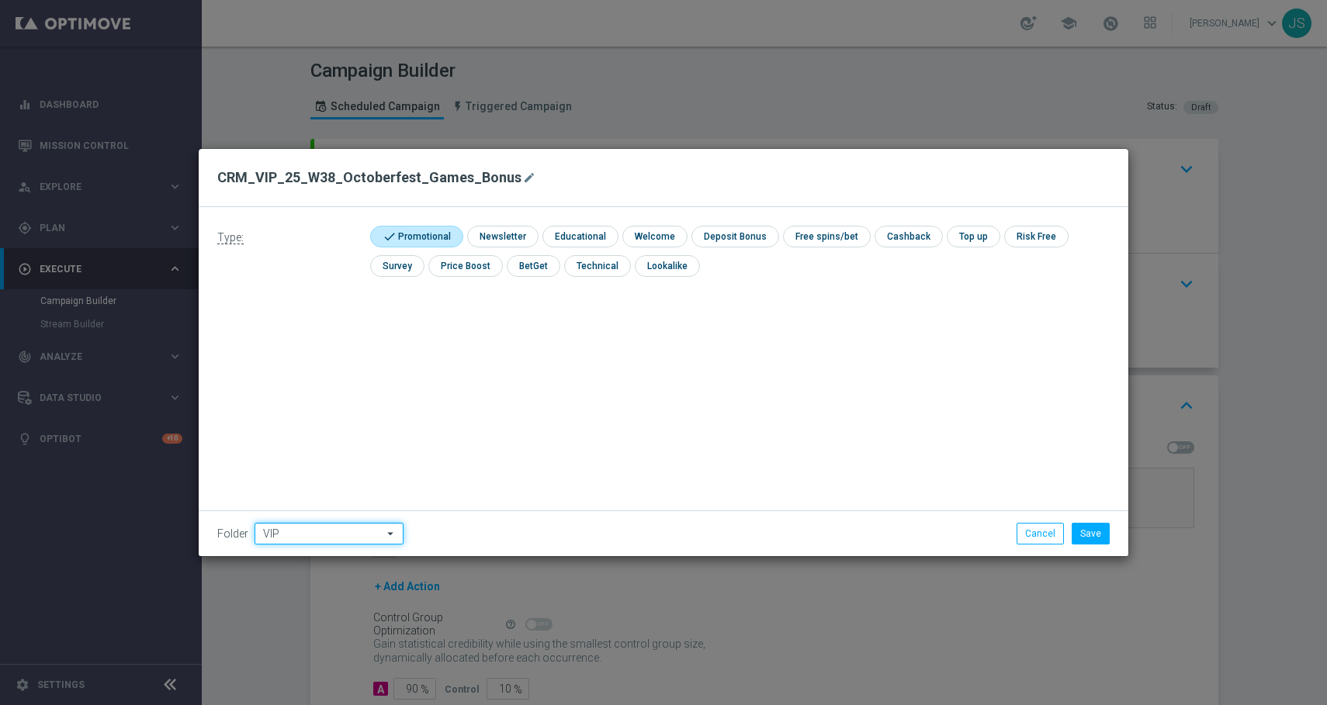
click at [351, 537] on input "VIP" at bounding box center [328, 534] width 149 height 22
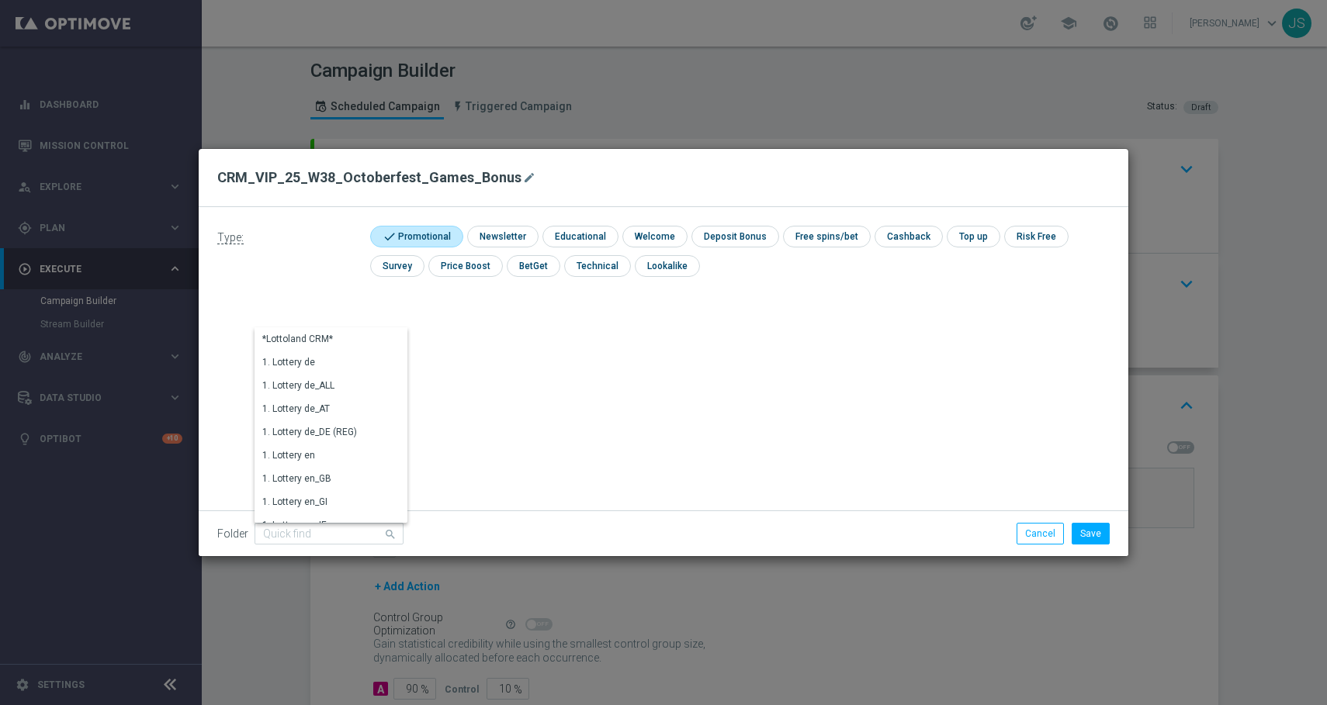
click at [614, 426] on div "Type: check Promotional check Newsletter check Educational check Welcome check …" at bounding box center [663, 381] width 929 height 349
type input "VIP"
click at [1048, 545] on div "Folder VIP VIP arrow_drop_down Show Selected 0 of 396 *Lottoland CRM*" at bounding box center [663, 533] width 929 height 46
click at [1045, 530] on button "Cancel" at bounding box center [1039, 534] width 47 height 22
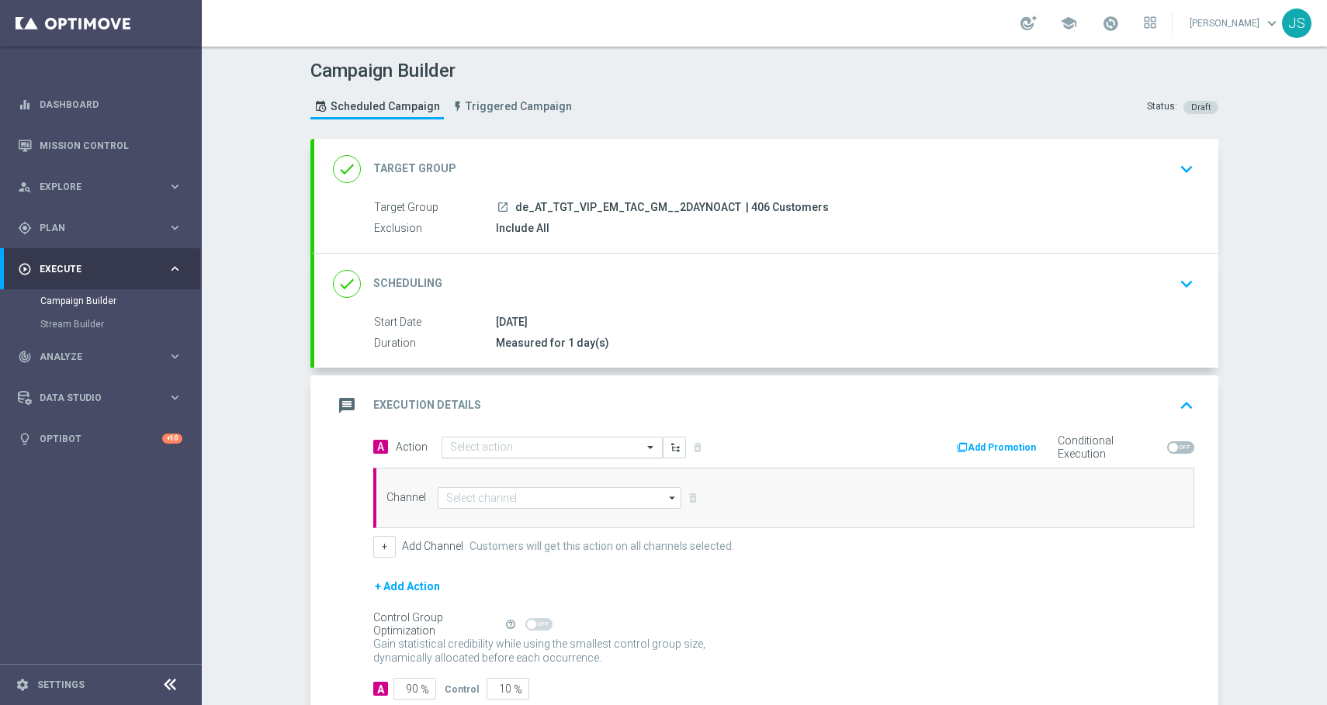
click at [570, 445] on input "text" at bounding box center [536, 447] width 173 height 13
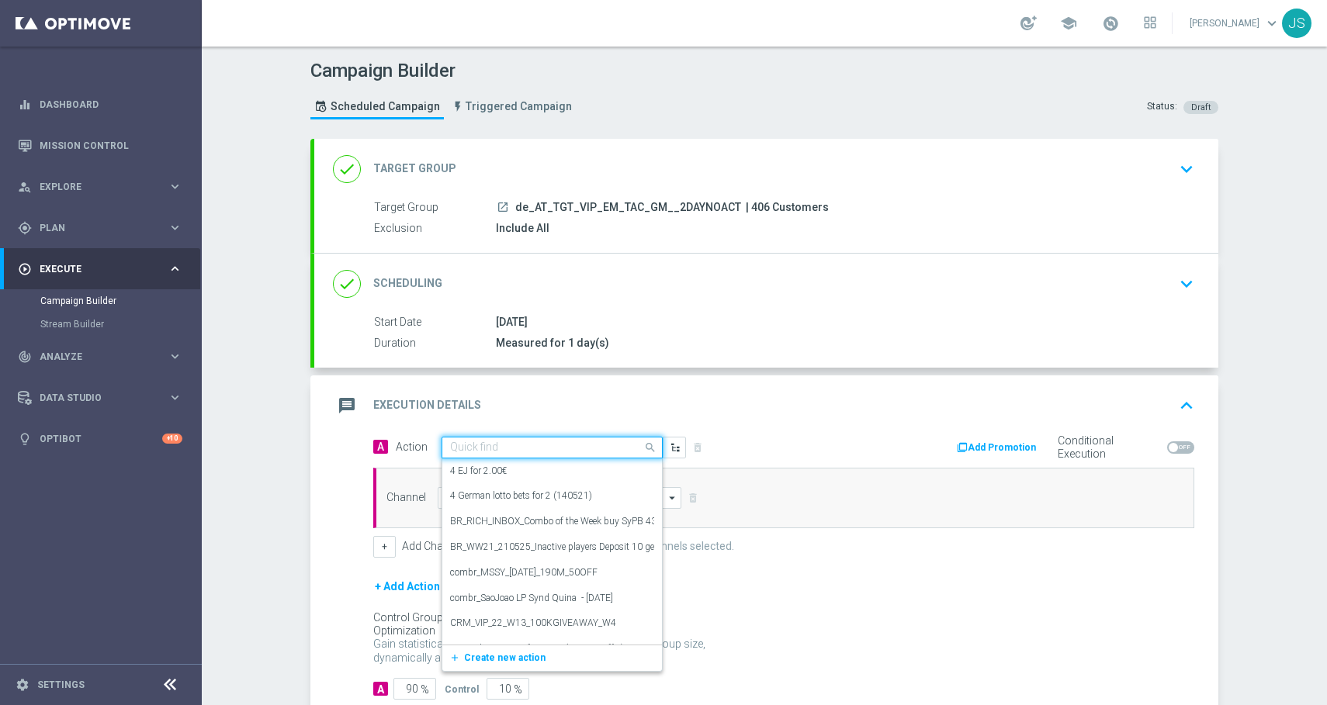
paste input "CRM_VIP_25_W38_Octoberfest_Games_Bonus"
type input "CRM_VIP_25_W38_Octoberfest_Games_Bonus"
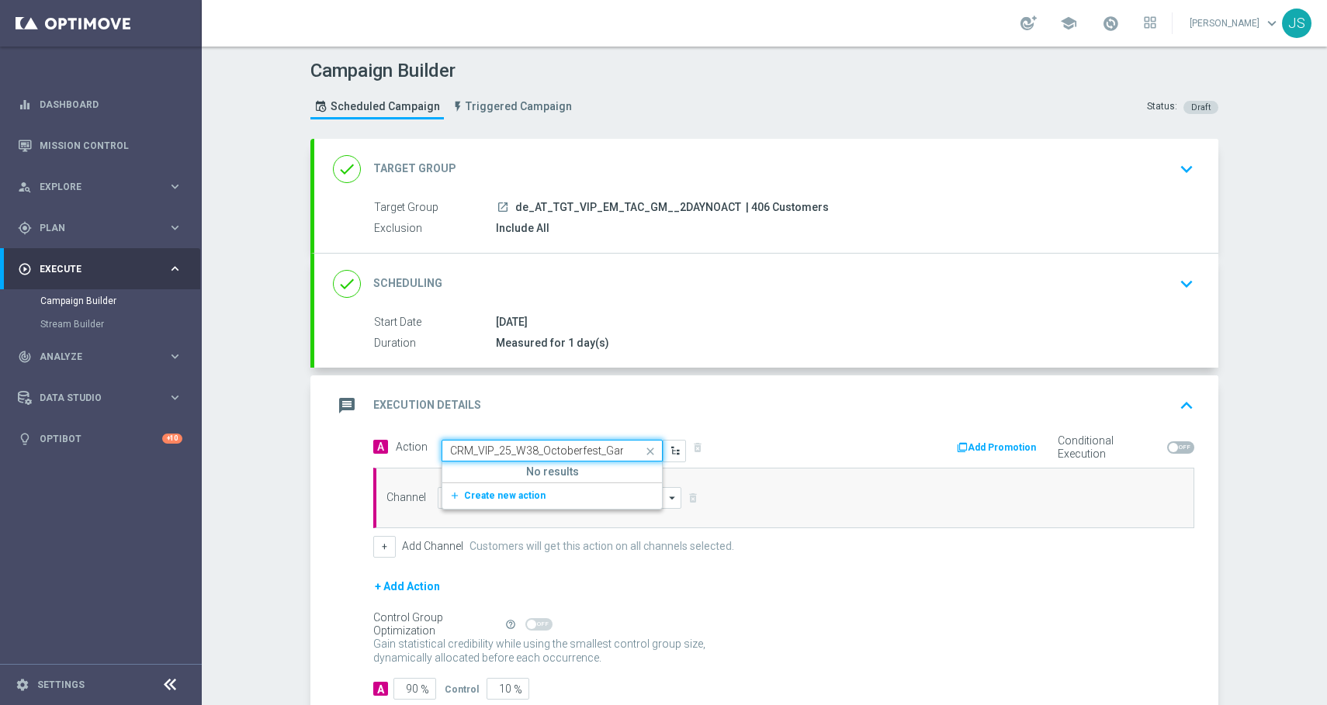
drag, startPoint x: 580, startPoint y: 451, endPoint x: 461, endPoint y: 454, distance: 119.5
click at [455, 454] on input "CRM_VIP_25_W38_Octoberfest_Games_Bonus" at bounding box center [536, 451] width 173 height 13
click at [532, 451] on input "CRM_VIP_25_W38_Octoberfest_Games_Bonus" at bounding box center [536, 451] width 173 height 13
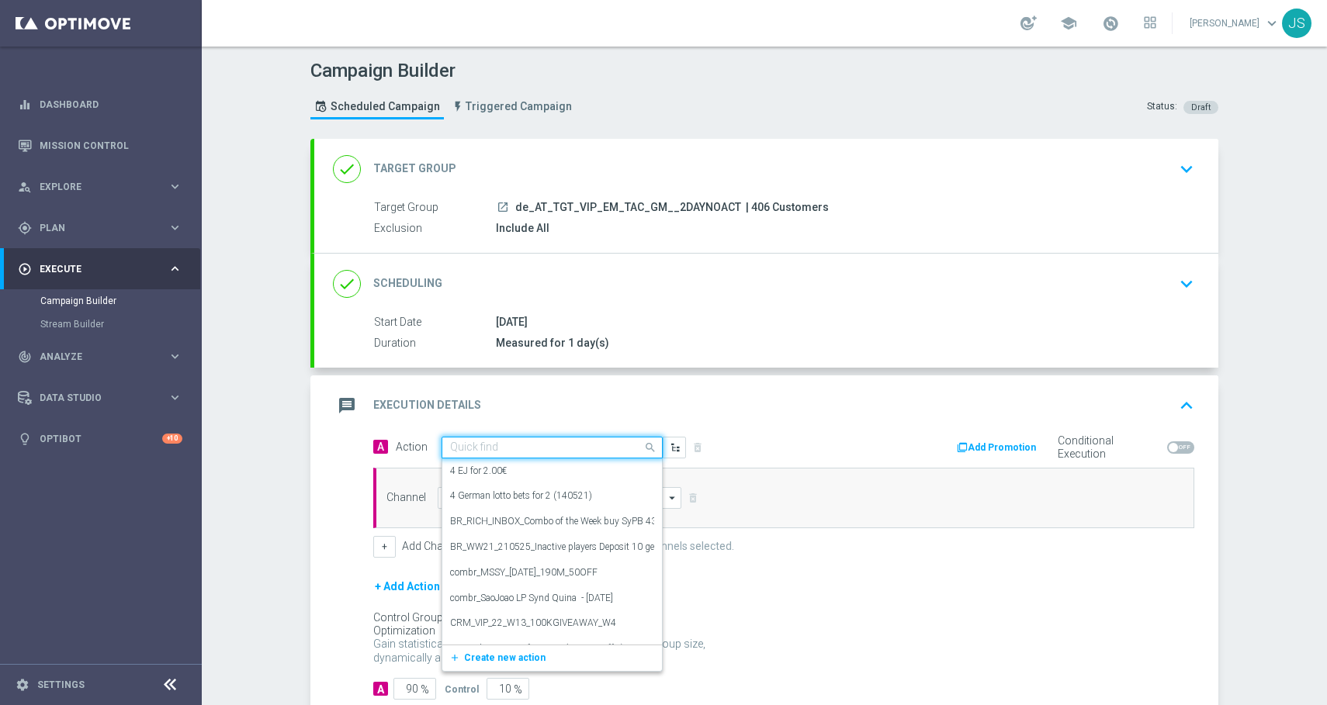
paste input "CRM_VIP_25_W38_Octoberfest_Games_Bonus"
type input "CRM_VIP_25_W38_Octoberfest_Games_Bonus"
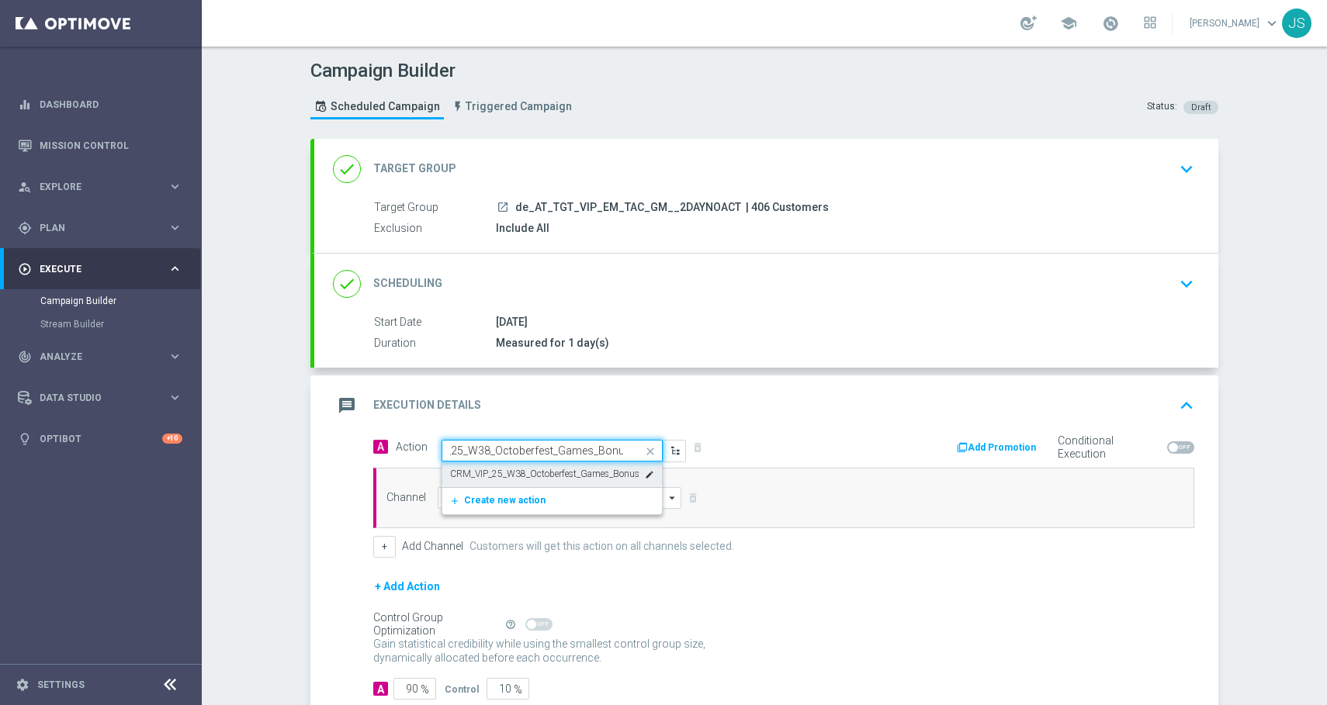
click at [528, 468] on label "CRM_VIP_25_W38_Octoberfest_Games_Bonus" at bounding box center [544, 474] width 189 height 13
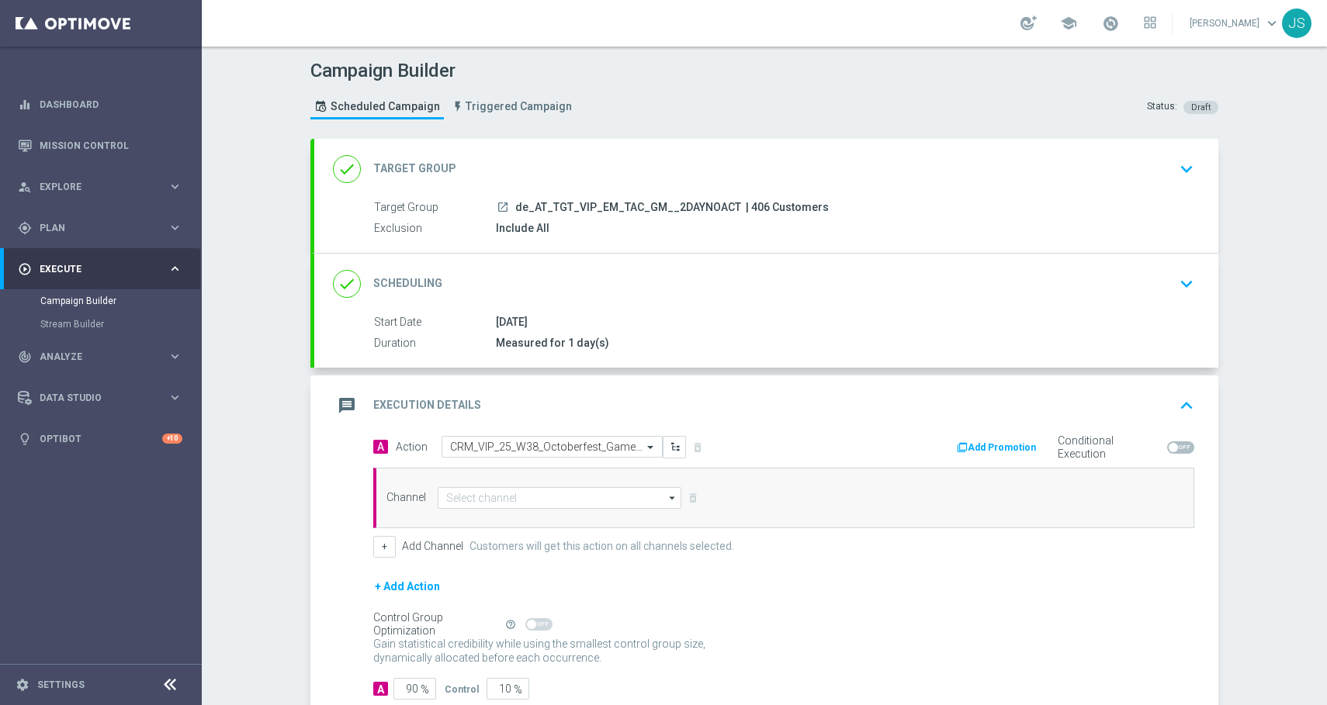
scroll to position [0, 0]
click at [507, 494] on input at bounding box center [560, 498] width 244 height 22
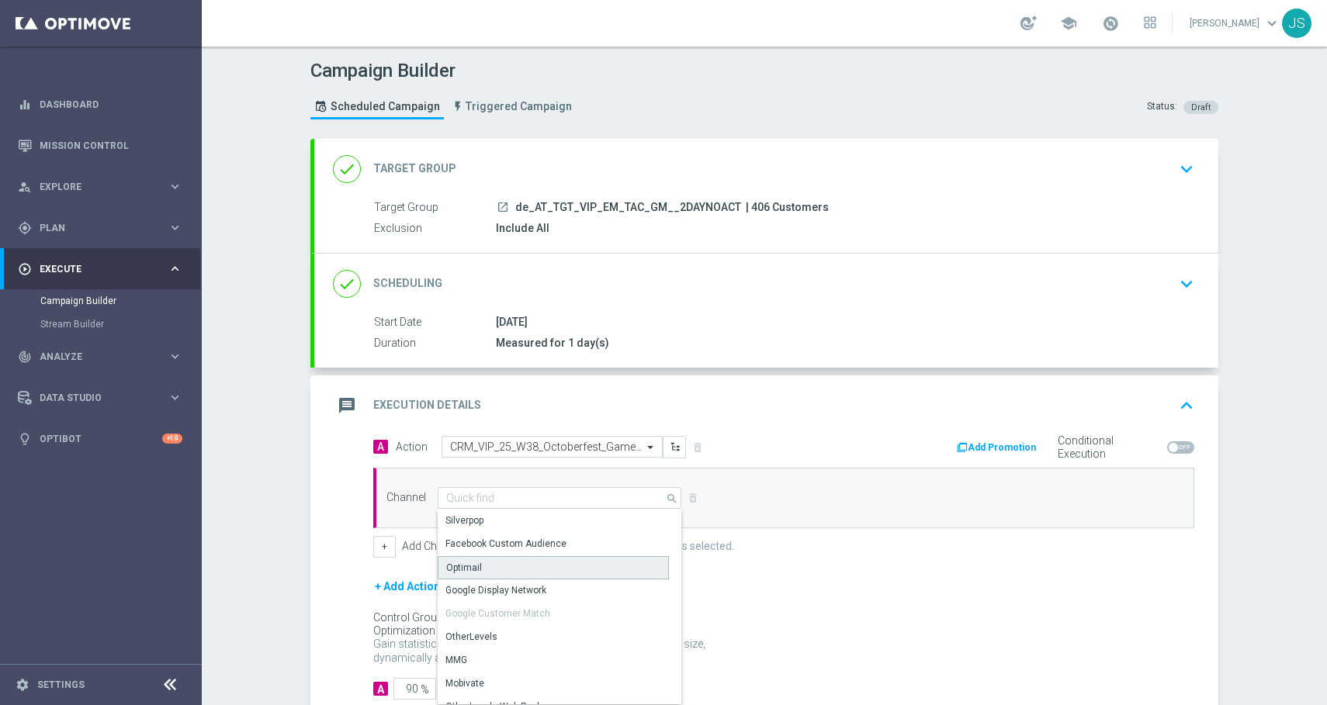
click at [486, 559] on div "Optimail" at bounding box center [553, 567] width 231 height 23
type input "Optimail"
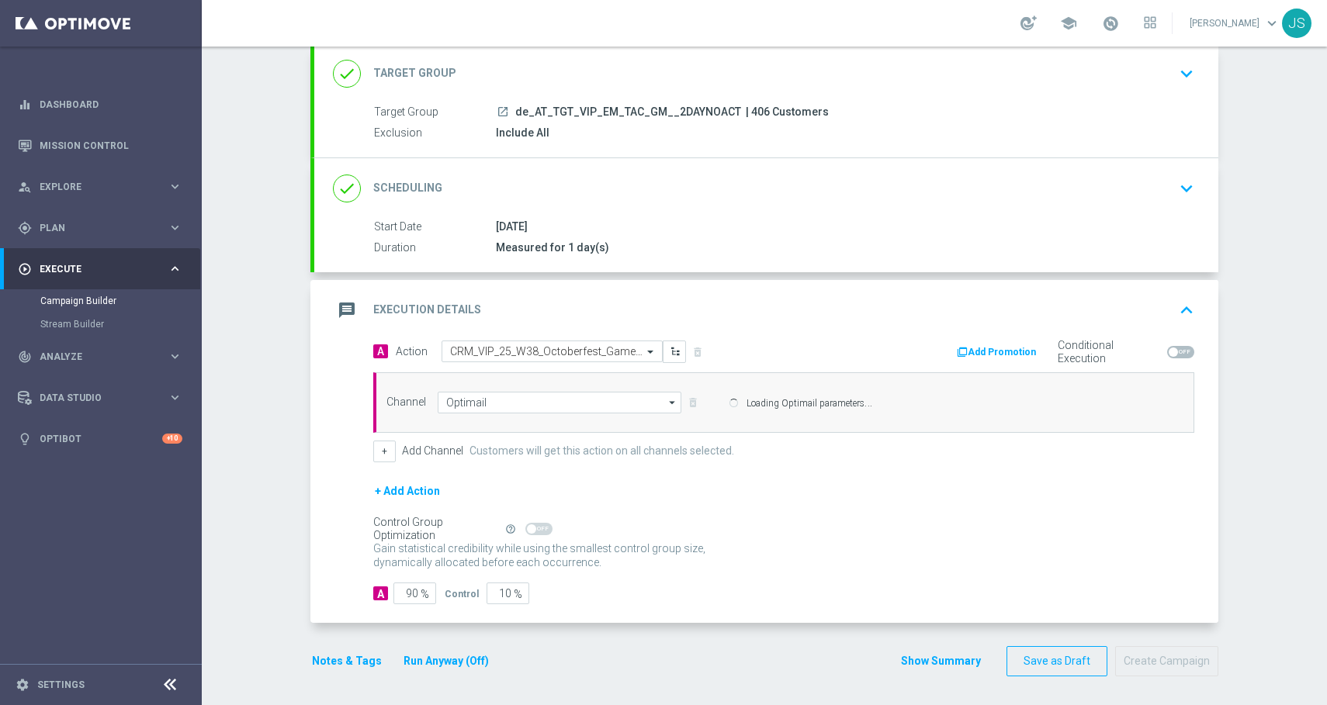
scroll to position [98, 0]
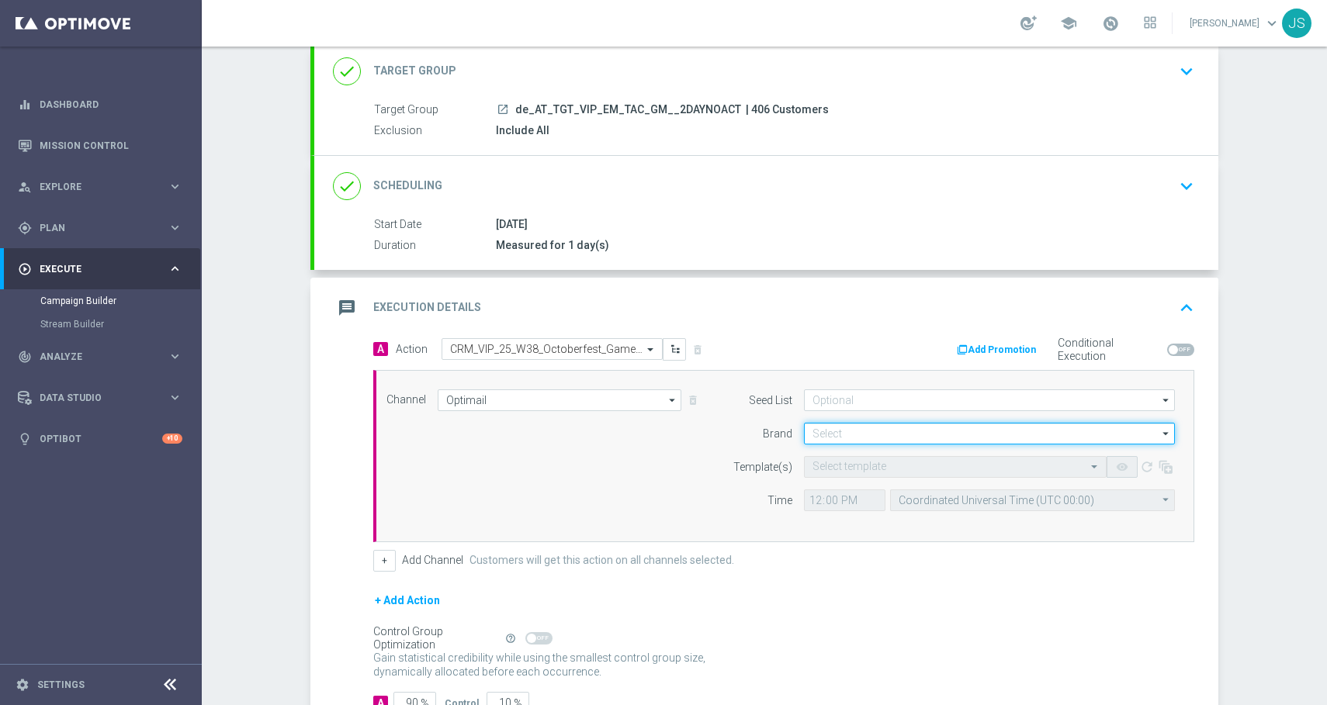
click at [875, 431] on input at bounding box center [989, 434] width 371 height 22
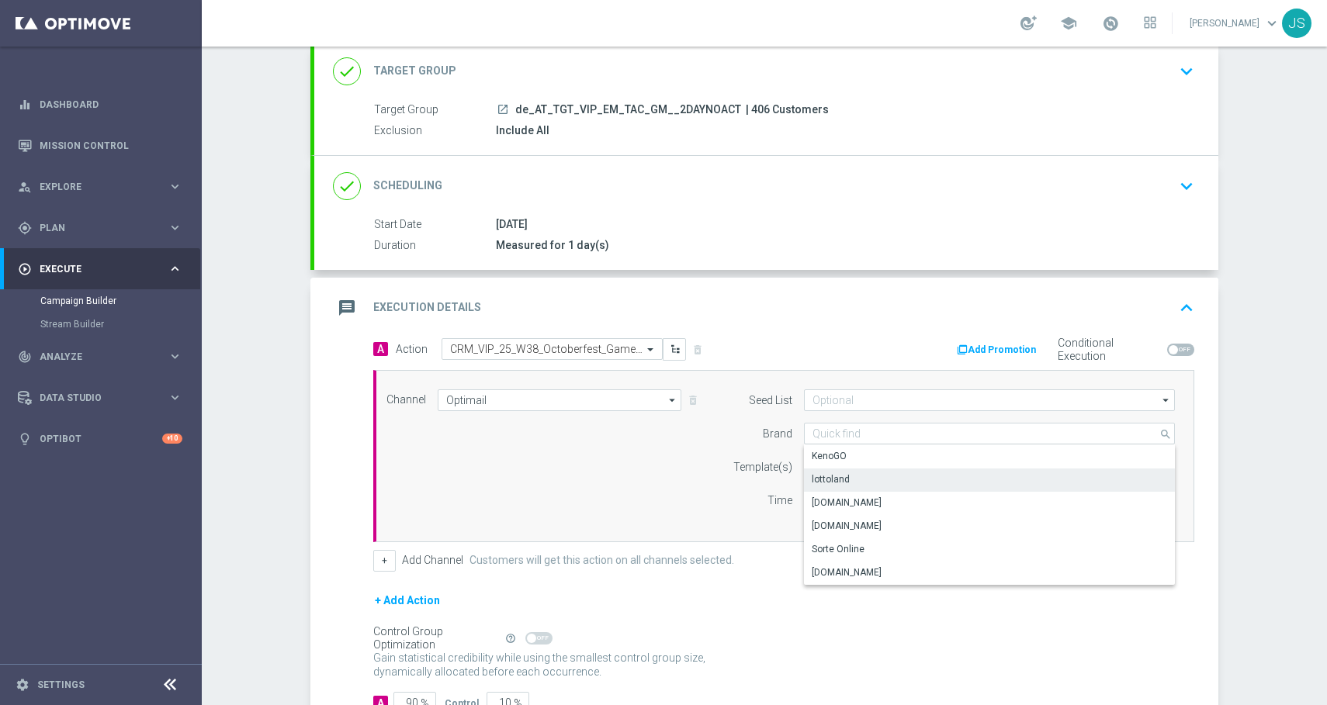
click at [858, 476] on div "lottoland" at bounding box center [989, 480] width 371 height 22
type input "lottoland"
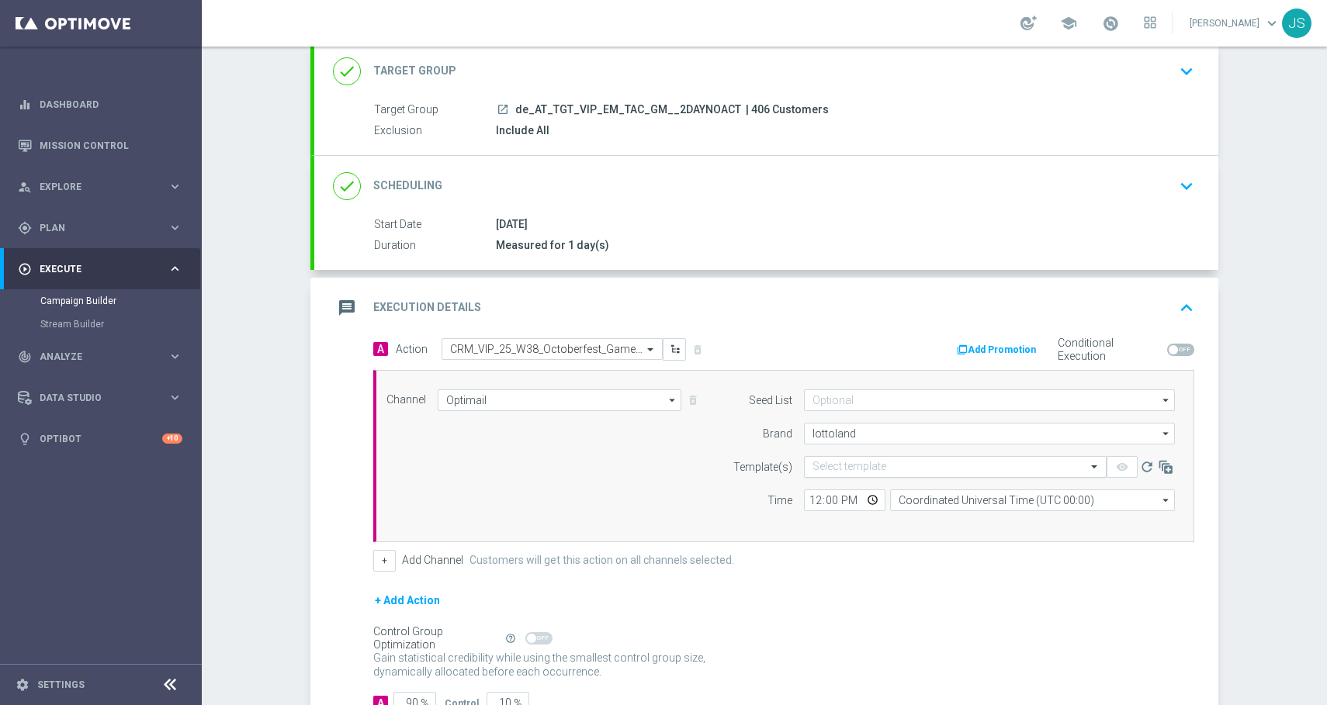
click at [860, 465] on input "text" at bounding box center [939, 467] width 254 height 13
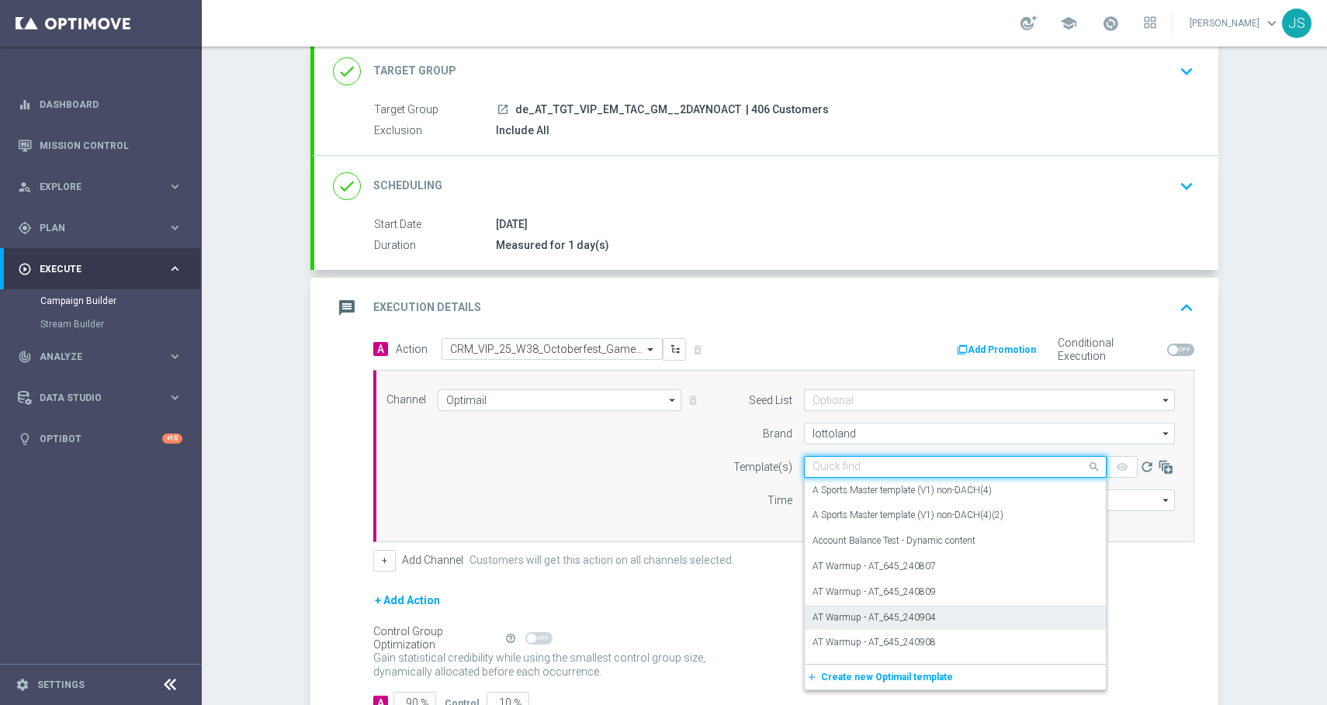
paste input "de_AT_EMT_VIP_EM_TAC_MIX__25_OCTOBERFEST_250925"
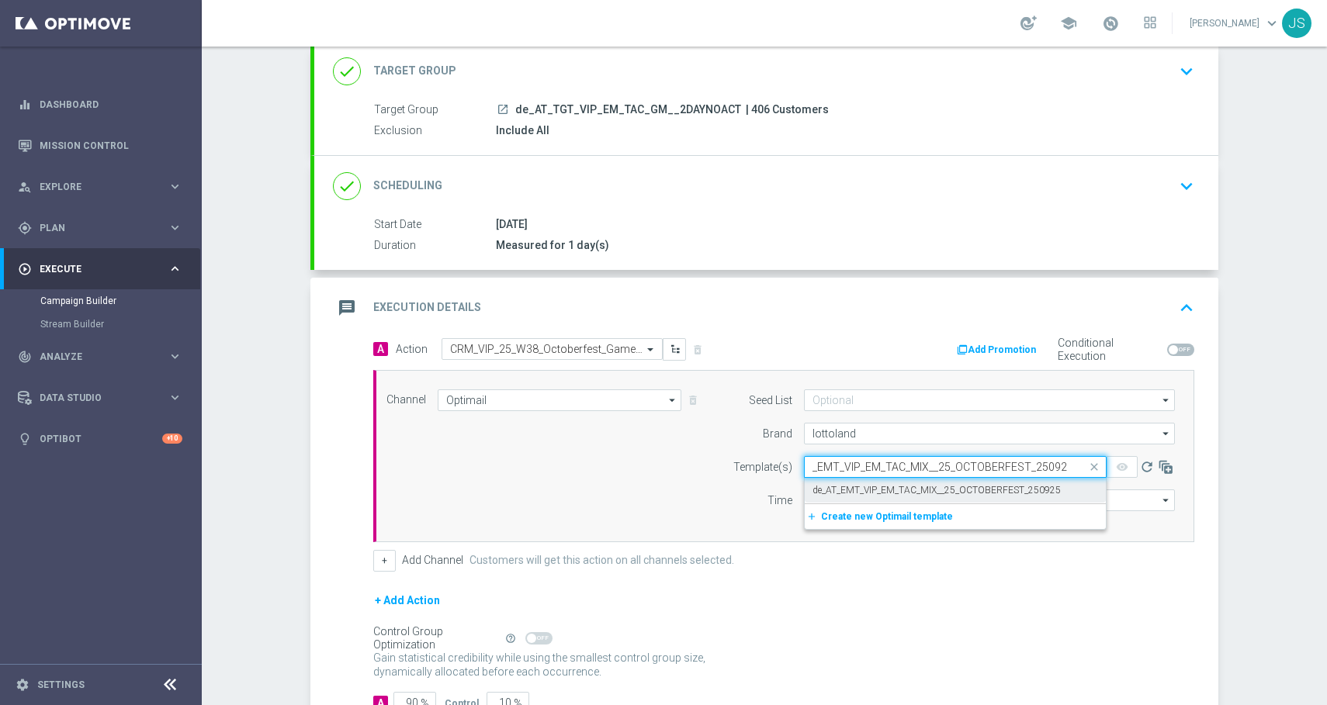
click at [946, 489] on label "de_AT_EMT_VIP_EM_TAC_MIX__25_OCTOBERFEST_250925" at bounding box center [936, 490] width 248 height 13
type input "de_AT_EMT_VIP_EM_TAC_MIX__25_OCTOBERFEST_250925"
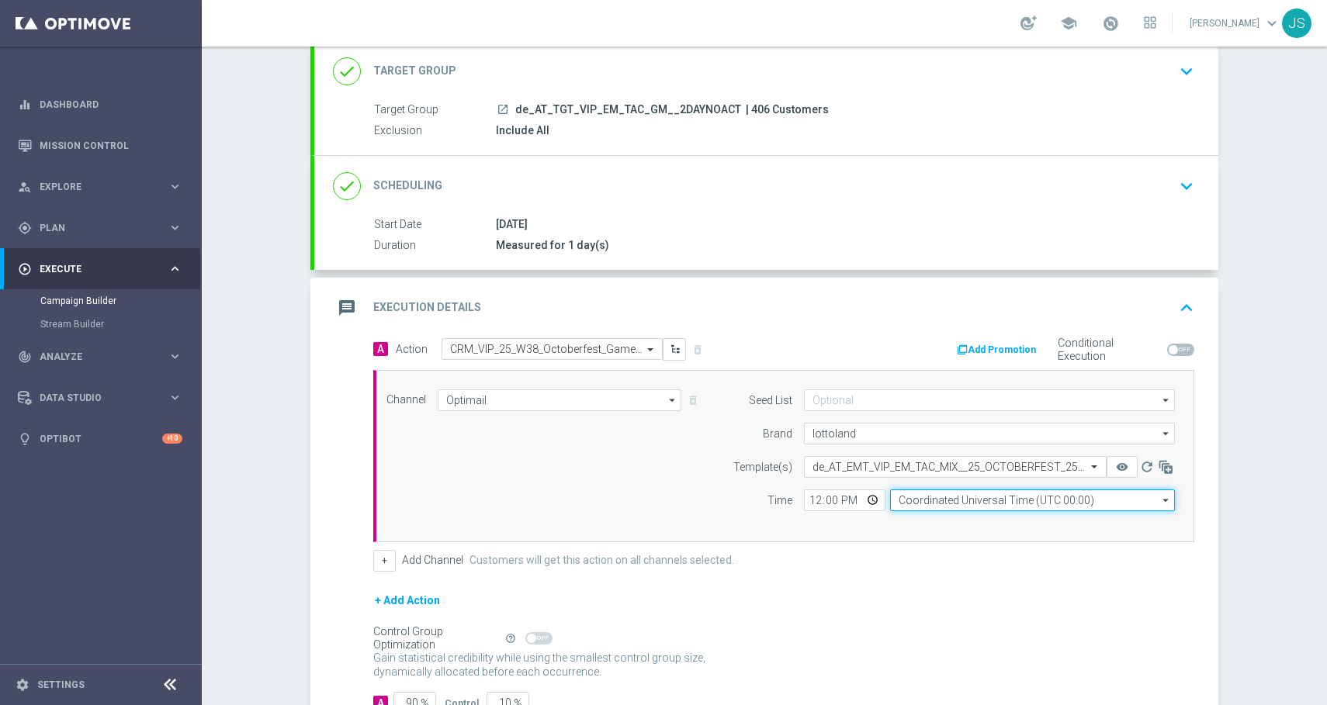
click at [928, 500] on input "Coordinated Universal Time (UTC 00:00)" at bounding box center [1032, 501] width 285 height 22
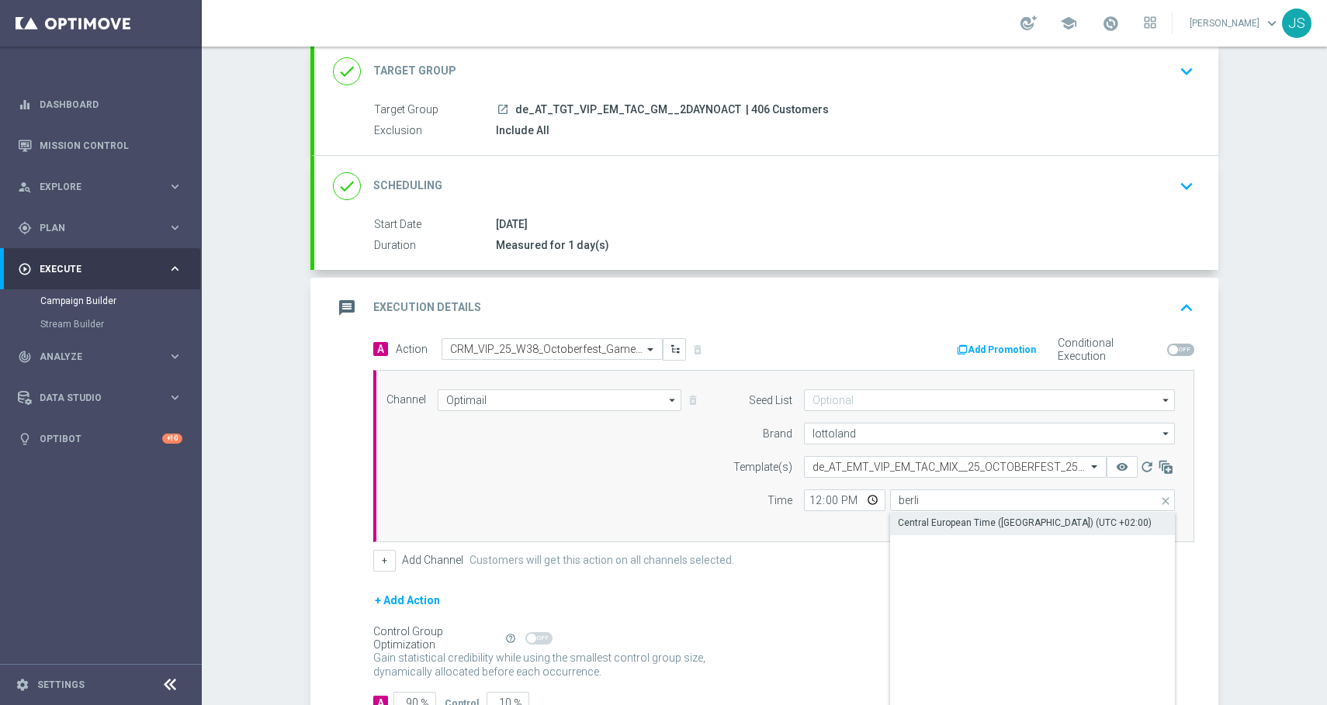
click at [929, 522] on div "Central European Time (Berlin) (UTC +02:00)" at bounding box center [1025, 523] width 254 height 14
type input "Central European Time (Berlin) (UTC +02:00)"
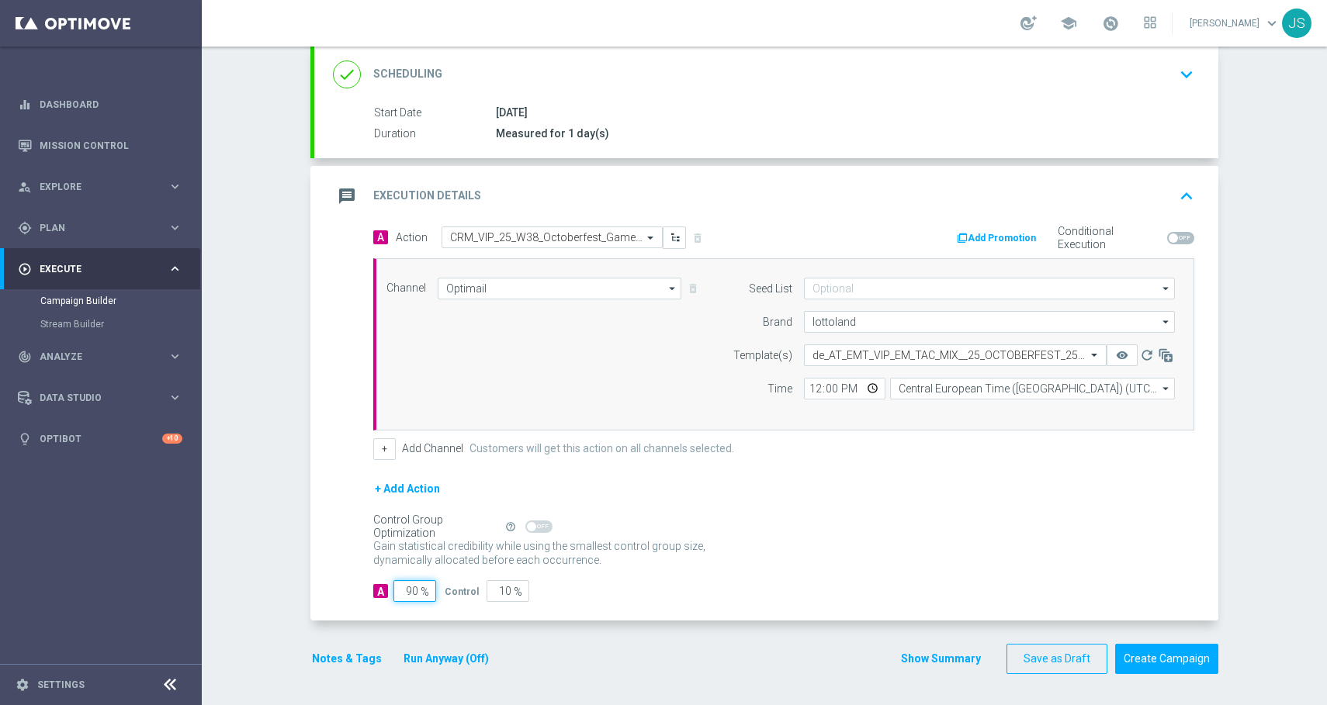
click at [416, 593] on input "90" at bounding box center [414, 591] width 43 height 22
type input "9"
type input "91"
type input "100"
type input "1"
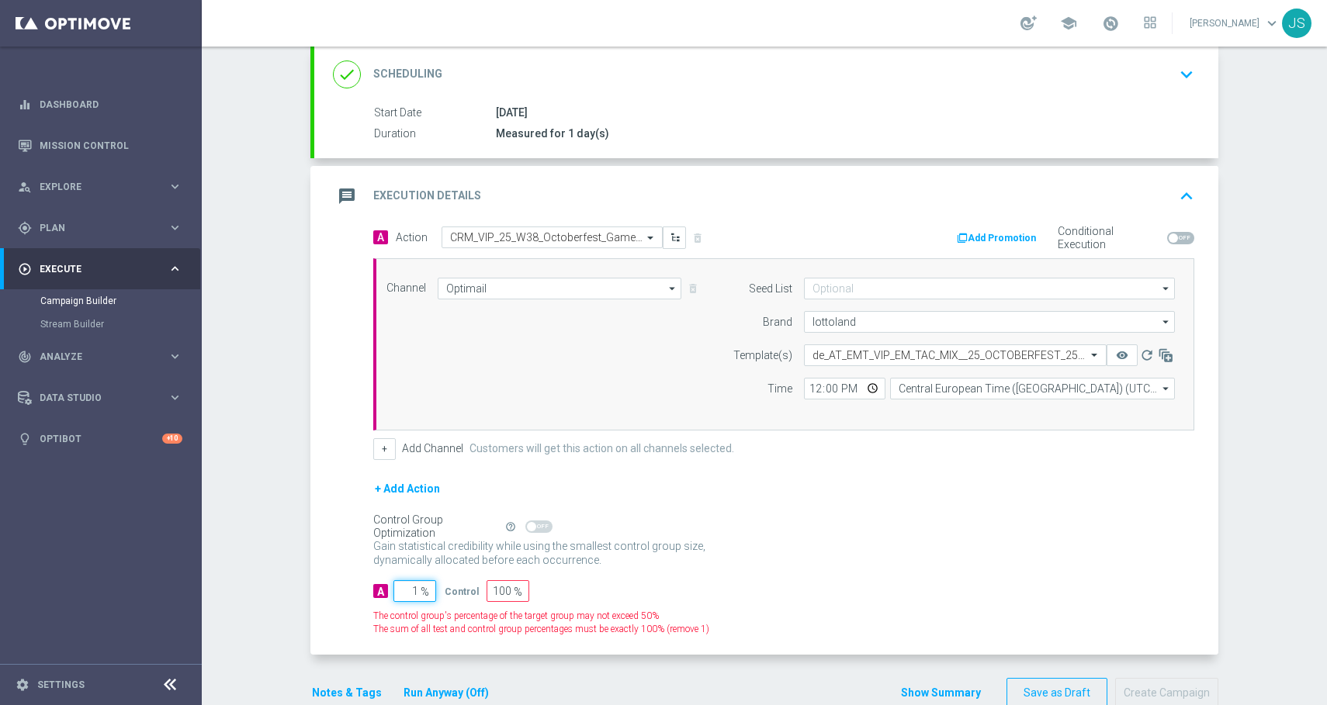
type input "99"
type input "10"
type input "90"
type input "100"
type input "0"
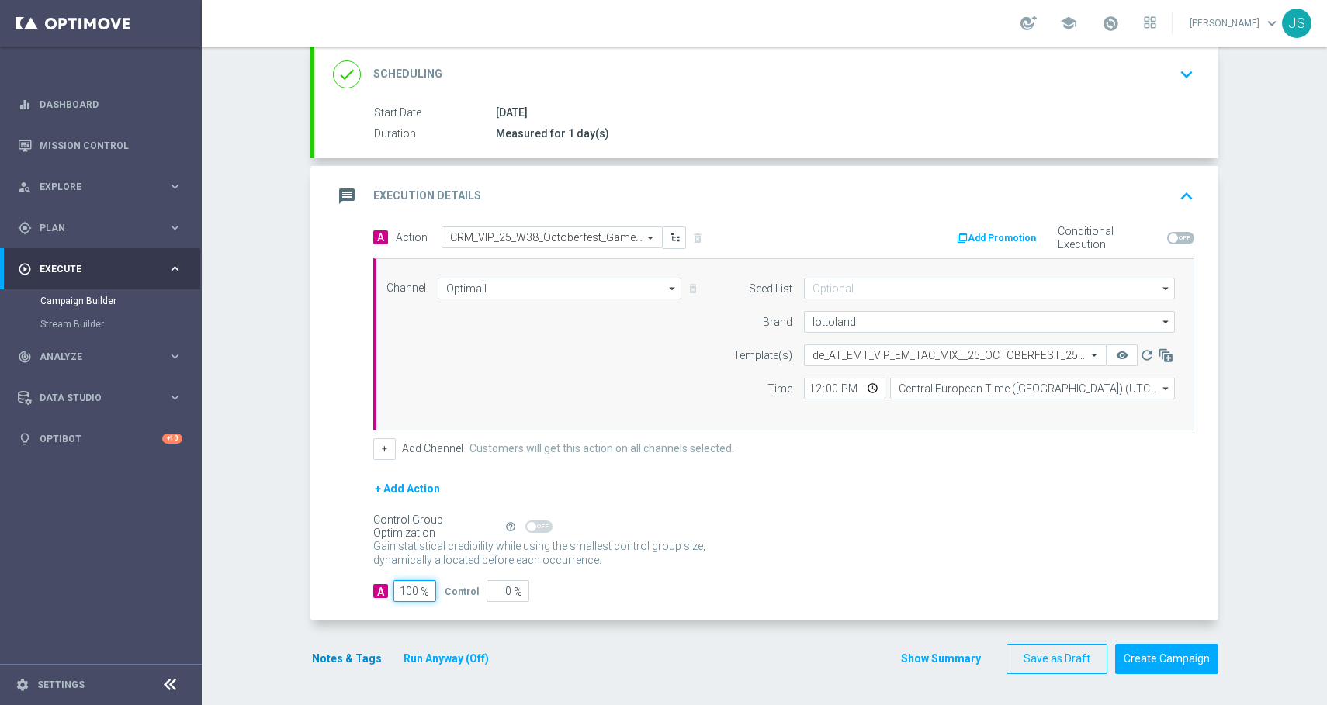
type input "100"
click at [328, 660] on button "Notes & Tags" at bounding box center [346, 658] width 73 height 19
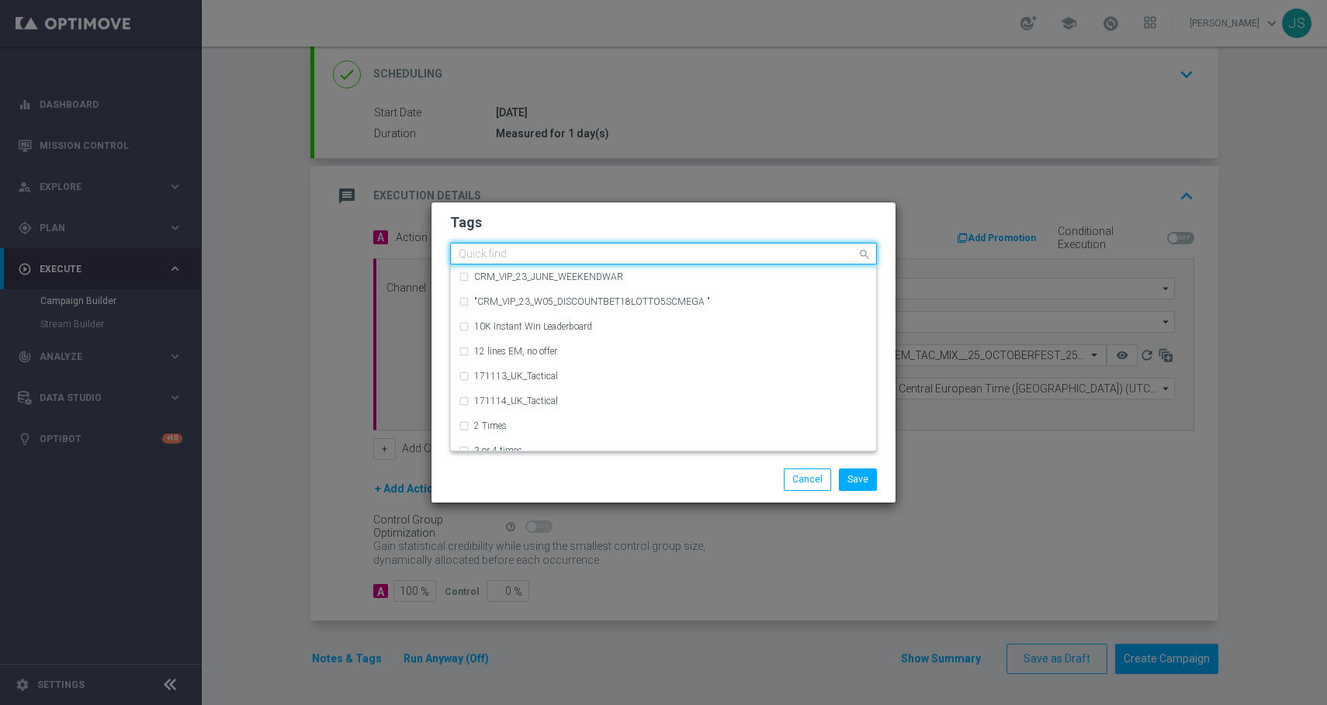
click at [555, 245] on div "Quick find" at bounding box center [654, 253] width 406 height 19
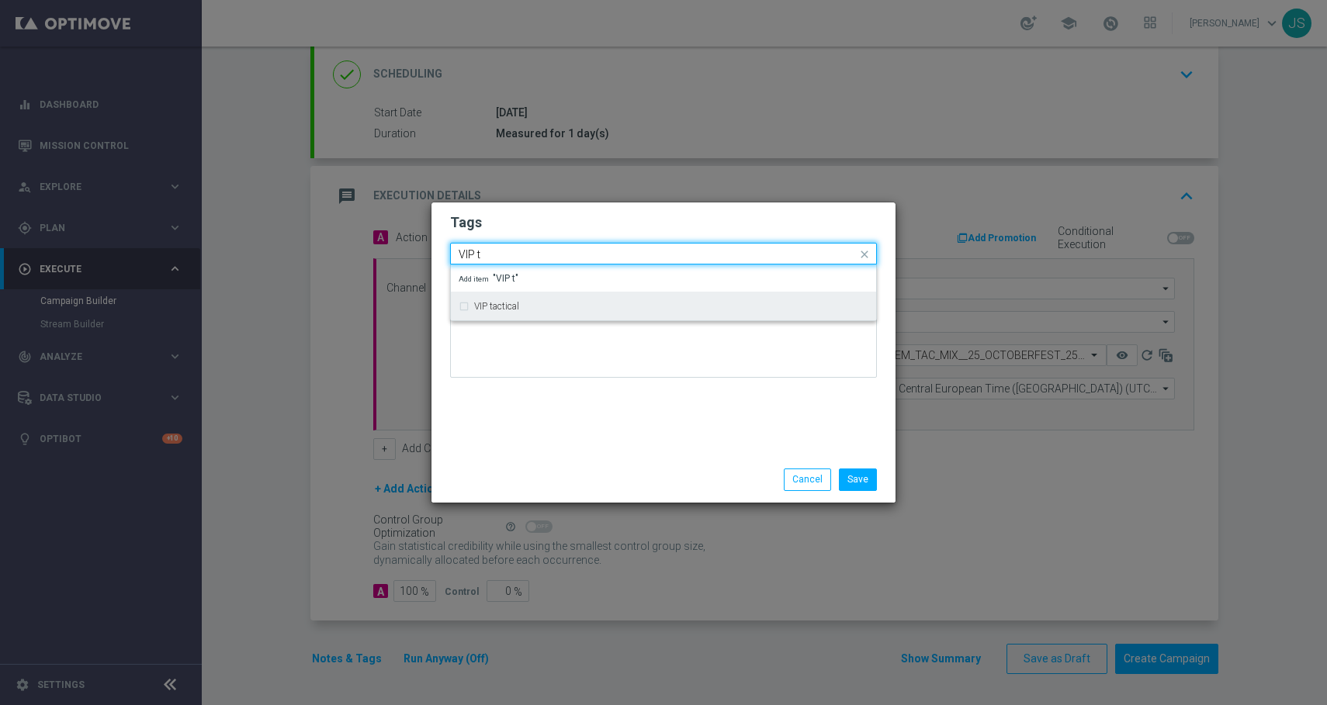
click at [542, 299] on div "VIP tactical" at bounding box center [664, 306] width 410 height 25
type input "VIP t"
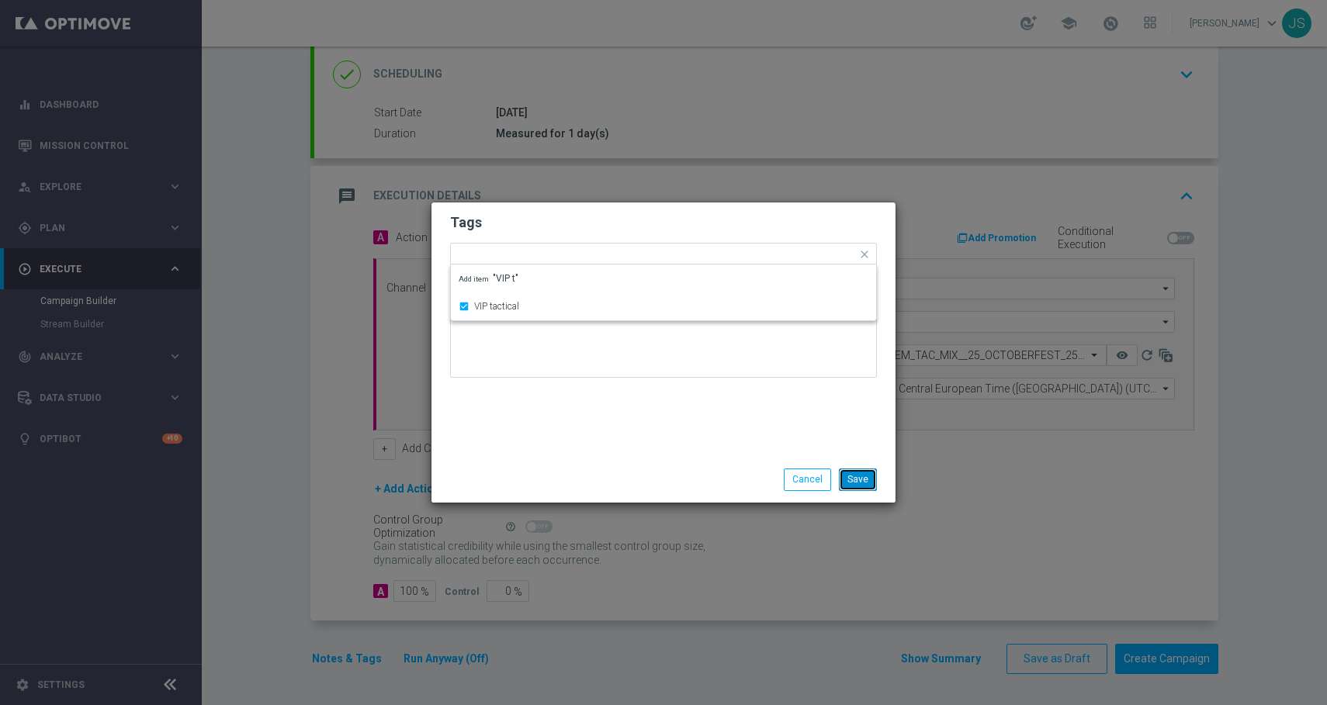
click at [857, 477] on button "Save" at bounding box center [858, 480] width 38 height 22
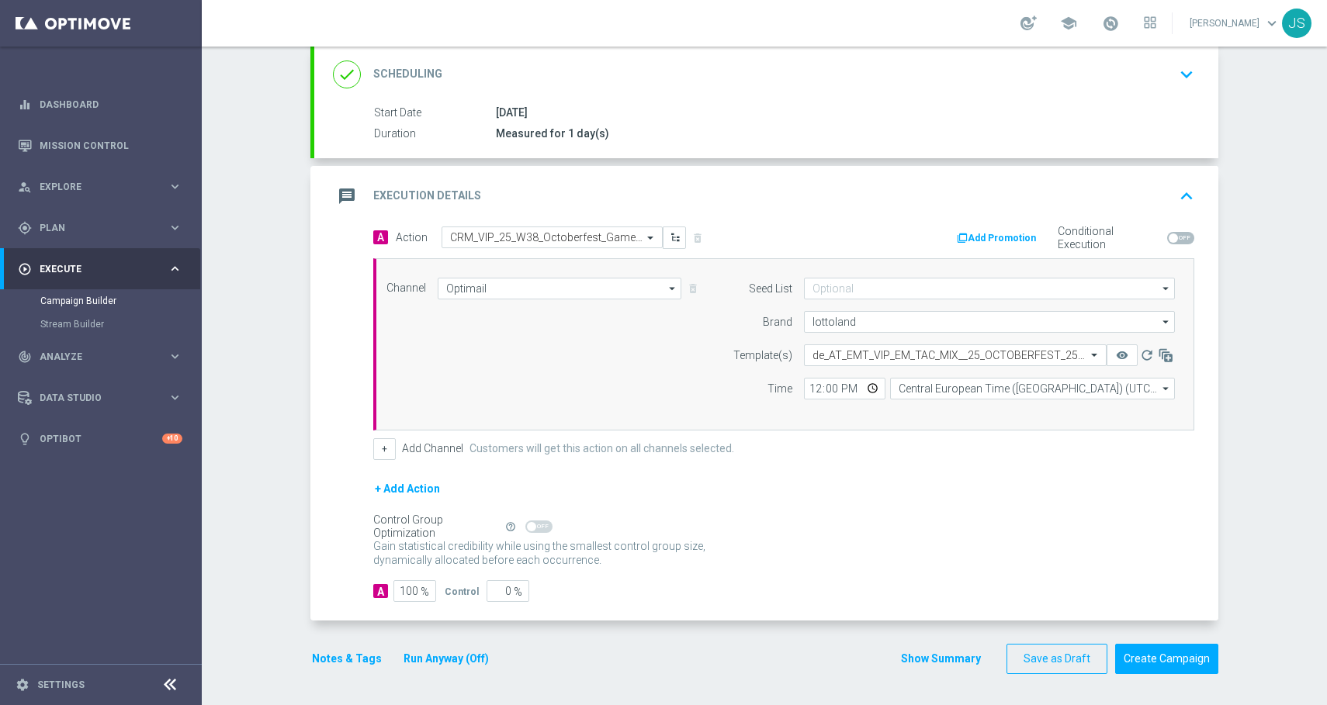
click at [360, 663] on button "Notes & Tags" at bounding box center [346, 658] width 73 height 19
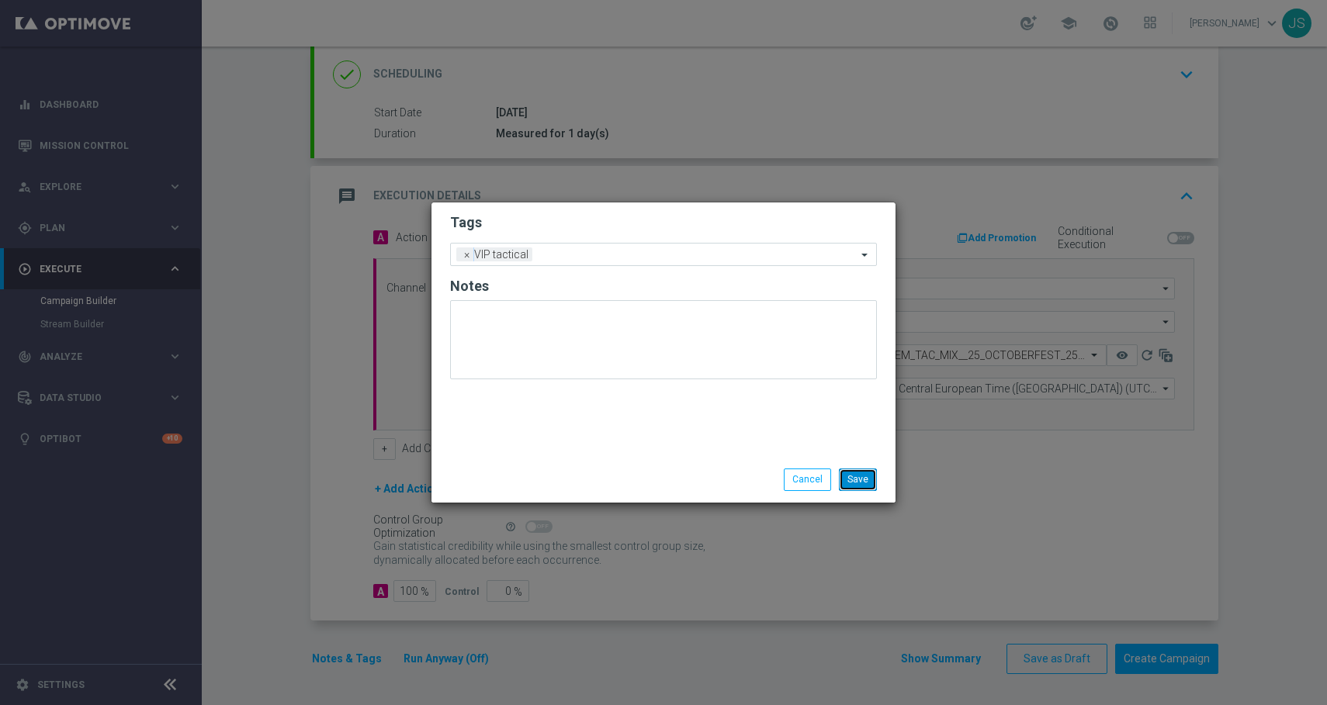
click at [865, 477] on button "Save" at bounding box center [858, 480] width 38 height 22
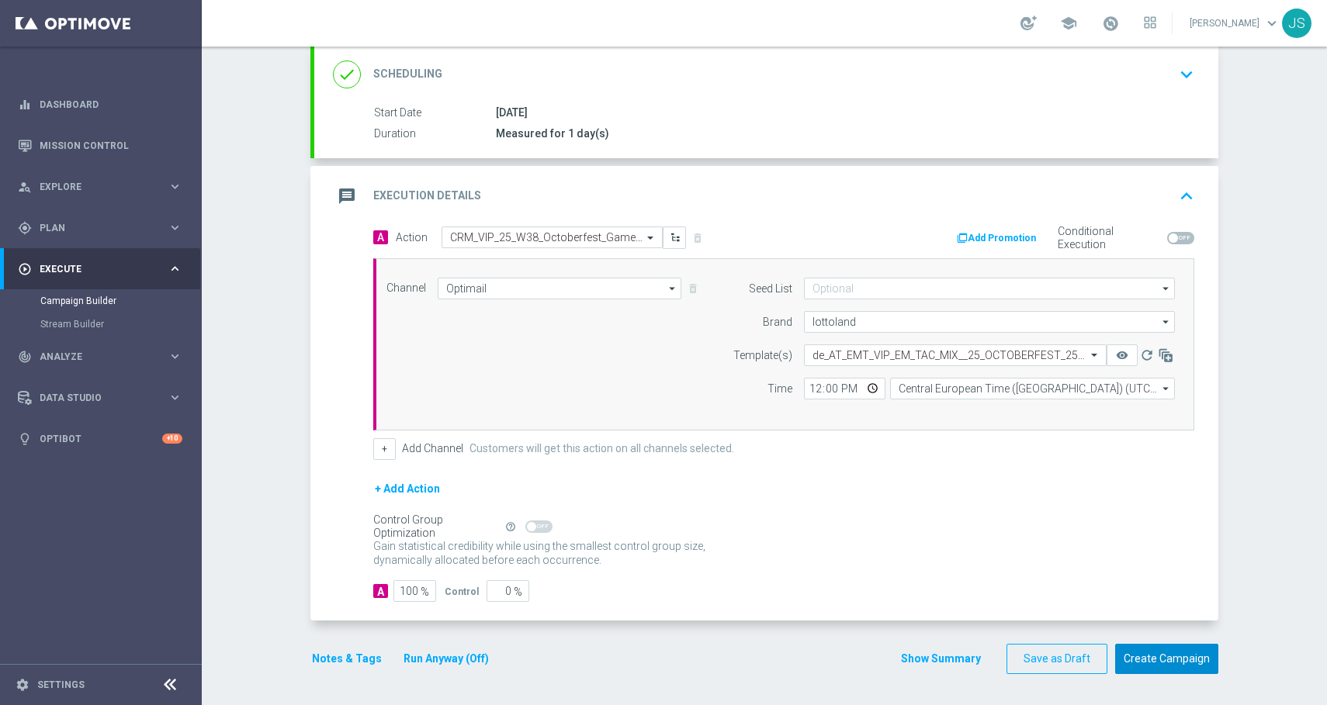
click at [1132, 656] on button "Create Campaign" at bounding box center [1166, 659] width 103 height 30
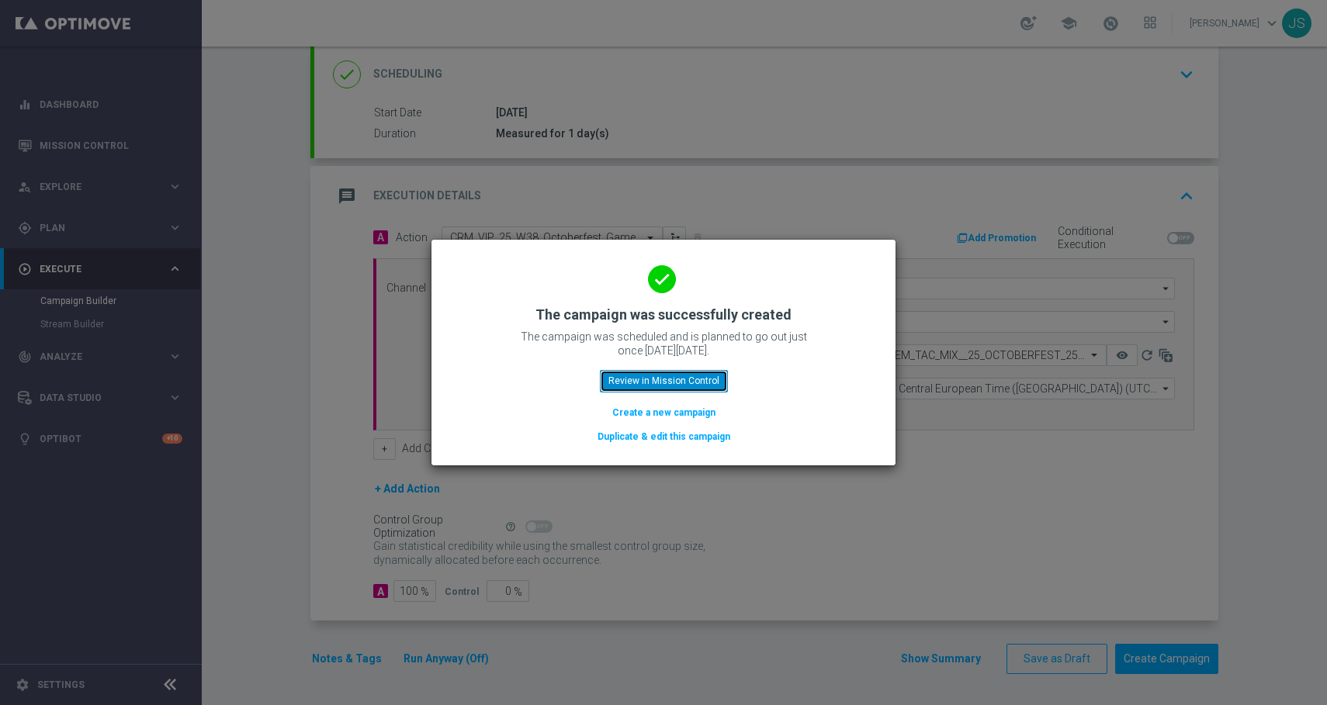
click at [654, 389] on button "Review in Mission Control" at bounding box center [664, 381] width 128 height 22
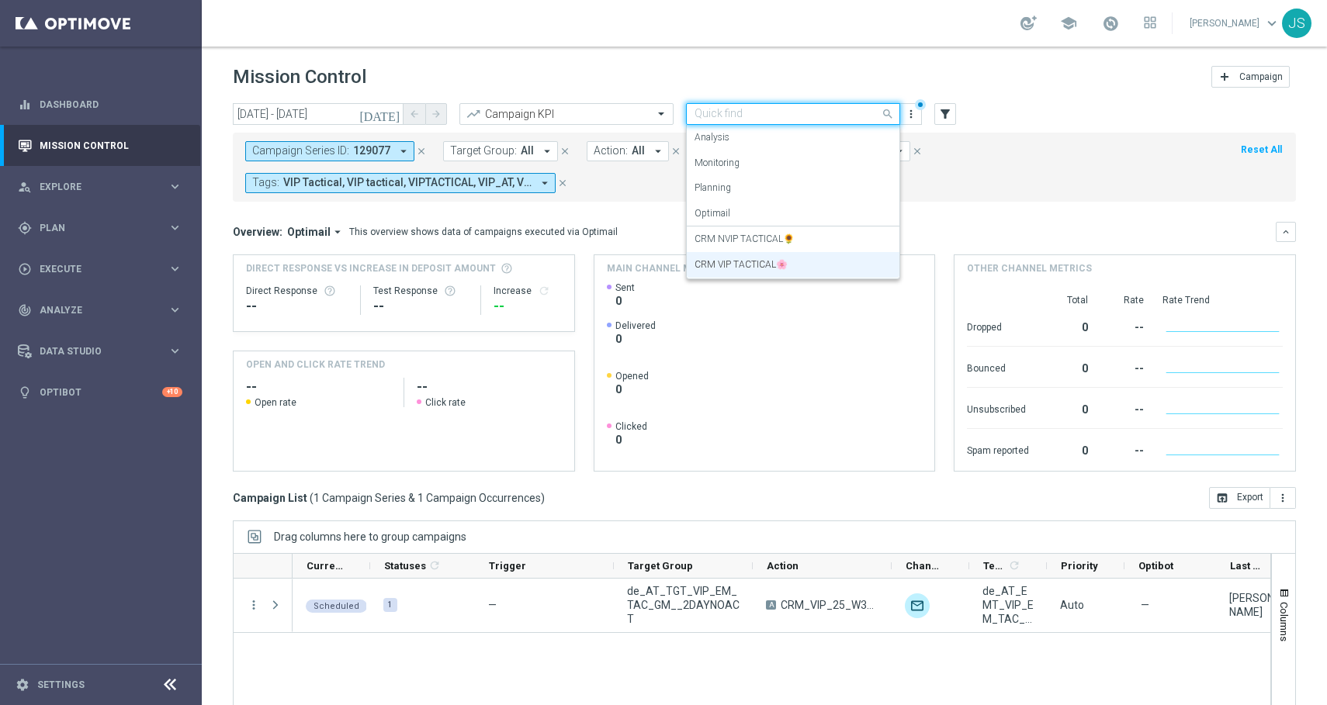
click at [763, 114] on input "text" at bounding box center [777, 114] width 166 height 13
click at [528, 663] on div "Scheduled 1 — de_AT_TGT_VIP_EM_TAC_GM__2DAYNOACT A CRM_VIP_25_W38_Octoberfest_G…" at bounding box center [781, 685] width 978 height 213
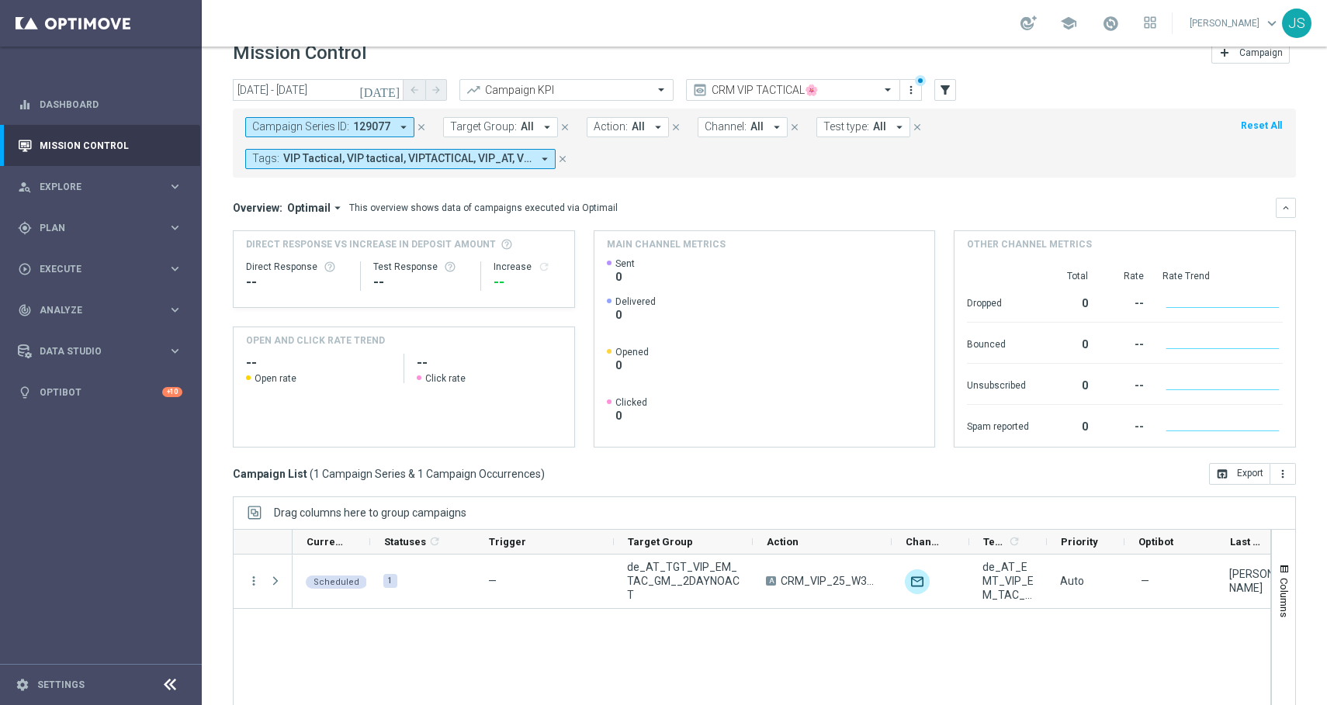
scroll to position [36, 0]
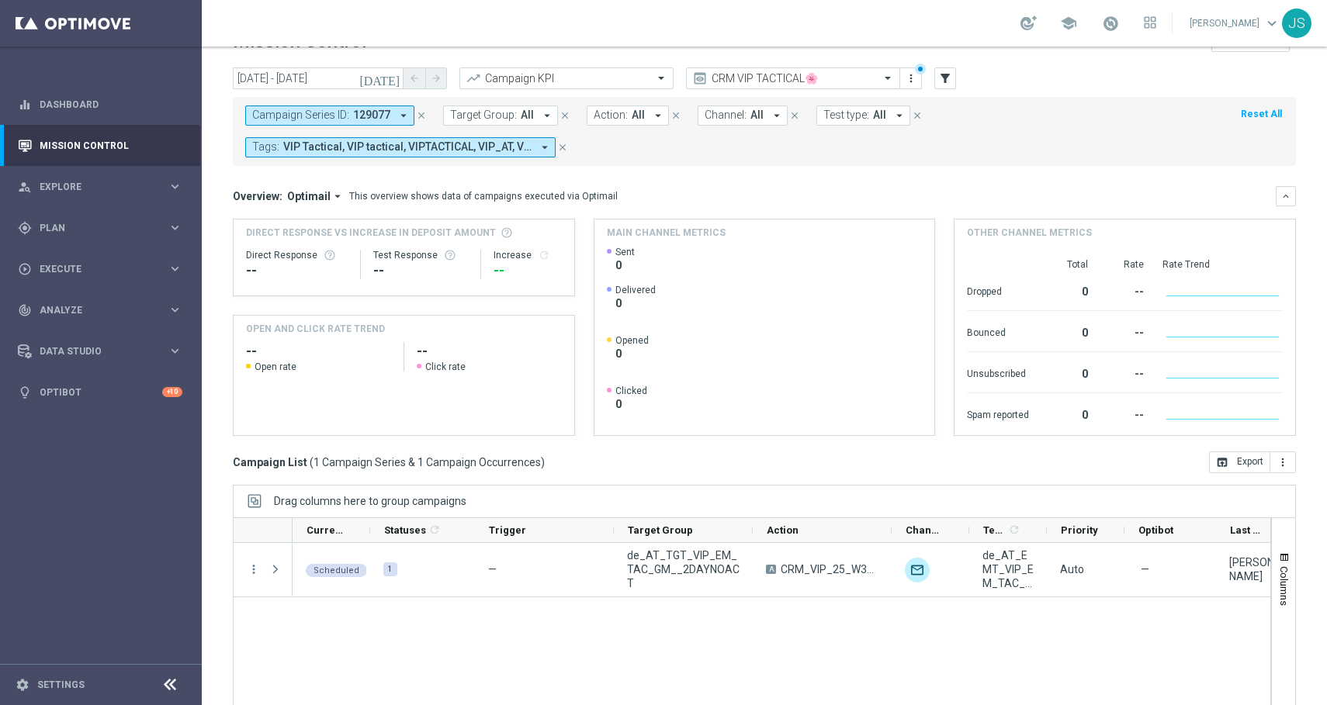
click at [417, 117] on icon "close" at bounding box center [421, 115] width 11 height 11
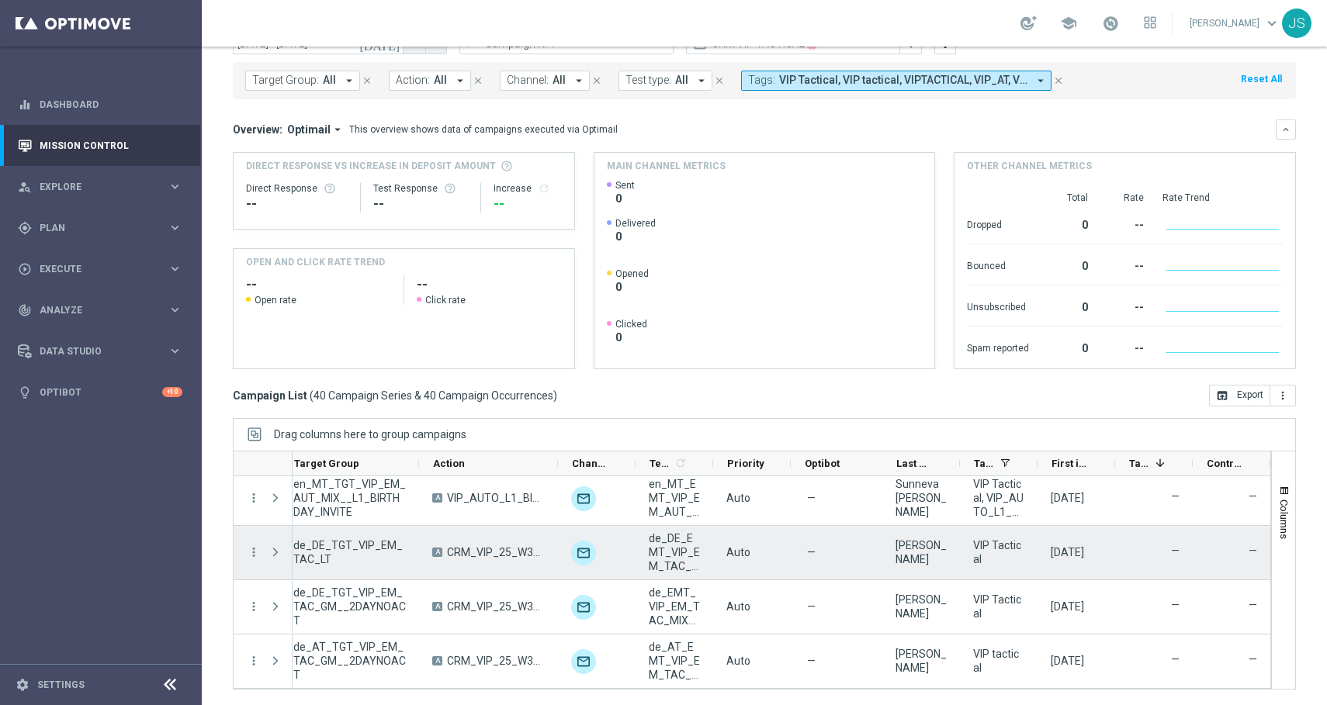
scroll to position [0, 0]
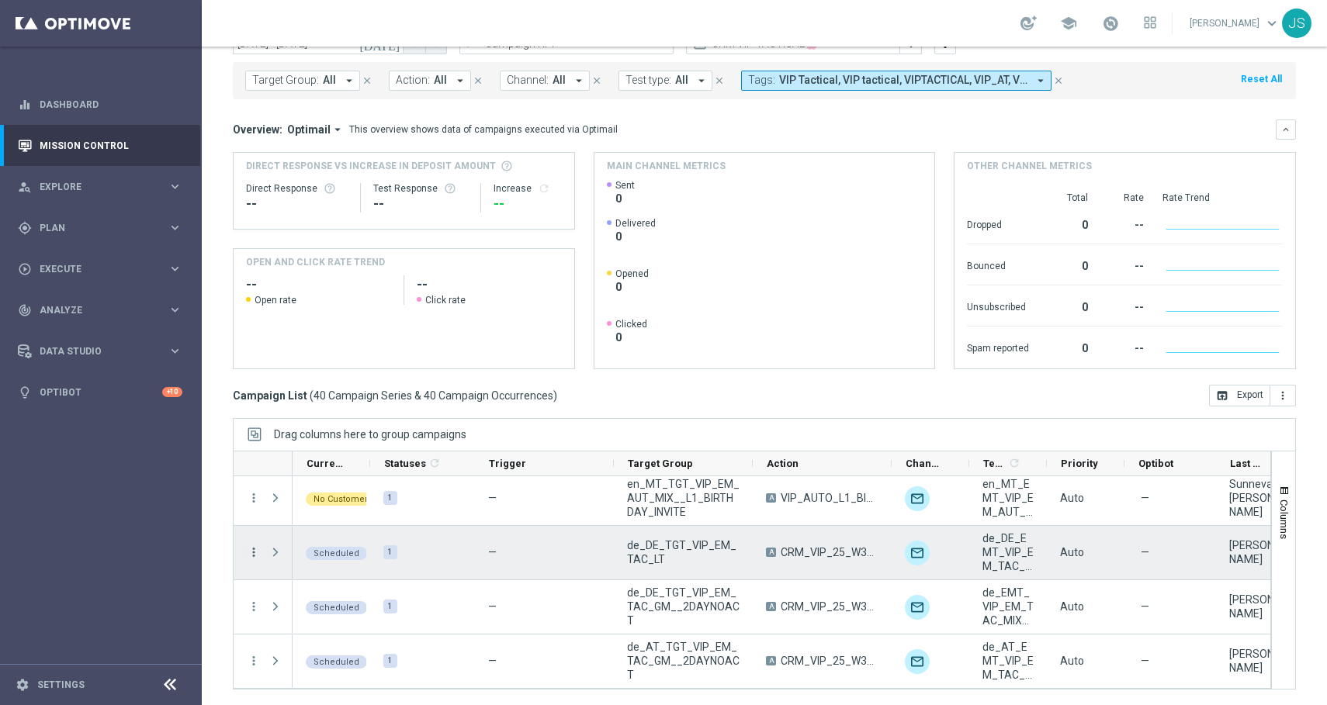
click at [258, 552] on icon "more_vert" at bounding box center [254, 552] width 14 height 14
click at [551, 553] on div "—" at bounding box center [544, 553] width 139 height 54
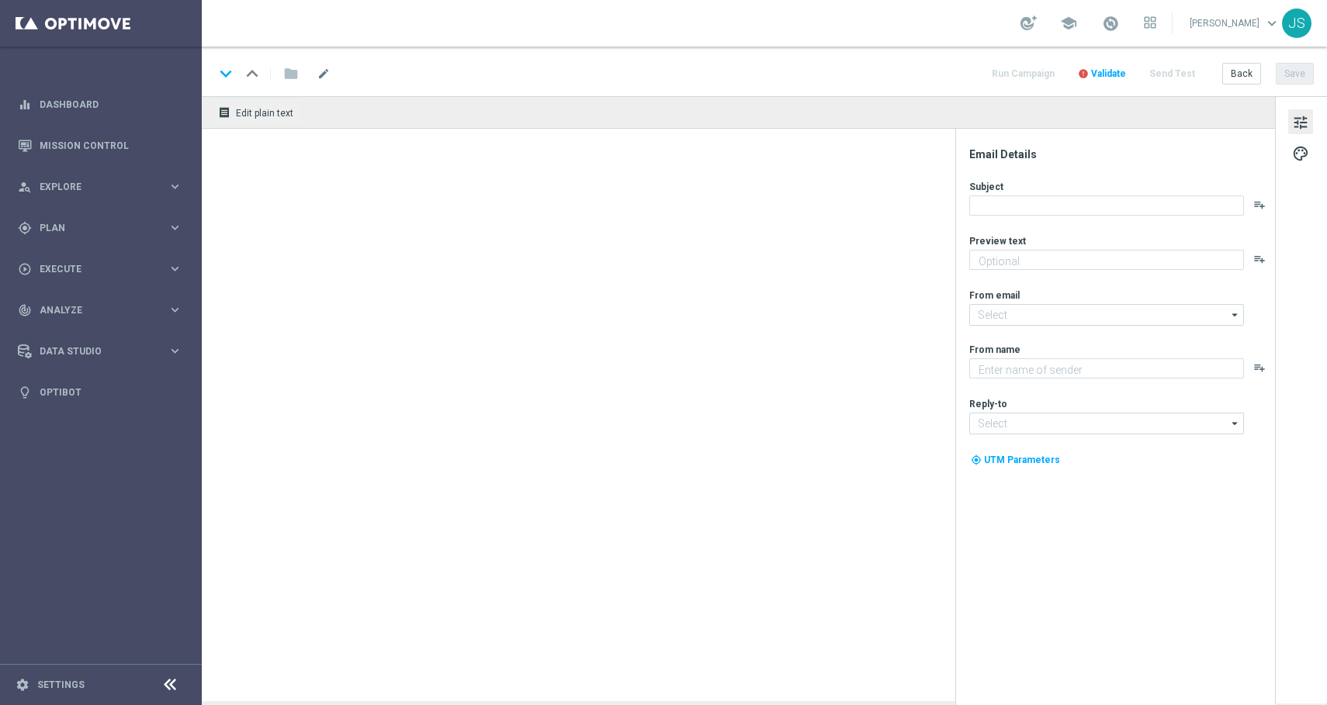
type textarea "Starte ins Spiel und feiere mit deinem Extra VIP-Bonus."
type textarea "Millionaires' Club"
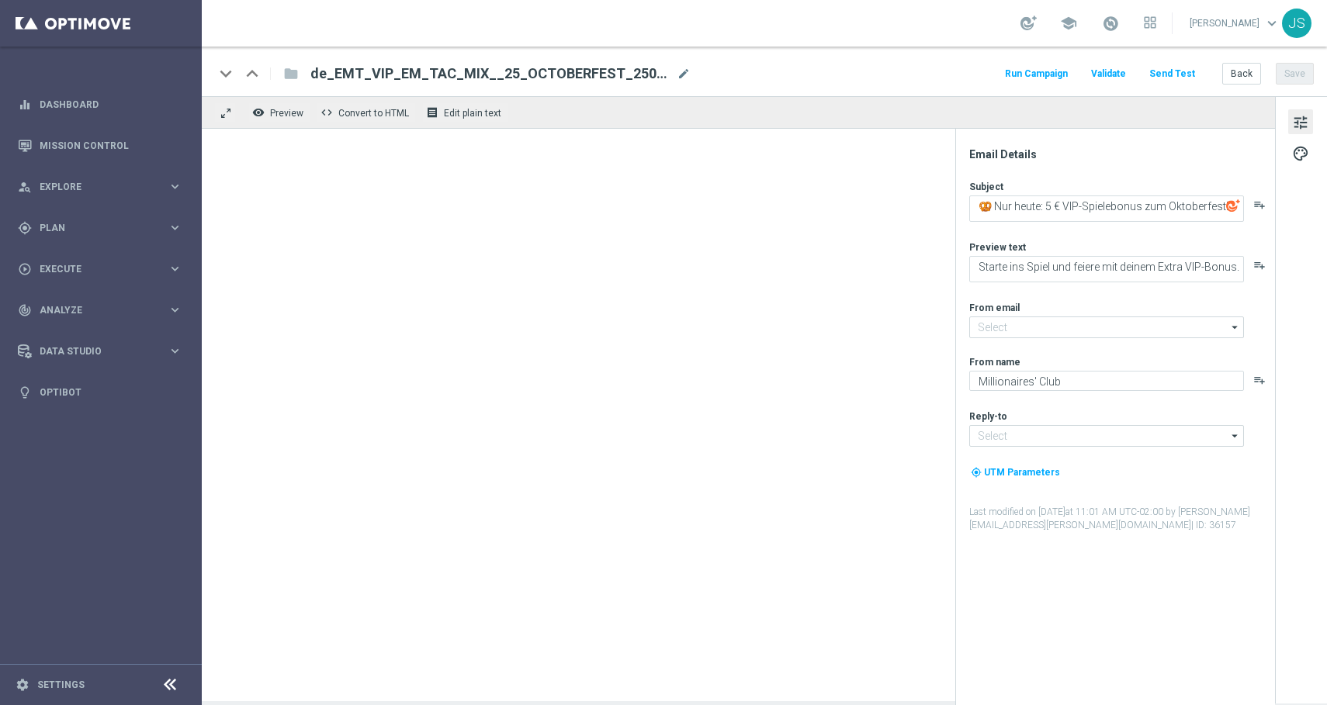
type input "[EMAIL_ADDRESS][DOMAIN_NAME]"
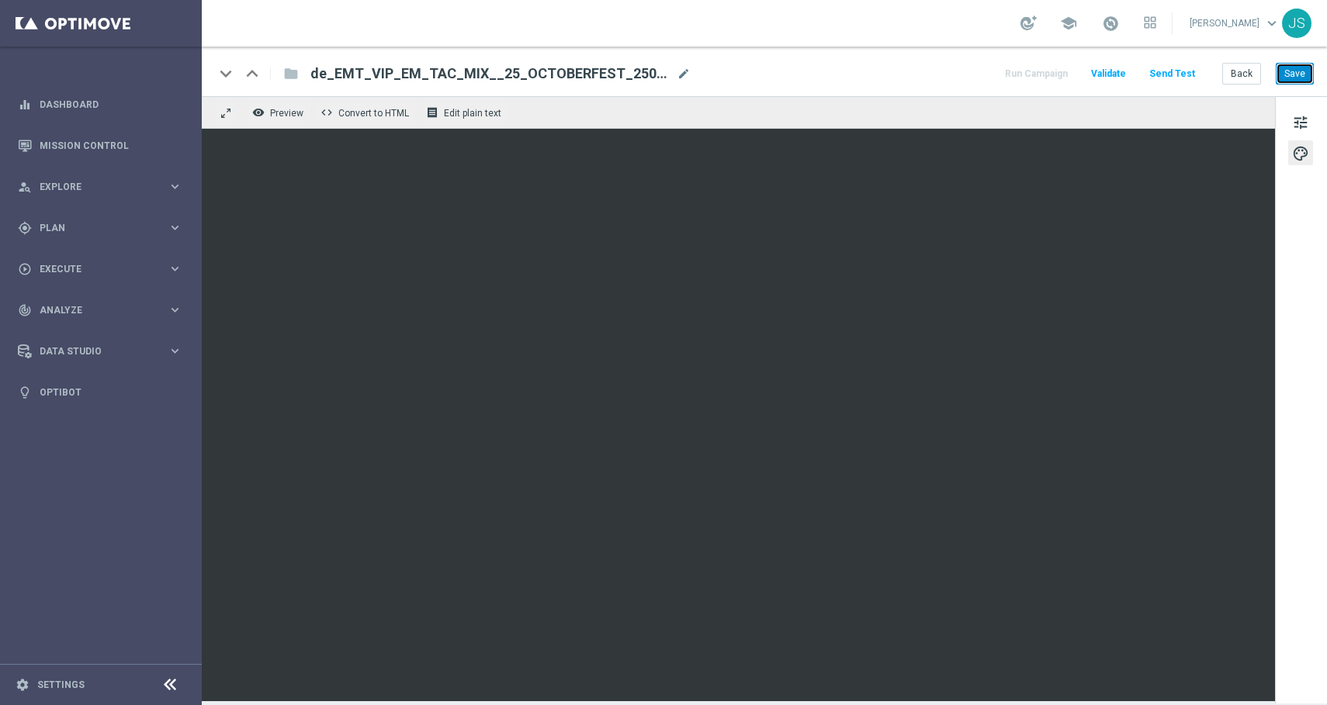
click at [1284, 69] on button "Save" at bounding box center [1294, 74] width 38 height 22
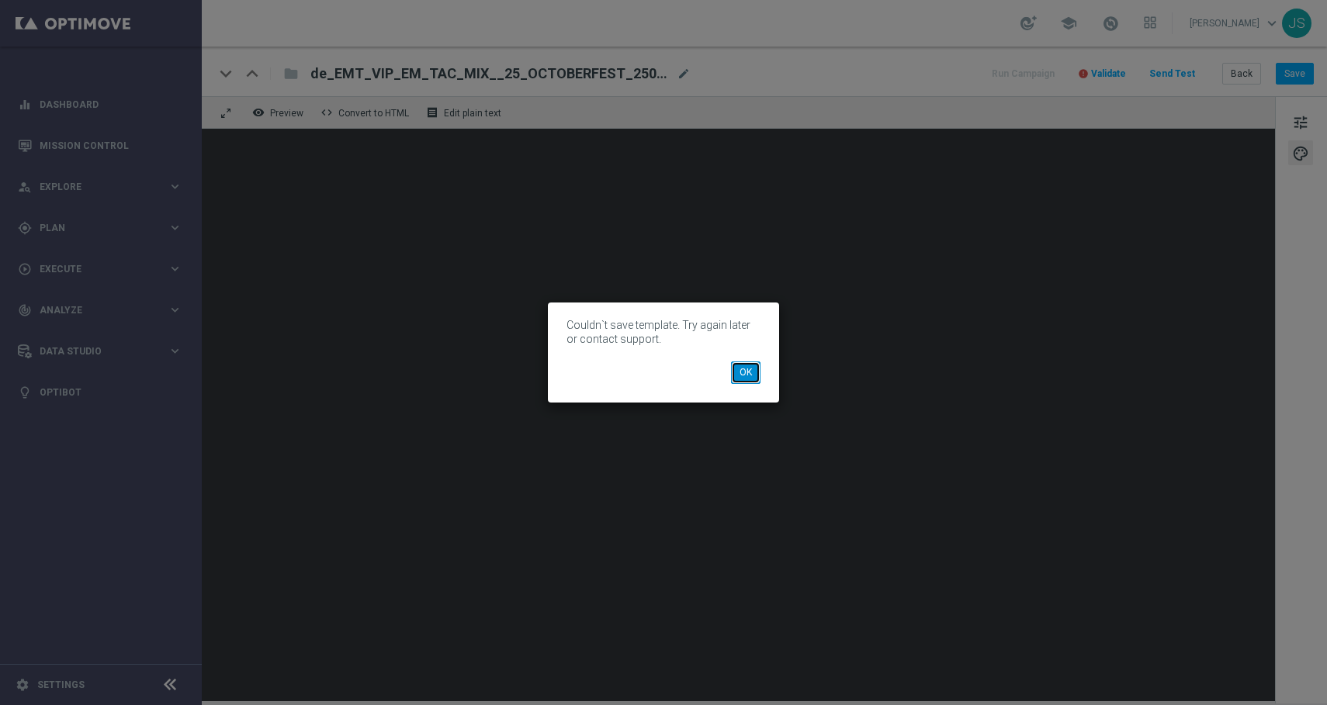
click at [742, 362] on button "OK" at bounding box center [745, 373] width 29 height 22
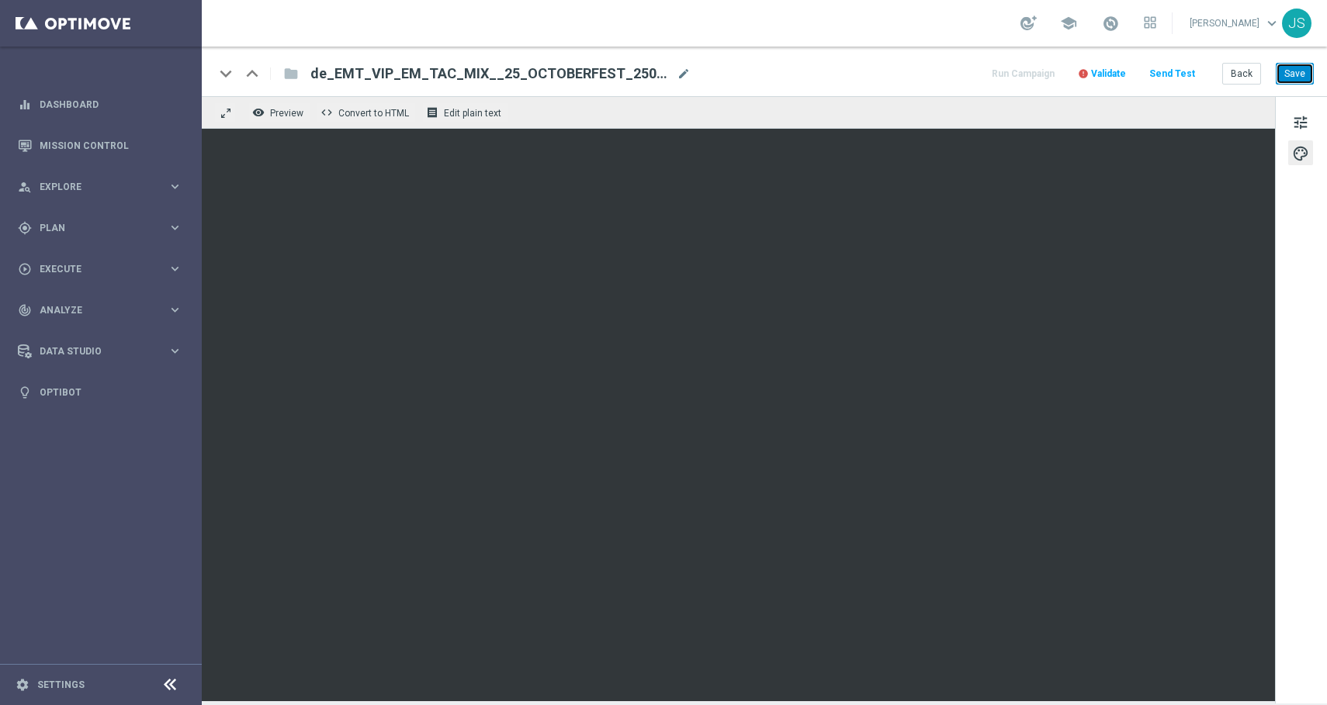
click at [1310, 84] on button "Save" at bounding box center [1294, 74] width 38 height 22
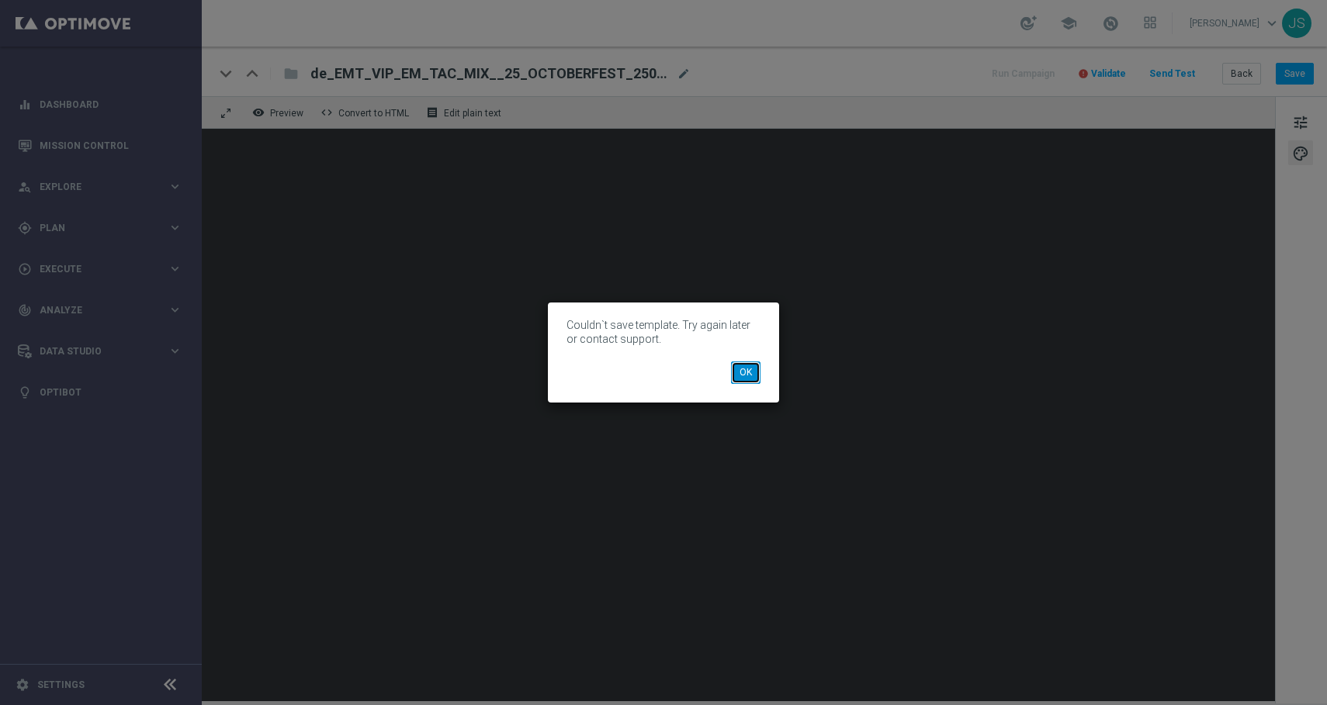
click at [732, 379] on button "OK" at bounding box center [745, 373] width 29 height 22
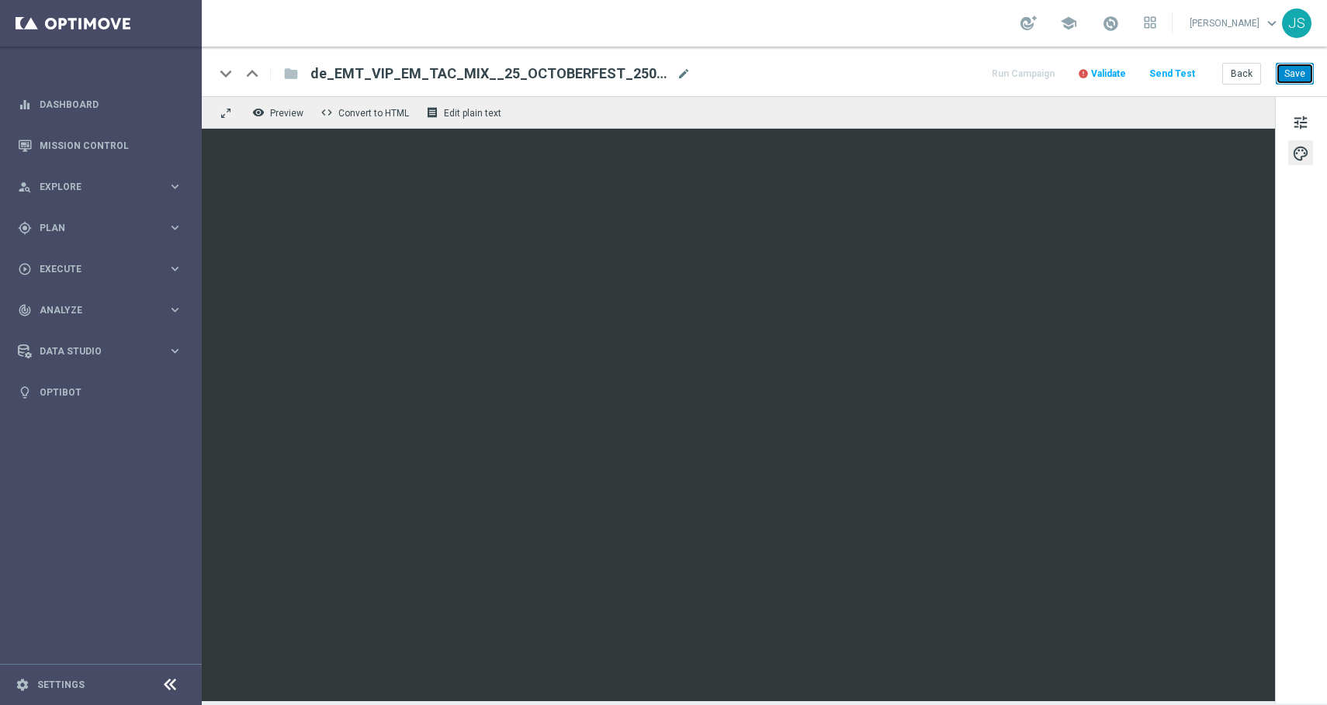
click at [1297, 82] on button "Save" at bounding box center [1294, 74] width 38 height 22
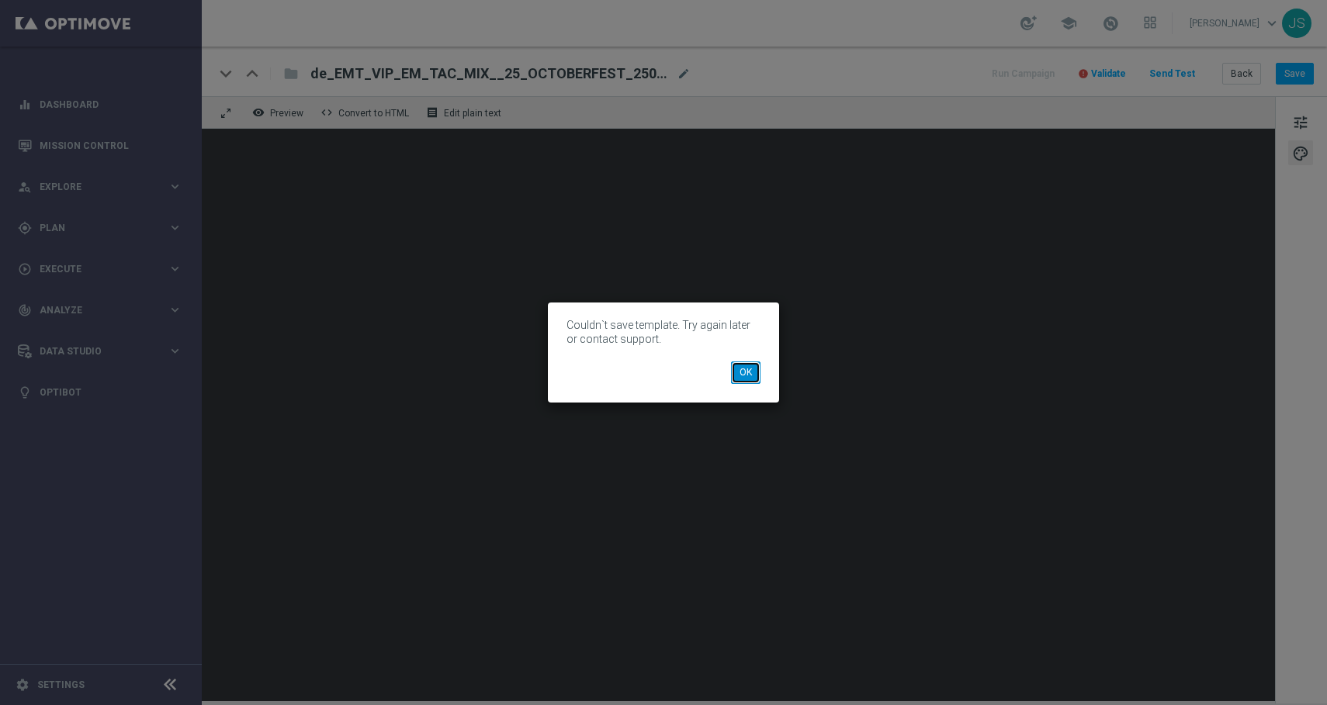
click at [743, 378] on button "OK" at bounding box center [745, 373] width 29 height 22
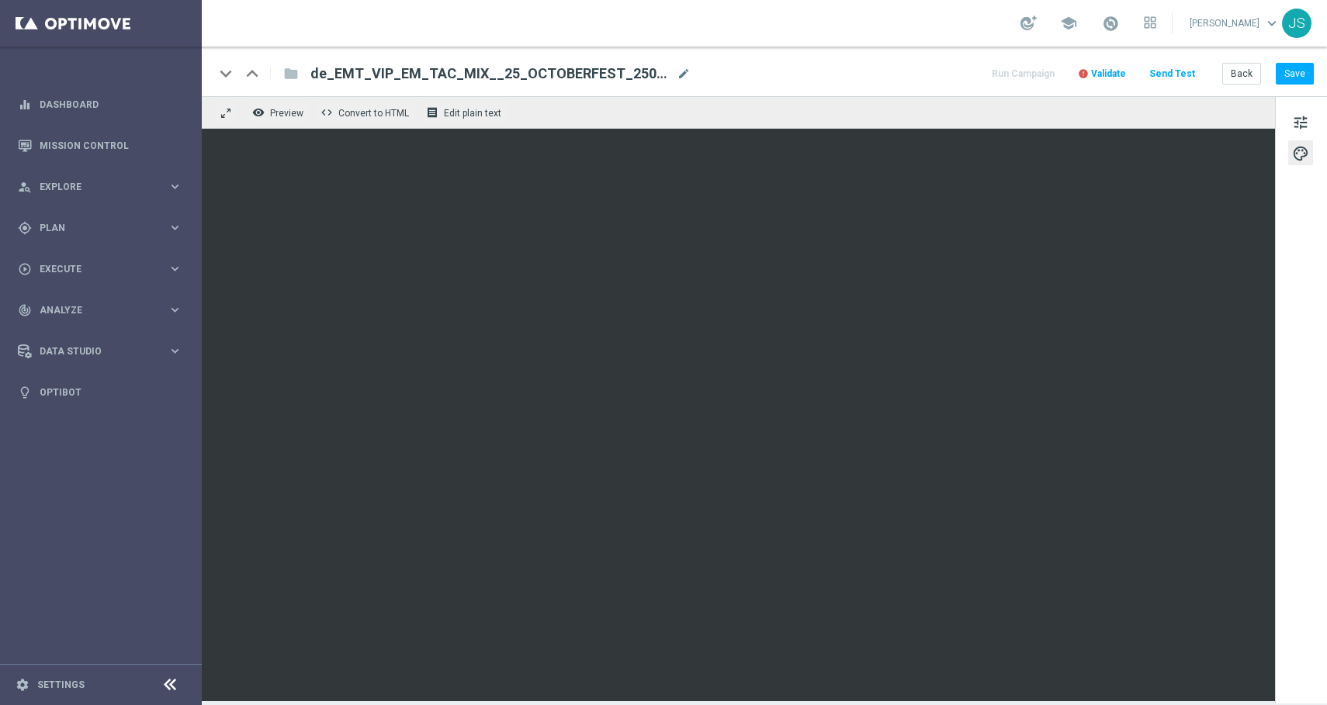
click at [1111, 77] on span "Validate" at bounding box center [1108, 73] width 35 height 11
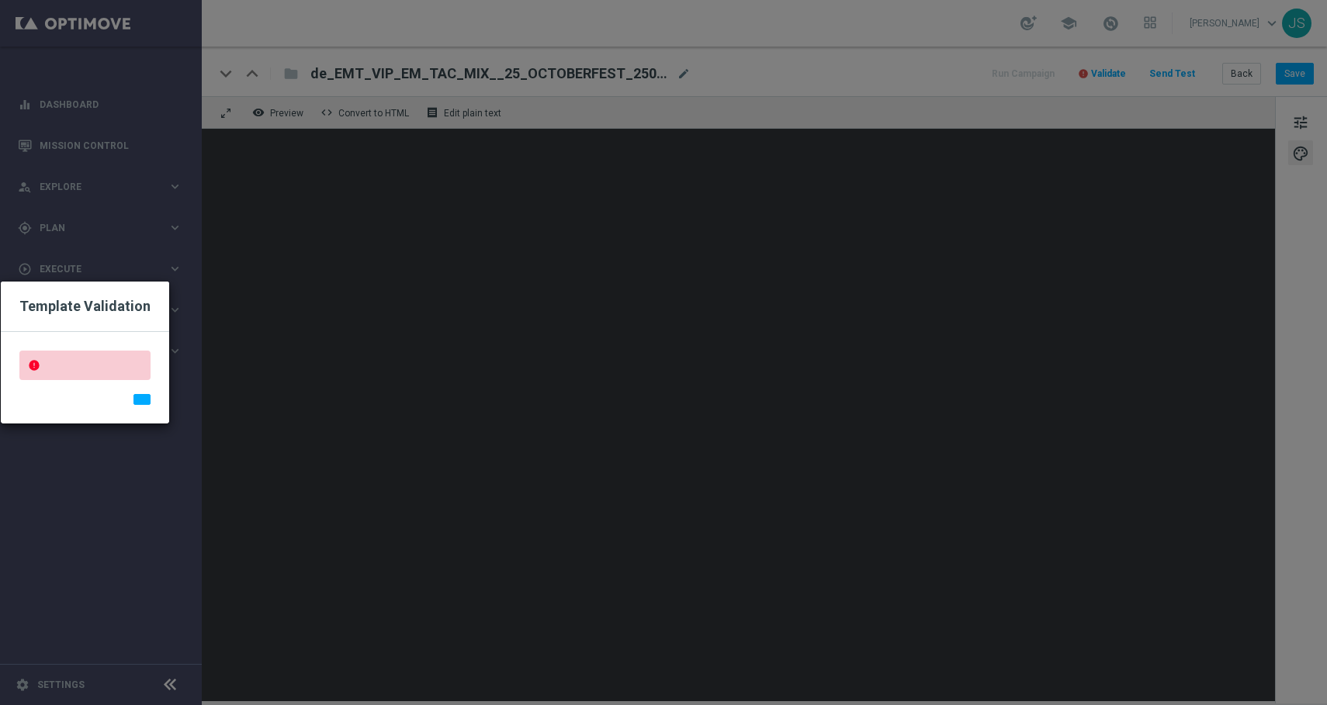
click at [101, 371] on div "error" at bounding box center [84, 366] width 131 height 30
click at [140, 396] on button "button" at bounding box center [141, 399] width 17 height 11
click at [123, 403] on div at bounding box center [85, 399] width 154 height 11
click at [133, 401] on button "button" at bounding box center [141, 399] width 17 height 11
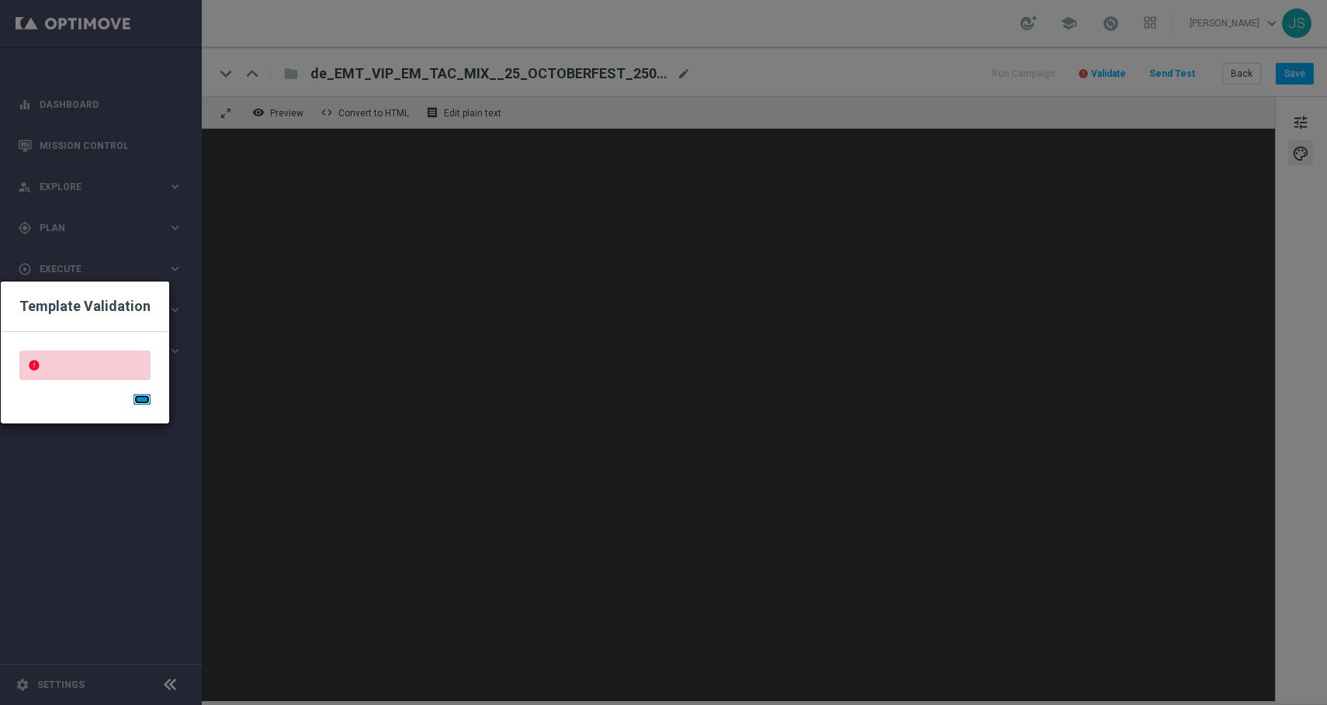
click at [133, 401] on button "button" at bounding box center [141, 399] width 17 height 11
drag, startPoint x: 28, startPoint y: 300, endPoint x: 343, endPoint y: 294, distance: 315.0
click at [343, 294] on modal-container "Template Validation error" at bounding box center [663, 352] width 1327 height 705
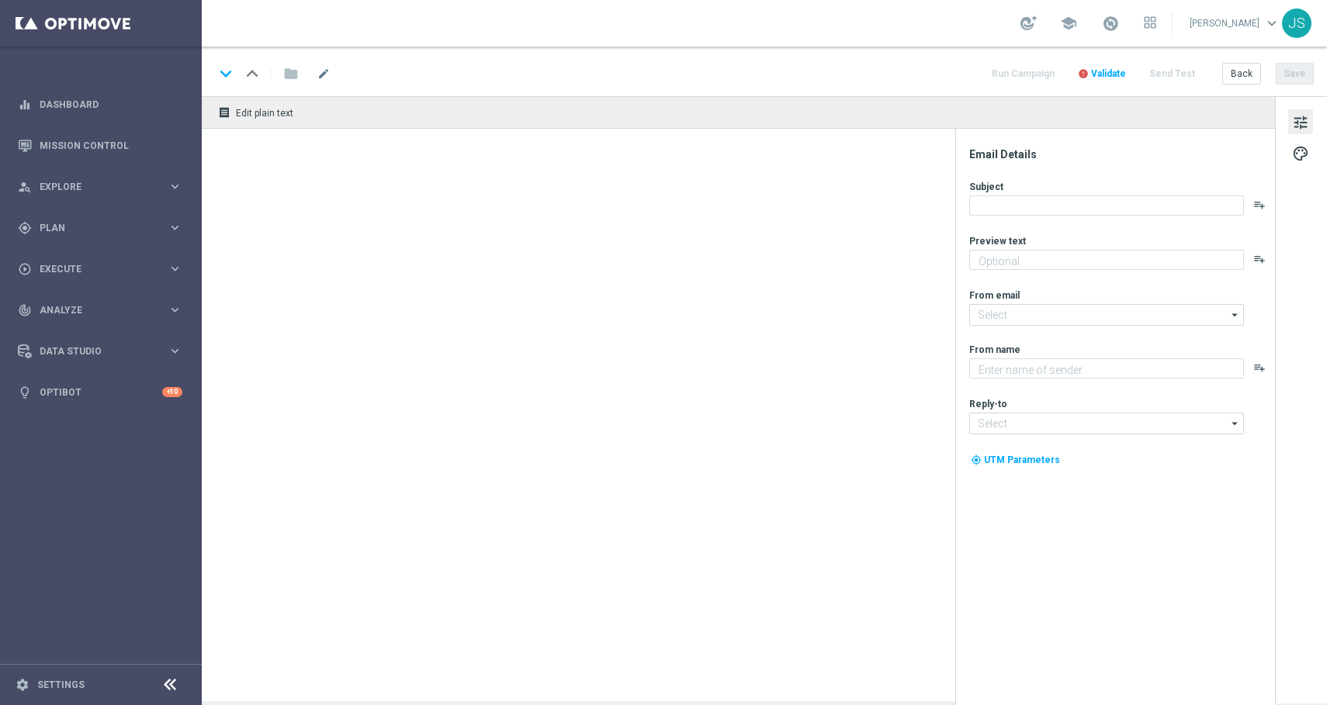
type textarea "Starte ins Spiel und feiere mit deinem Extra VIP-Bonus."
type textarea "Millionaires' Club"
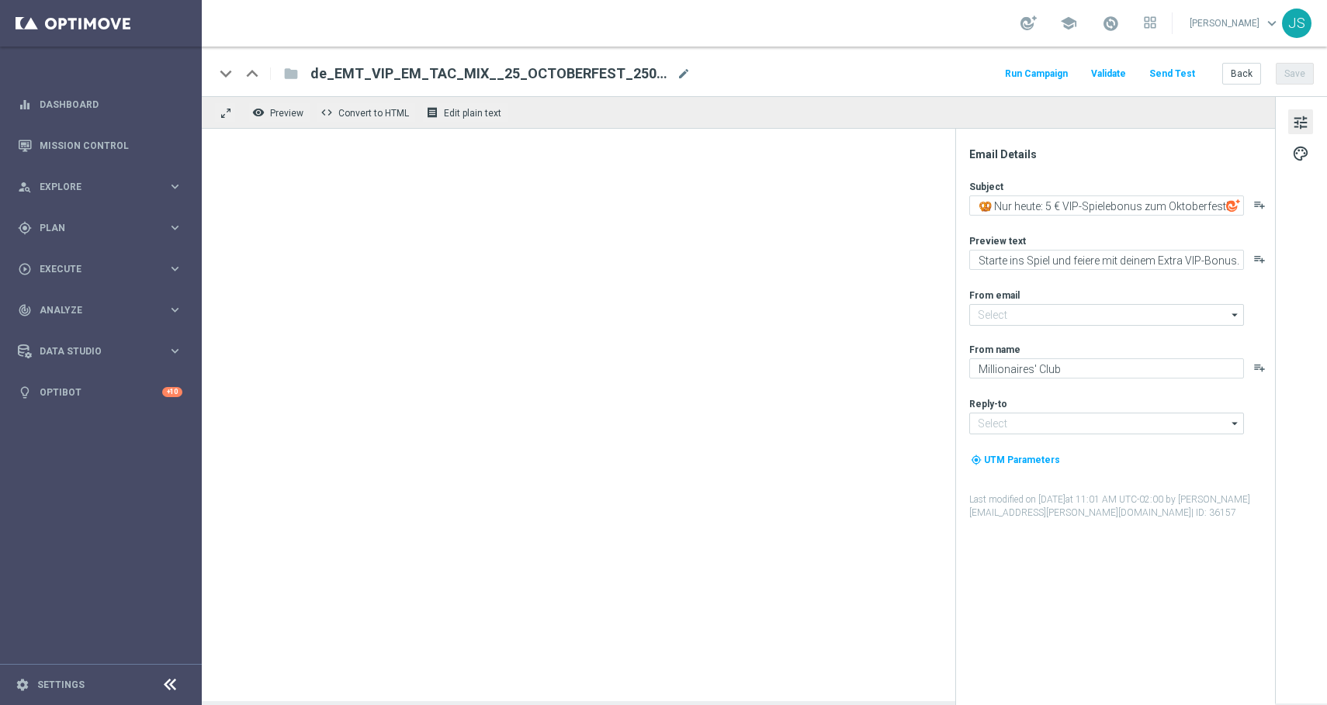
type input "[EMAIL_ADDRESS][DOMAIN_NAME]"
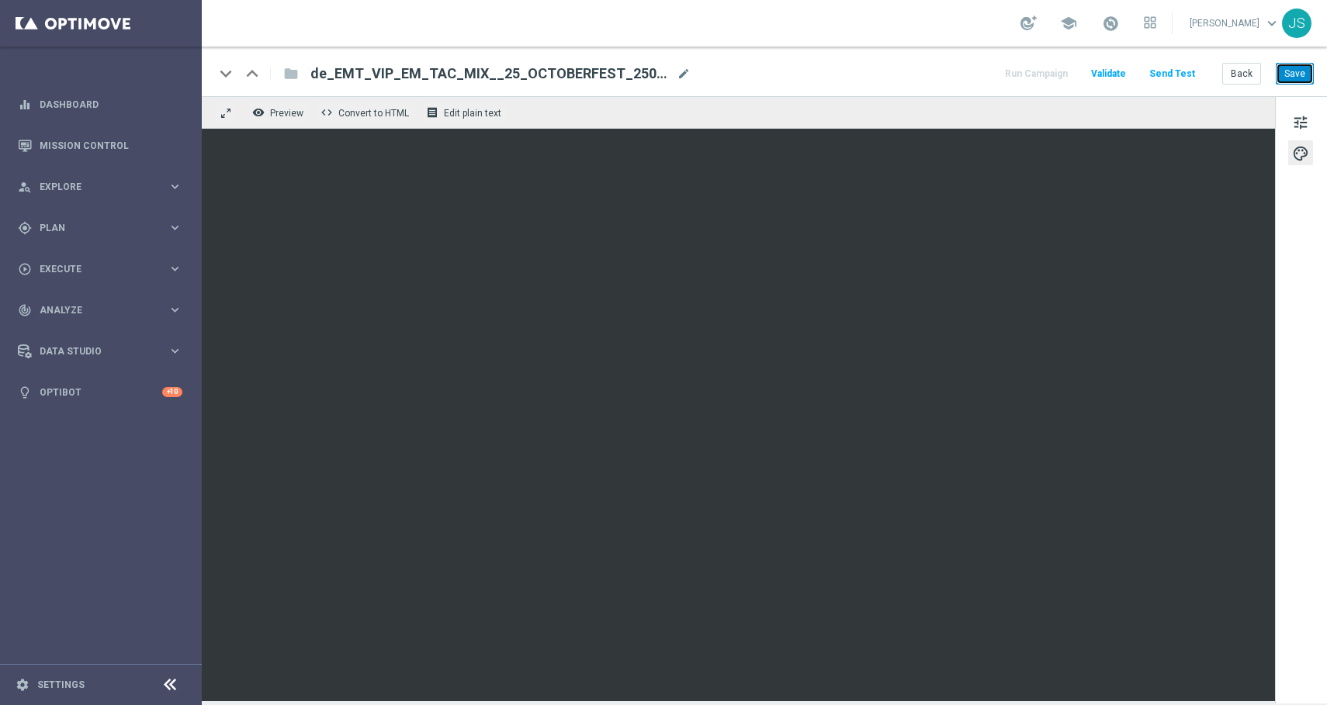
click at [1296, 78] on button "Save" at bounding box center [1294, 74] width 38 height 22
click at [1304, 71] on button "Save" at bounding box center [1294, 74] width 38 height 22
